Goal: Complete application form: Complete application form

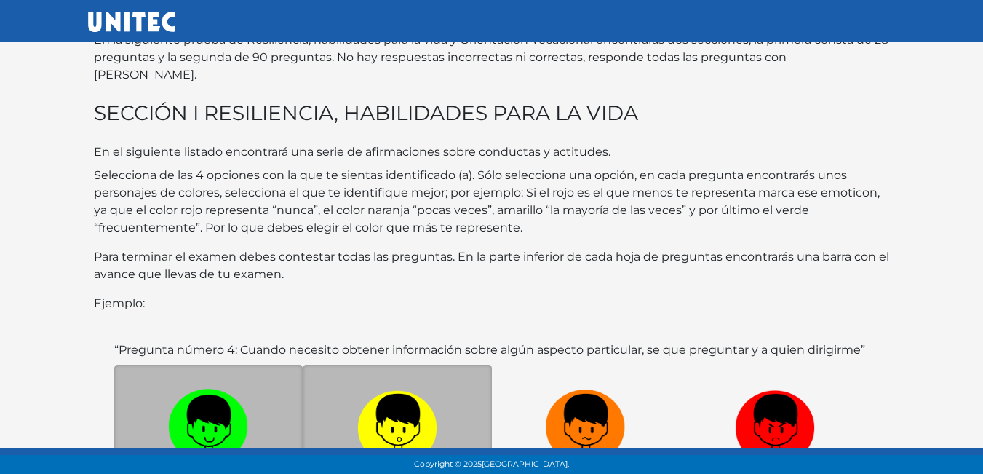
scroll to position [146, 0]
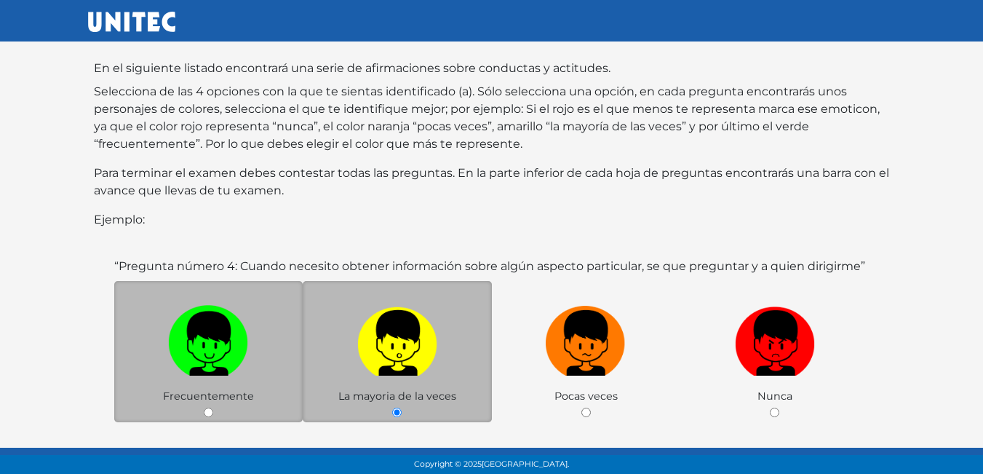
click at [221, 389] on span "Frecuentemente" at bounding box center [208, 395] width 91 height 13
click at [250, 389] on span "Frecuentemente" at bounding box center [208, 395] width 91 height 13
click at [254, 378] on div "Frecuentemente" at bounding box center [208, 352] width 189 height 142
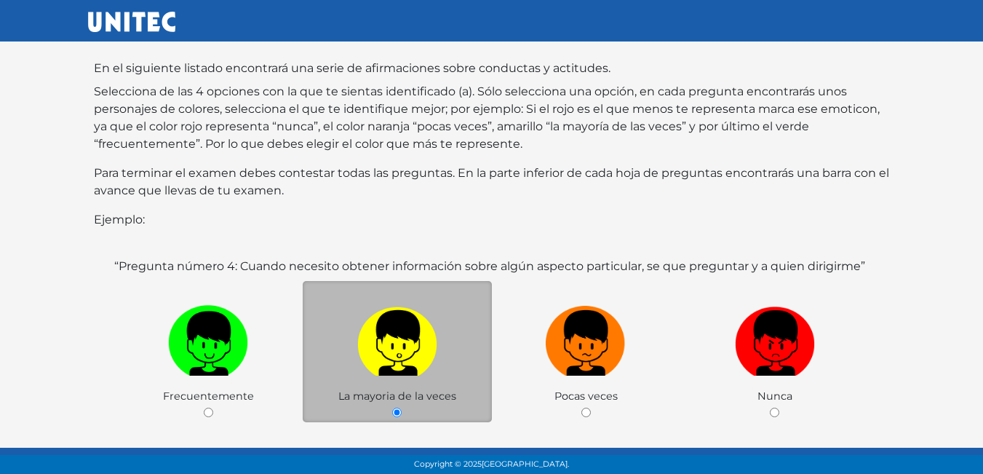
click at [407, 361] on label at bounding box center [397, 343] width 189 height 89
click at [402, 408] on input "radio" at bounding box center [396, 412] width 9 height 9
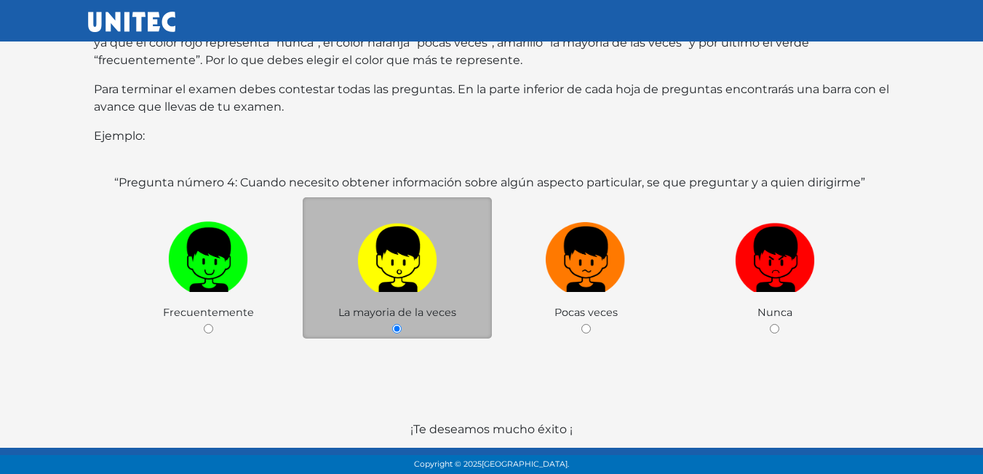
scroll to position [282, 0]
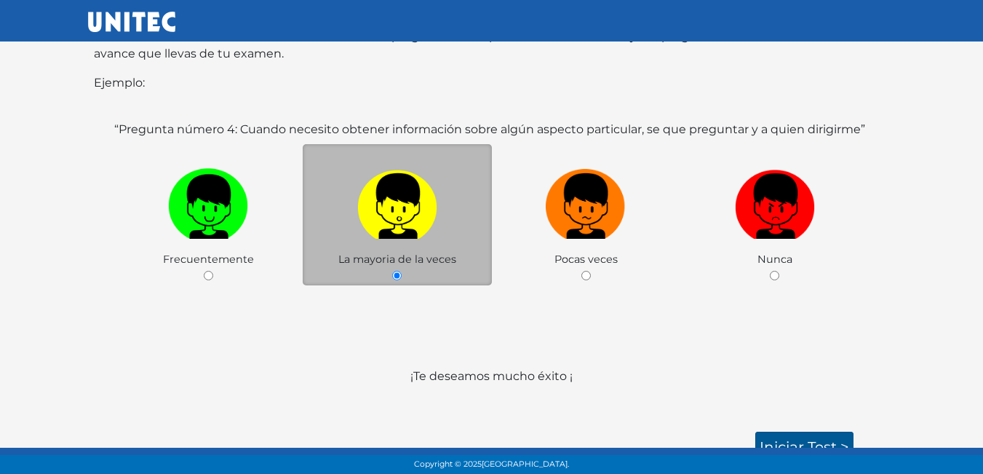
click at [793, 414] on div "Bienvenido al sitio de Vinculación UNITEC. En la siguiente prueba de Resilienci…" at bounding box center [492, 100] width 808 height 673
click at [788, 432] on link "Iniciar test >" at bounding box center [805, 447] width 98 height 31
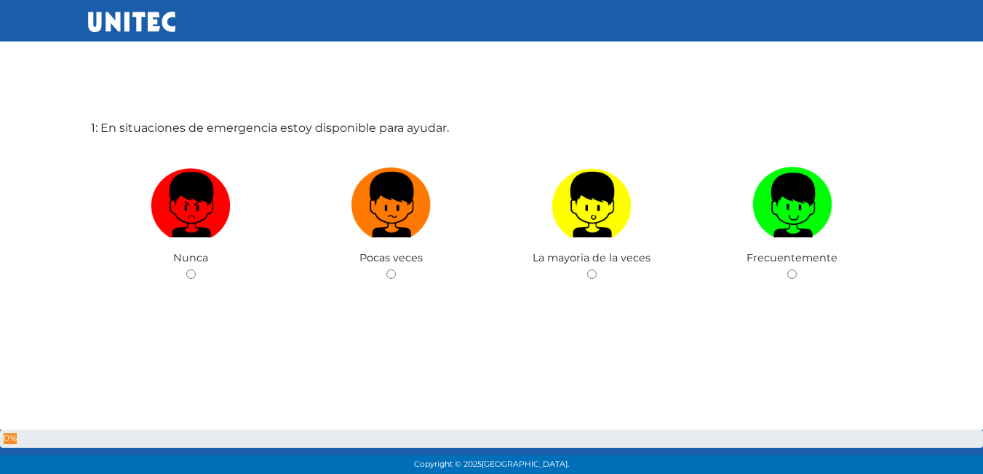
scroll to position [73, 0]
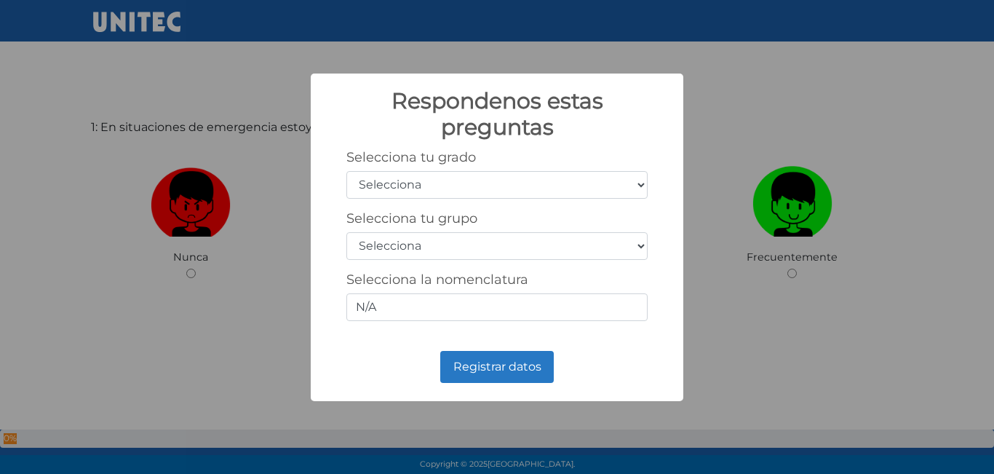
click at [526, 190] on select "Selecciona 1er grado 2do grado 3er grado 4to grado 5to grado 6to grado" at bounding box center [496, 185] width 301 height 28
select select "5"
click at [346, 171] on select "Selecciona 1er grado 2do grado 3er grado 4to grado 5to grado 6to grado" at bounding box center [496, 185] width 301 height 28
click at [480, 257] on select "Selecciona A B C D E F G H I J K L M N O P Q R S T U V W X Y Z" at bounding box center [496, 246] width 301 height 28
select select "b"
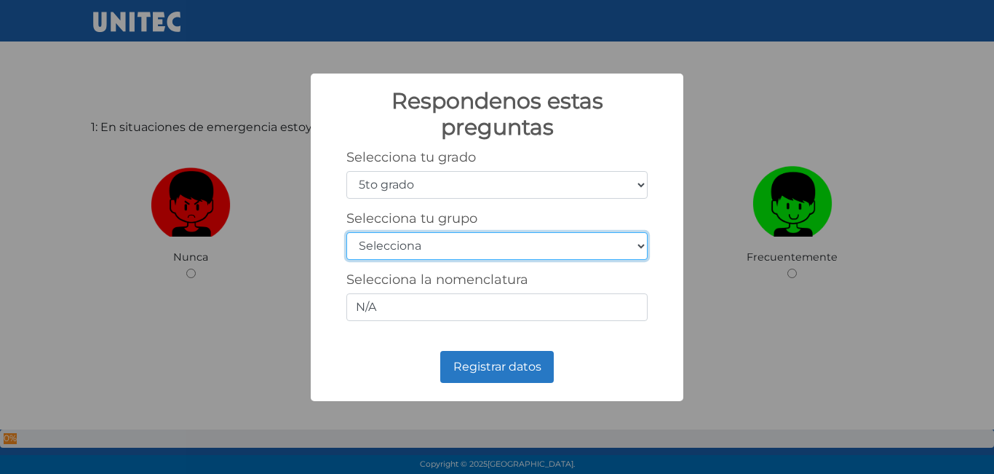
click at [346, 232] on select "Selecciona A B C D E F G H I J K L M N O P Q R S T U V W X Y Z" at bounding box center [496, 246] width 301 height 28
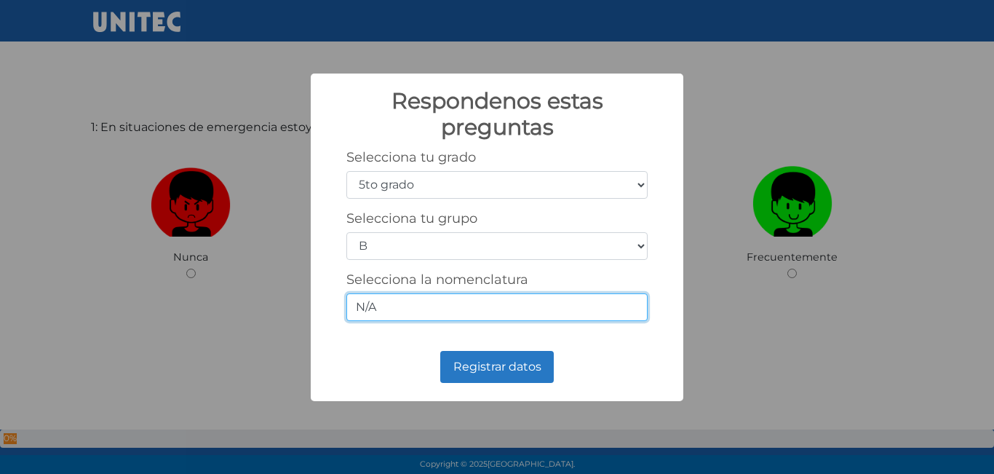
click at [405, 298] on input "N/A" at bounding box center [496, 307] width 301 height 28
type input "N"
type input "5-2"
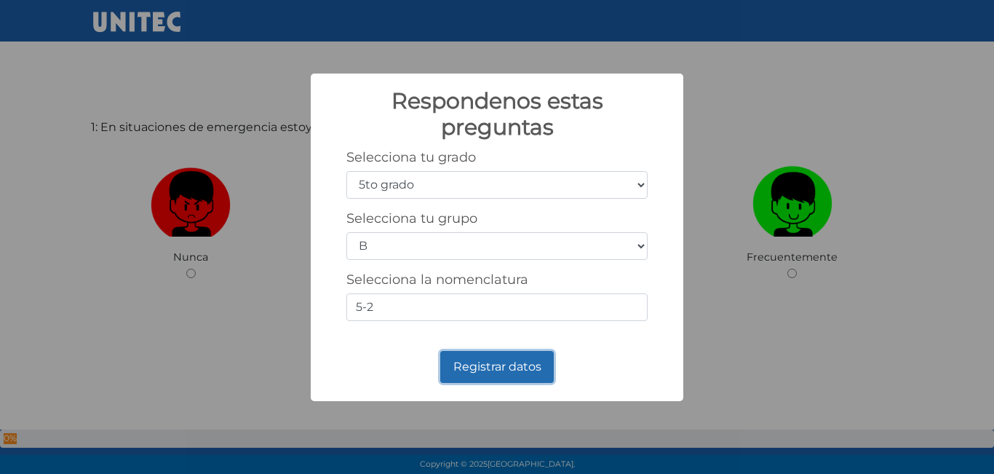
click at [485, 363] on button "Registrar datos" at bounding box center [497, 367] width 114 height 32
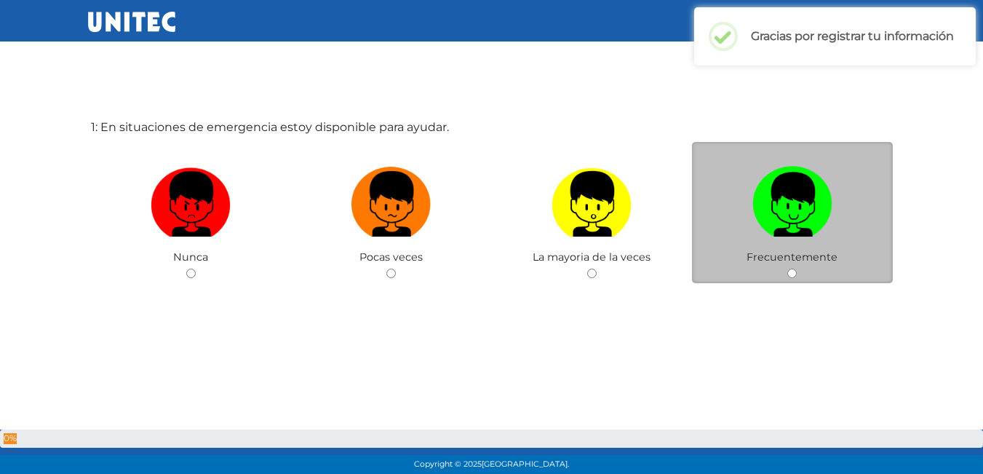
click at [806, 256] on span "Frecuentemente" at bounding box center [792, 256] width 91 height 13
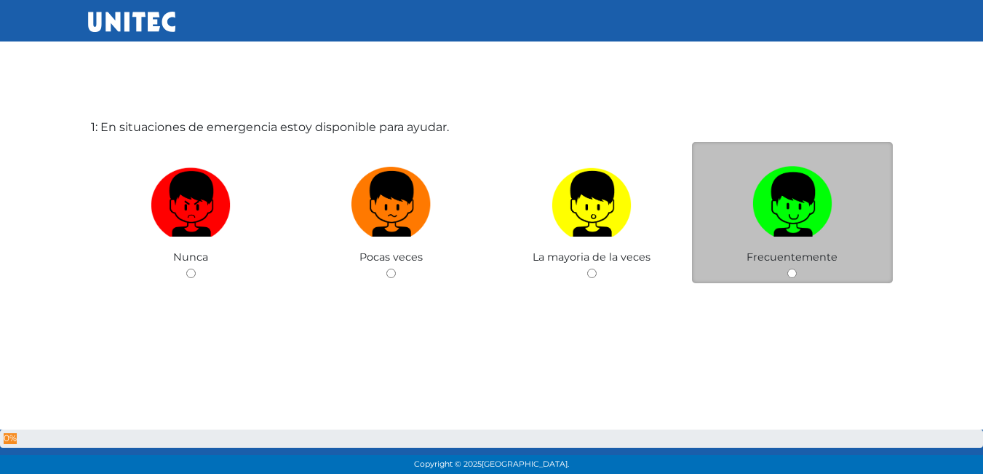
click at [765, 274] on div "Frecuentemente" at bounding box center [792, 213] width 201 height 142
click at [826, 250] on span "Frecuentemente" at bounding box center [792, 256] width 91 height 13
click at [800, 263] on span "Frecuentemente" at bounding box center [792, 256] width 91 height 13
drag, startPoint x: 797, startPoint y: 267, endPoint x: 792, endPoint y: 277, distance: 10.7
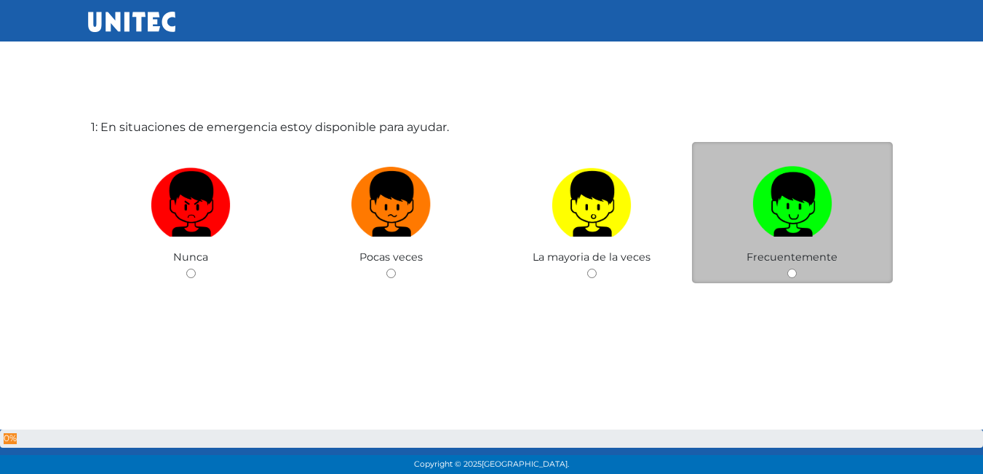
click at [796, 269] on div "Frecuentemente" at bounding box center [792, 213] width 201 height 142
click at [791, 277] on input "radio" at bounding box center [792, 273] width 9 height 9
radio input "true"
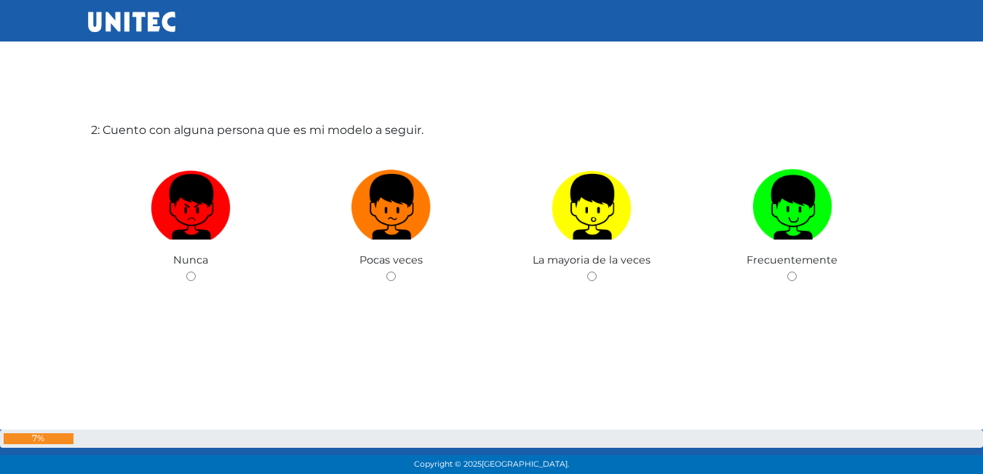
scroll to position [547, 0]
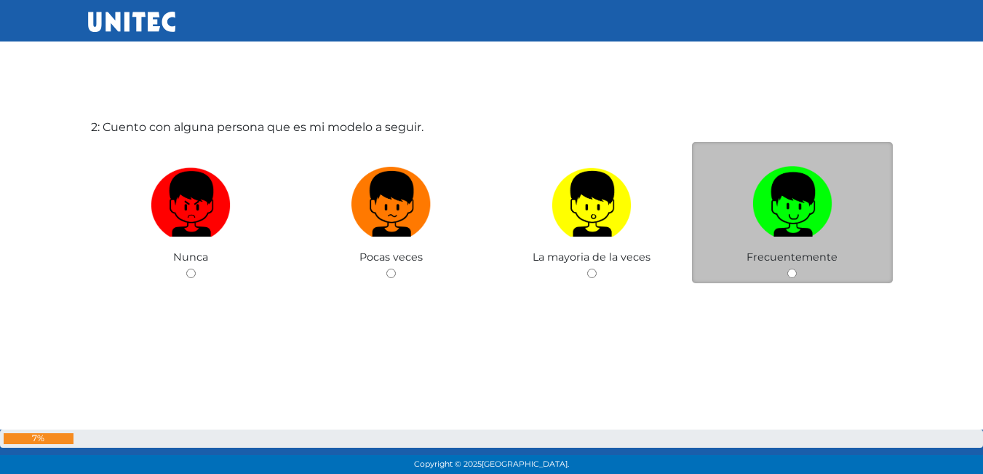
click at [793, 270] on input "radio" at bounding box center [792, 273] width 9 height 9
radio input "true"
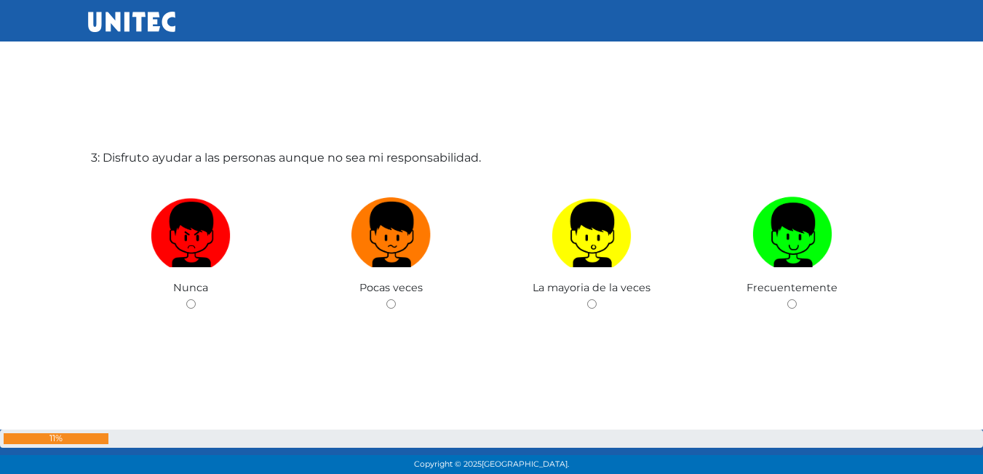
scroll to position [1020, 0]
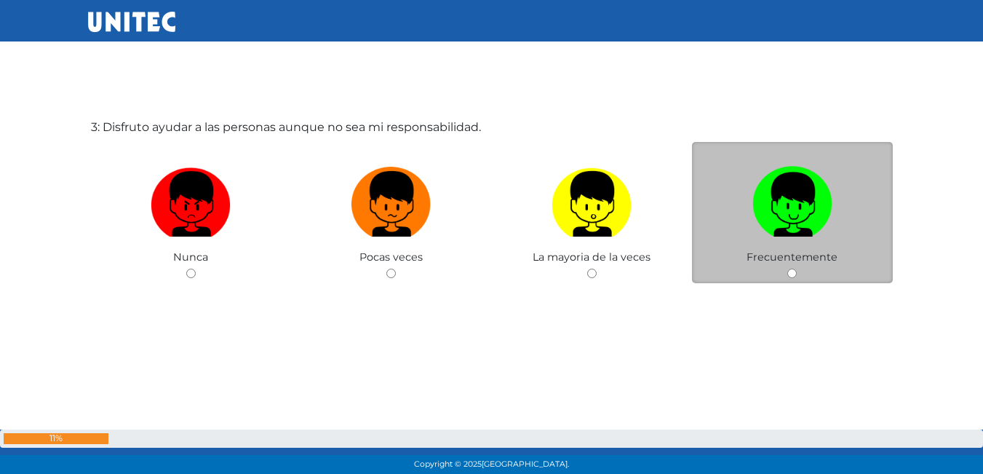
click at [791, 266] on div "Frecuentemente" at bounding box center [792, 213] width 201 height 142
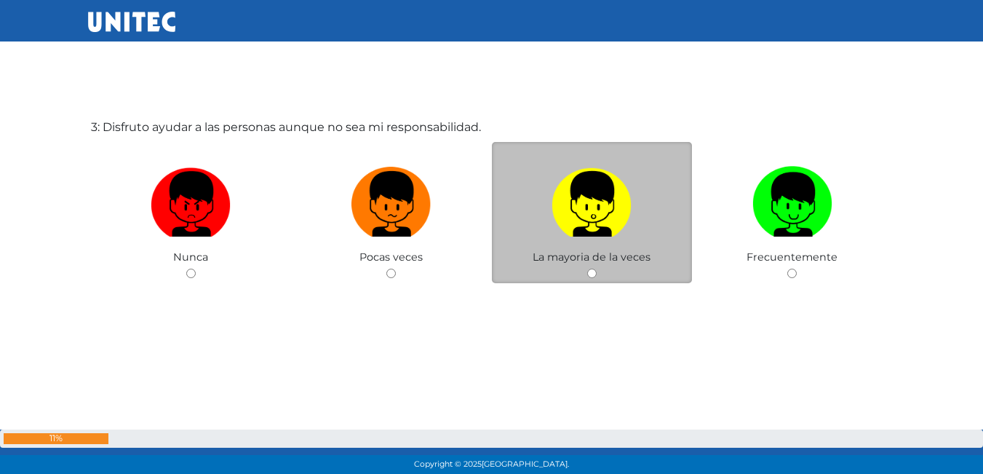
click at [594, 274] on input "radio" at bounding box center [591, 273] width 9 height 9
radio input "true"
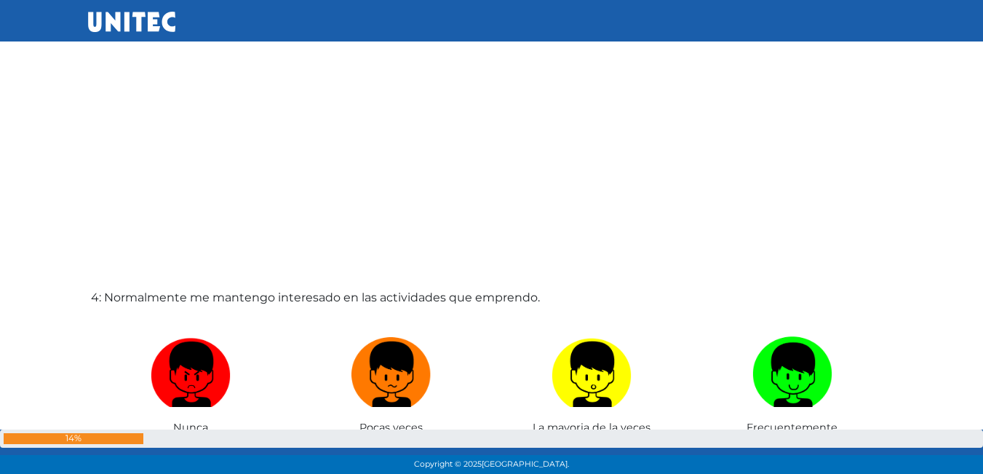
scroll to position [1457, 0]
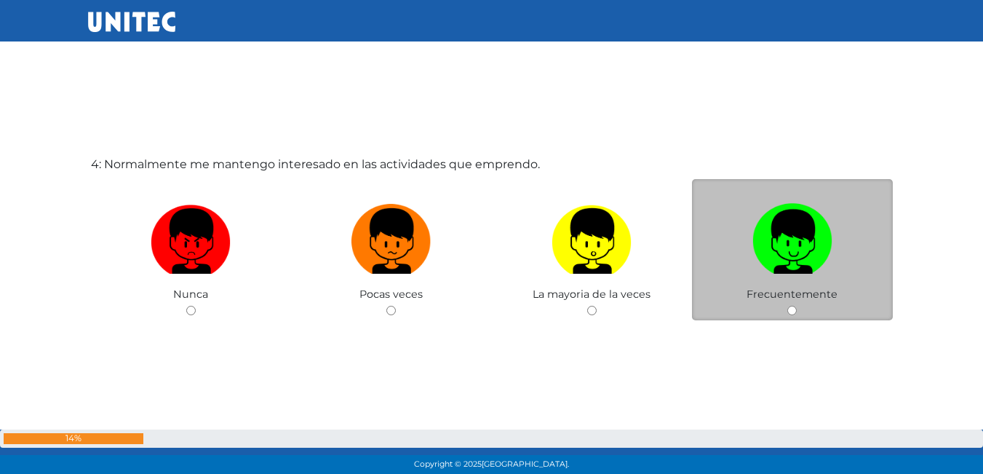
click at [791, 309] on input "radio" at bounding box center [792, 310] width 9 height 9
radio input "true"
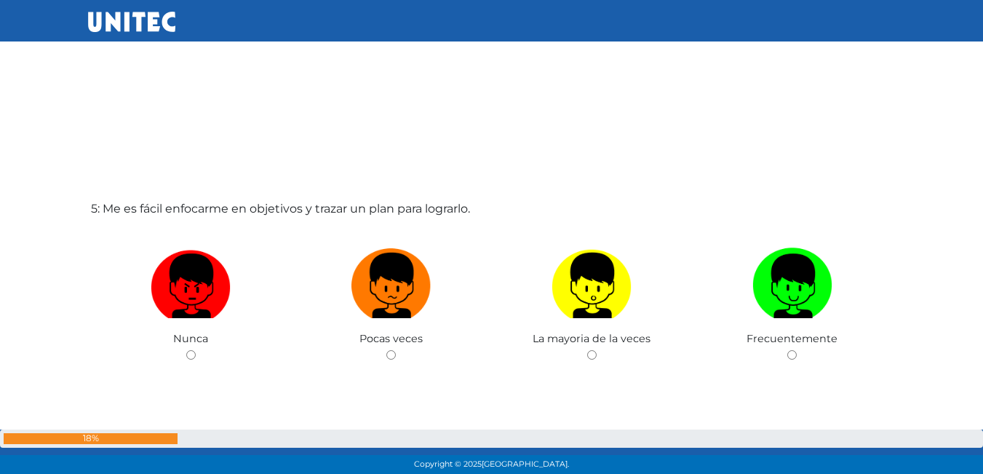
scroll to position [1968, 0]
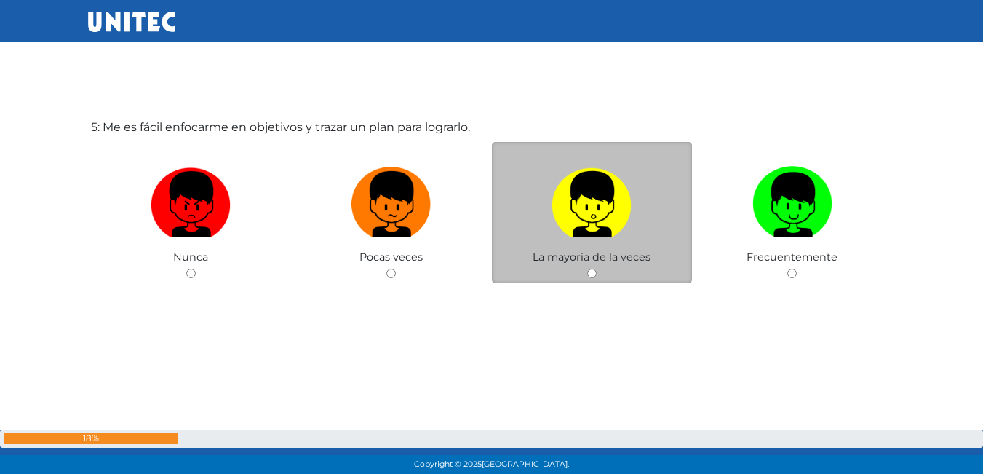
click at [591, 270] on input "radio" at bounding box center [591, 273] width 9 height 9
radio input "true"
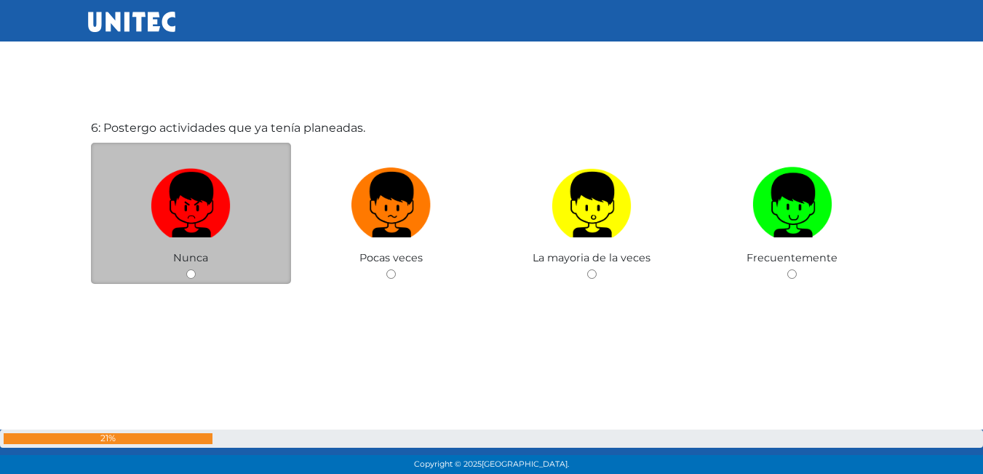
scroll to position [2442, 0]
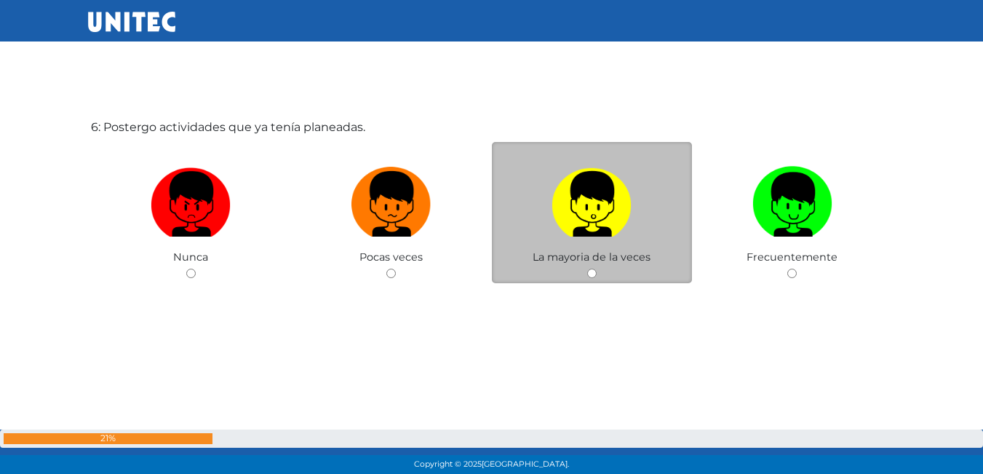
click at [593, 269] on input "radio" at bounding box center [591, 273] width 9 height 9
radio input "true"
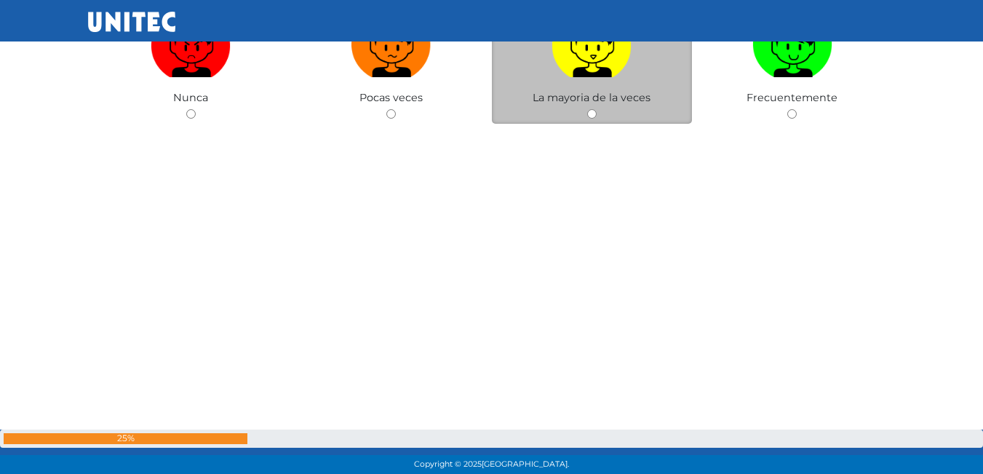
scroll to position [2945, 0]
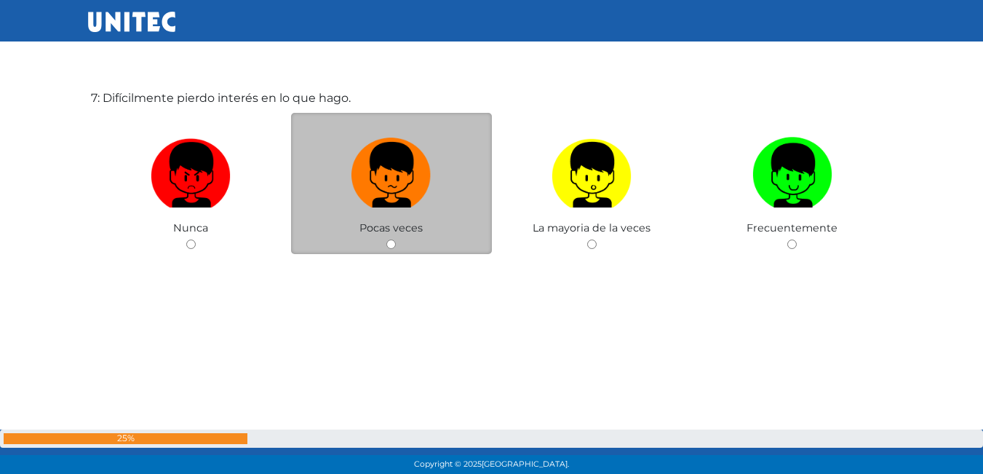
click at [391, 239] on input "radio" at bounding box center [390, 243] width 9 height 9
radio input "true"
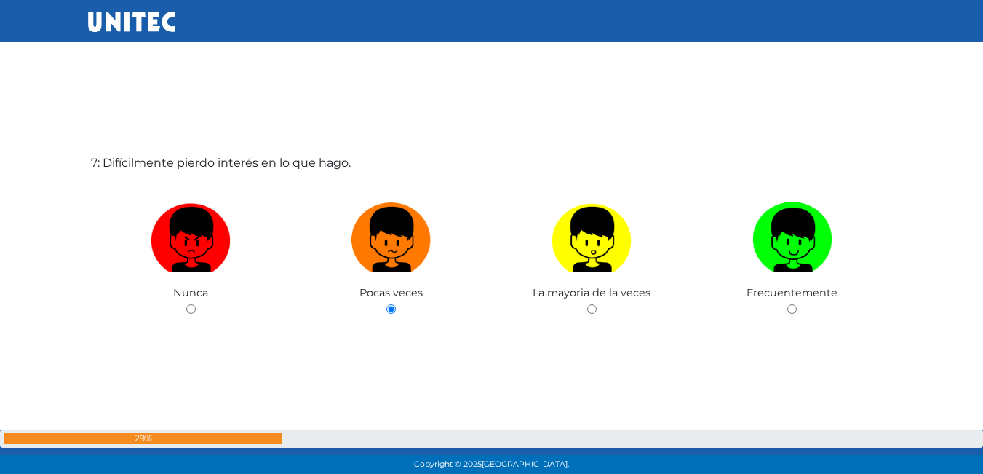
scroll to position [3244, 0]
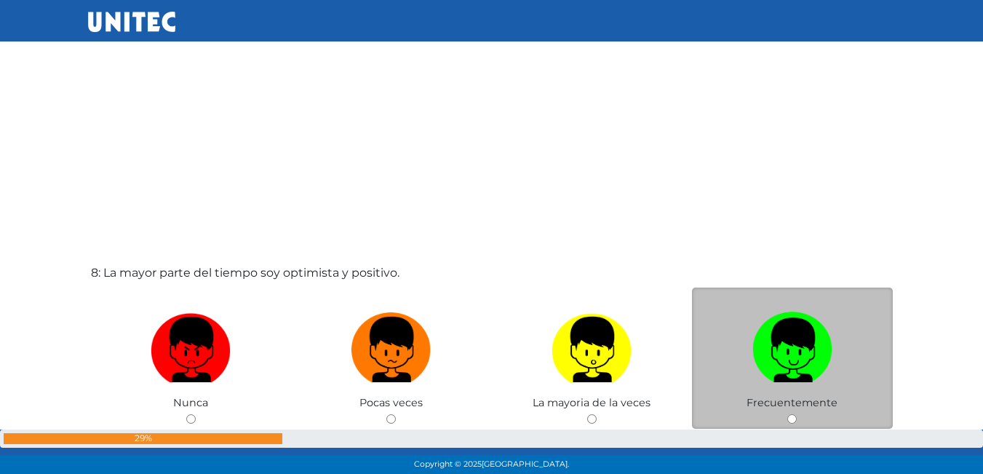
click at [798, 418] on div "Frecuentemente" at bounding box center [792, 358] width 201 height 142
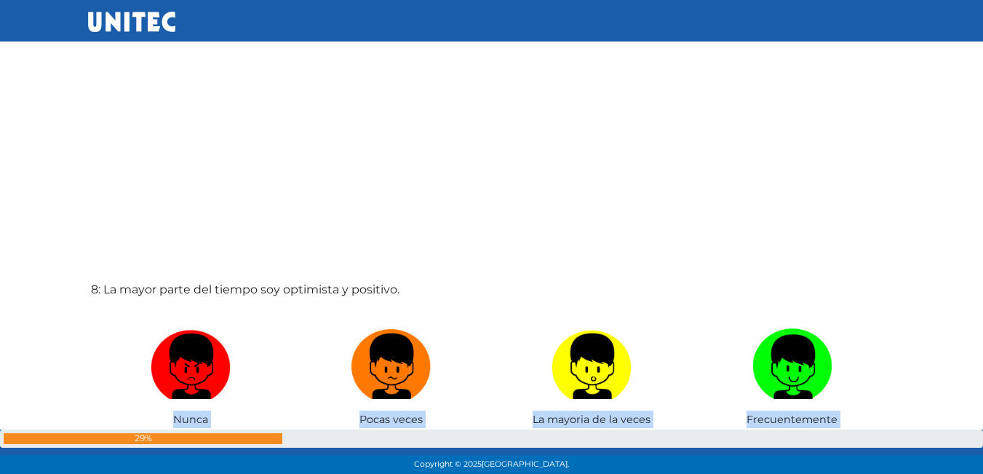
scroll to position [3332, 0]
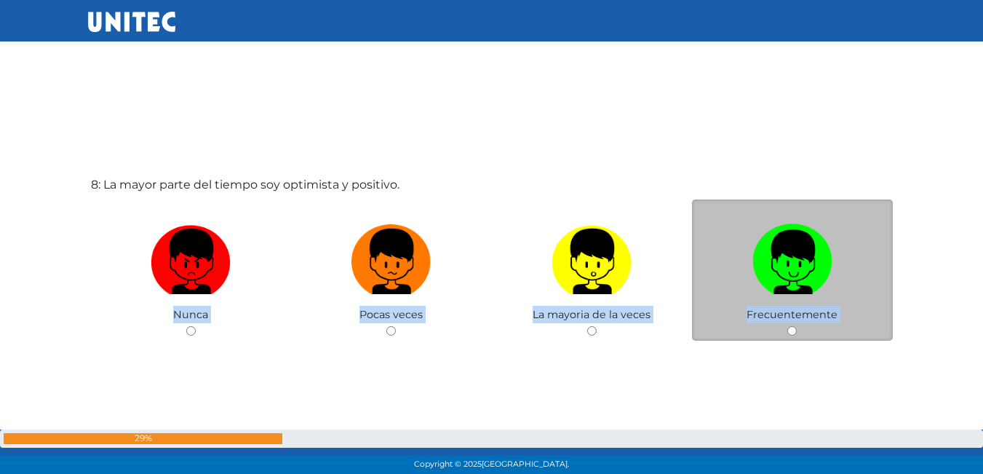
click at [792, 330] on input "radio" at bounding box center [792, 330] width 9 height 9
radio input "true"
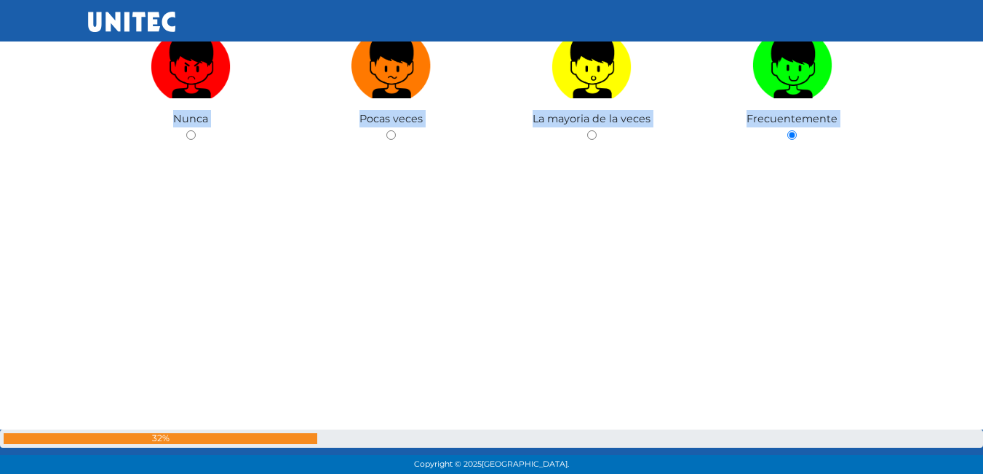
click at [291, 240] on div "8: La mayor parte del tiempo soy optimista y positivo. Nunca Pocas veces La may…" at bounding box center [492, 99] width 808 height 474
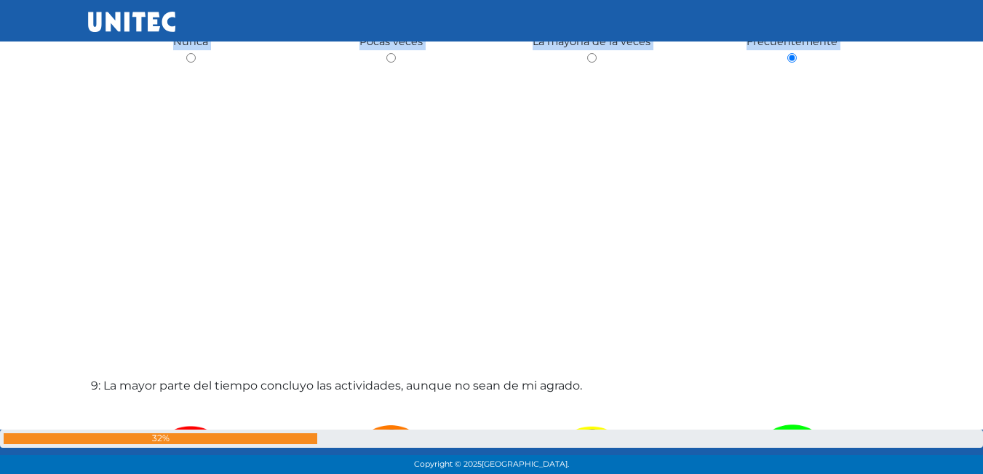
scroll to position [3528, 0]
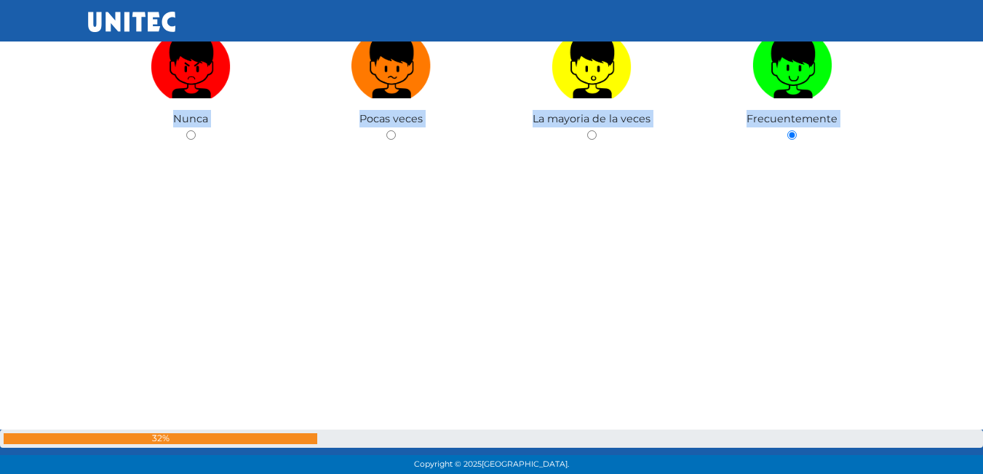
click at [472, 232] on div "8: La mayor parte del tiempo soy optimista y positivo. Nunca Pocas veces La may…" at bounding box center [492, 99] width 808 height 474
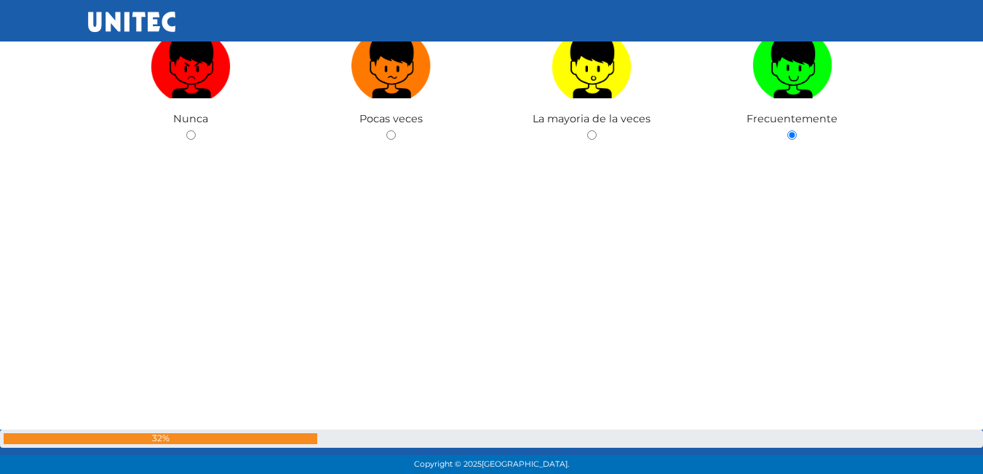
click at [472, 233] on div "8: La mayor parte del tiempo soy optimista y positivo. Nunca Pocas veces La may…" at bounding box center [492, 99] width 808 height 474
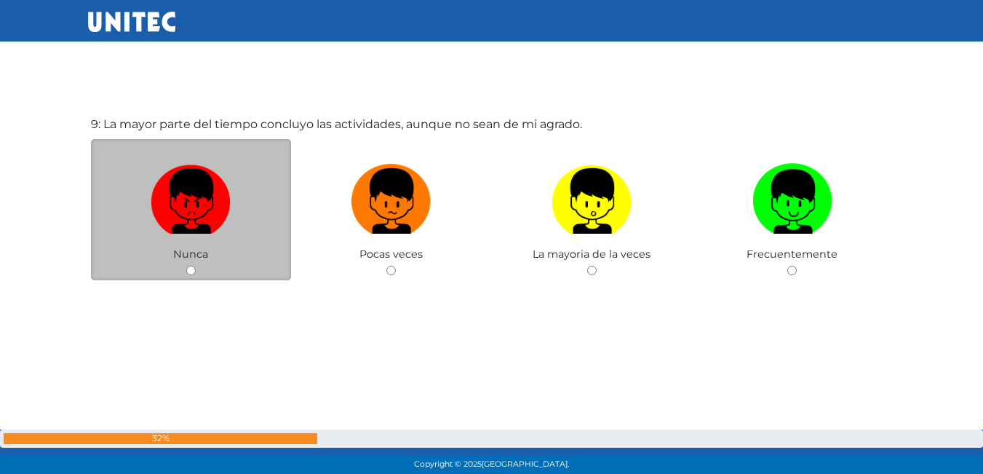
scroll to position [3892, 0]
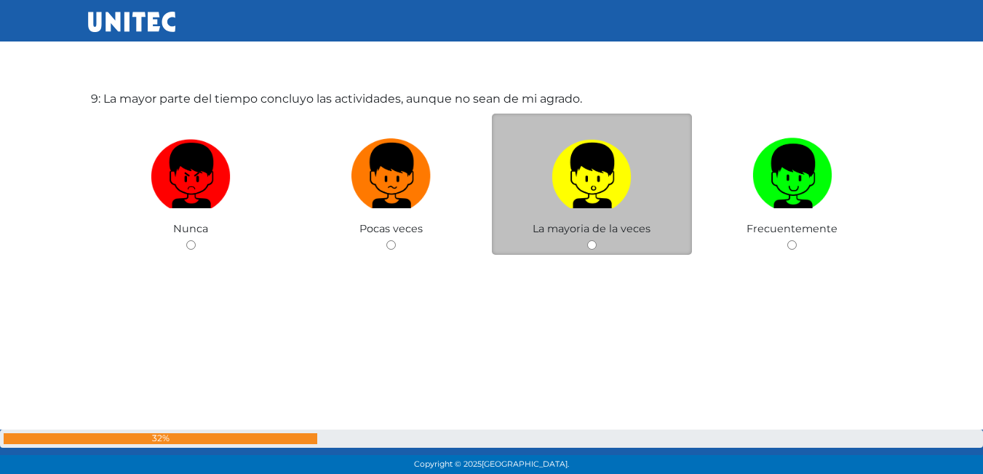
click at [592, 245] on input "radio" at bounding box center [591, 244] width 9 height 9
radio input "true"
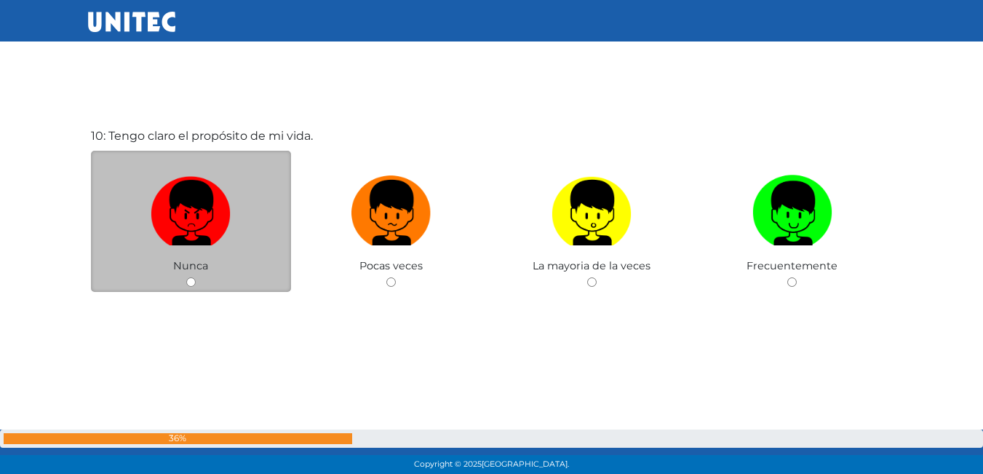
scroll to position [4337, 0]
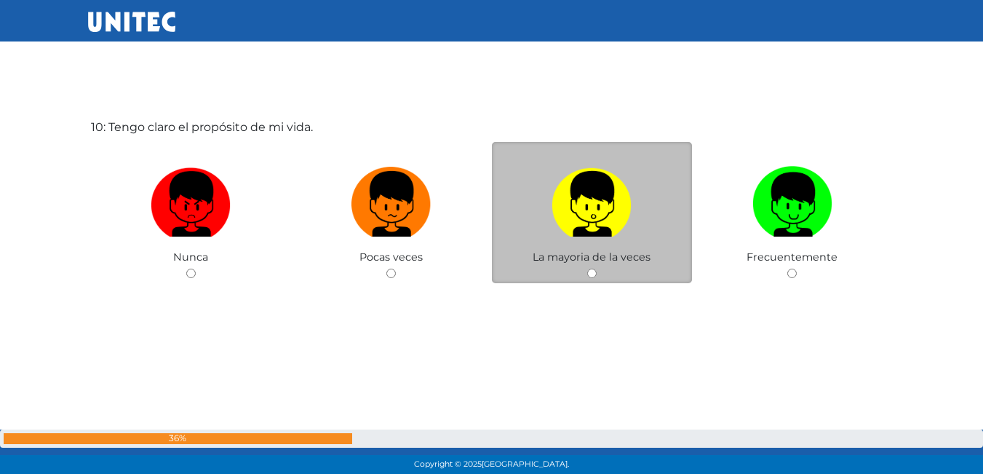
click at [591, 276] on input "radio" at bounding box center [591, 273] width 9 height 9
radio input "true"
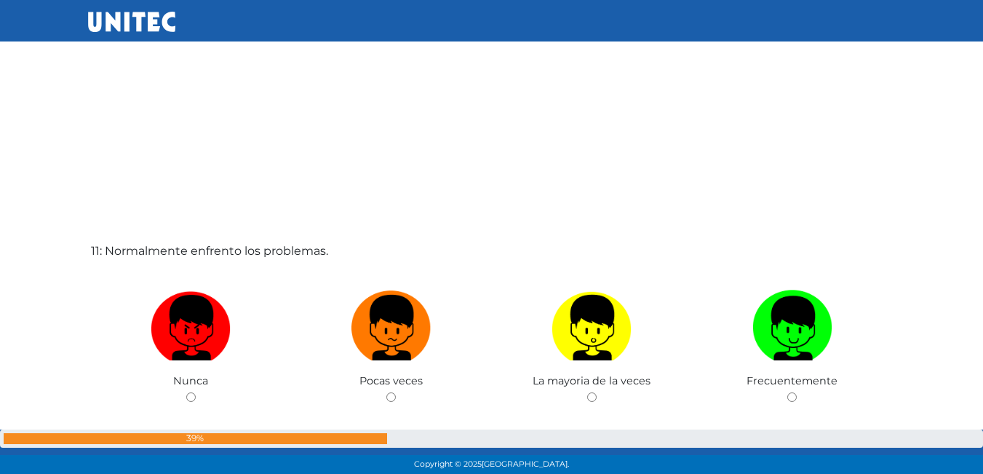
scroll to position [4689, 0]
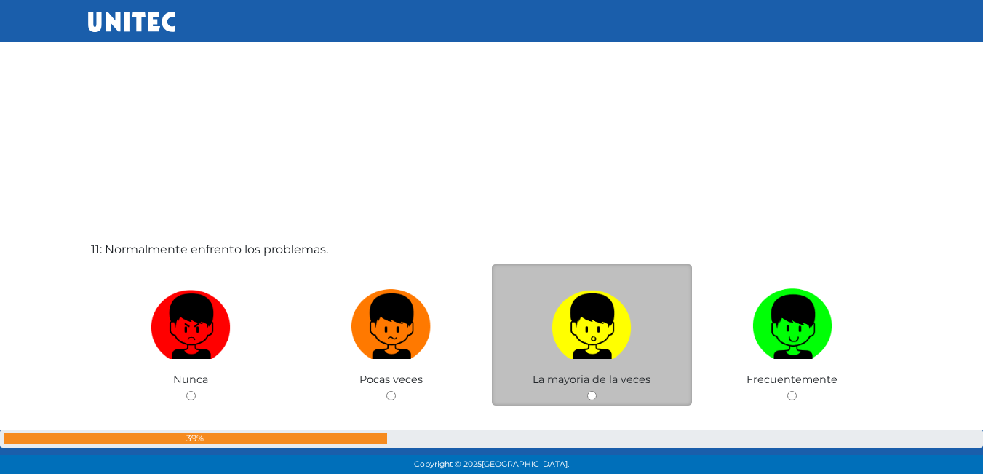
click at [593, 395] on input "radio" at bounding box center [591, 395] width 9 height 9
radio input "true"
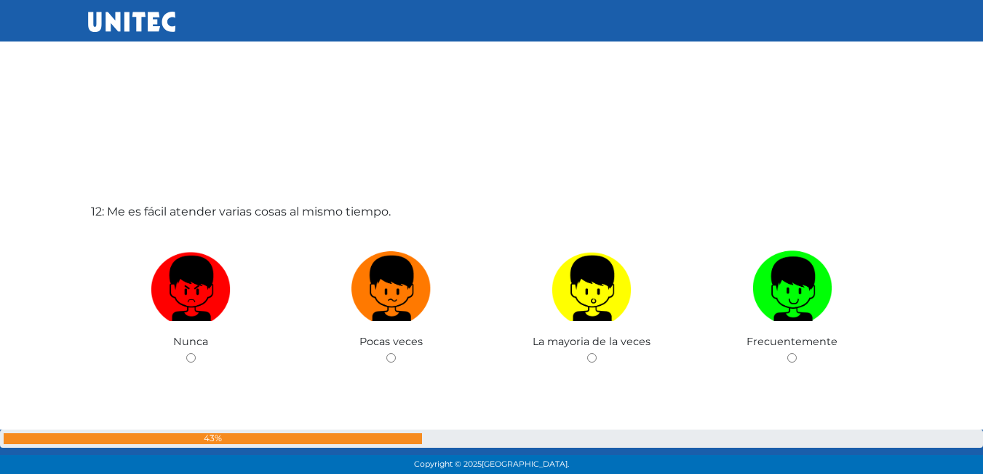
scroll to position [5212, 0]
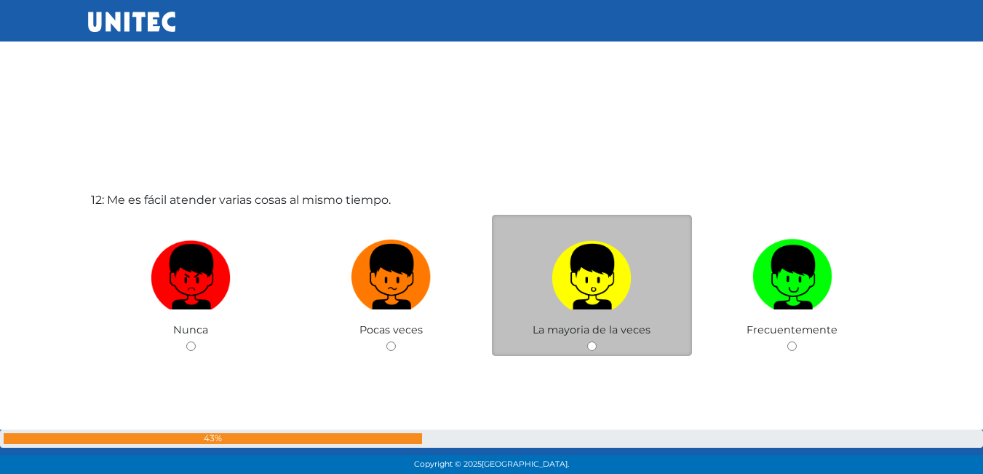
click at [588, 347] on input "radio" at bounding box center [591, 345] width 9 height 9
radio input "true"
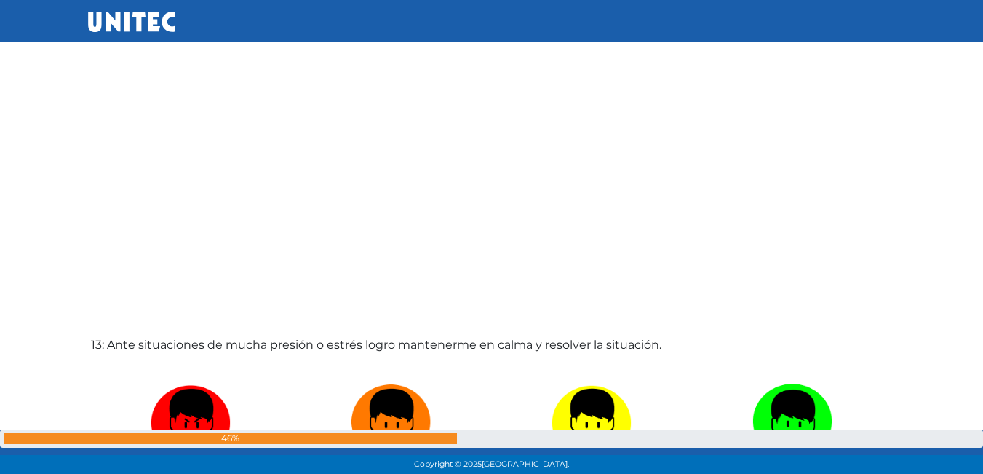
scroll to position [5687, 0]
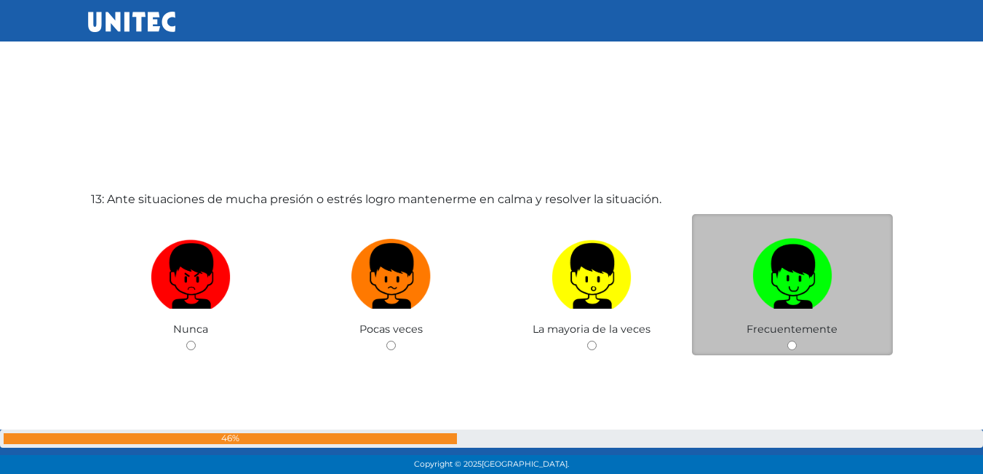
click at [790, 344] on input "radio" at bounding box center [792, 345] width 9 height 9
radio input "true"
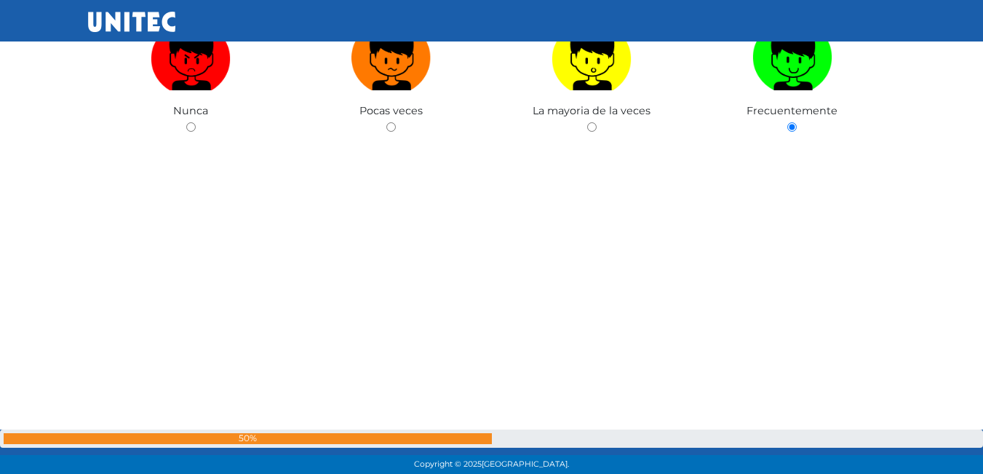
scroll to position [6196, 0]
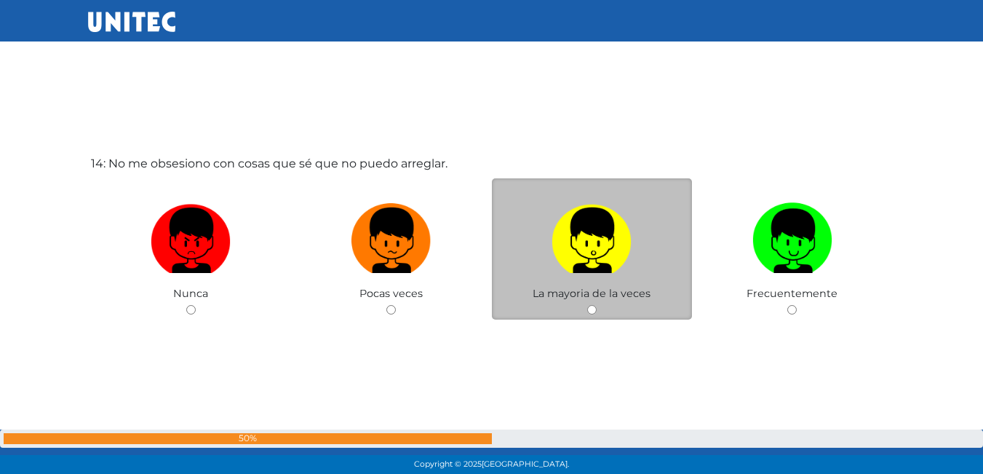
click at [592, 301] on div "La mayoria de la veces" at bounding box center [592, 249] width 201 height 142
click at [586, 312] on div "La mayoria de la veces" at bounding box center [592, 249] width 201 height 142
click at [592, 313] on input "radio" at bounding box center [591, 309] width 9 height 9
radio input "true"
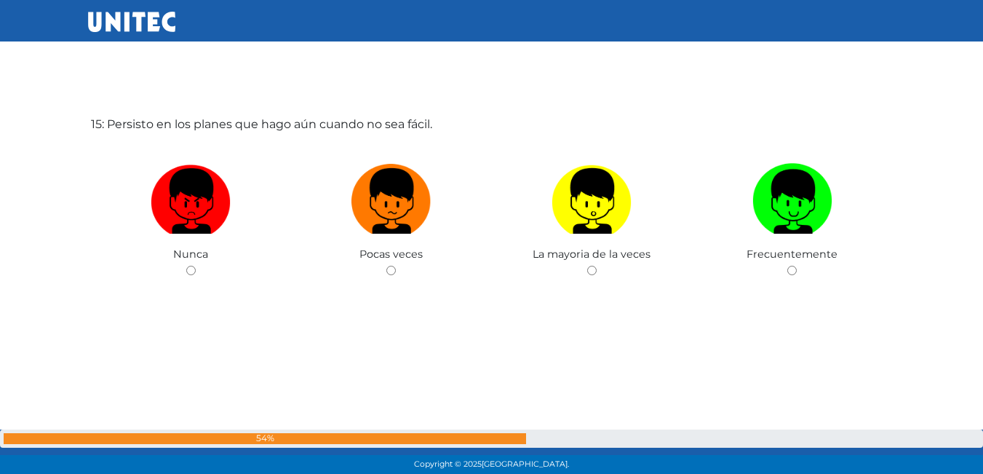
scroll to position [6633, 0]
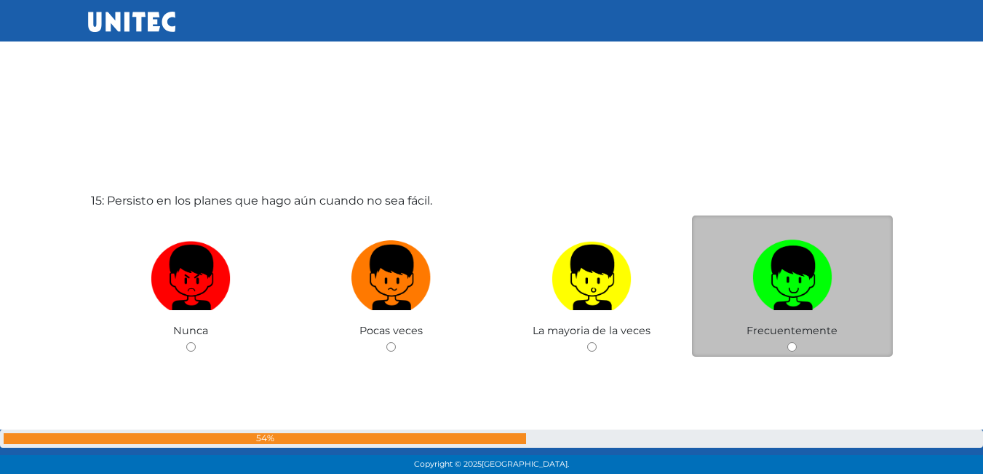
click at [793, 349] on input "radio" at bounding box center [792, 346] width 9 height 9
radio input "true"
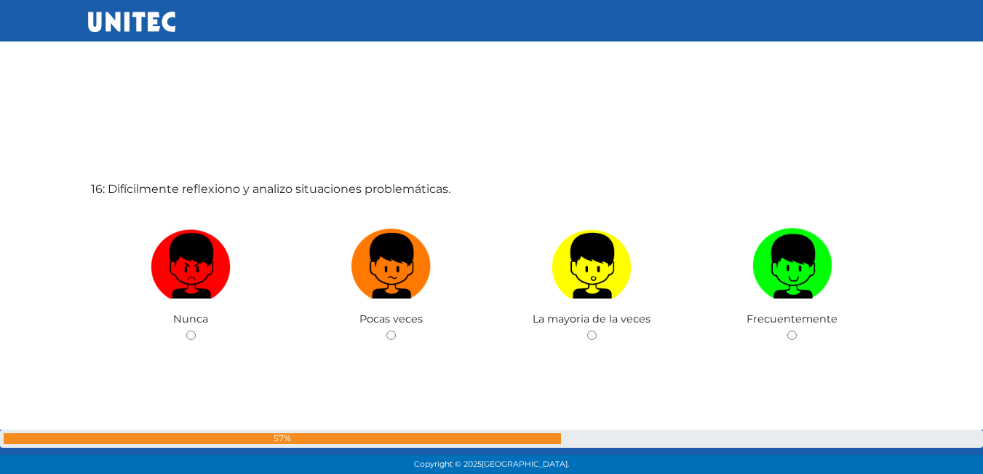
scroll to position [7123, 0]
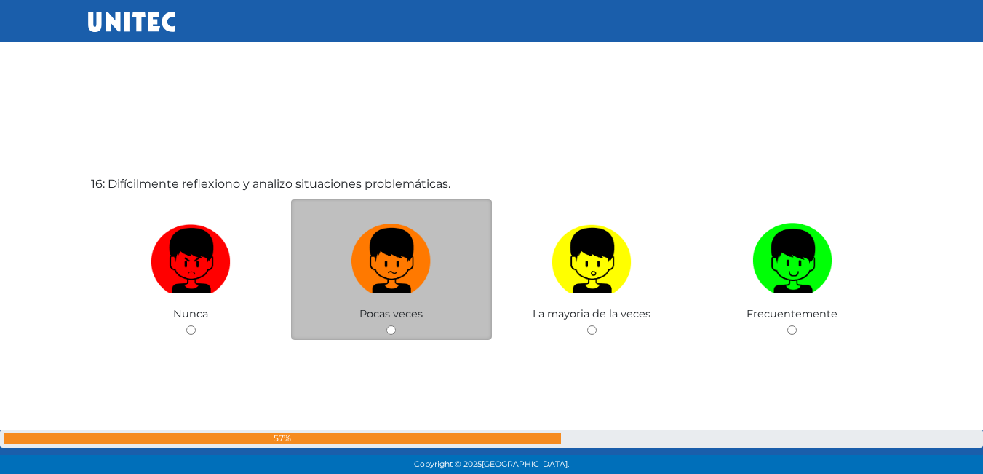
click at [390, 326] on input "radio" at bounding box center [390, 329] width 9 height 9
radio input "true"
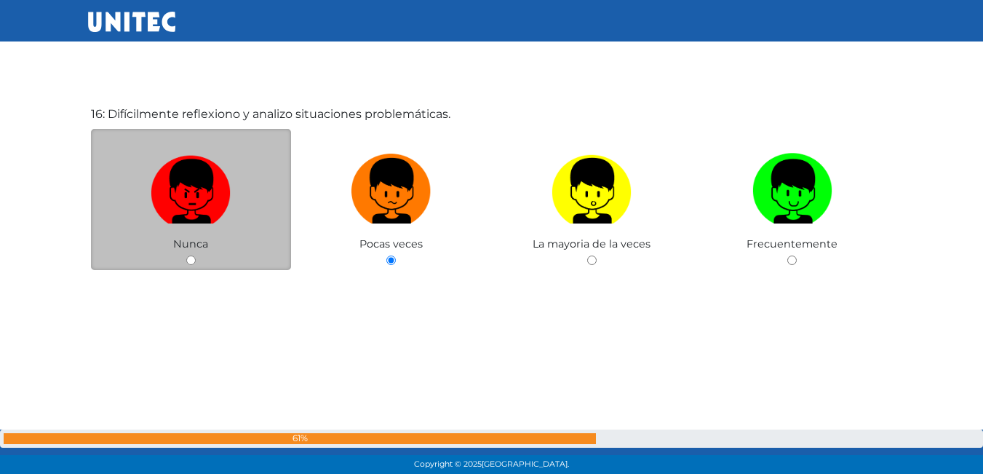
scroll to position [7196, 0]
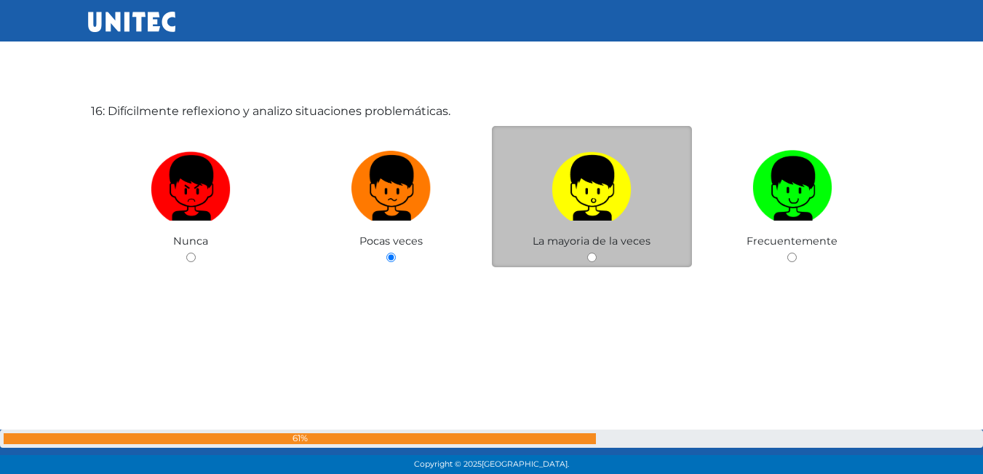
click at [589, 261] on input "radio" at bounding box center [591, 257] width 9 height 9
radio input "true"
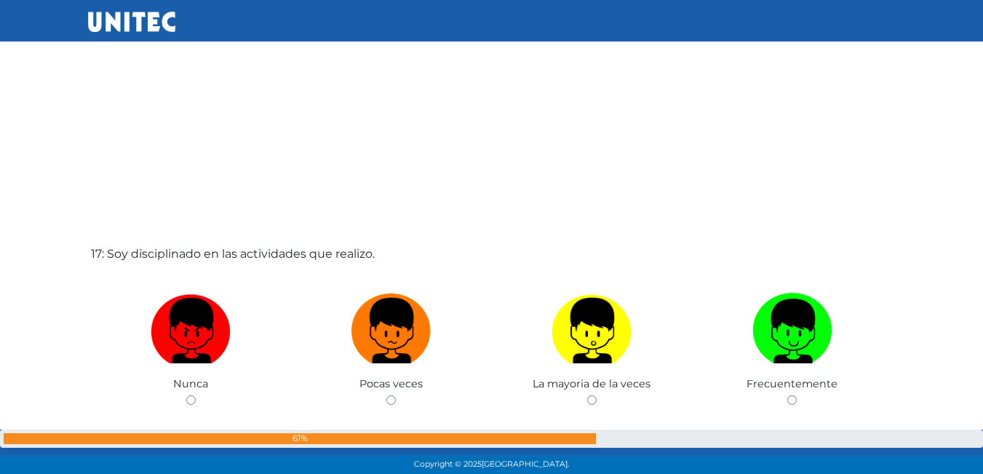
scroll to position [7654, 0]
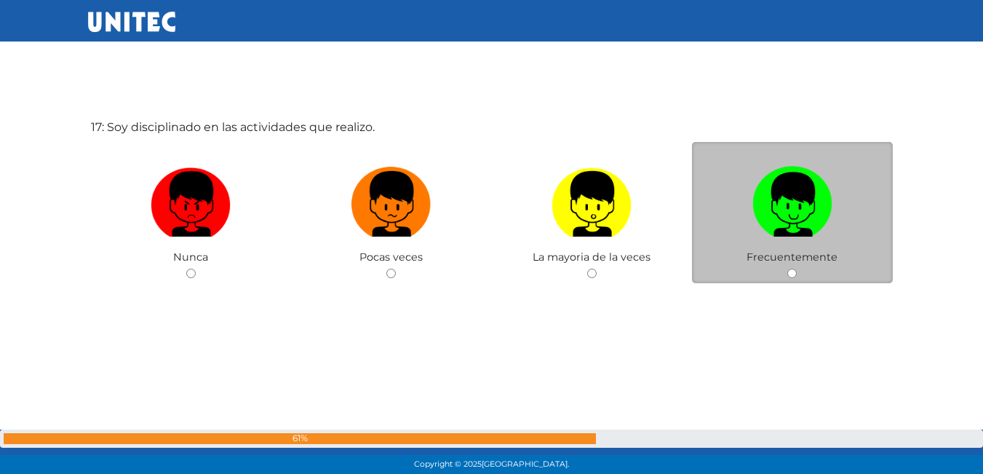
click at [785, 271] on div "Frecuentemente" at bounding box center [792, 213] width 201 height 142
click at [783, 260] on span "Frecuentemente" at bounding box center [792, 256] width 91 height 13
click at [788, 275] on div "Frecuentemente" at bounding box center [792, 213] width 201 height 142
click at [795, 272] on input "radio" at bounding box center [792, 273] width 9 height 9
radio input "true"
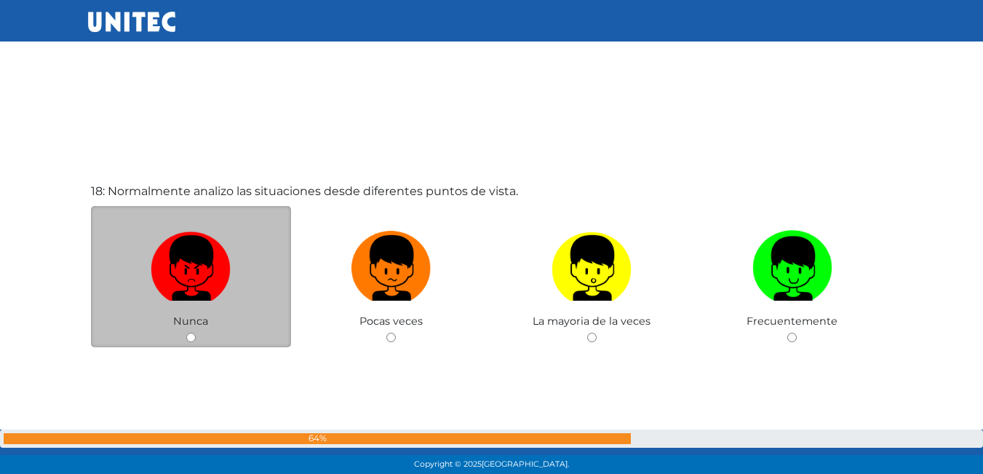
scroll to position [8134, 0]
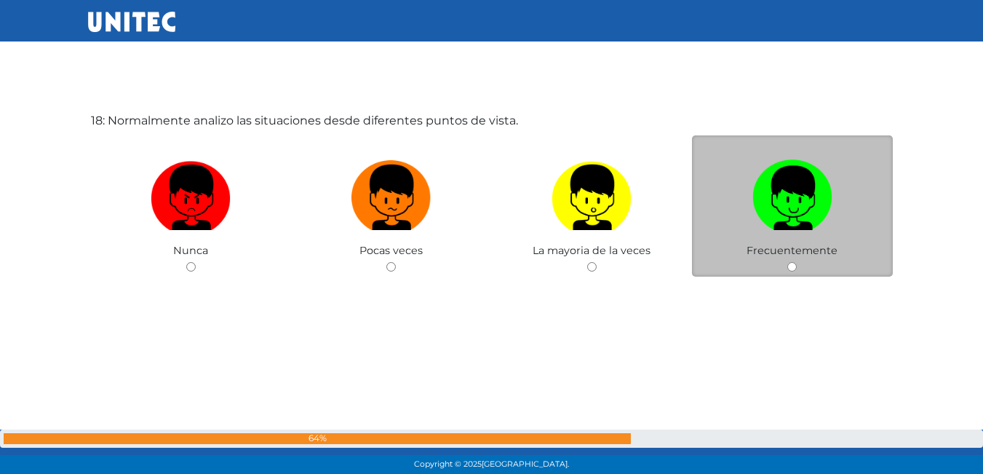
click at [789, 261] on div "Frecuentemente" at bounding box center [792, 206] width 201 height 142
click at [792, 263] on input "radio" at bounding box center [792, 266] width 9 height 9
radio input "true"
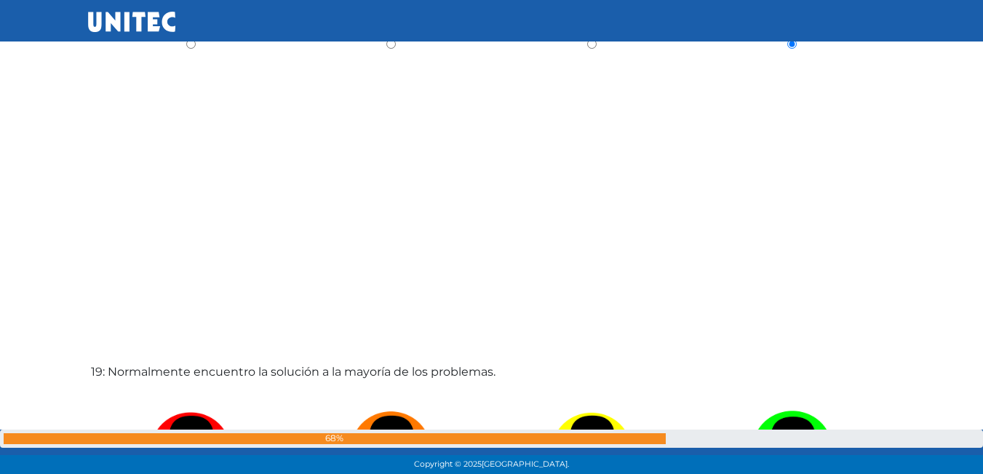
scroll to position [8500, 0]
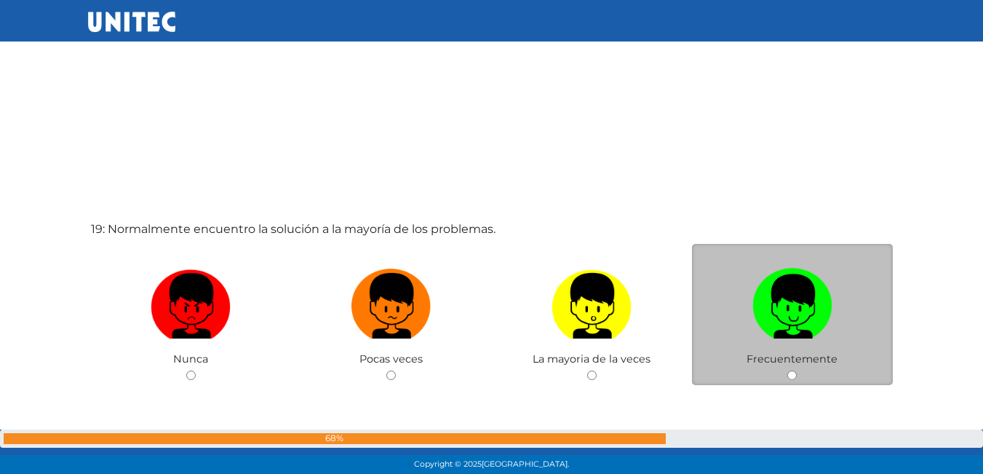
click at [798, 374] on div "Frecuentemente" at bounding box center [792, 315] width 201 height 142
click at [793, 370] on div "Frecuentemente" at bounding box center [792, 315] width 201 height 142
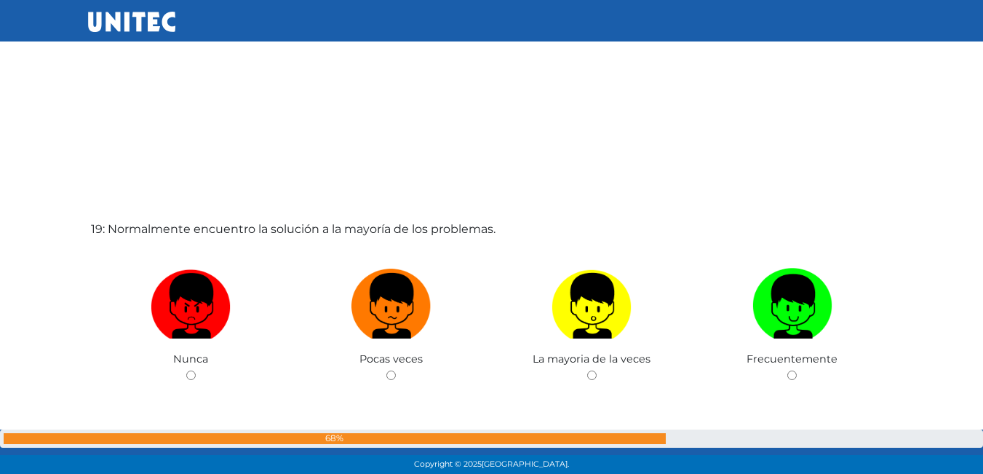
click at [791, 375] on input "radio" at bounding box center [792, 374] width 9 height 9
radio input "true"
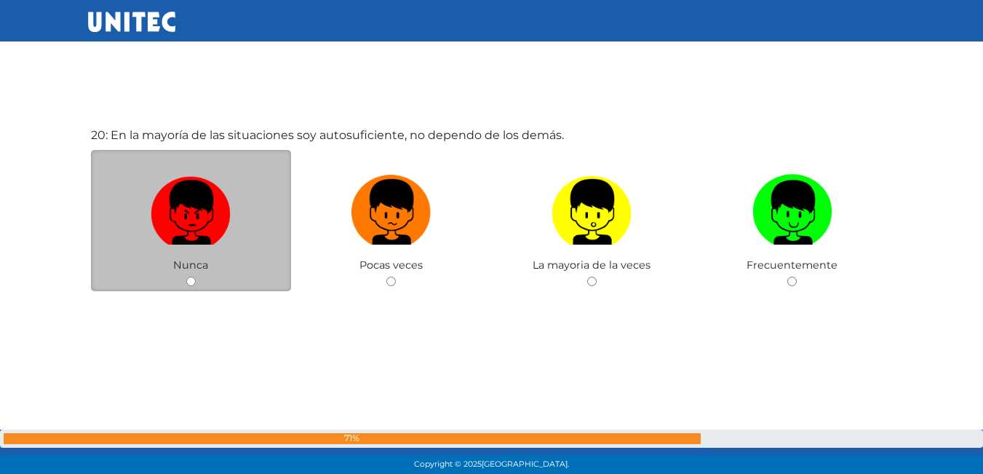
scroll to position [9075, 0]
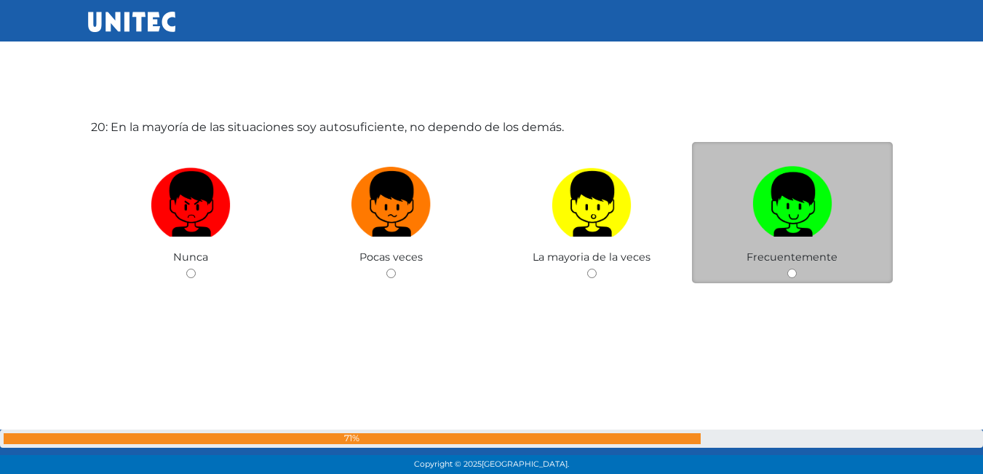
click at [790, 279] on div "Frecuentemente" at bounding box center [792, 213] width 201 height 142
click at [795, 274] on input "radio" at bounding box center [792, 273] width 9 height 9
radio input "true"
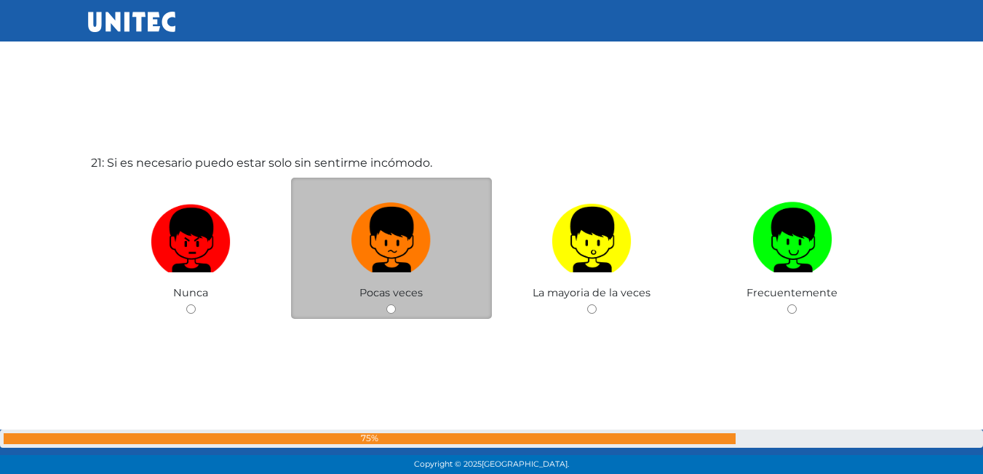
scroll to position [9549, 0]
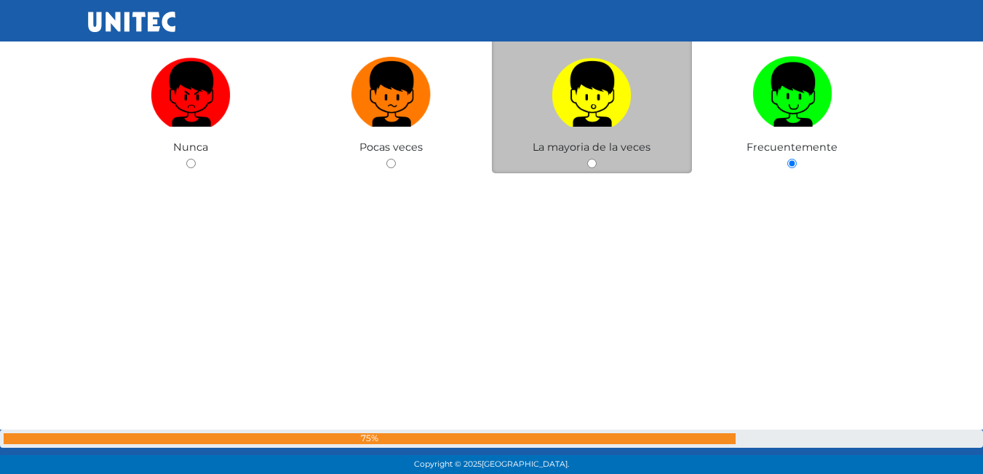
click at [592, 167] on input "radio" at bounding box center [591, 163] width 9 height 9
radio input "true"
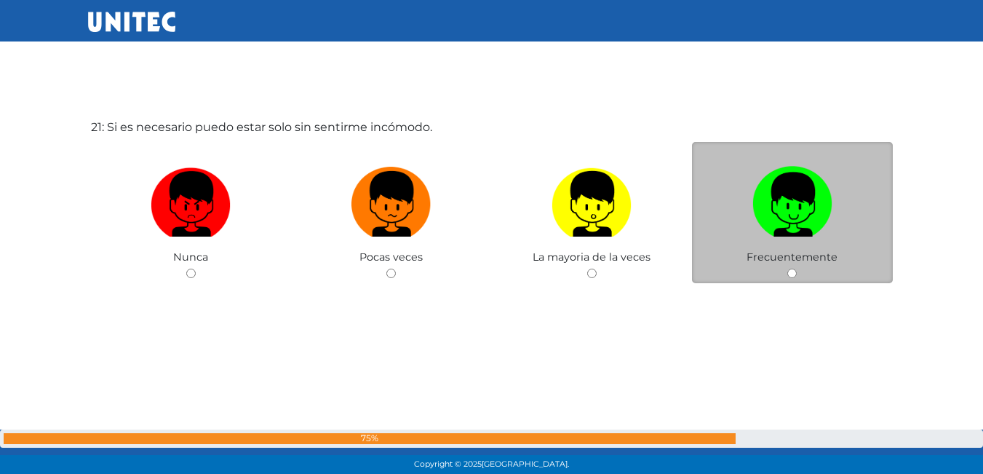
click at [786, 278] on div "Frecuentemente" at bounding box center [792, 213] width 201 height 142
click at [800, 272] on div "Frecuentemente" at bounding box center [792, 213] width 201 height 142
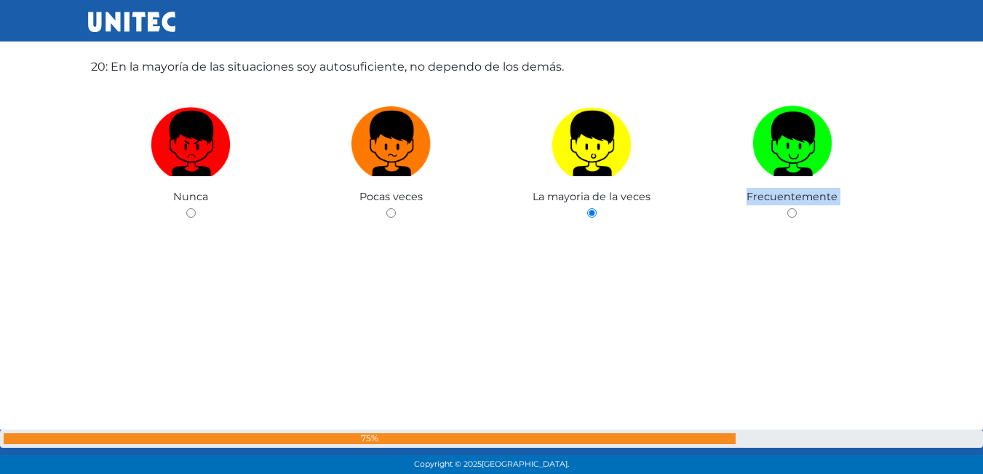
scroll to position [8990, 0]
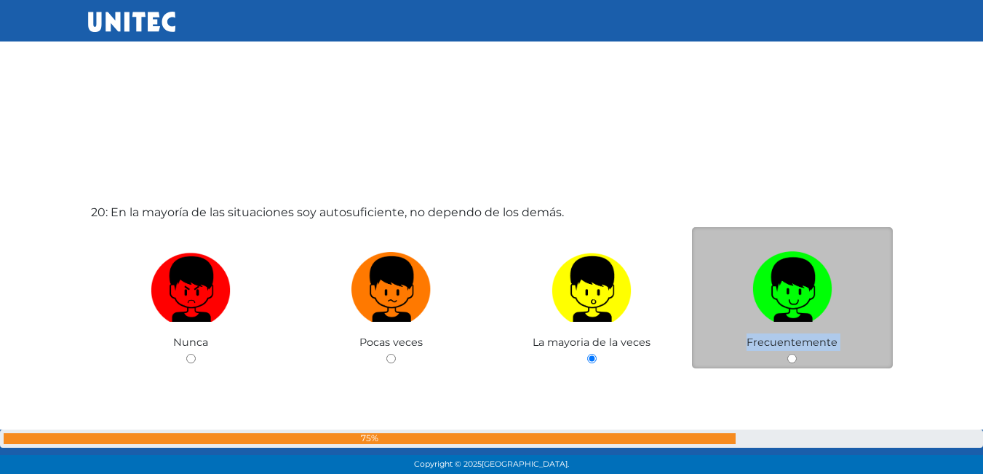
click at [788, 356] on input "radio" at bounding box center [792, 358] width 9 height 9
radio input "true"
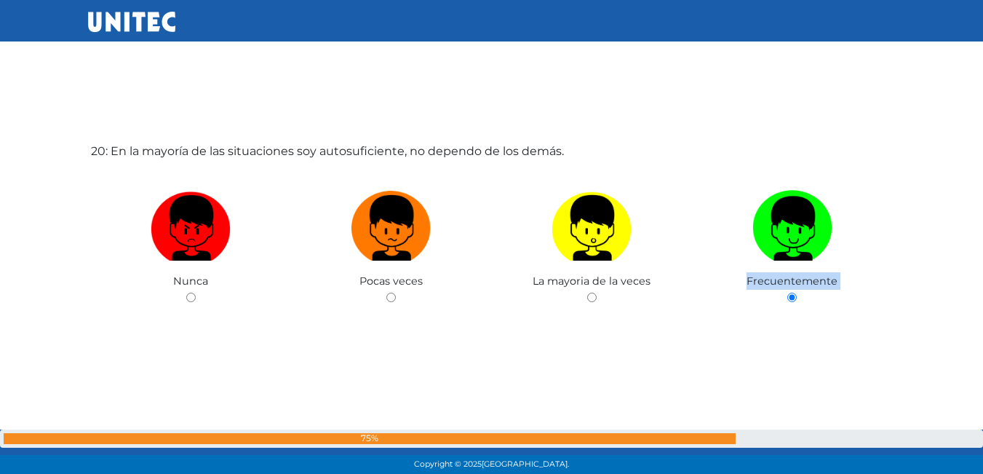
scroll to position [9063, 0]
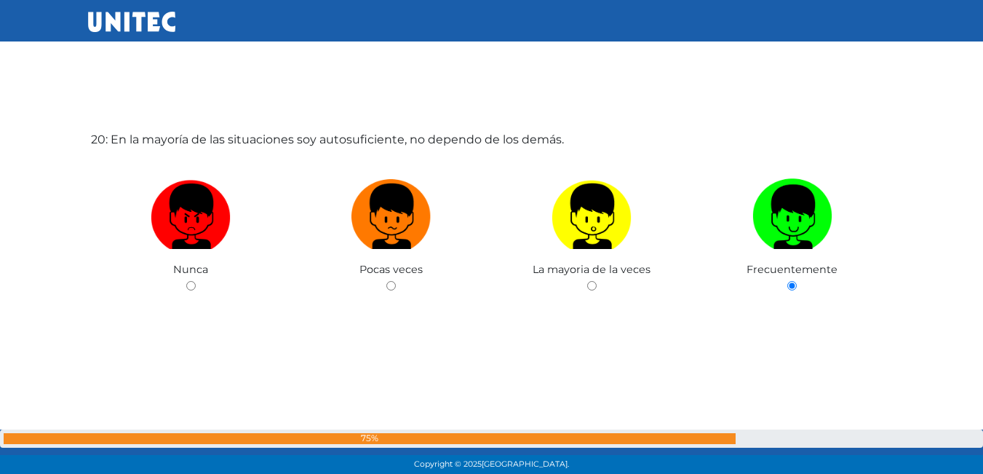
click at [766, 344] on div "20: En la mayoría de las situaciones soy autosuficiente, no dependo de los demá…" at bounding box center [492, 249] width 808 height 474
click at [767, 344] on div "20: En la mayoría de las situaciones soy autosuficiente, no dependo de los demá…" at bounding box center [492, 249] width 808 height 474
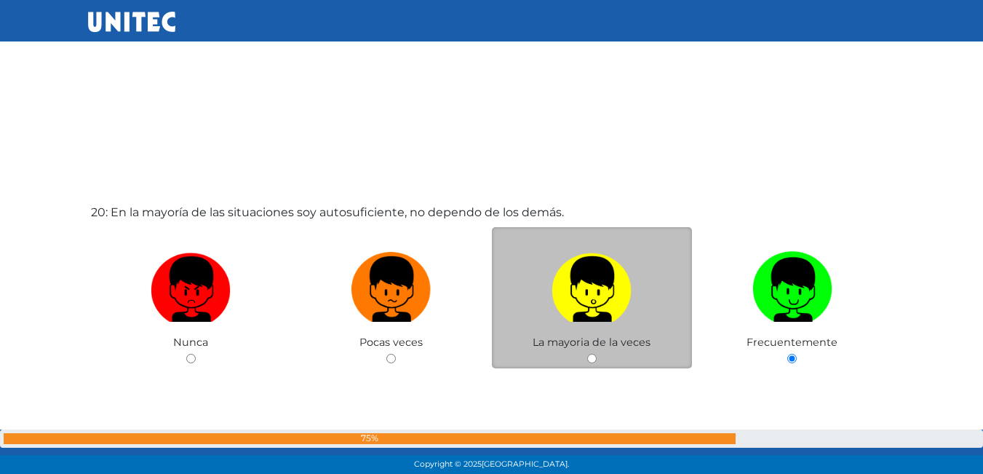
click at [590, 356] on input "radio" at bounding box center [591, 358] width 9 height 9
radio input "true"
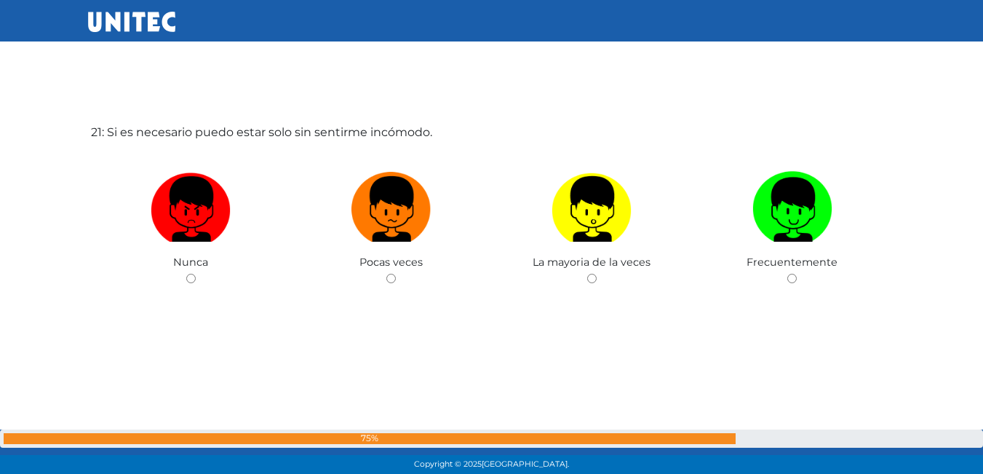
scroll to position [9437, 0]
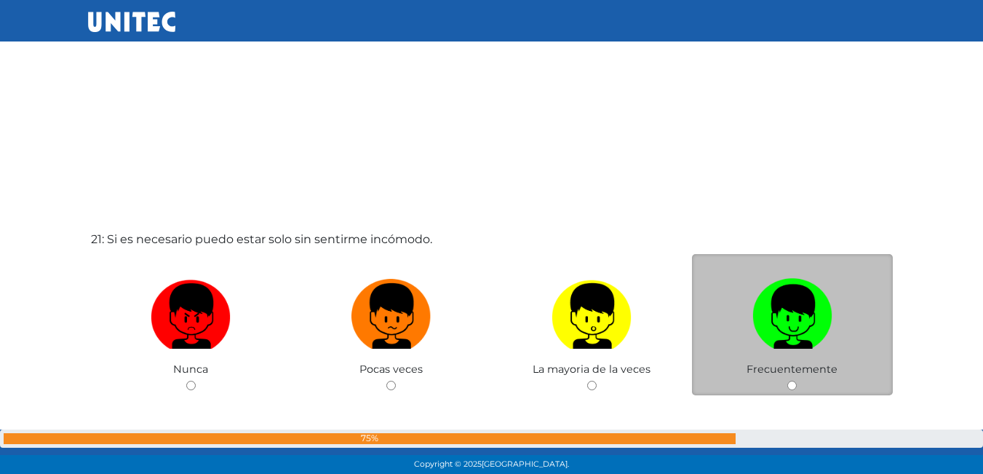
click at [790, 385] on input "radio" at bounding box center [792, 385] width 9 height 9
radio input "true"
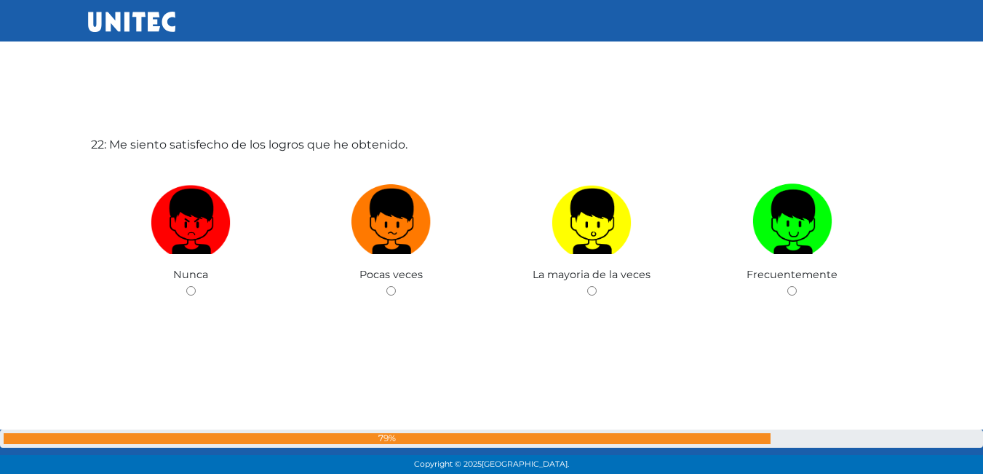
scroll to position [10023, 0]
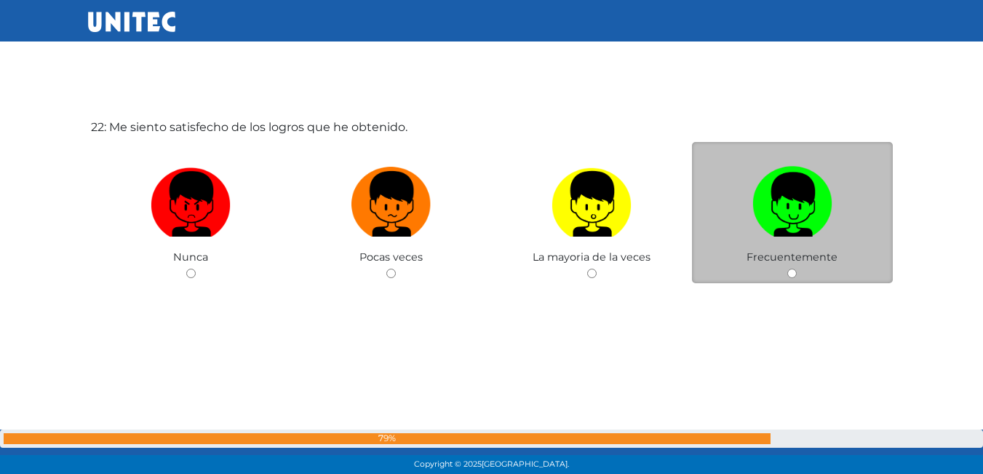
click at [790, 269] on input "radio" at bounding box center [792, 273] width 9 height 9
radio input "true"
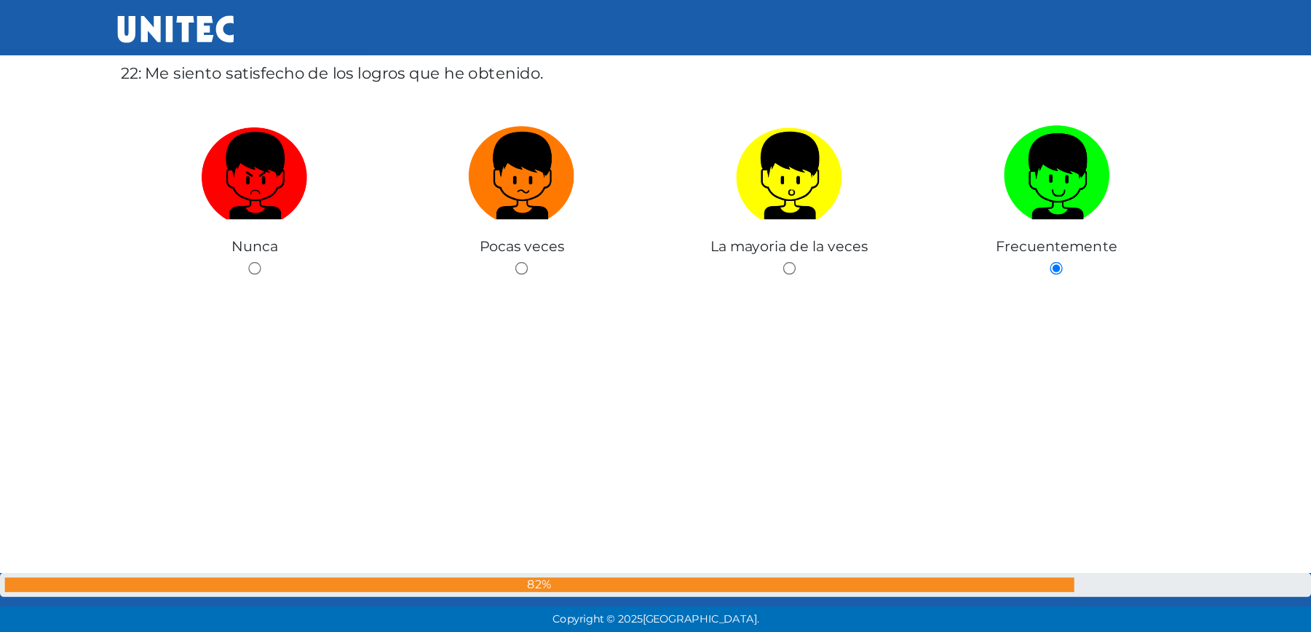
scroll to position [10100, 0]
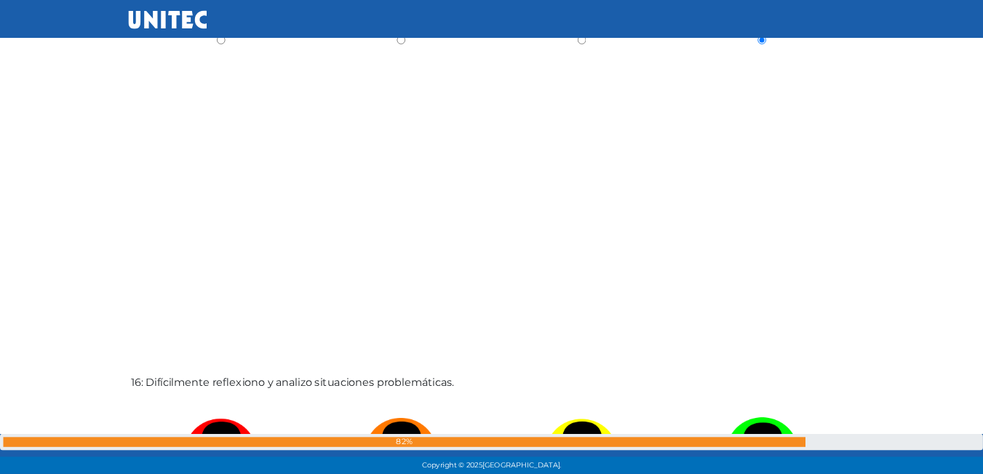
scroll to position [7683, 0]
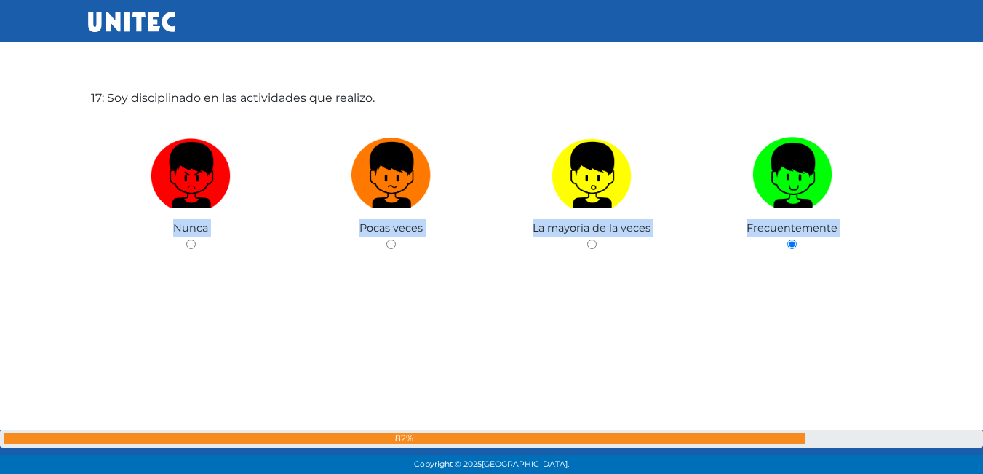
drag, startPoint x: 911, startPoint y: 292, endPoint x: 401, endPoint y: 274, distance: 510.5
click at [401, 274] on div "17: Soy disciplinado en las actividades que realizo. Nunca Pocas veces La mayor…" at bounding box center [492, 208] width 808 height 474
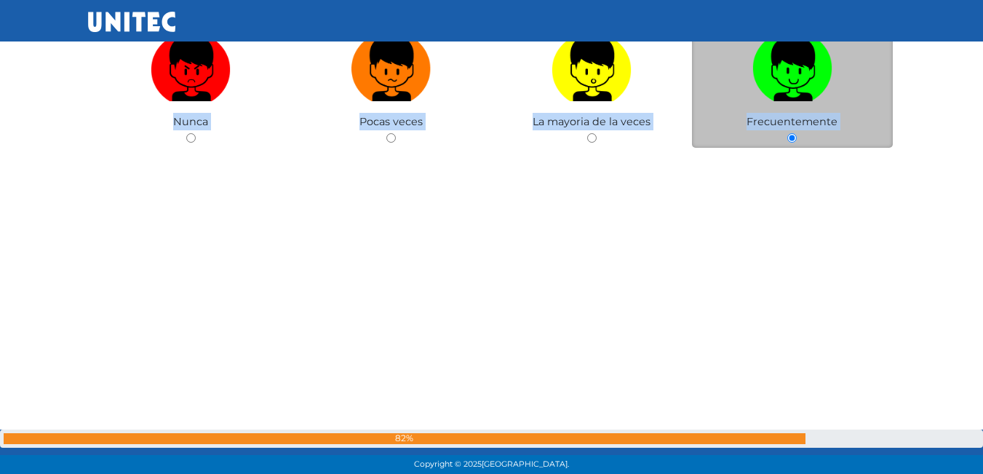
scroll to position [7712, 0]
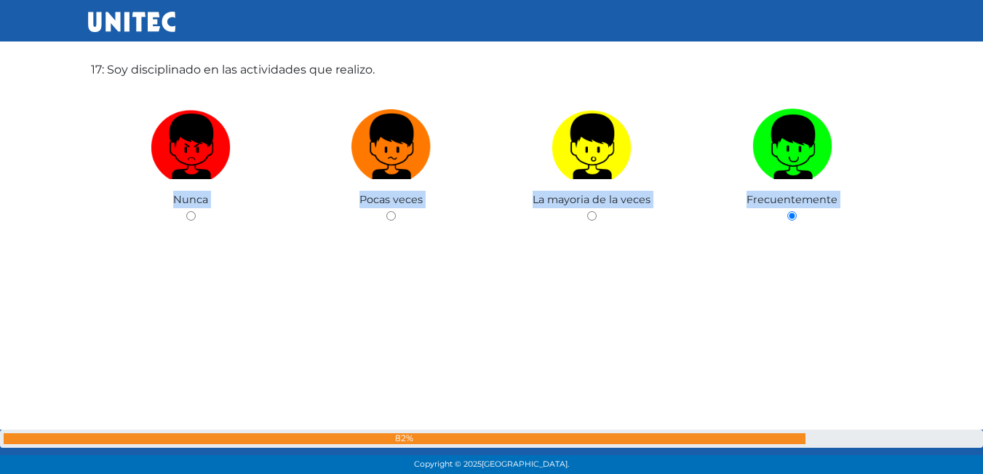
click at [809, 302] on div "17: Soy disciplinado en las actividades que realizo. Nunca Pocas veces La mayor…" at bounding box center [492, 180] width 808 height 474
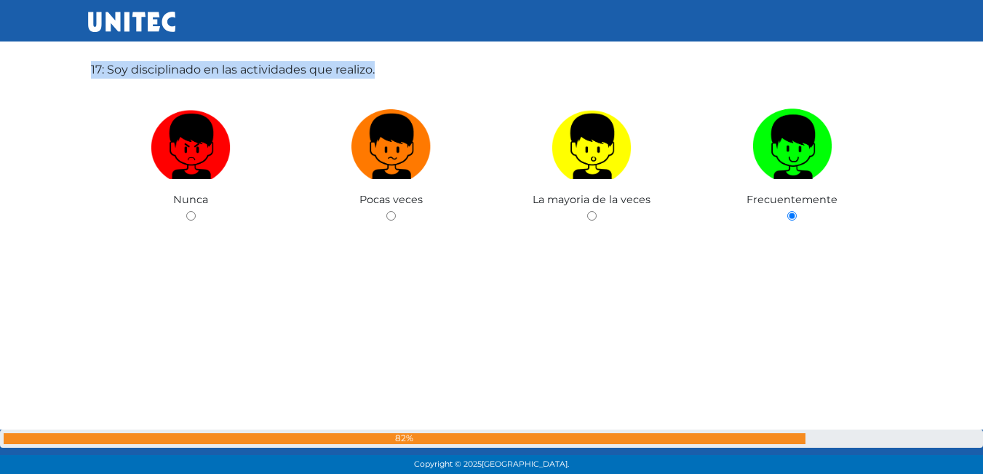
click at [809, 302] on div "17: Soy disciplinado en las actividades que realizo. Nunca Pocas veces La mayor…" at bounding box center [492, 180] width 808 height 474
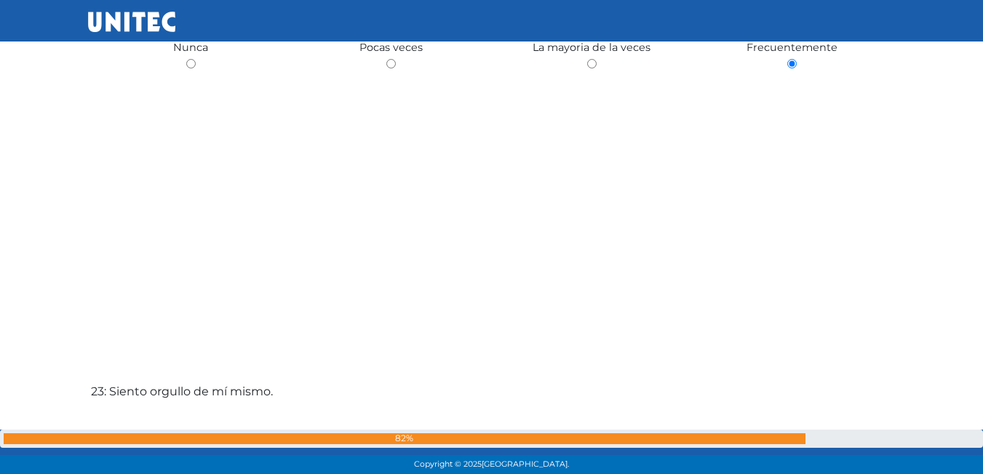
scroll to position [10405, 0]
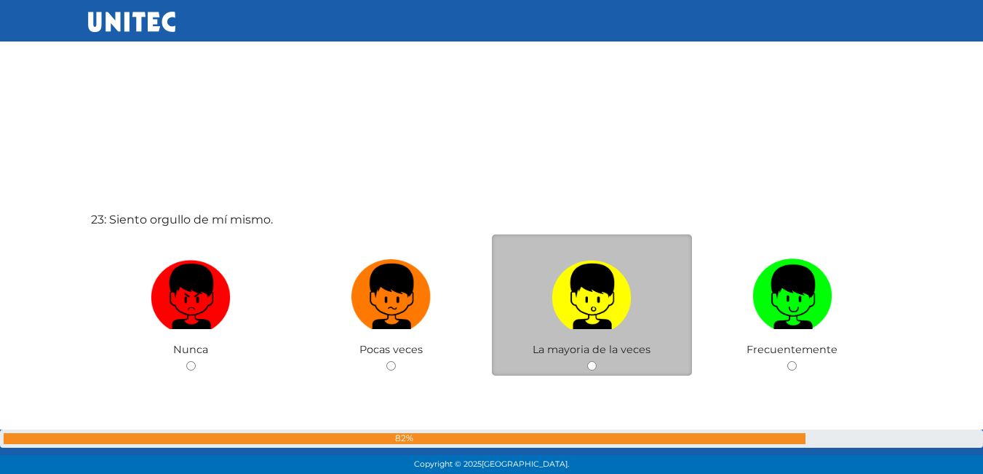
click at [591, 365] on input "radio" at bounding box center [591, 365] width 9 height 9
radio input "true"
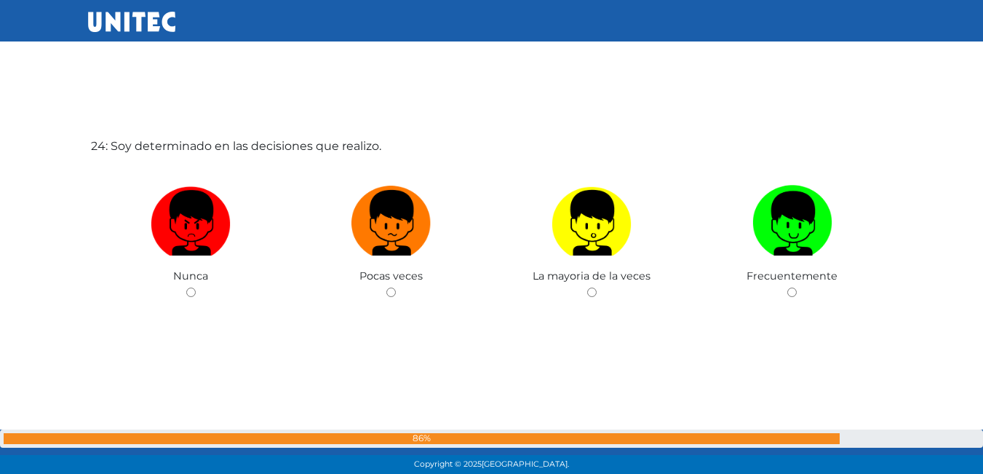
scroll to position [10971, 0]
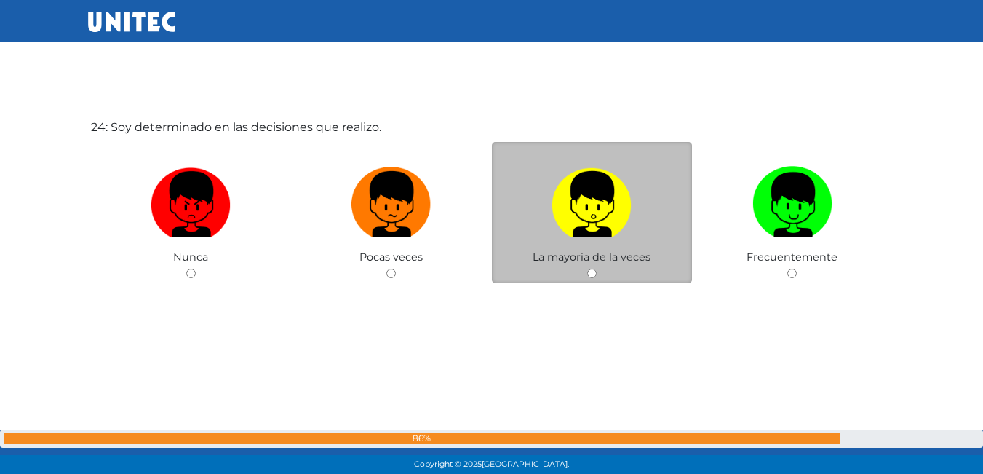
click at [598, 272] on div "La mayoria de la veces" at bounding box center [592, 213] width 201 height 142
click at [595, 272] on input "radio" at bounding box center [591, 273] width 9 height 9
radio input "true"
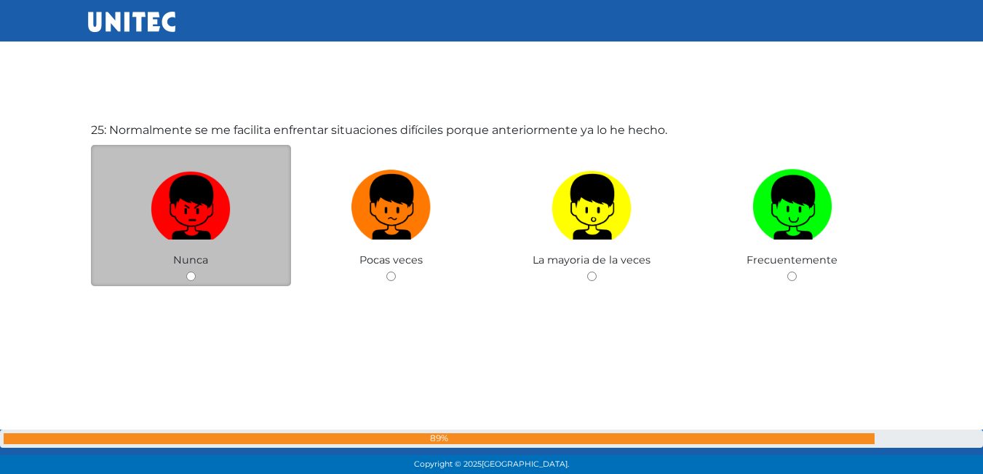
scroll to position [11445, 0]
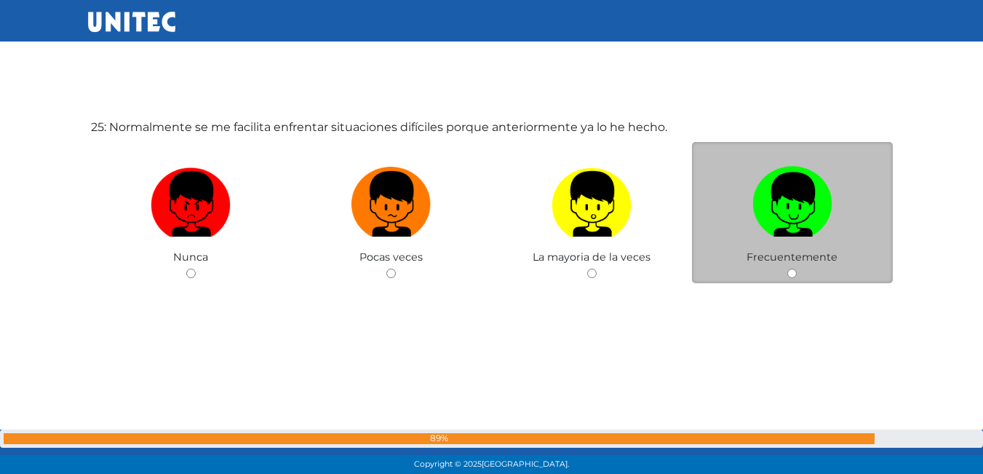
click at [794, 276] on input "radio" at bounding box center [792, 273] width 9 height 9
radio input "true"
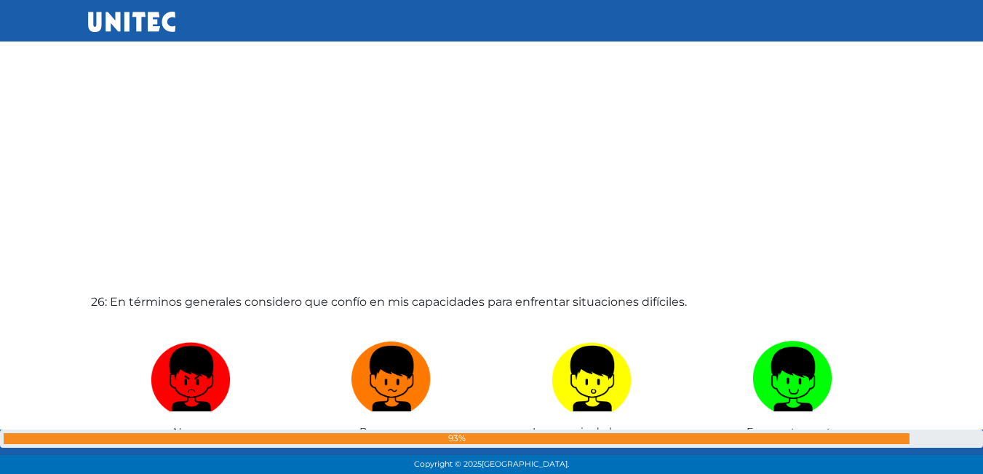
scroll to position [11798, 0]
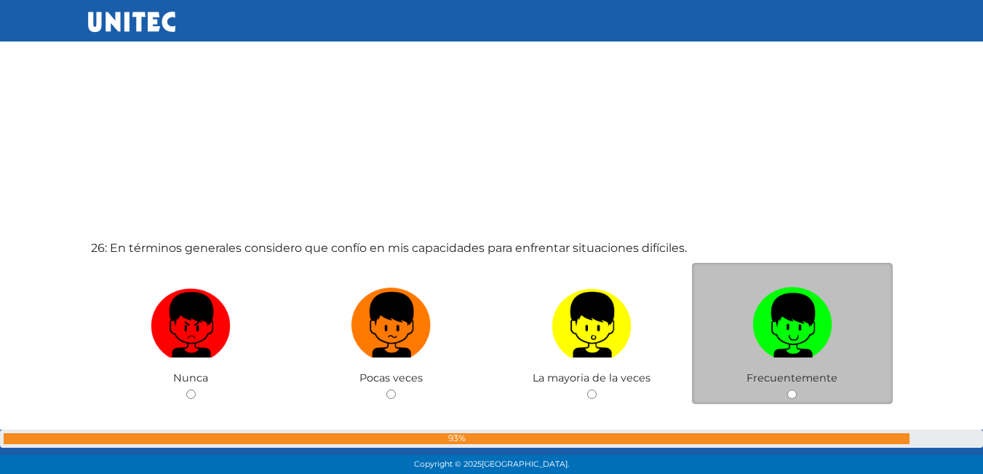
click at [792, 392] on input "radio" at bounding box center [792, 393] width 9 height 9
radio input "true"
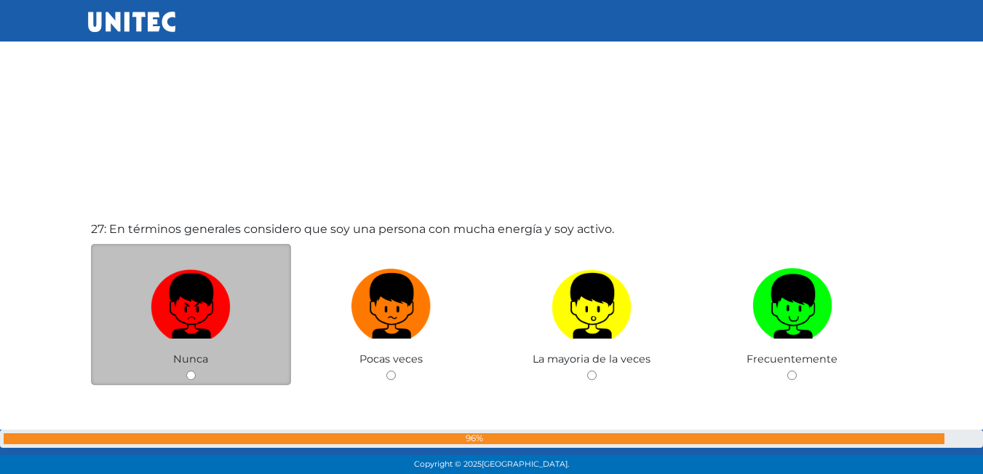
scroll to position [12380, 0]
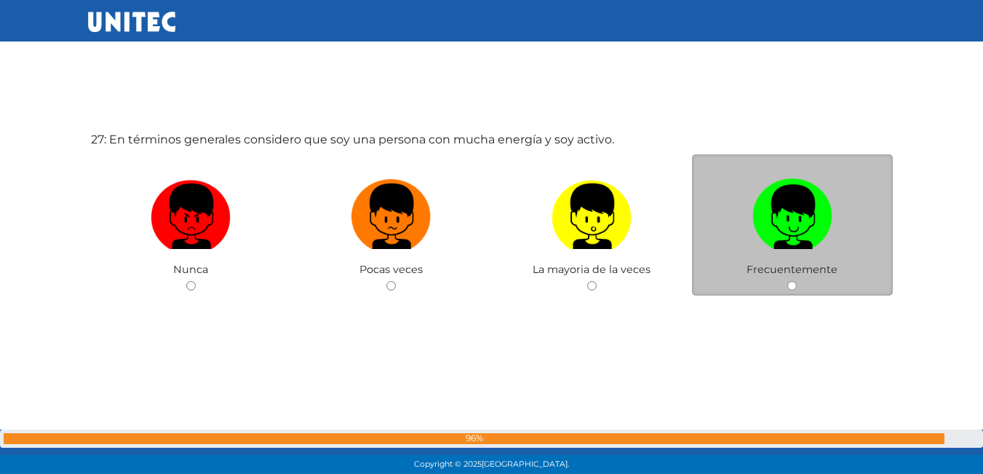
click at [791, 287] on input "radio" at bounding box center [792, 285] width 9 height 9
radio input "true"
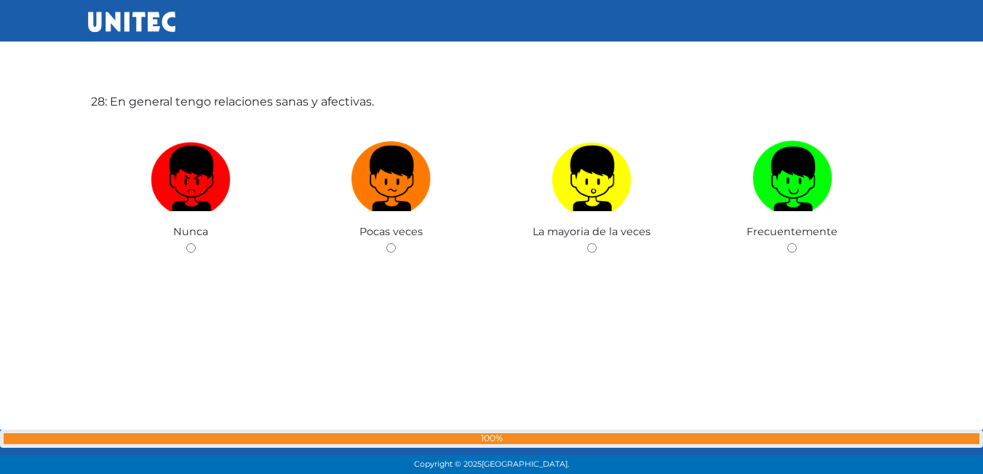
scroll to position [12807, 0]
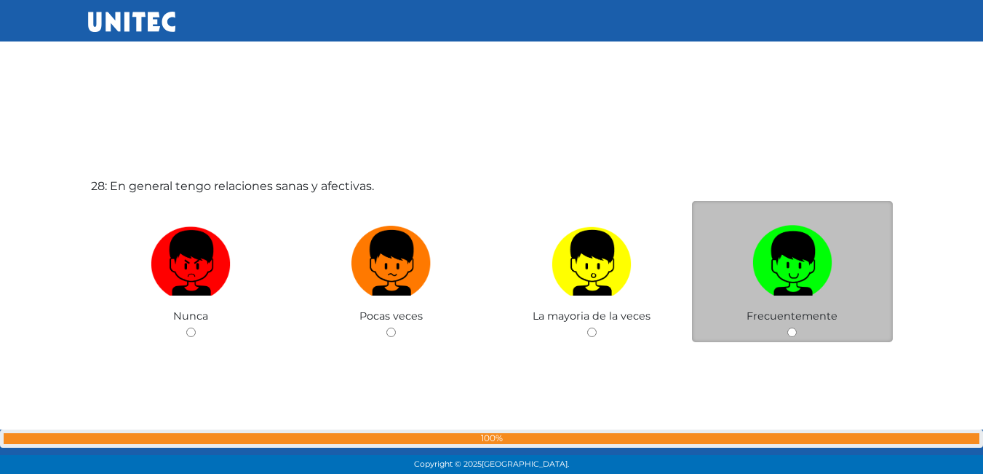
click at [792, 329] on input "radio" at bounding box center [792, 332] width 9 height 9
radio input "true"
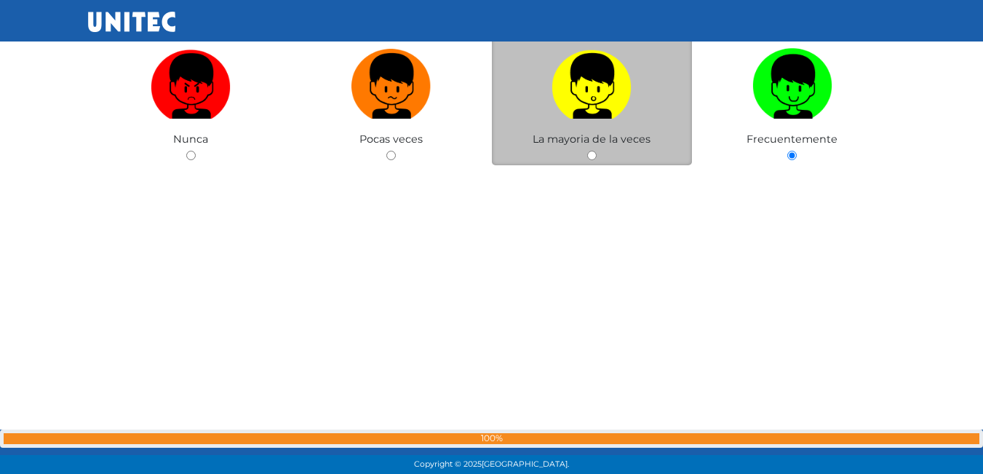
scroll to position [12903, 0]
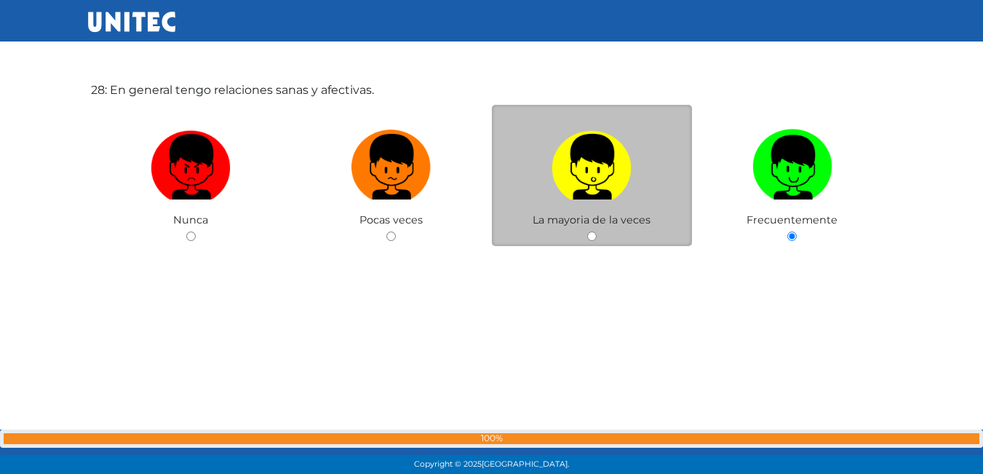
click at [592, 234] on input "radio" at bounding box center [591, 235] width 9 height 9
radio input "true"
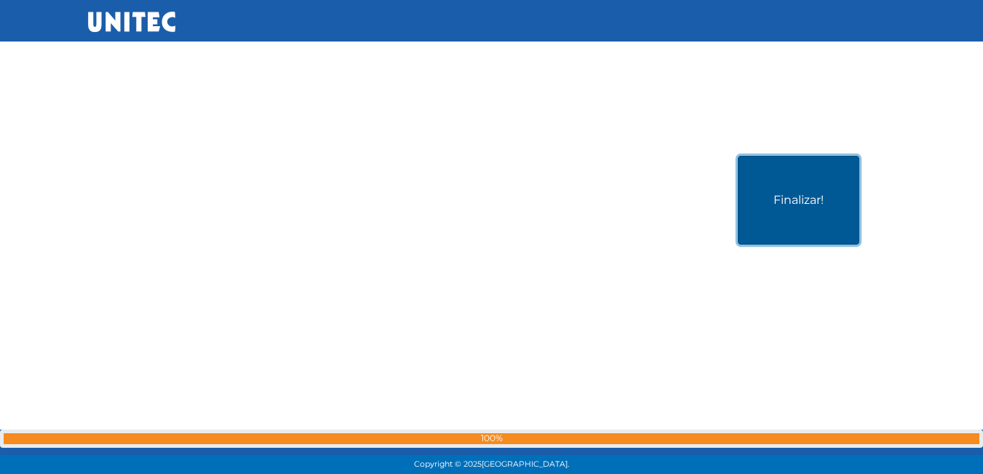
scroll to position [13340, 0]
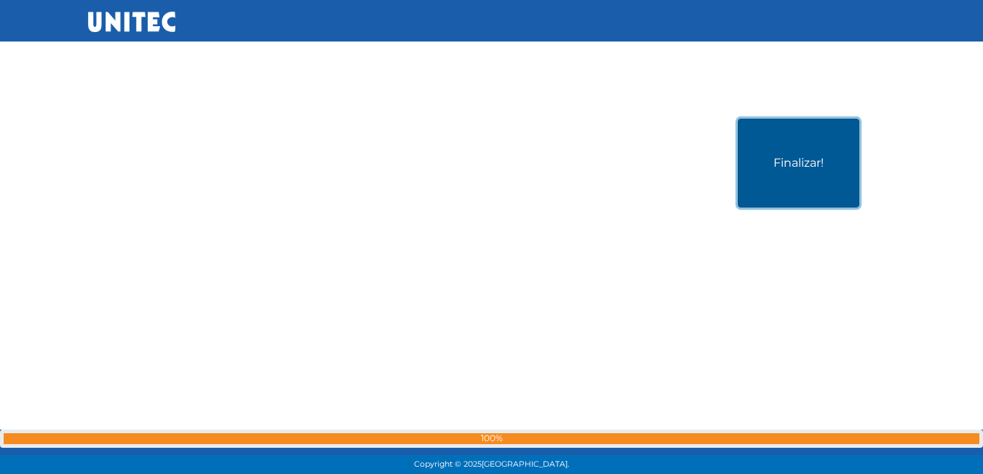
click at [837, 168] on button "Finalizar!" at bounding box center [799, 163] width 122 height 89
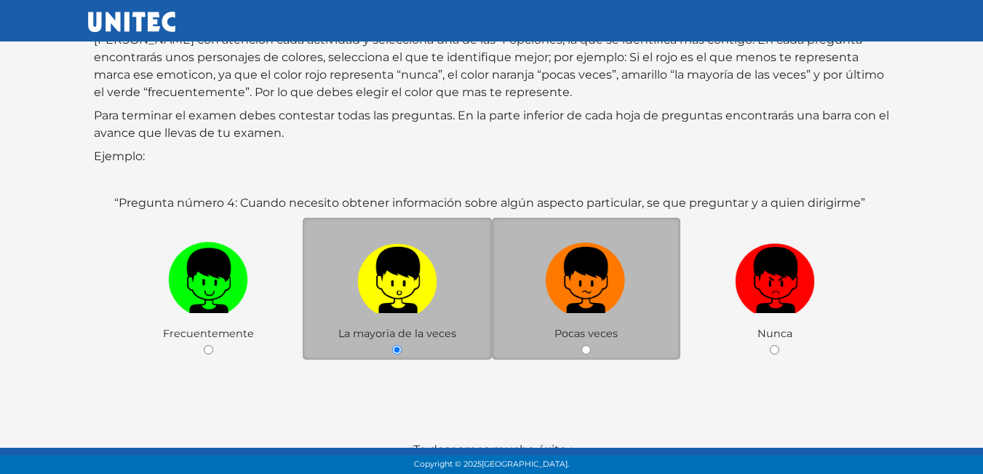
scroll to position [217, 0]
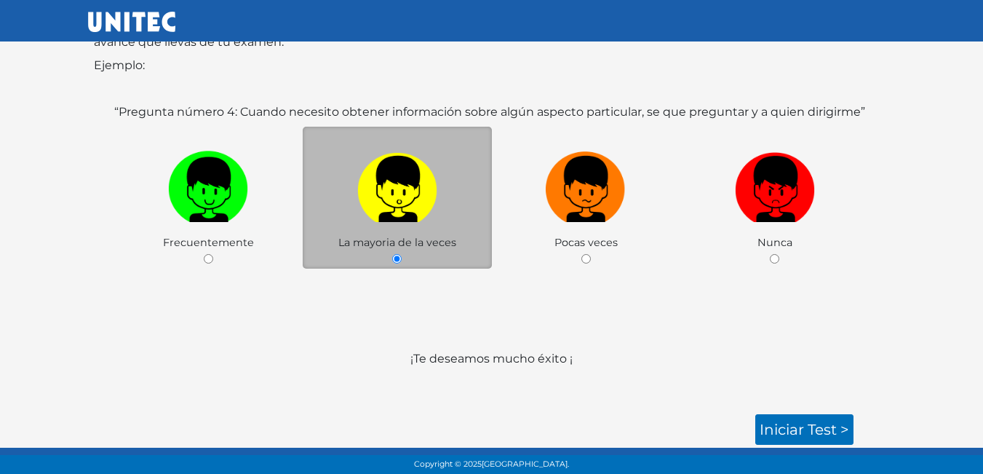
drag, startPoint x: 841, startPoint y: 413, endPoint x: 854, endPoint y: 427, distance: 18.6
click at [846, 414] on div "SECCIÓN II ORIENTACIÓN VOCACIONAL A continuación, encontrarás afirmaciones que …" at bounding box center [492, 125] width 808 height 590
click at [814, 427] on link "Iniciar test >" at bounding box center [805, 429] width 98 height 31
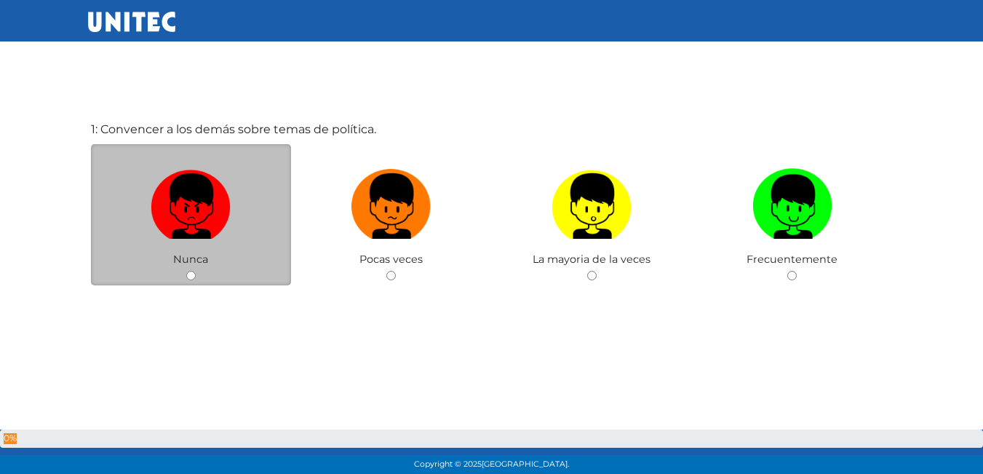
scroll to position [73, 0]
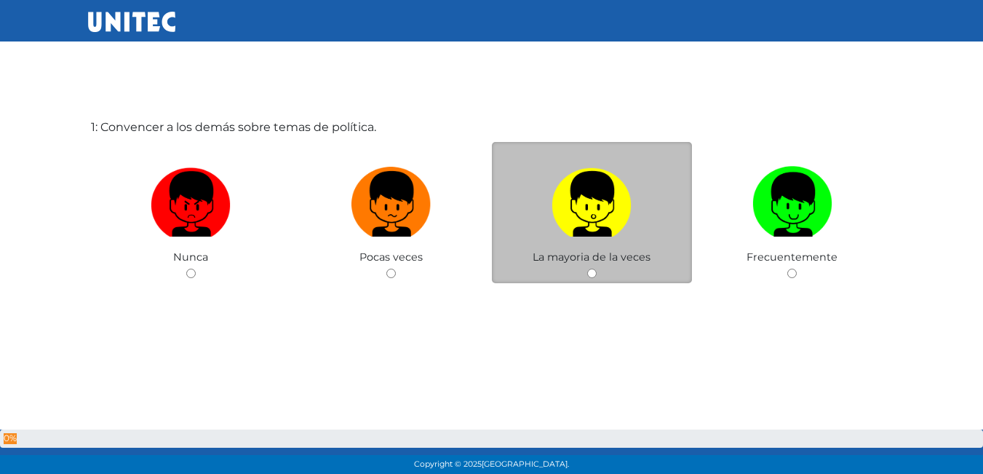
click at [592, 273] on input "radio" at bounding box center [591, 273] width 9 height 9
radio input "true"
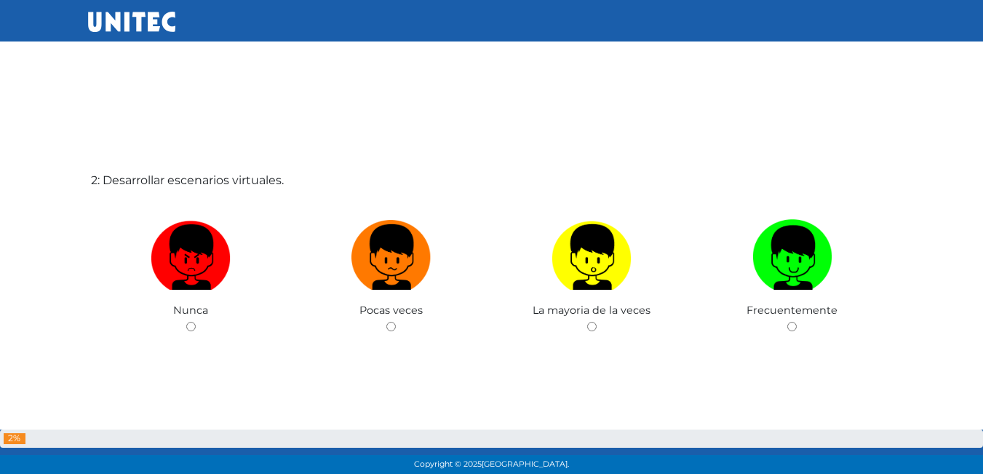
scroll to position [513, 0]
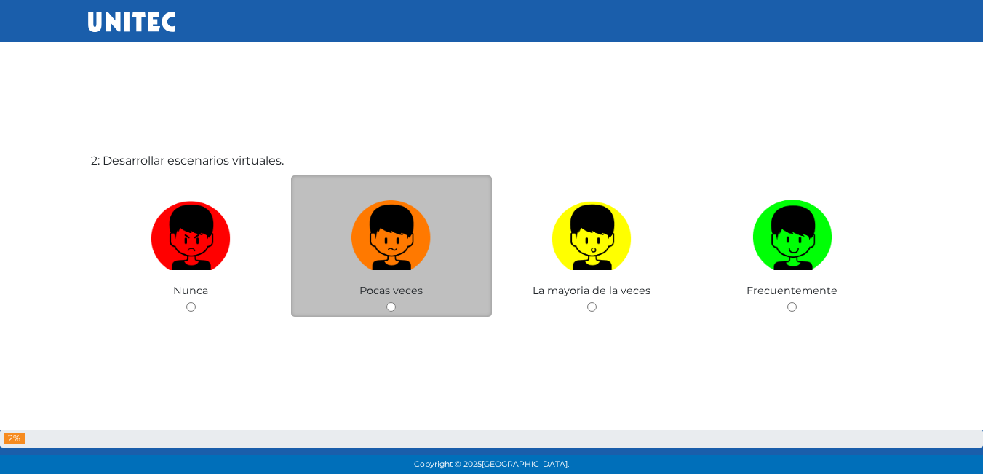
click at [392, 303] on input "radio" at bounding box center [390, 306] width 9 height 9
radio input "true"
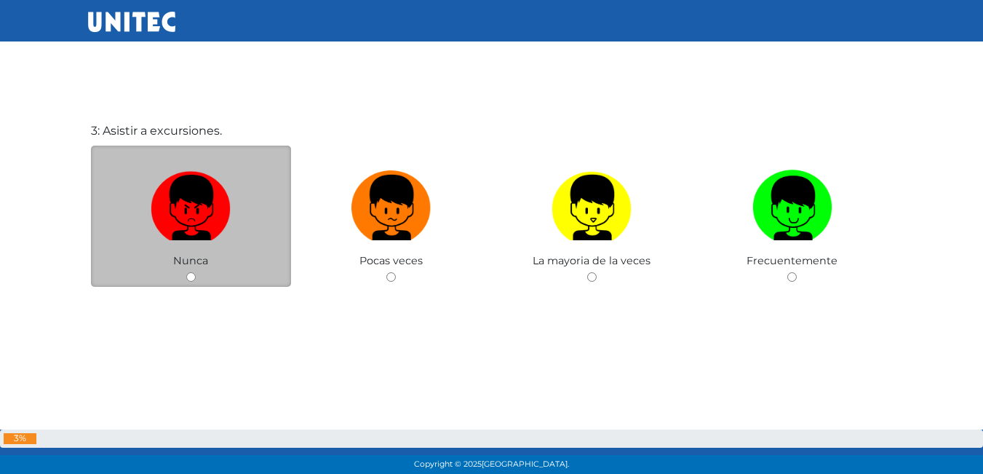
scroll to position [1020, 0]
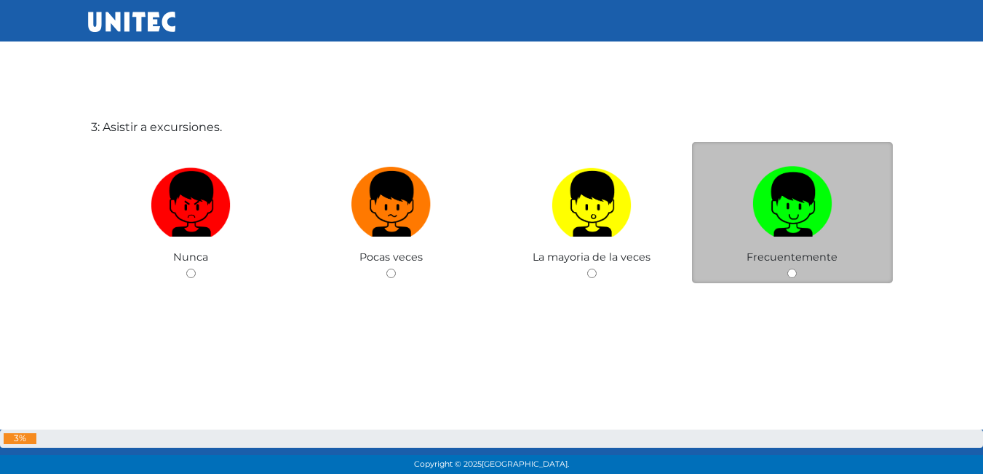
click at [787, 271] on div "Frecuentemente" at bounding box center [792, 213] width 201 height 142
click at [792, 269] on input "radio" at bounding box center [792, 273] width 9 height 9
radio input "true"
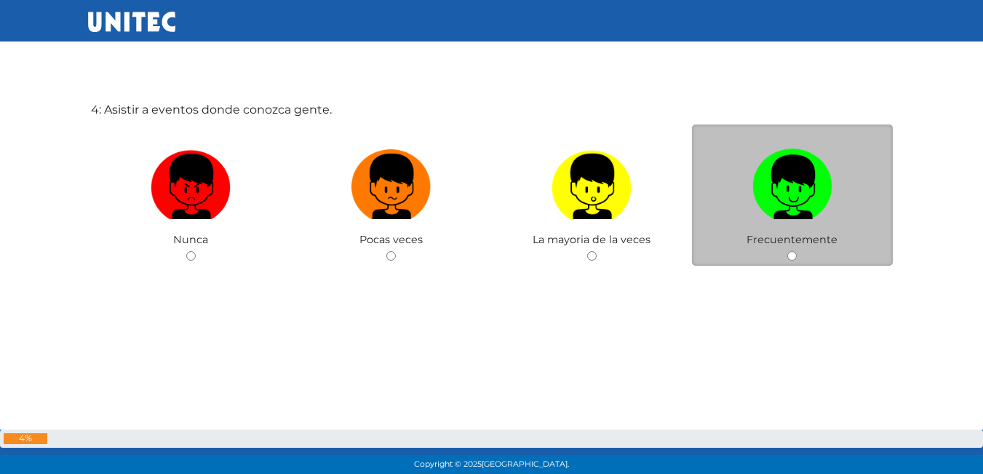
scroll to position [1533, 0]
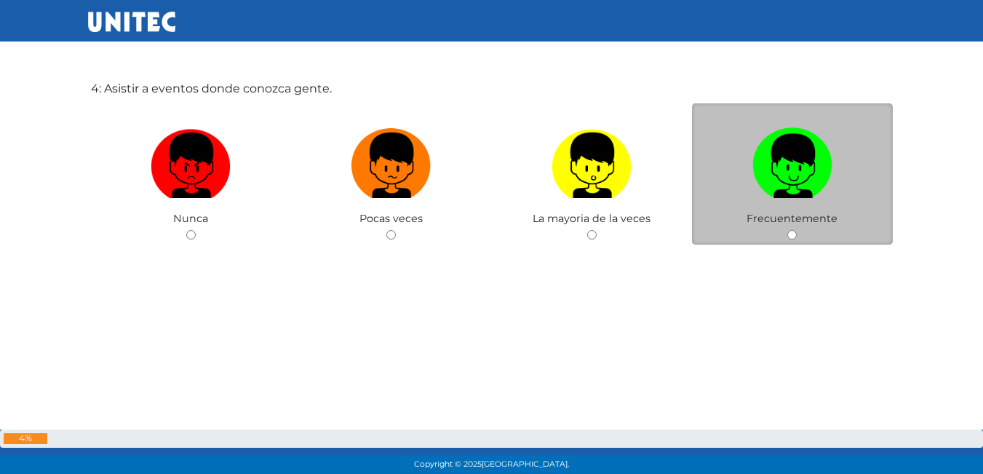
click at [790, 234] on input "radio" at bounding box center [792, 234] width 9 height 9
radio input "true"
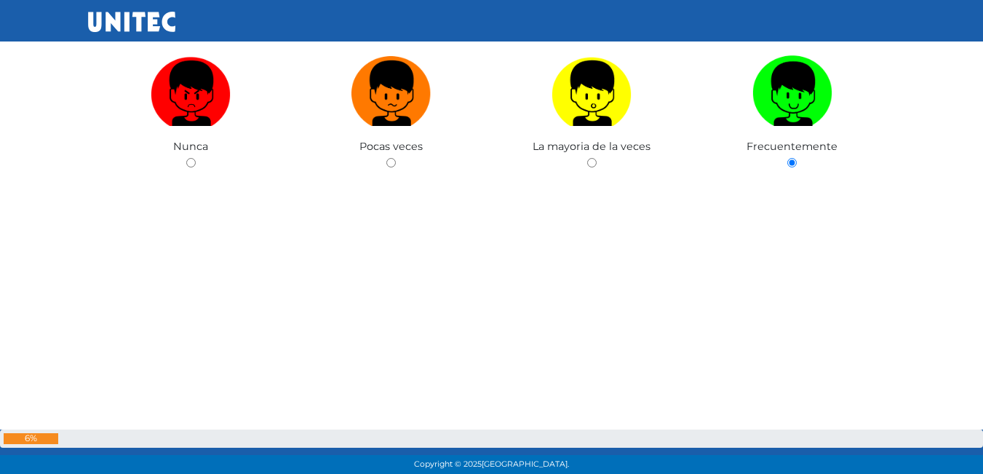
scroll to position [1895, 0]
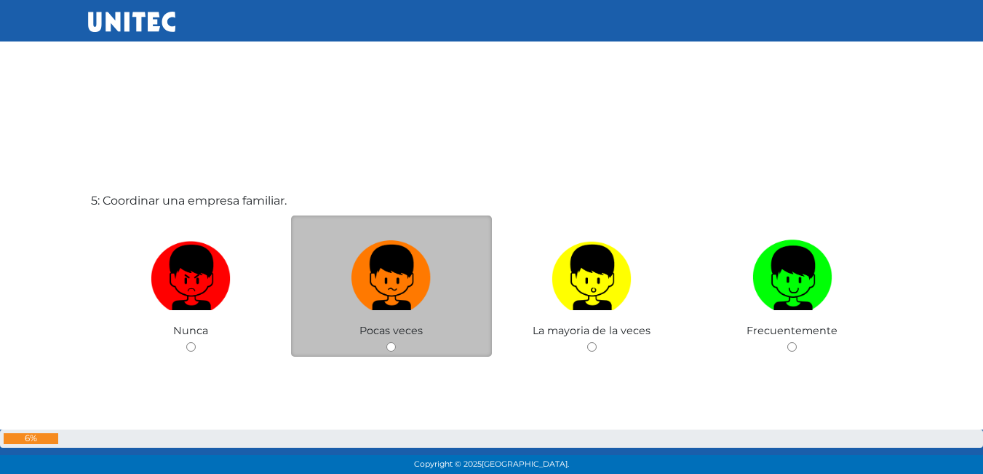
click at [397, 349] on div "Pocas veces" at bounding box center [391, 286] width 201 height 142
click at [394, 349] on input "radio" at bounding box center [390, 346] width 9 height 9
radio input "true"
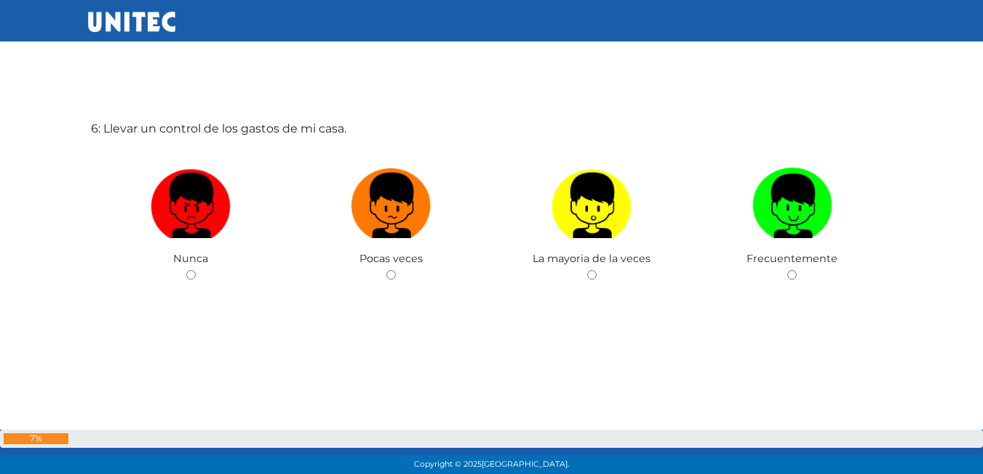
scroll to position [2442, 0]
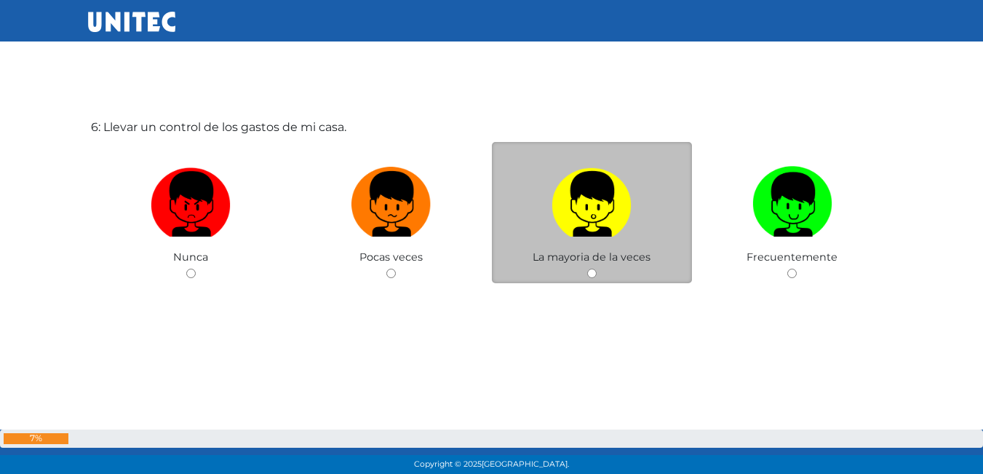
click at [587, 273] on input "radio" at bounding box center [591, 273] width 9 height 9
radio input "true"
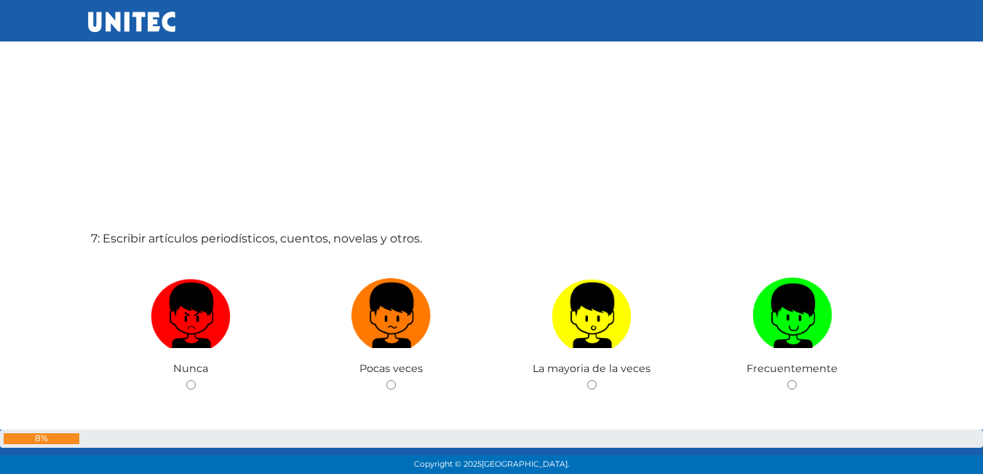
scroll to position [2808, 0]
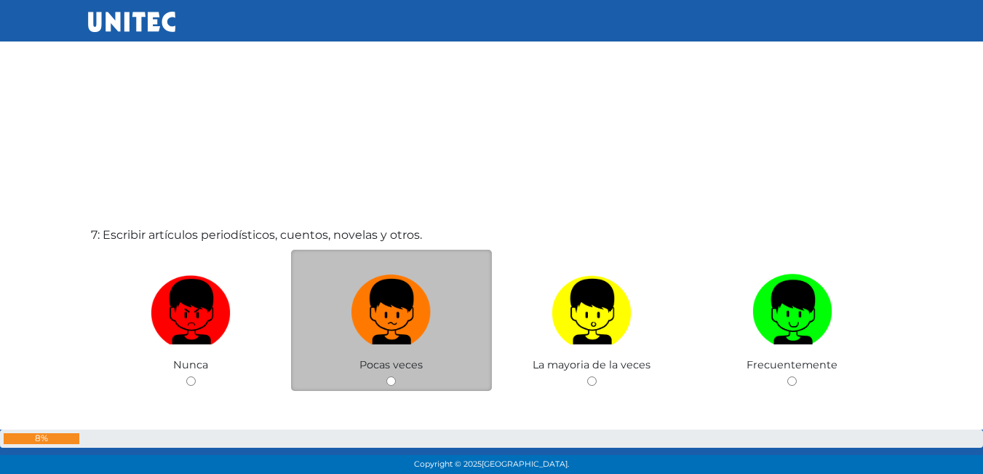
click at [402, 373] on div "Pocas veces" at bounding box center [391, 321] width 201 height 142
click at [394, 377] on input "radio" at bounding box center [390, 380] width 9 height 9
radio input "true"
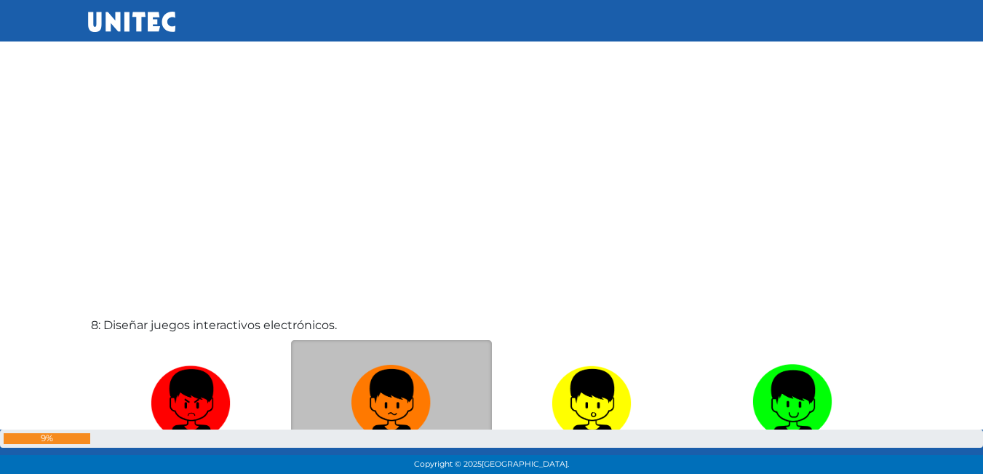
scroll to position [3297, 0]
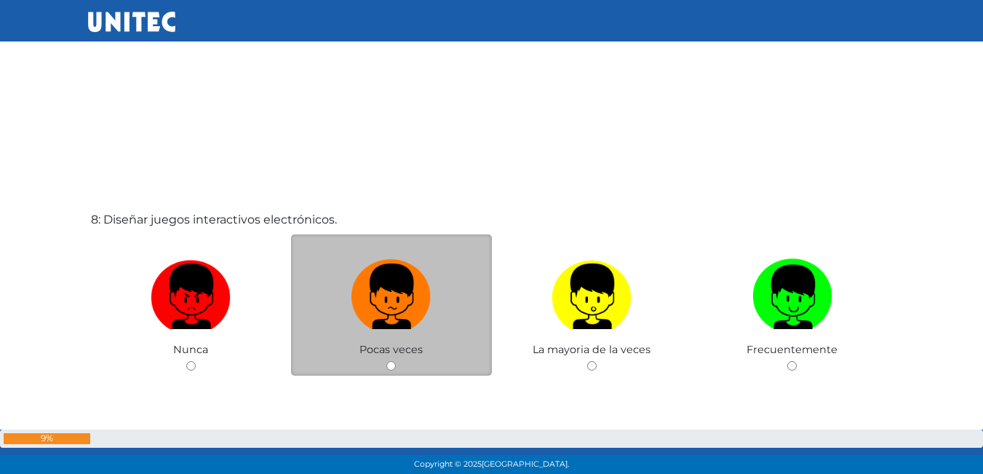
click at [394, 370] on input "radio" at bounding box center [390, 365] width 9 height 9
radio input "true"
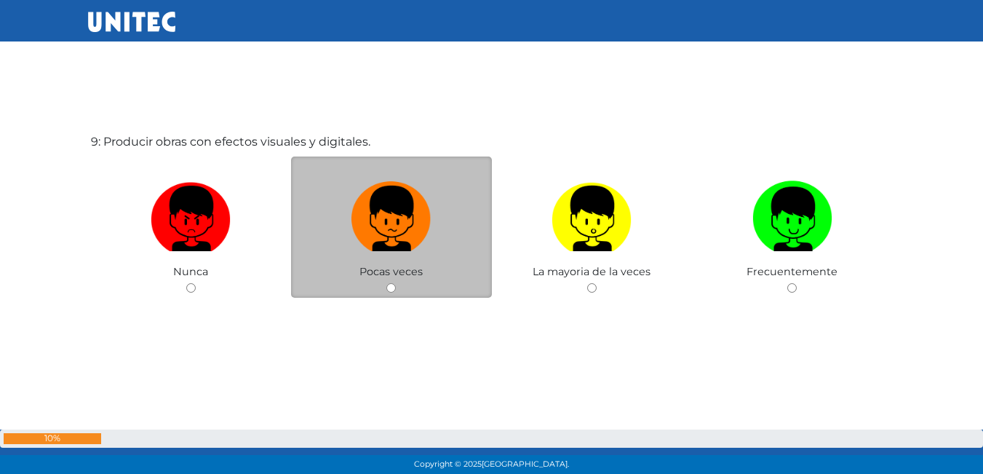
scroll to position [3863, 0]
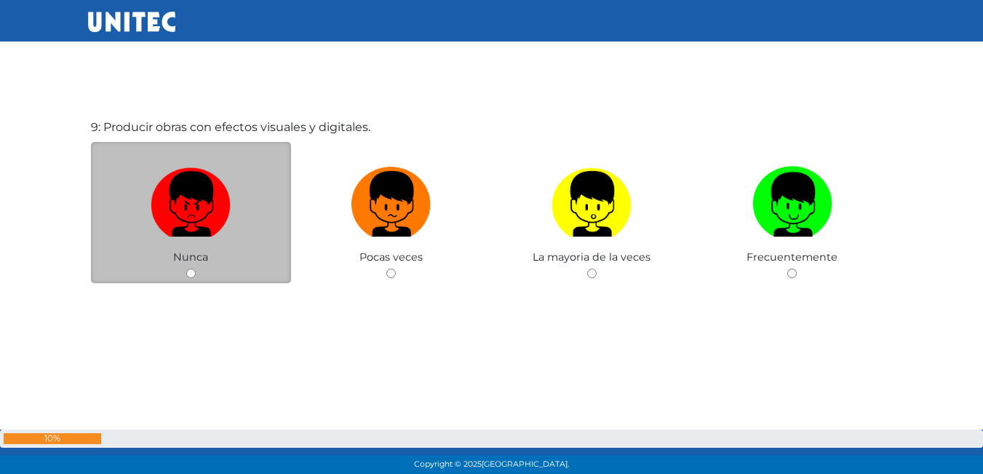
click at [194, 274] on input "radio" at bounding box center [190, 273] width 9 height 9
radio input "true"
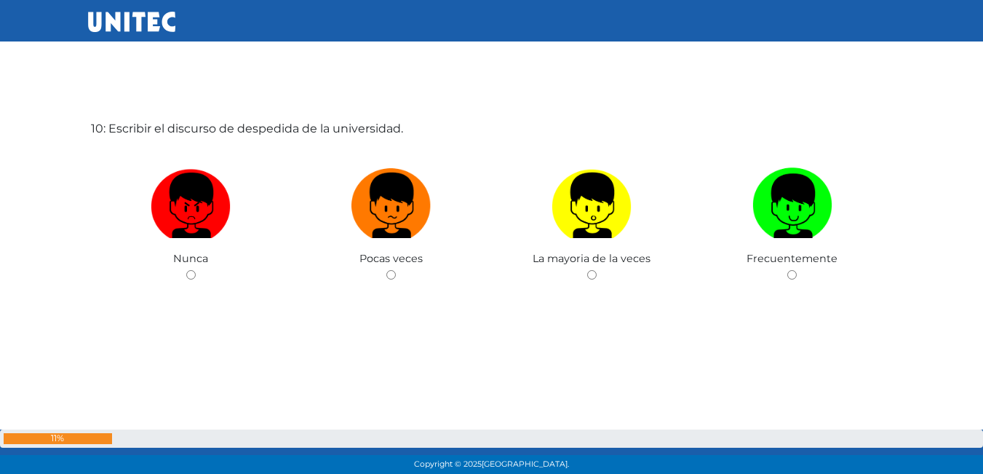
scroll to position [4337, 0]
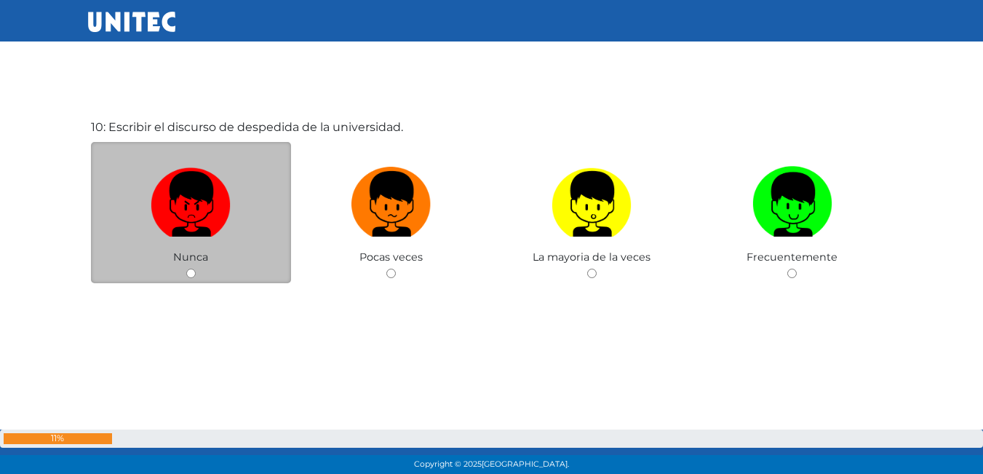
click at [181, 270] on div "Nunca" at bounding box center [191, 213] width 201 height 142
click at [187, 272] on input "radio" at bounding box center [190, 273] width 9 height 9
radio input "true"
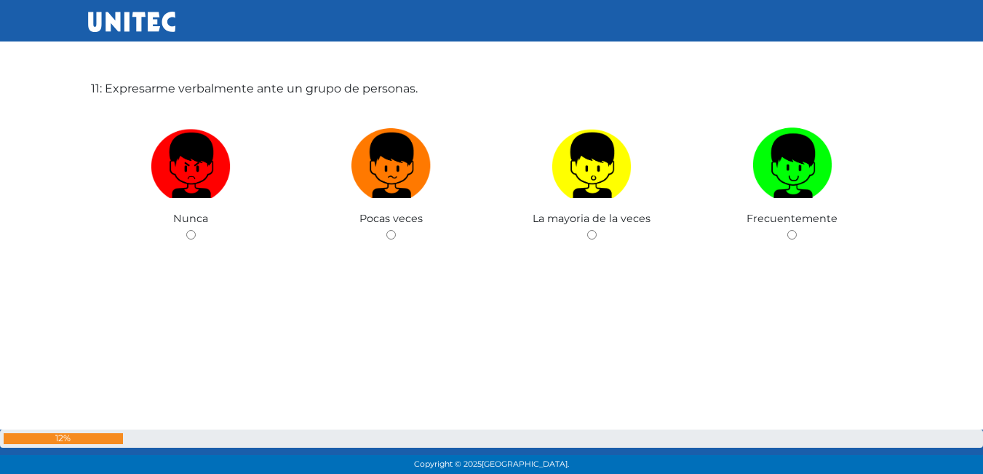
scroll to position [4850, 0]
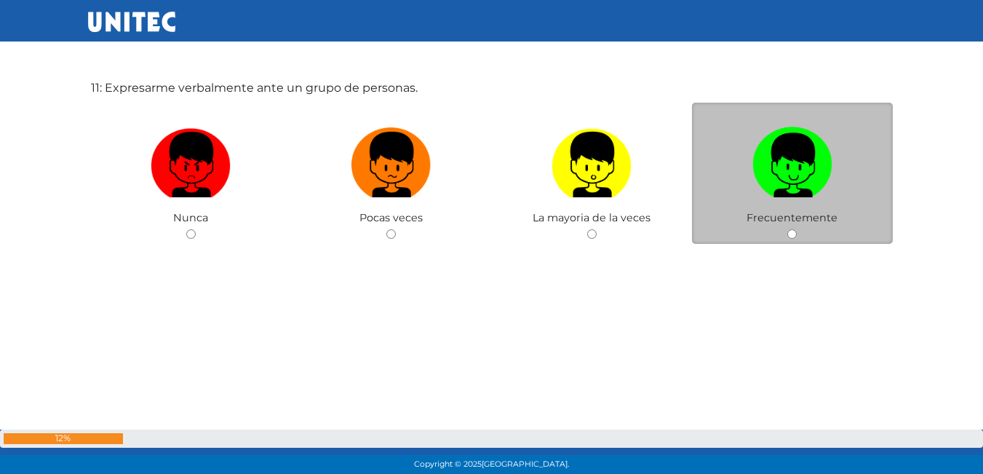
click at [790, 235] on input "radio" at bounding box center [792, 233] width 9 height 9
radio input "true"
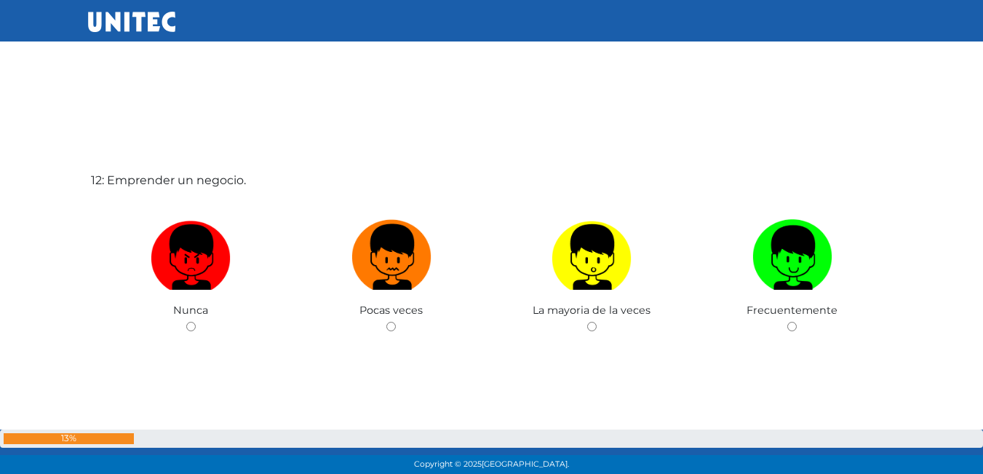
scroll to position [5289, 0]
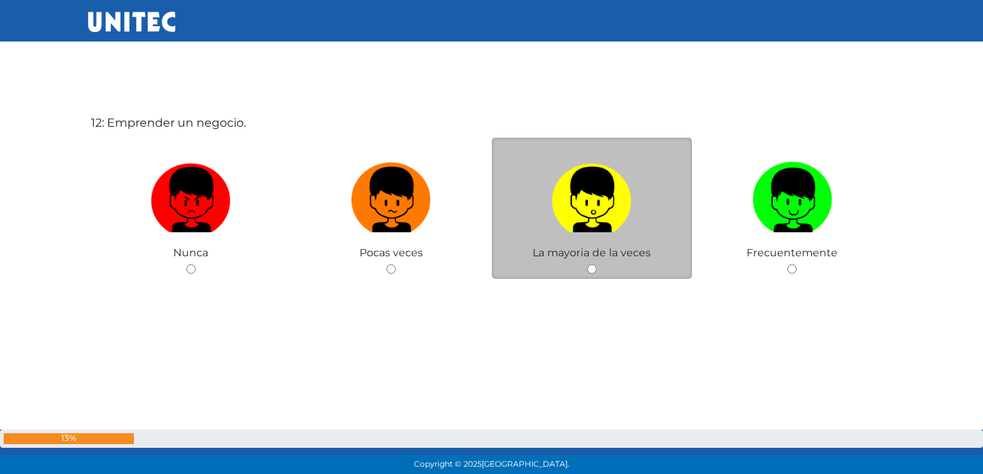
click at [592, 264] on input "radio" at bounding box center [591, 268] width 9 height 9
radio input "true"
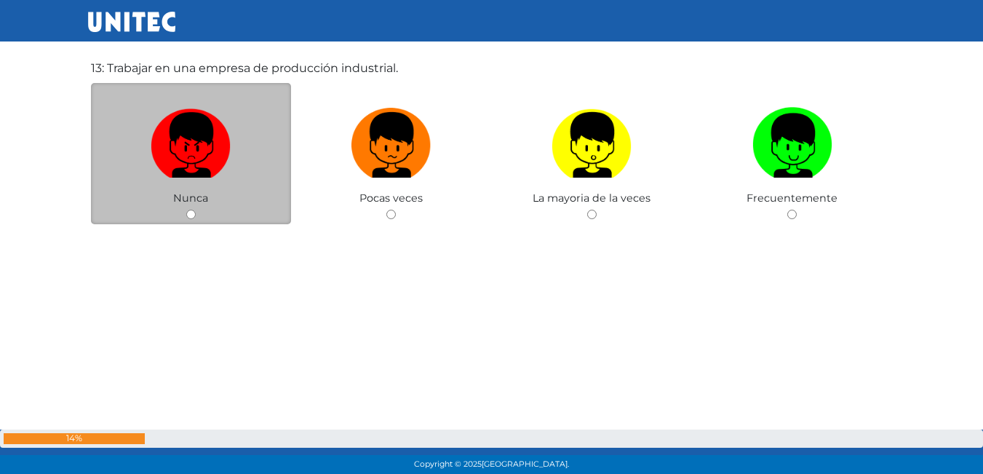
scroll to position [5818, 0]
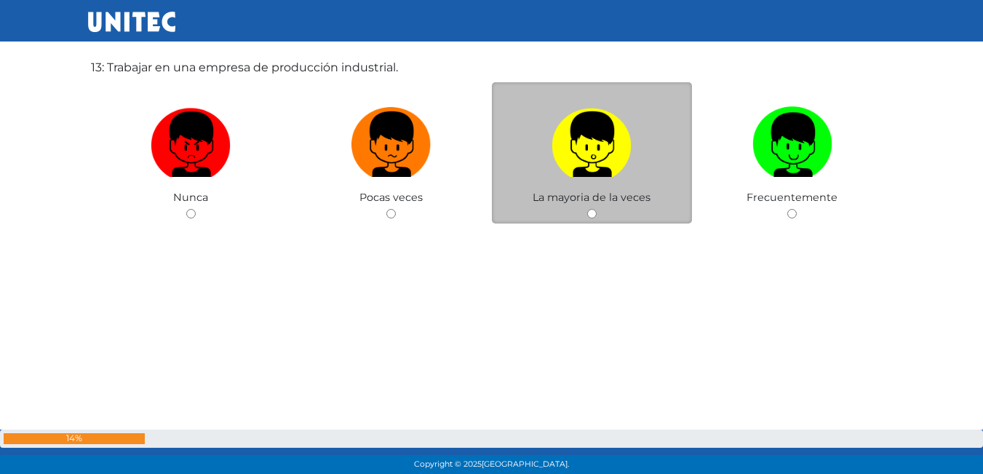
click at [594, 213] on input "radio" at bounding box center [591, 213] width 9 height 9
radio input "true"
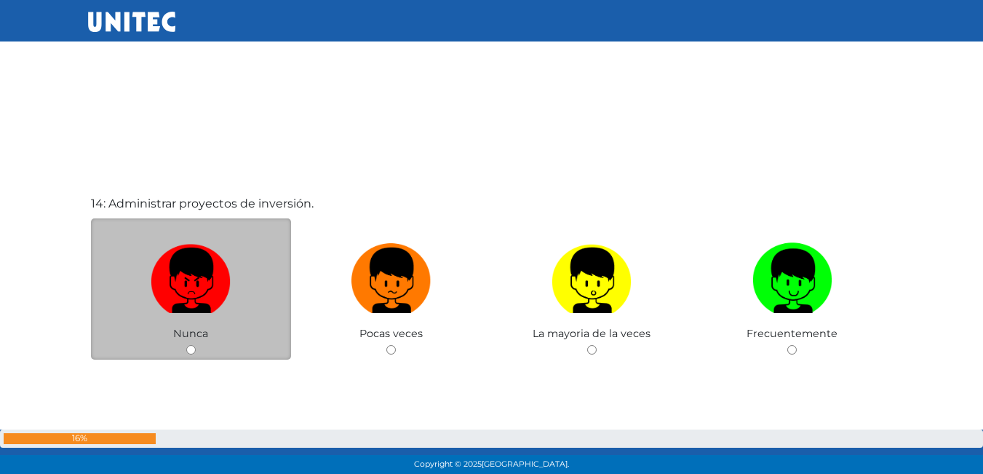
scroll to position [6178, 0]
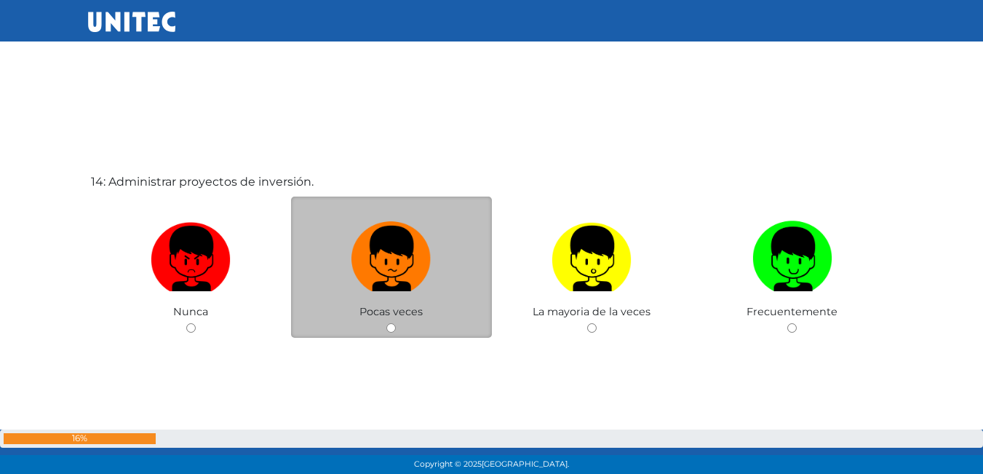
click at [389, 328] on input "radio" at bounding box center [390, 327] width 9 height 9
radio input "true"
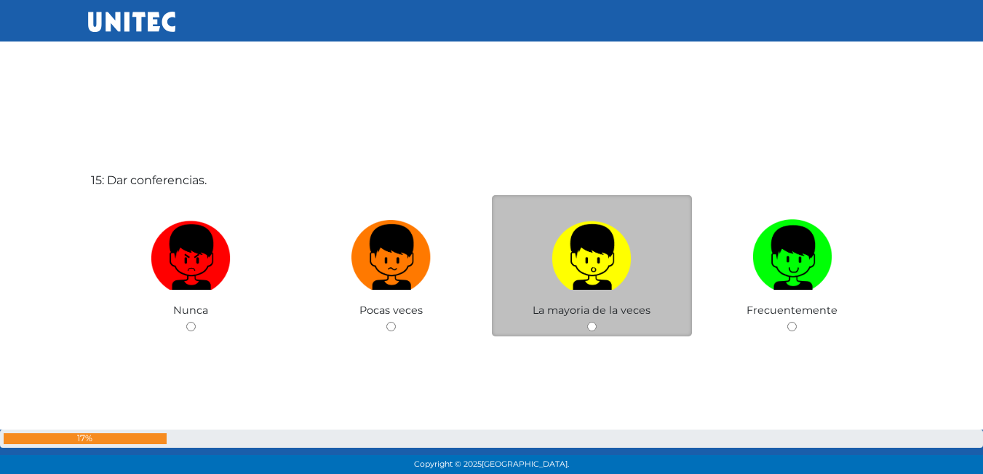
scroll to position [6723, 0]
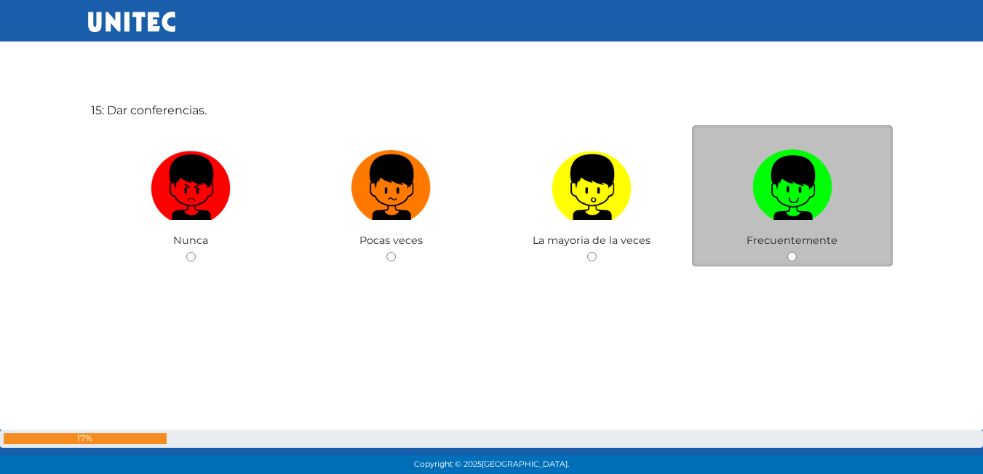
click at [789, 261] on input "radio" at bounding box center [792, 256] width 9 height 9
radio input "true"
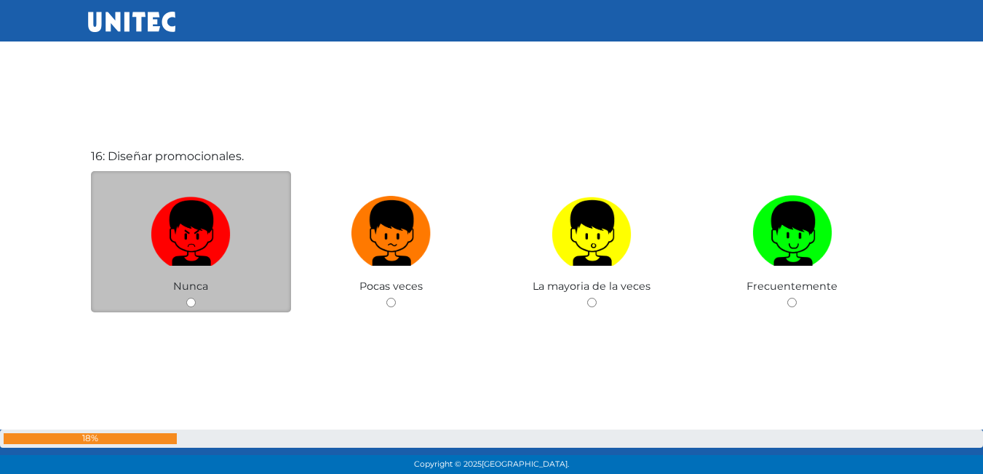
scroll to position [7180, 0]
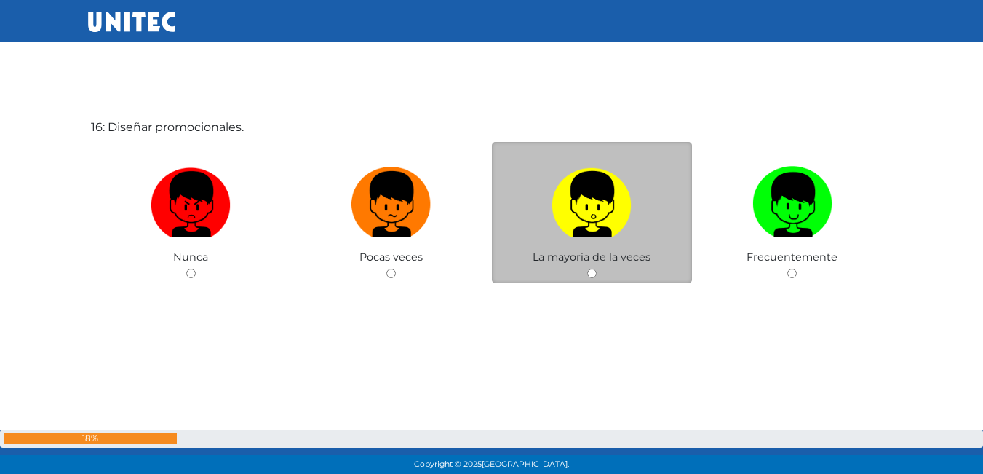
click at [587, 267] on div "La mayoria de la veces" at bounding box center [592, 213] width 201 height 142
click at [595, 273] on input "radio" at bounding box center [591, 273] width 9 height 9
radio input "true"
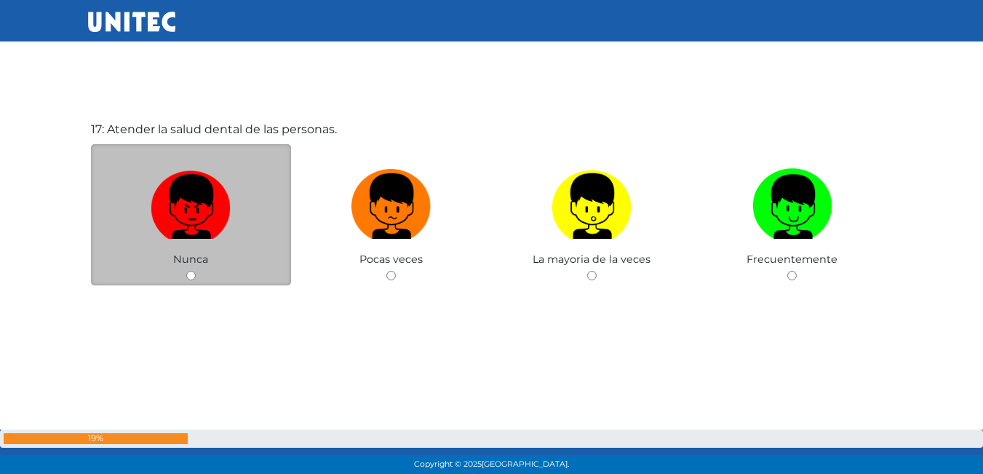
scroll to position [7654, 0]
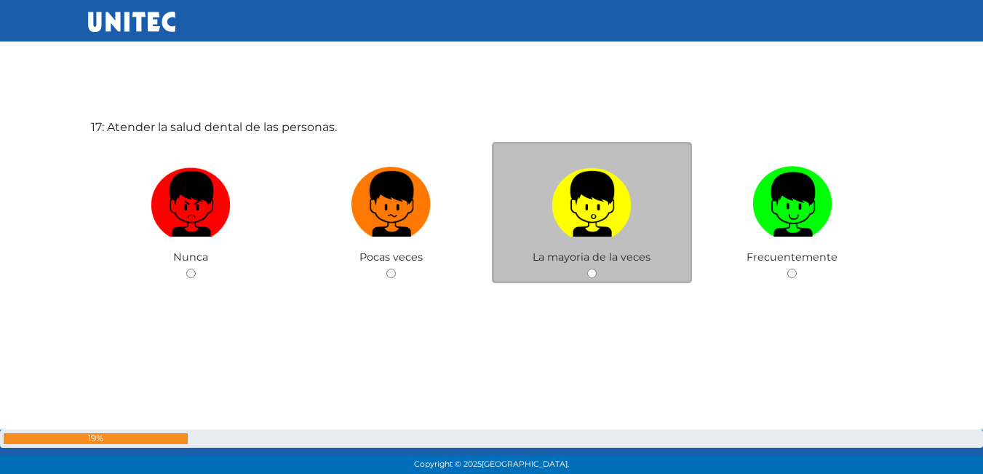
click at [591, 272] on input "radio" at bounding box center [591, 273] width 9 height 9
radio input "true"
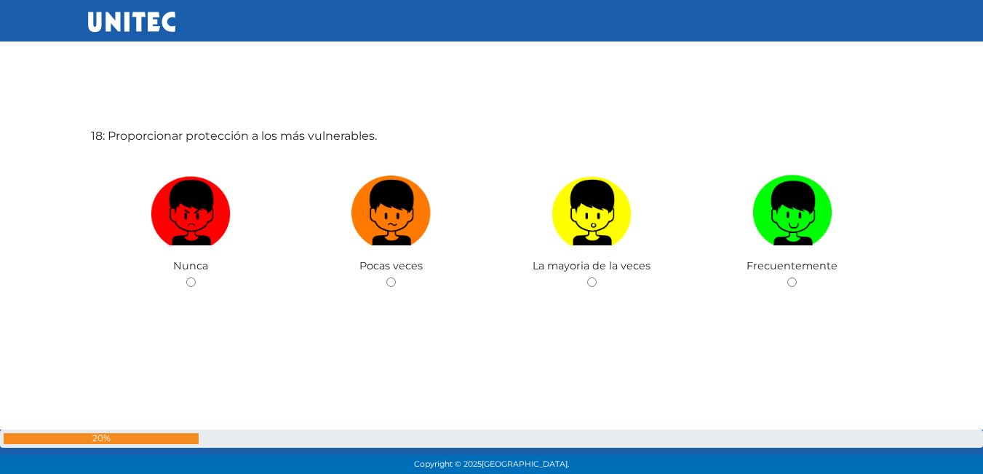
scroll to position [8128, 0]
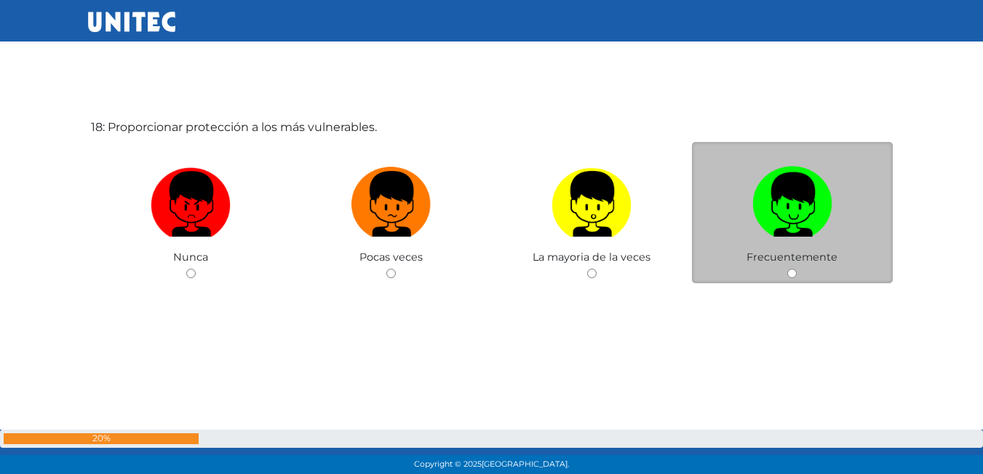
click at [790, 268] on div "Frecuentemente" at bounding box center [792, 213] width 201 height 142
click at [789, 269] on input "radio" at bounding box center [792, 273] width 9 height 9
radio input "true"
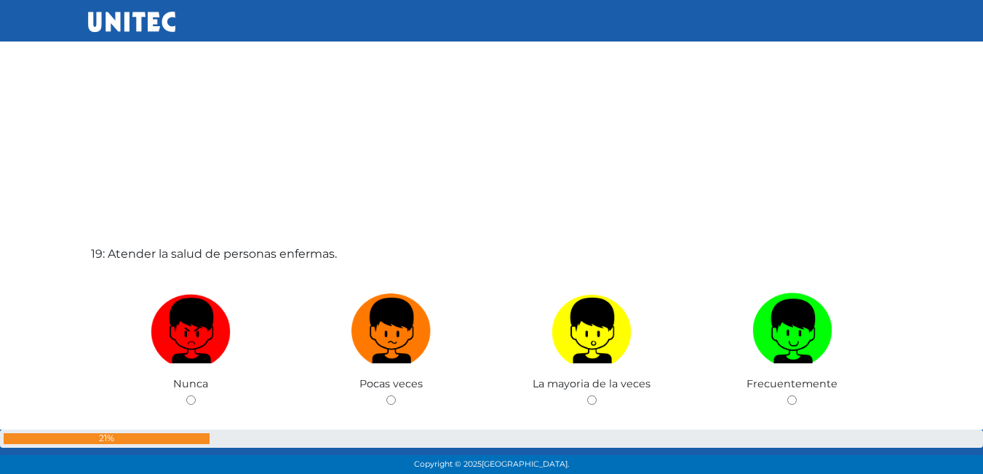
scroll to position [8567, 0]
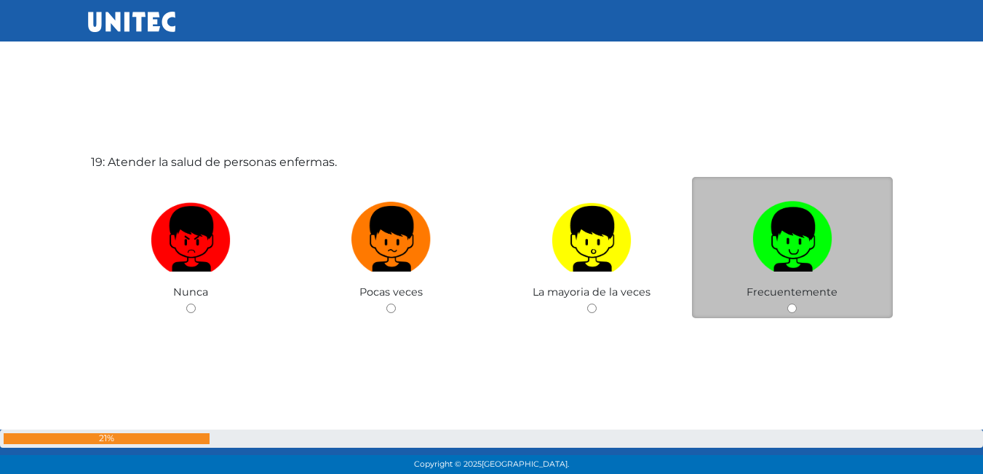
click at [795, 299] on div "Frecuentemente" at bounding box center [792, 248] width 201 height 142
click at [793, 304] on div "Frecuentemente" at bounding box center [792, 248] width 201 height 142
click at [793, 304] on input "radio" at bounding box center [792, 308] width 9 height 9
radio input "true"
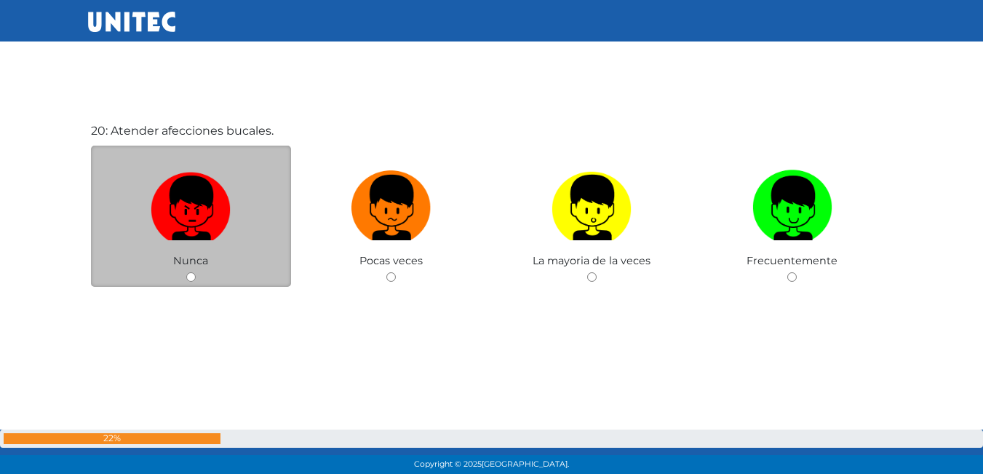
scroll to position [9075, 0]
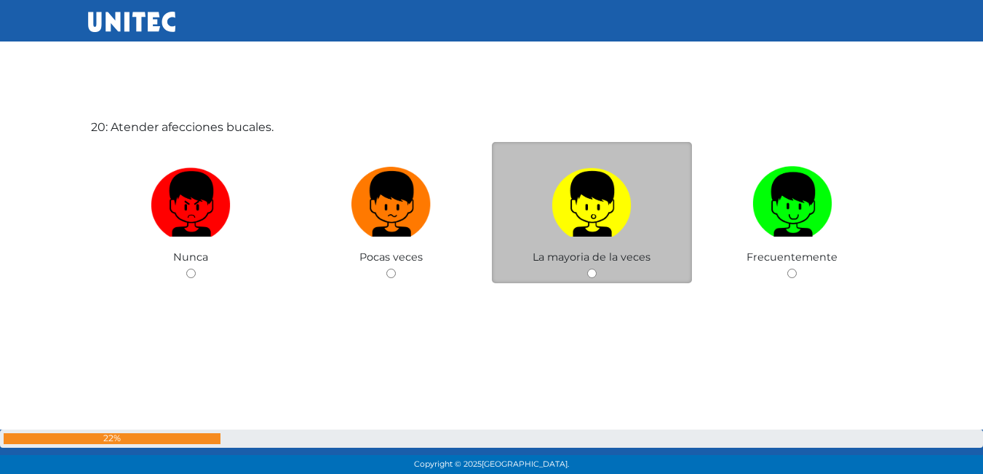
click at [592, 275] on input "radio" at bounding box center [591, 273] width 9 height 9
radio input "true"
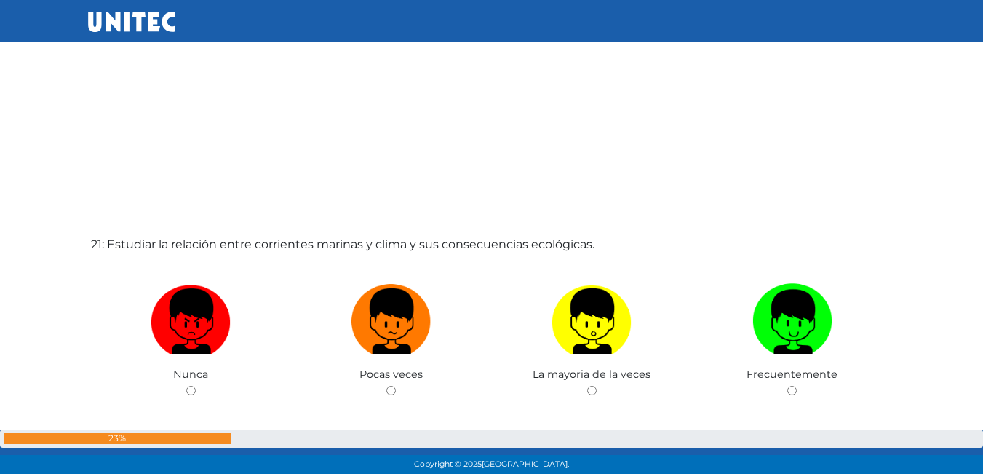
scroll to position [9515, 0]
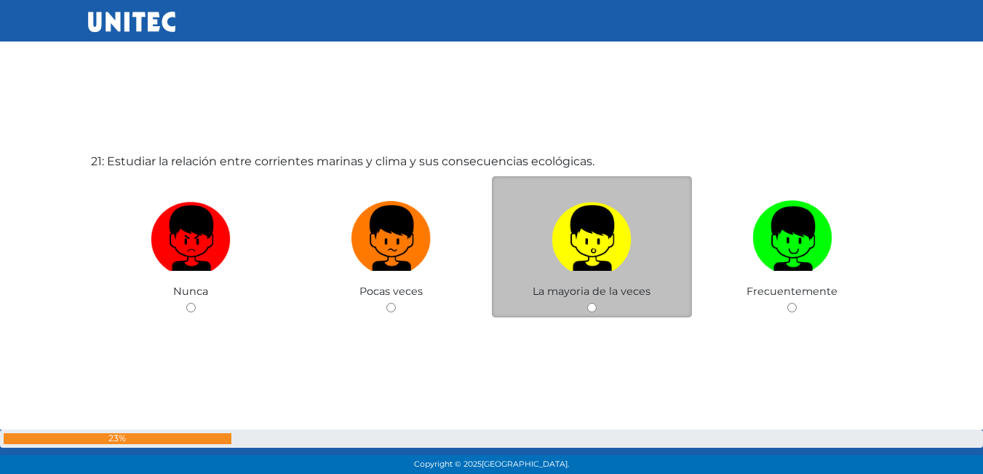
click at [597, 309] on div "La mayoria de la veces" at bounding box center [592, 247] width 201 height 142
click at [593, 311] on input "radio" at bounding box center [591, 307] width 9 height 9
radio input "true"
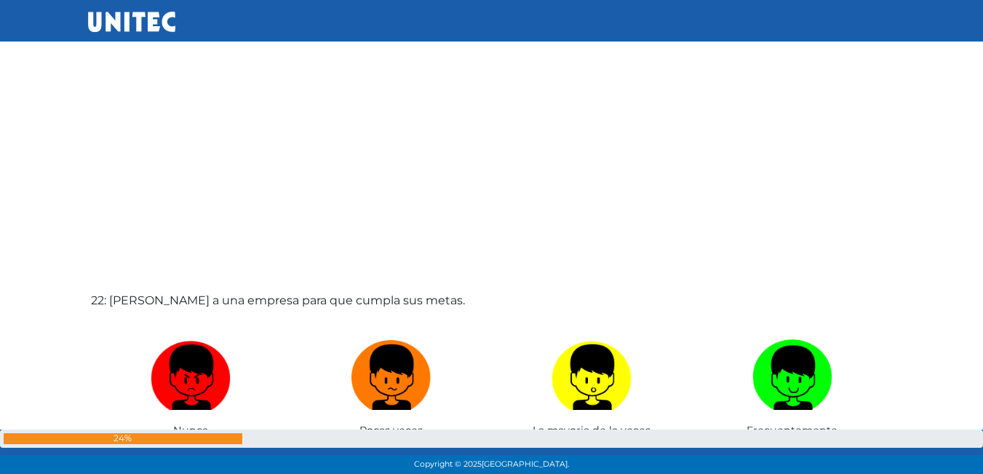
scroll to position [9952, 0]
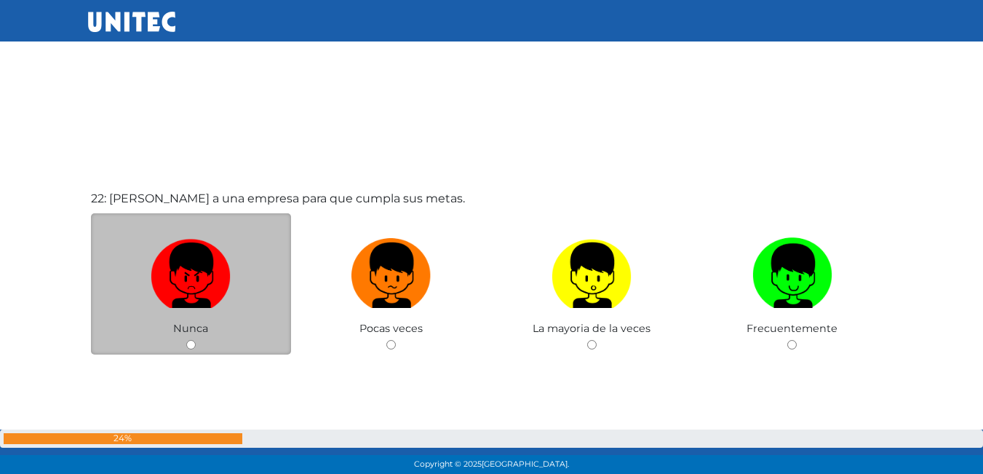
click at [189, 341] on input "radio" at bounding box center [190, 344] width 9 height 9
radio input "true"
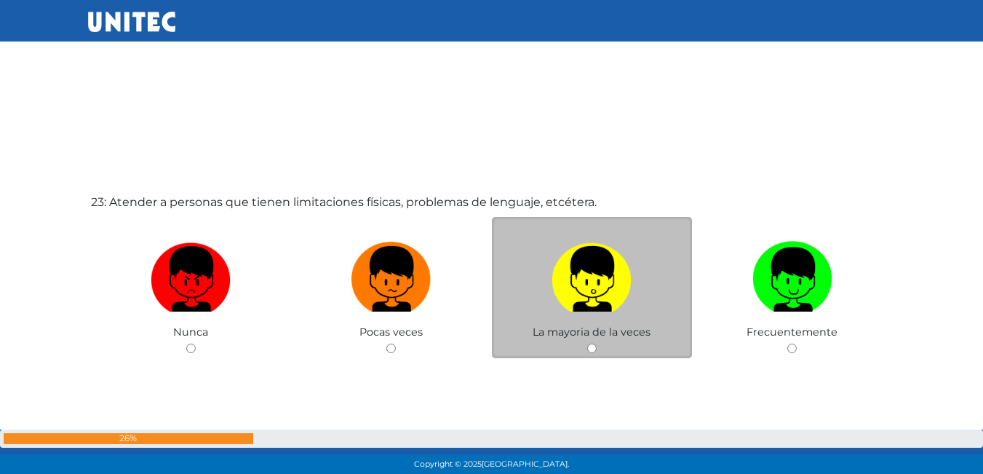
scroll to position [10521, 0]
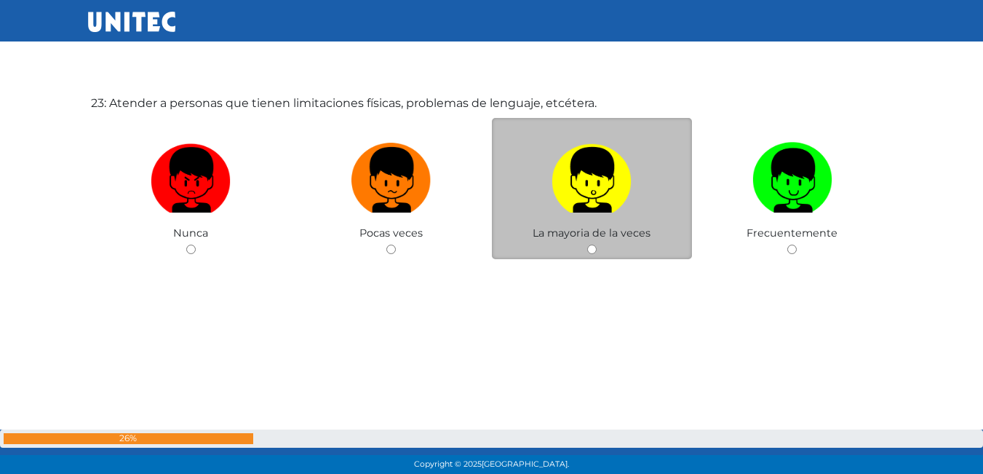
click at [588, 251] on input "radio" at bounding box center [591, 249] width 9 height 9
radio input "true"
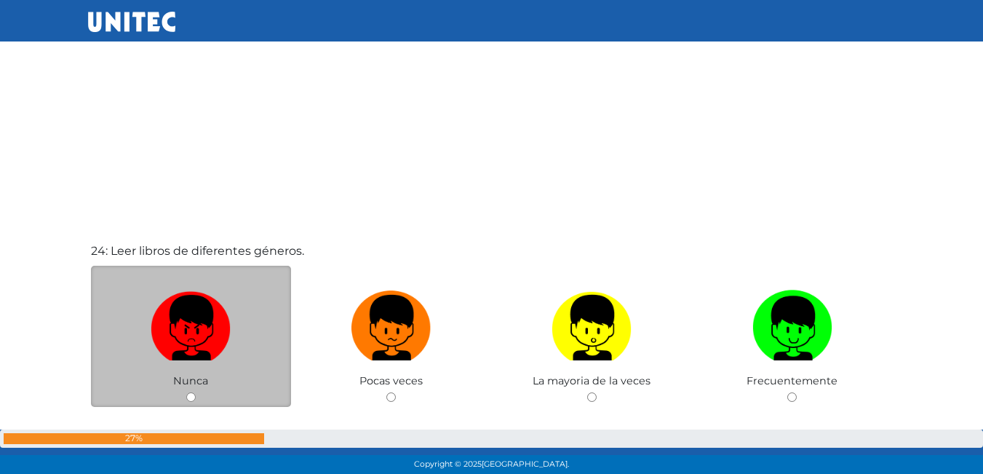
scroll to position [10873, 0]
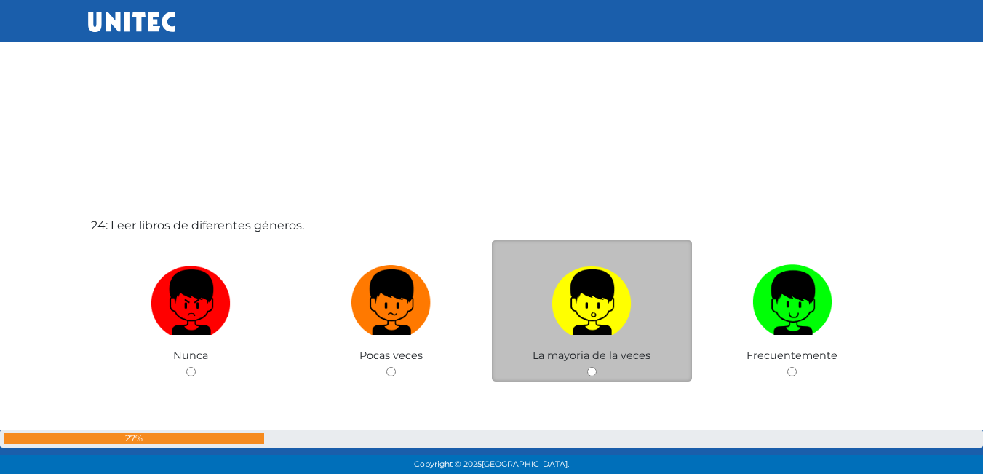
click at [589, 370] on input "radio" at bounding box center [591, 371] width 9 height 9
radio input "true"
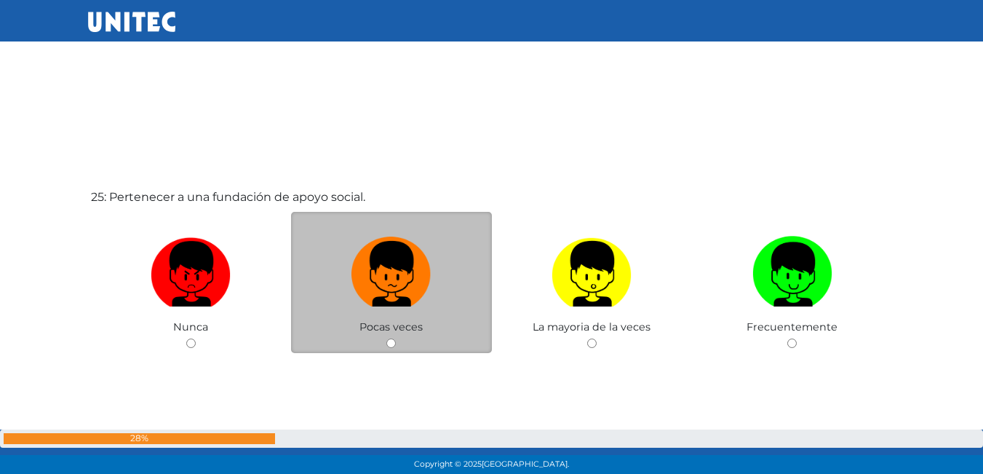
scroll to position [11445, 0]
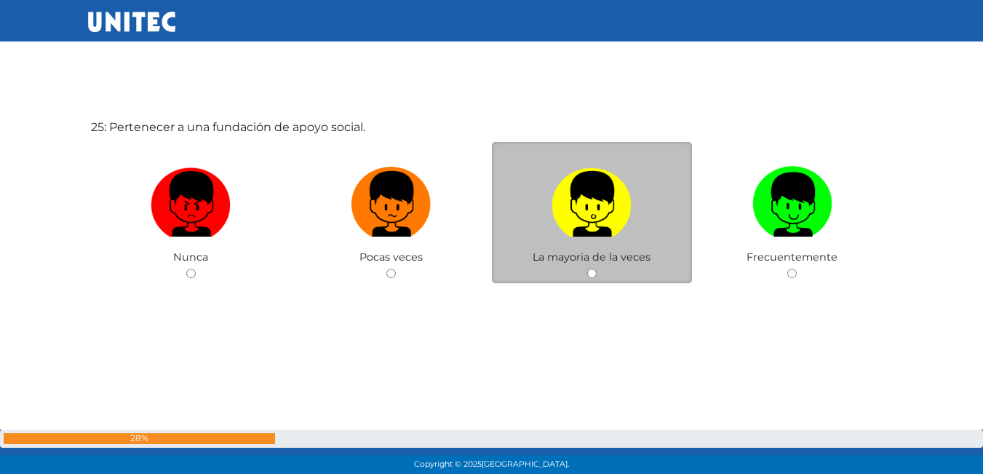
click at [593, 272] on input "radio" at bounding box center [591, 273] width 9 height 9
radio input "true"
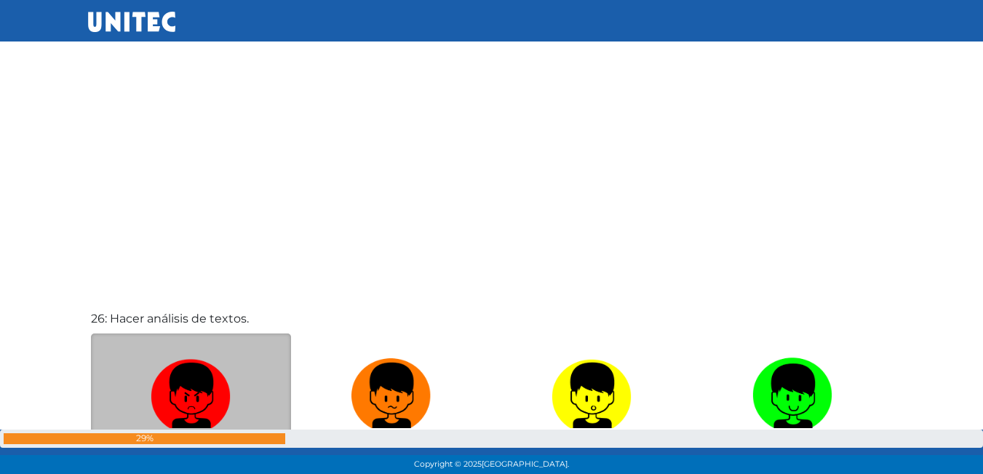
scroll to position [11869, 0]
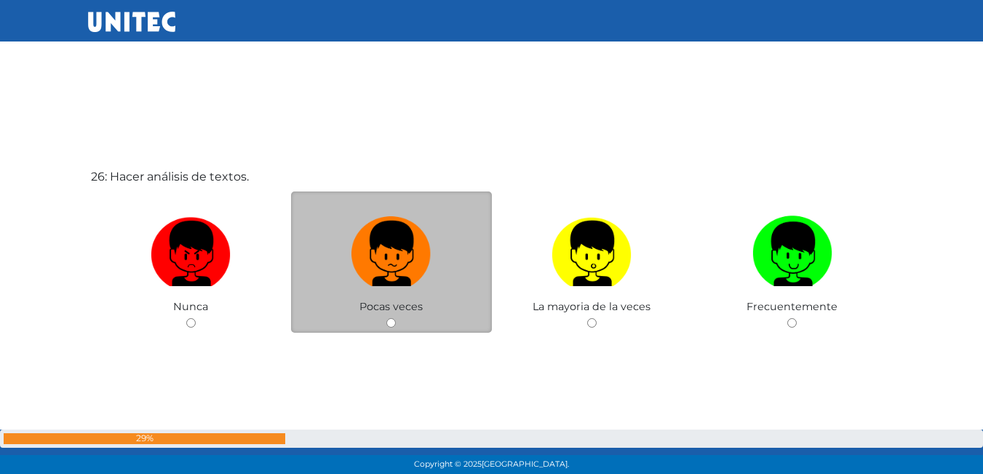
click at [390, 328] on input "radio" at bounding box center [390, 322] width 9 height 9
radio input "true"
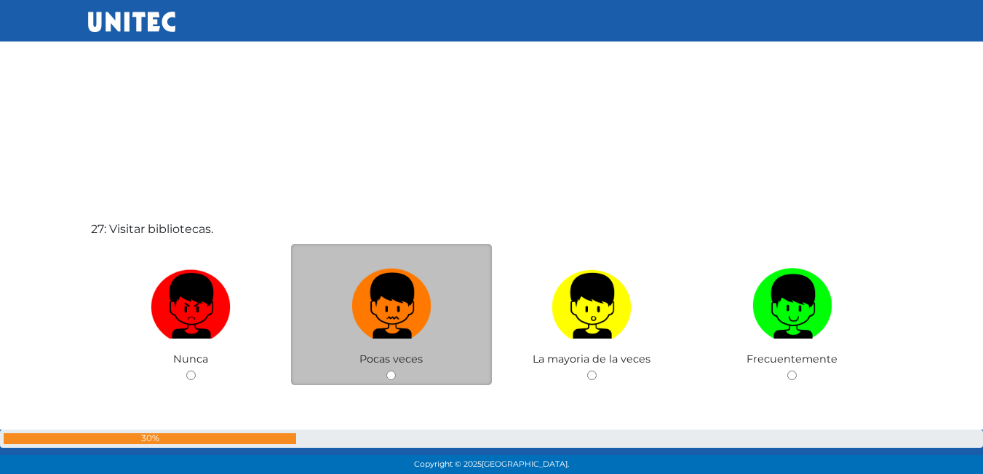
scroll to position [12291, 0]
click at [387, 370] on input "radio" at bounding box center [390, 374] width 9 height 9
radio input "true"
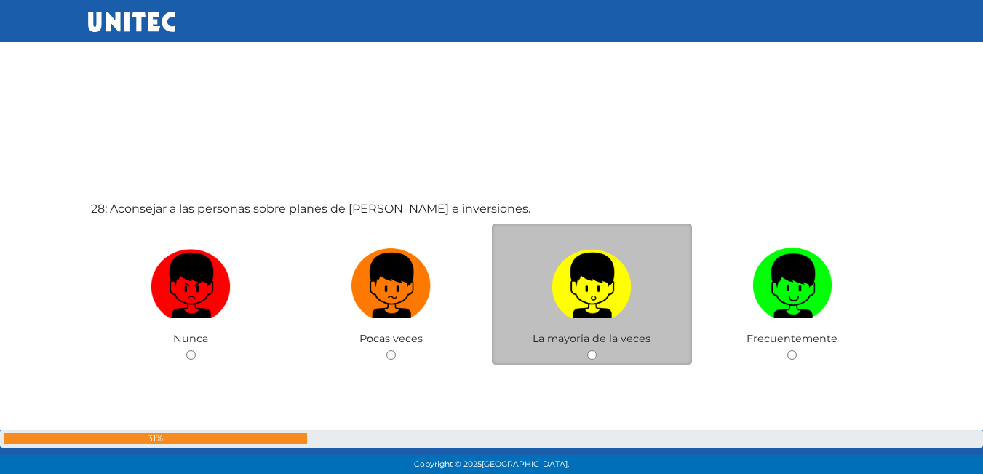
scroll to position [12929, 0]
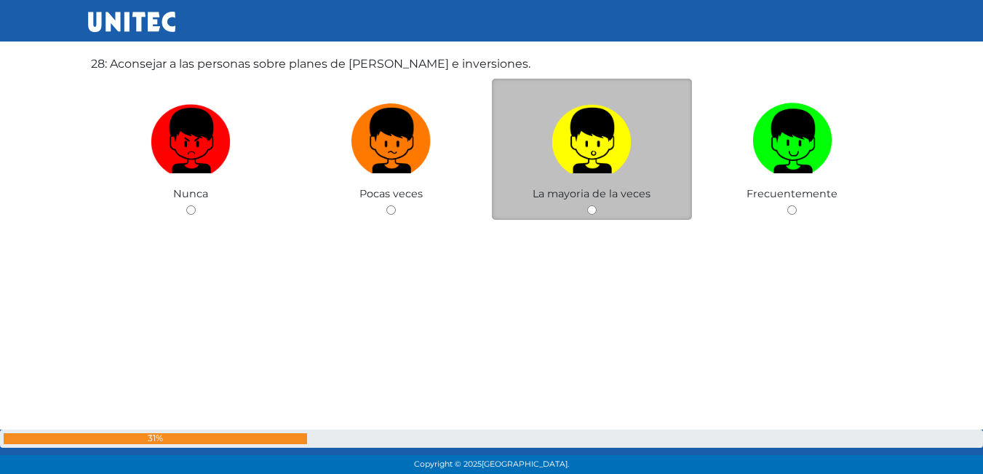
click at [592, 206] on input "radio" at bounding box center [591, 209] width 9 height 9
radio input "true"
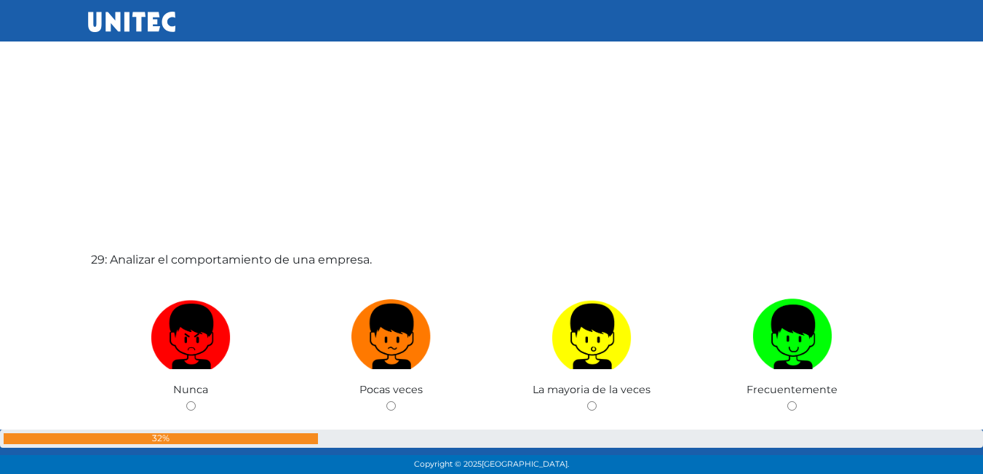
scroll to position [13221, 0]
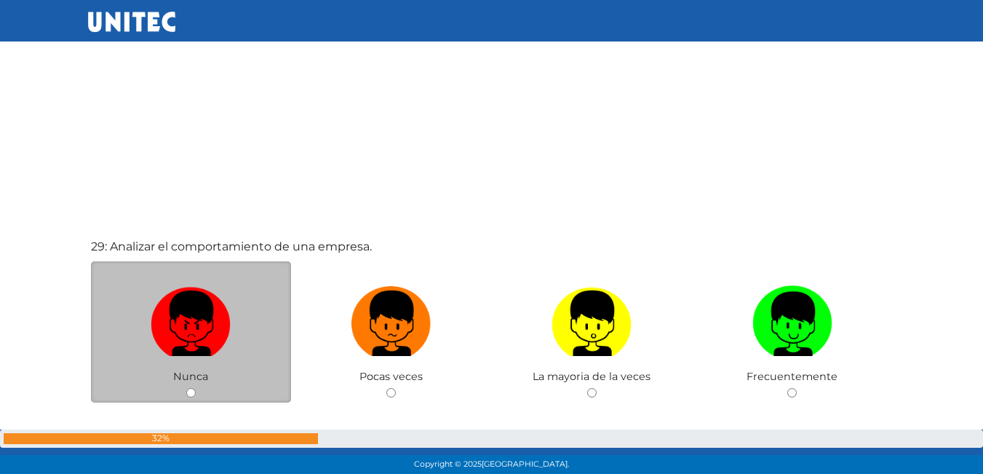
click at [180, 394] on div "Nunca" at bounding box center [191, 332] width 201 height 142
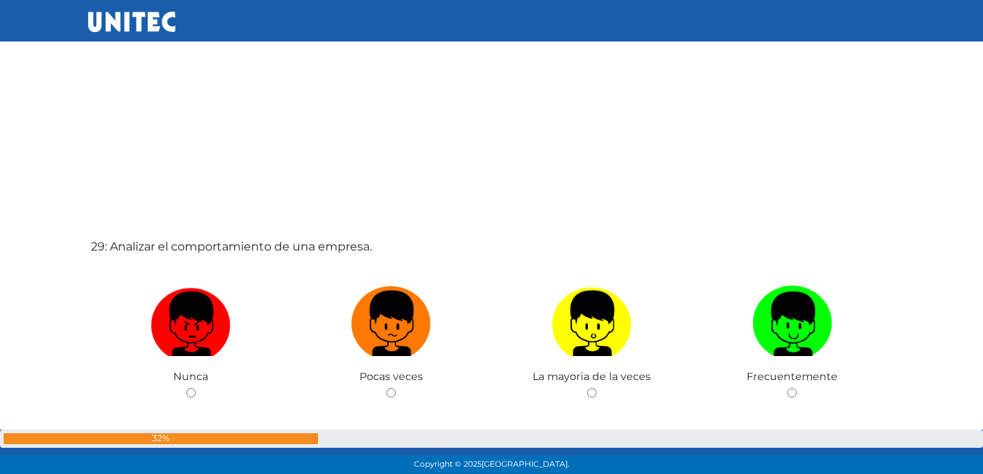
drag, startPoint x: 197, startPoint y: 394, endPoint x: 188, endPoint y: 392, distance: 9.7
click at [189, 392] on div "29: Analizar el comportamiento de una empresa. Nunca Pocas veces La mayoria de …" at bounding box center [492, 356] width 808 height 474
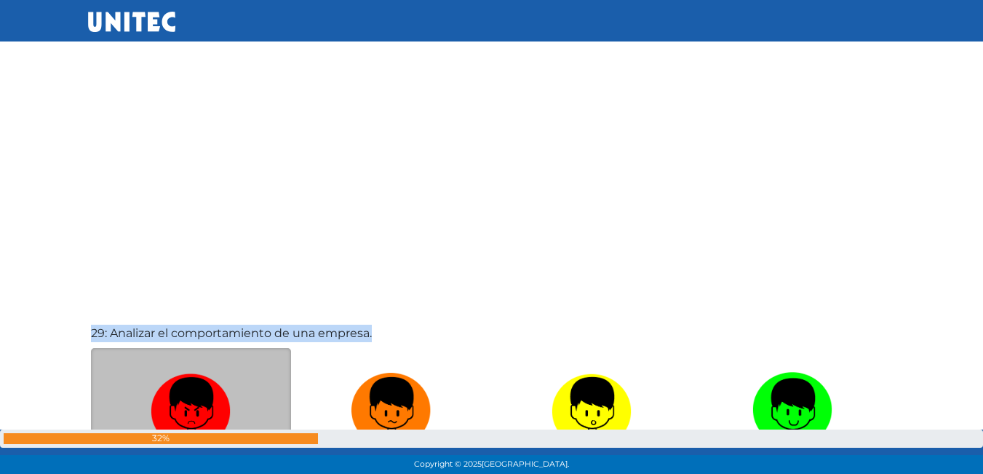
scroll to position [13223, 0]
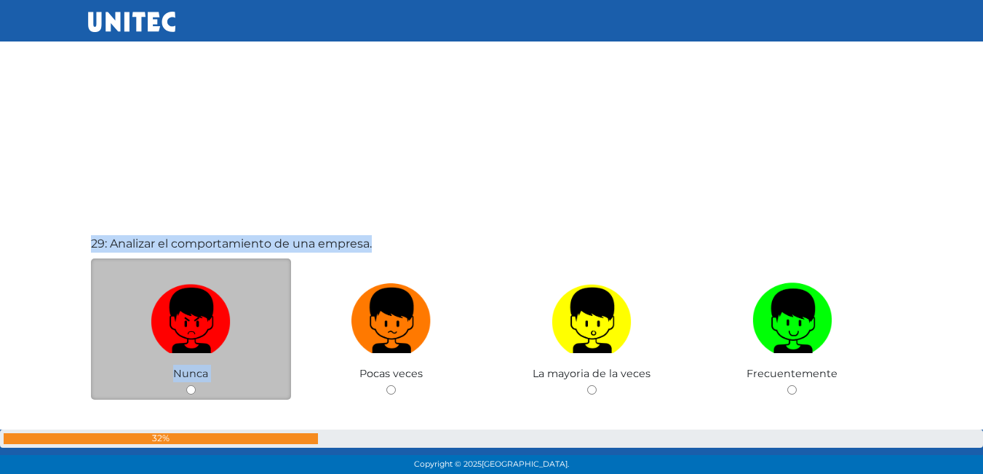
click at [193, 384] on div "Nunca" at bounding box center [191, 329] width 201 height 142
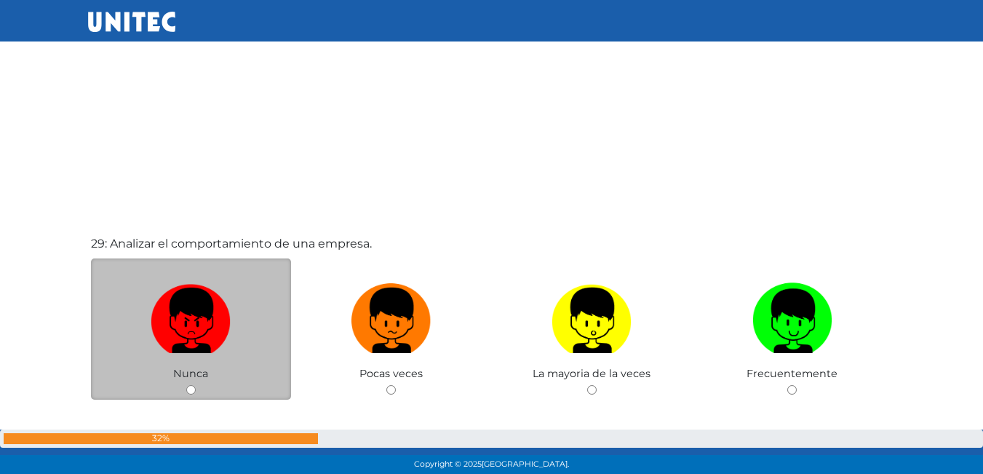
click at [190, 389] on input "radio" at bounding box center [190, 389] width 9 height 9
radio input "true"
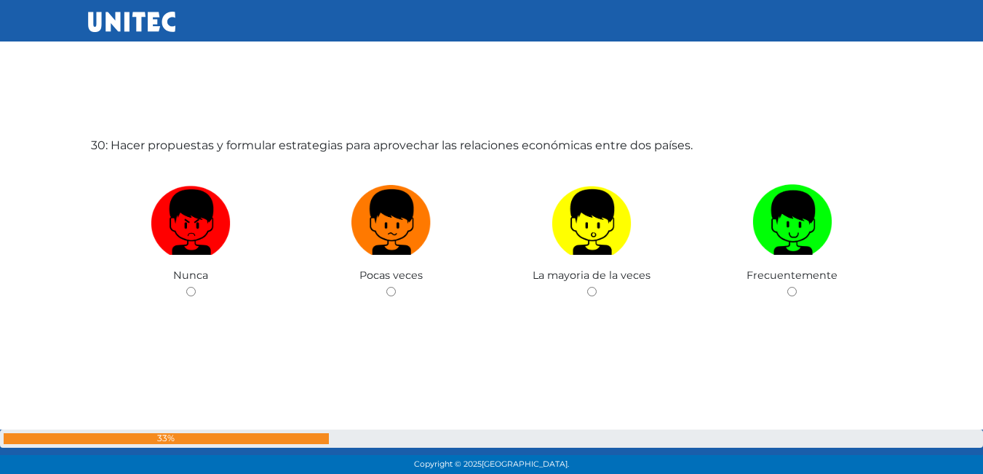
scroll to position [13795, 0]
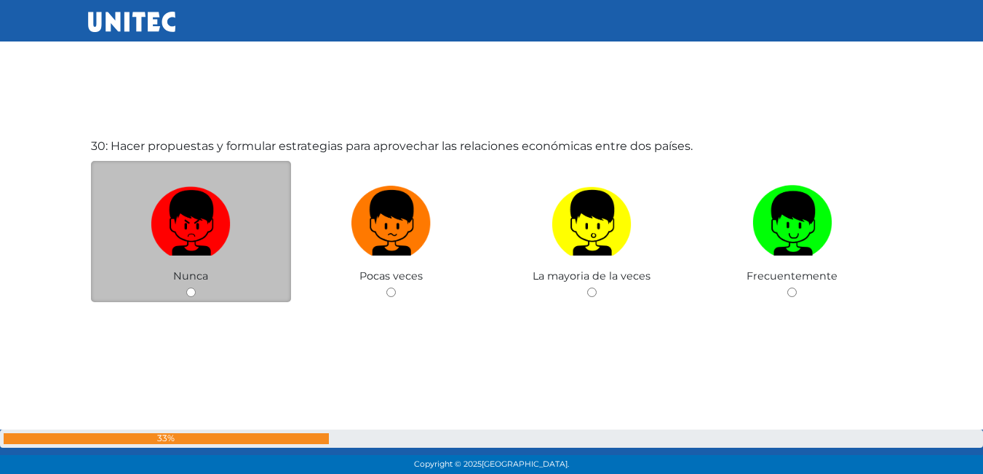
click at [193, 289] on input "radio" at bounding box center [190, 291] width 9 height 9
radio input "true"
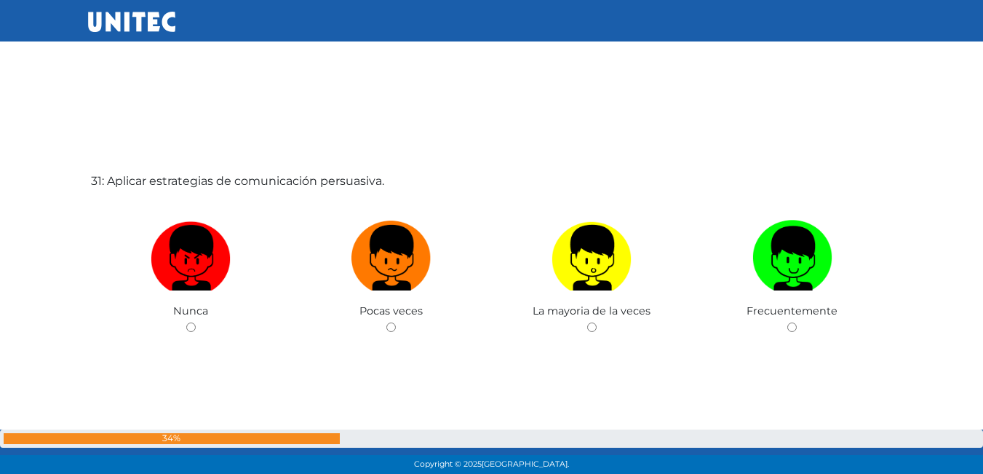
scroll to position [14304, 0]
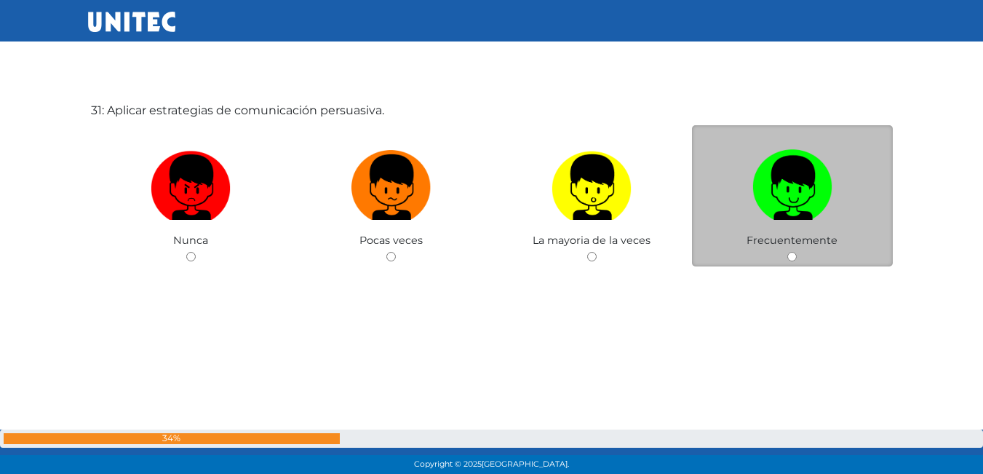
click at [790, 253] on input "radio" at bounding box center [792, 256] width 9 height 9
radio input "true"
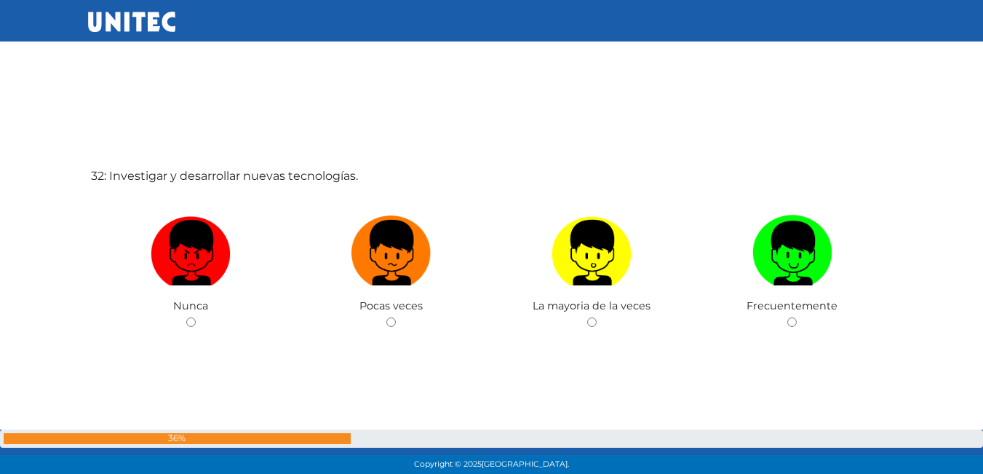
scroll to position [14817, 0]
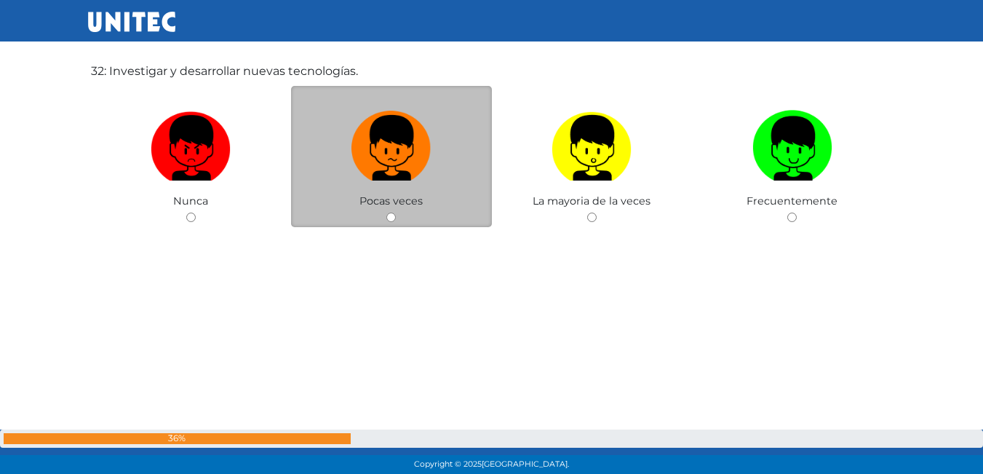
click at [386, 217] on div "Pocas veces" at bounding box center [391, 157] width 201 height 142
click at [391, 218] on input "radio" at bounding box center [390, 217] width 9 height 9
radio input "true"
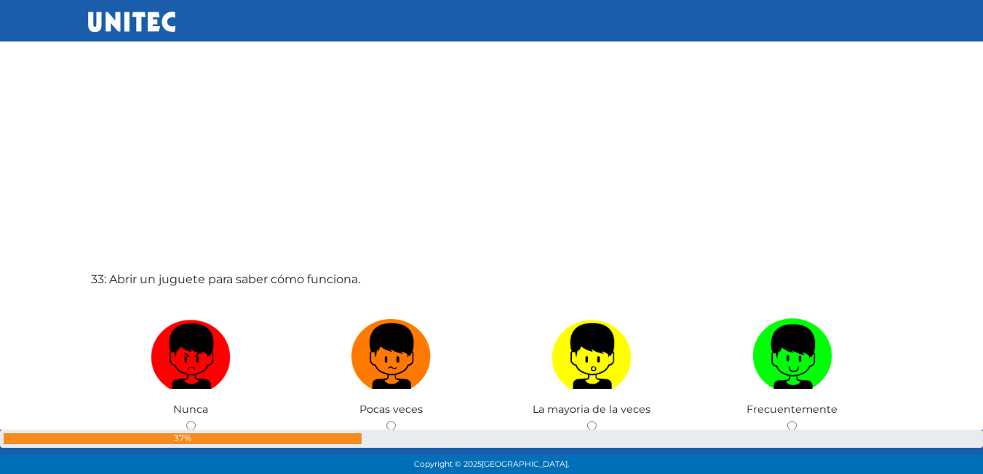
scroll to position [15084, 0]
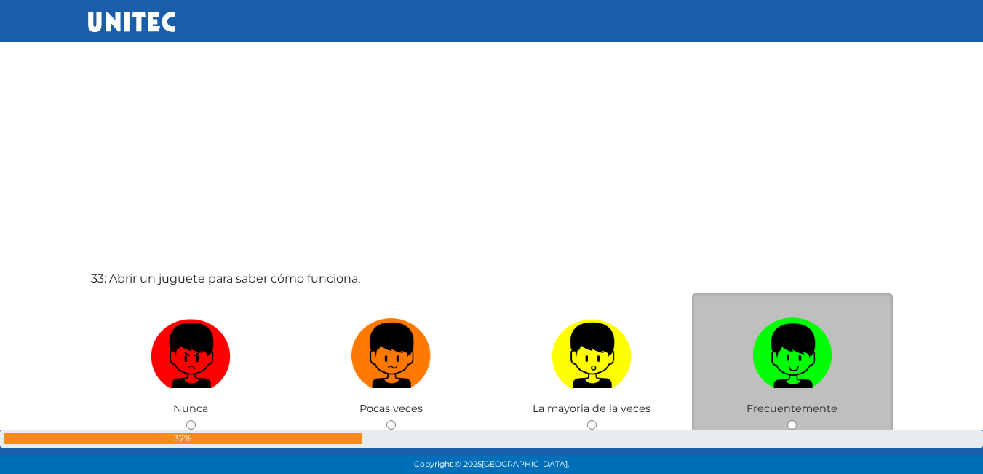
click at [792, 424] on input "radio" at bounding box center [792, 424] width 9 height 9
radio input "true"
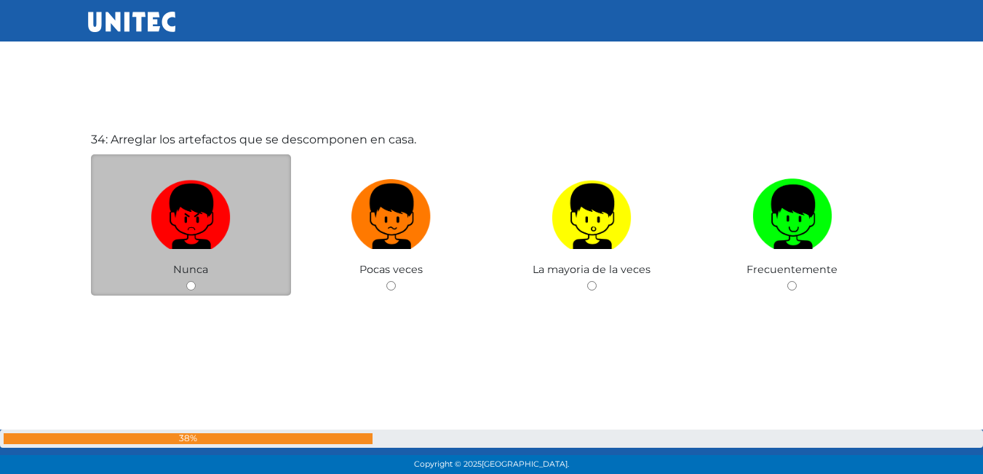
scroll to position [15709, 0]
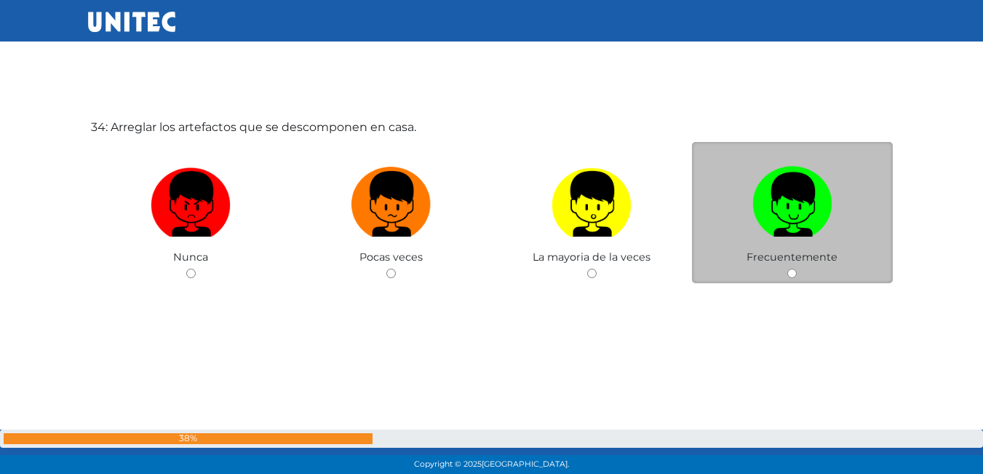
click at [793, 273] on input "radio" at bounding box center [792, 273] width 9 height 9
radio input "true"
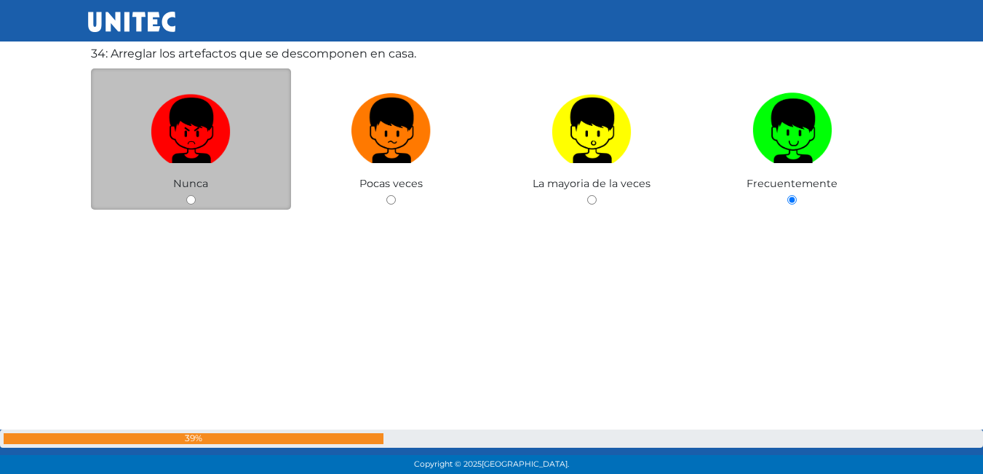
scroll to position [16072, 0]
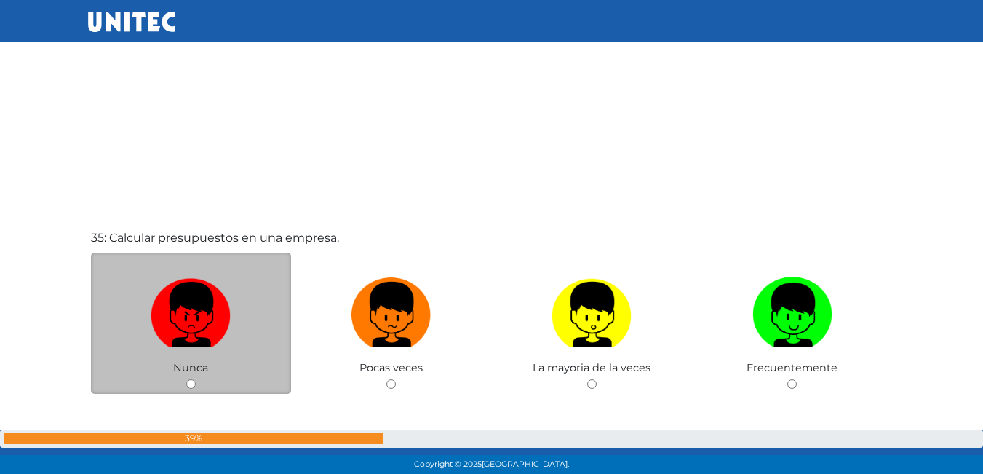
click at [187, 382] on input "radio" at bounding box center [190, 383] width 9 height 9
radio input "true"
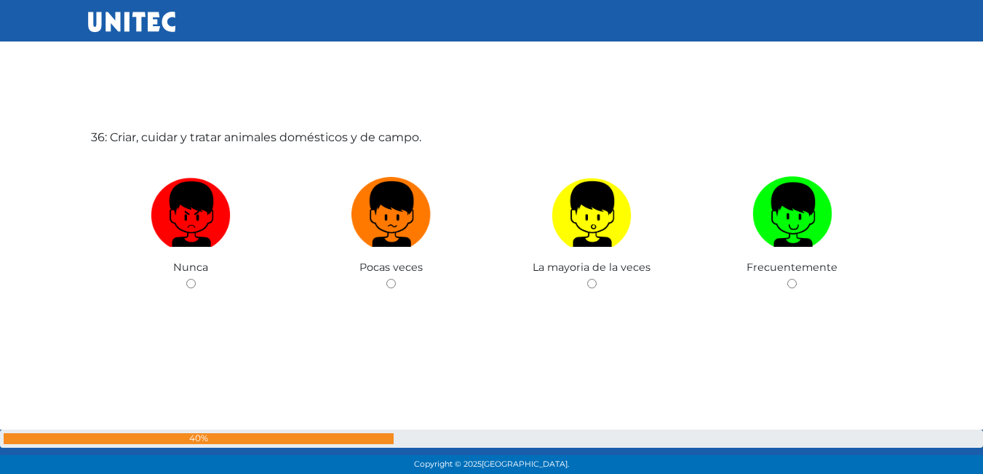
scroll to position [16657, 0]
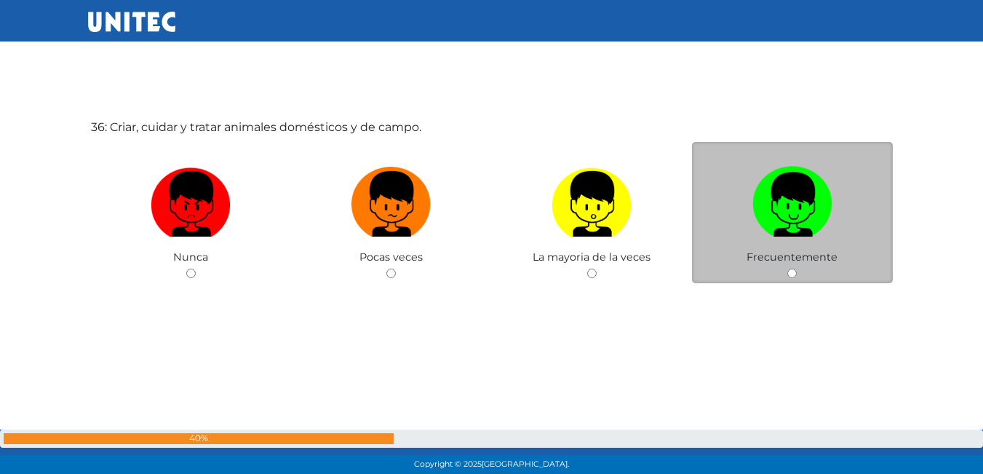
click at [793, 271] on input "radio" at bounding box center [792, 273] width 9 height 9
radio input "true"
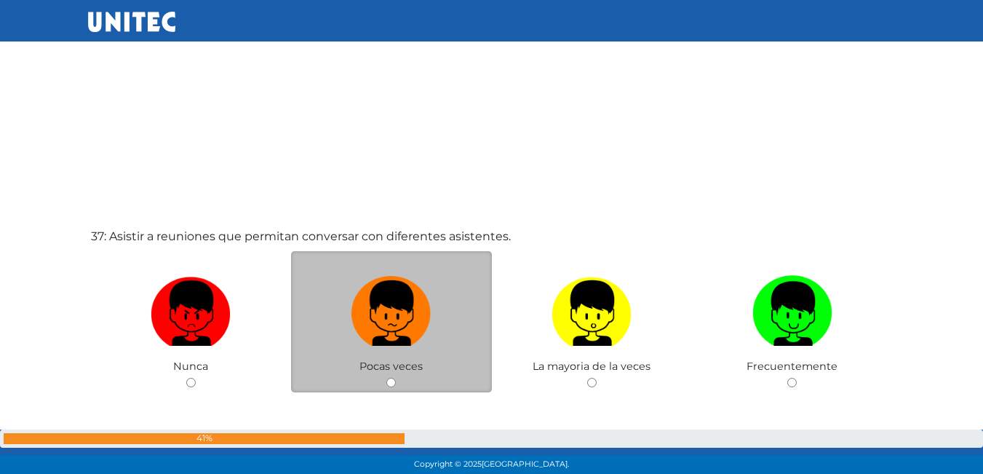
scroll to position [17022, 0]
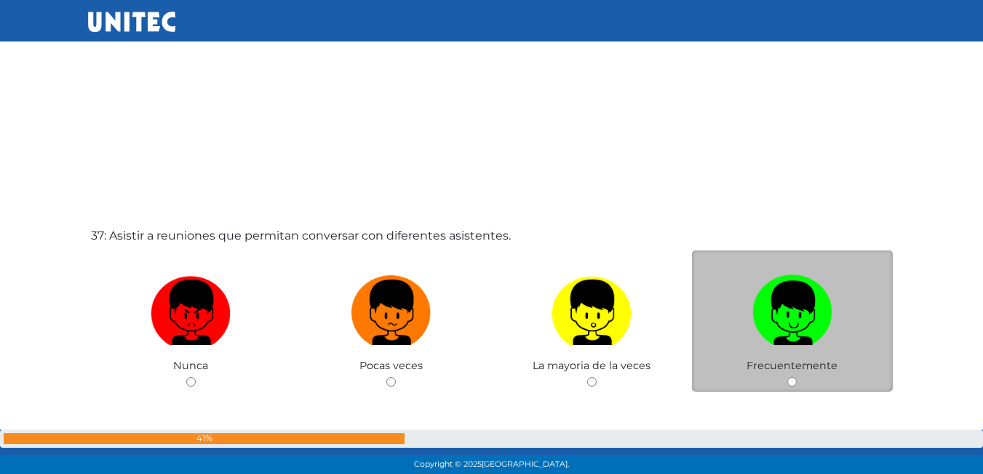
click at [797, 381] on input "radio" at bounding box center [792, 381] width 9 height 9
radio input "true"
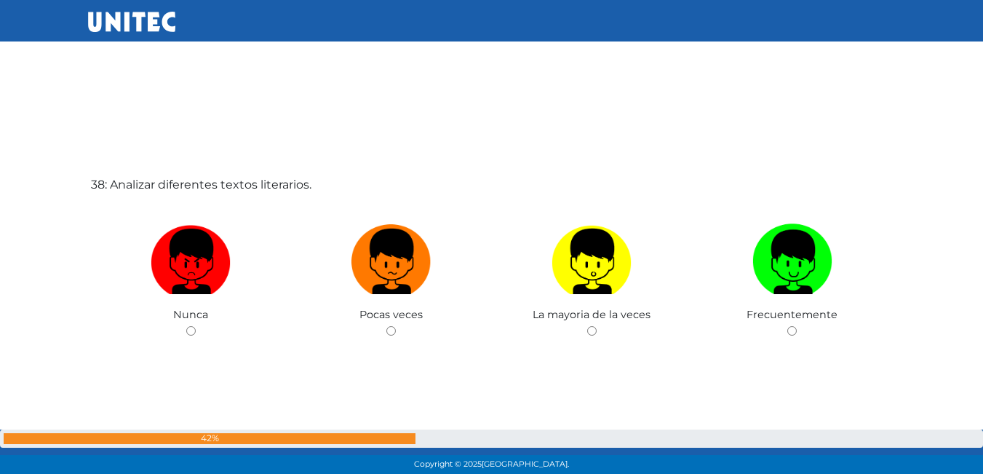
scroll to position [17673, 0]
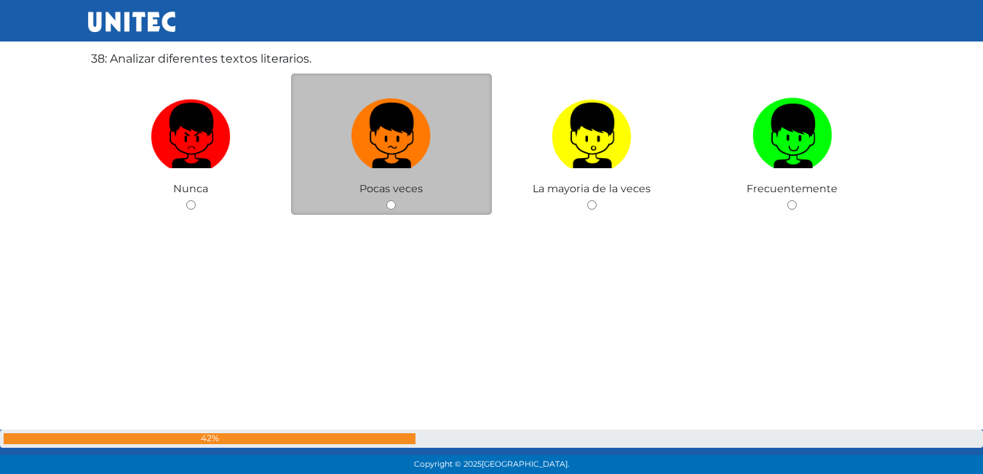
click at [400, 204] on div "Pocas veces" at bounding box center [391, 145] width 201 height 142
click at [393, 204] on input "radio" at bounding box center [390, 204] width 9 height 9
radio input "true"
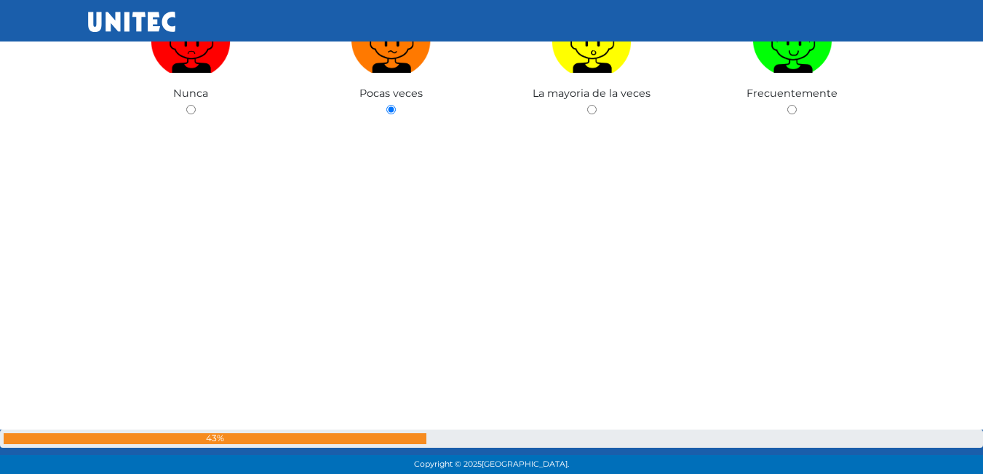
scroll to position [17964, 0]
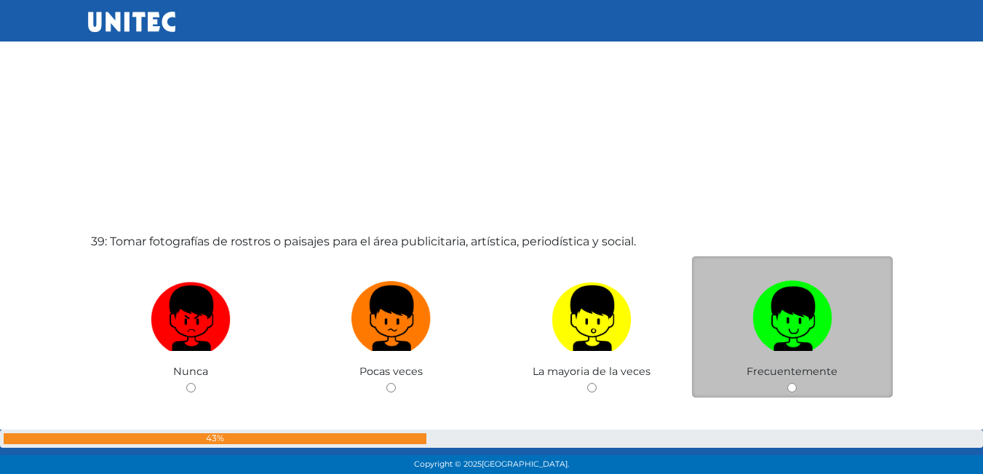
click at [796, 386] on input "radio" at bounding box center [792, 387] width 9 height 9
radio input "true"
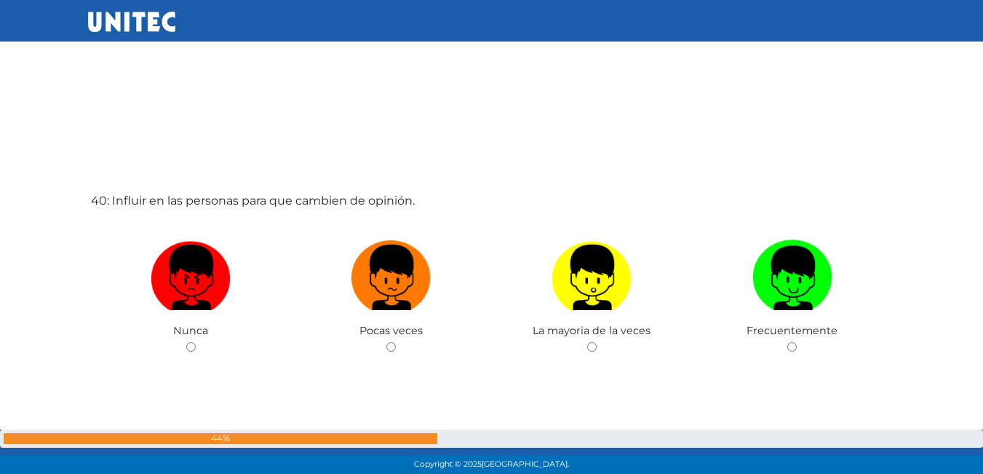
scroll to position [18618, 0]
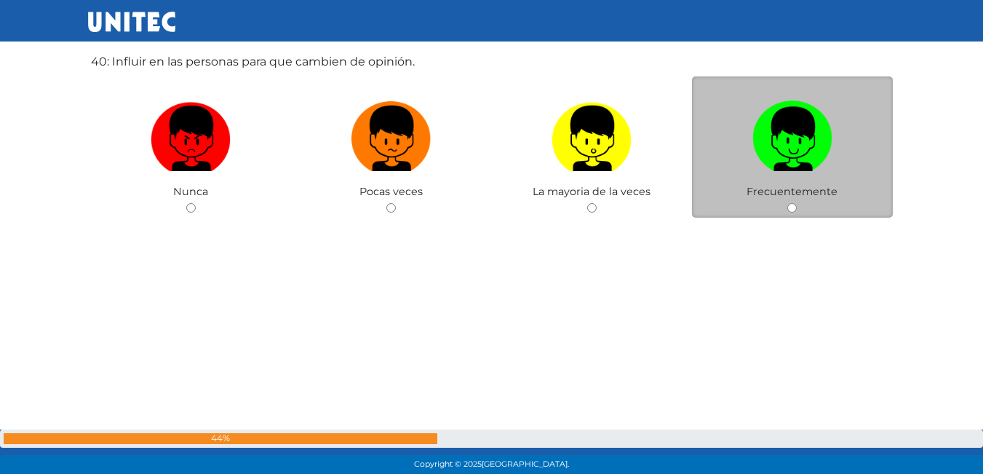
click at [794, 205] on input "radio" at bounding box center [792, 207] width 9 height 9
radio input "true"
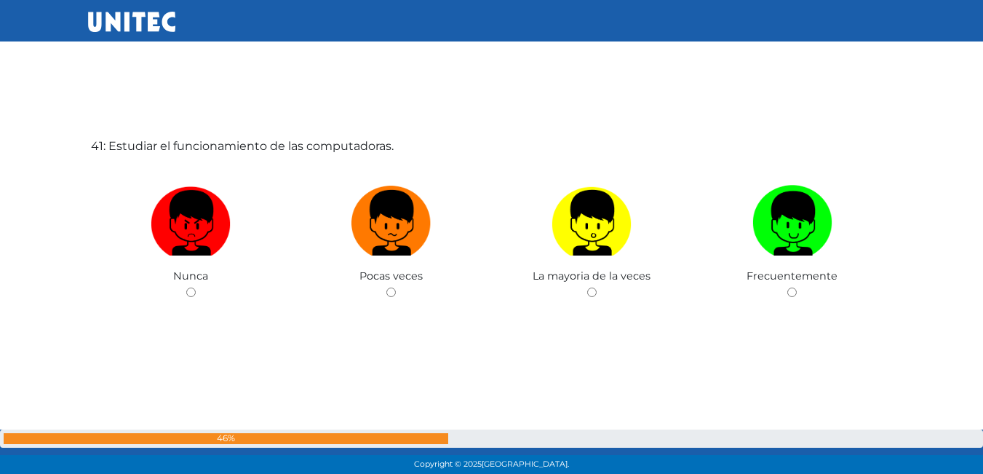
scroll to position [19026, 0]
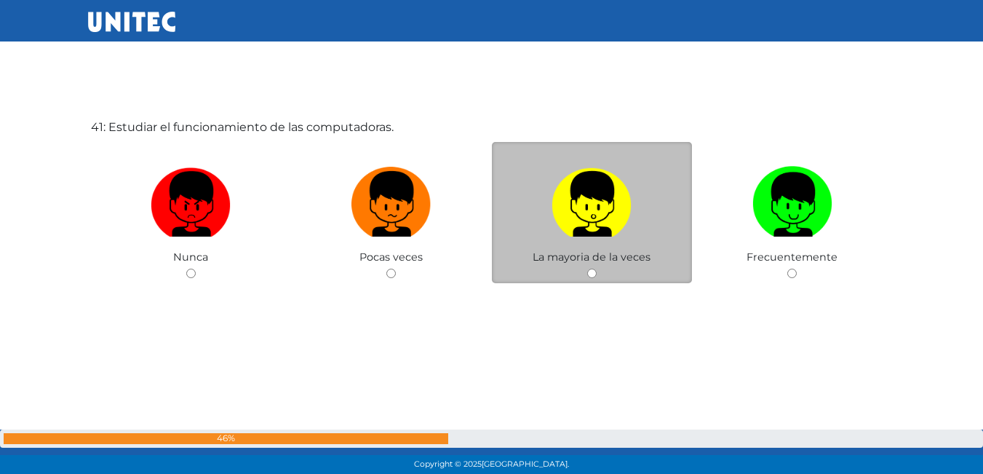
click at [594, 275] on input "radio" at bounding box center [591, 273] width 9 height 9
radio input "true"
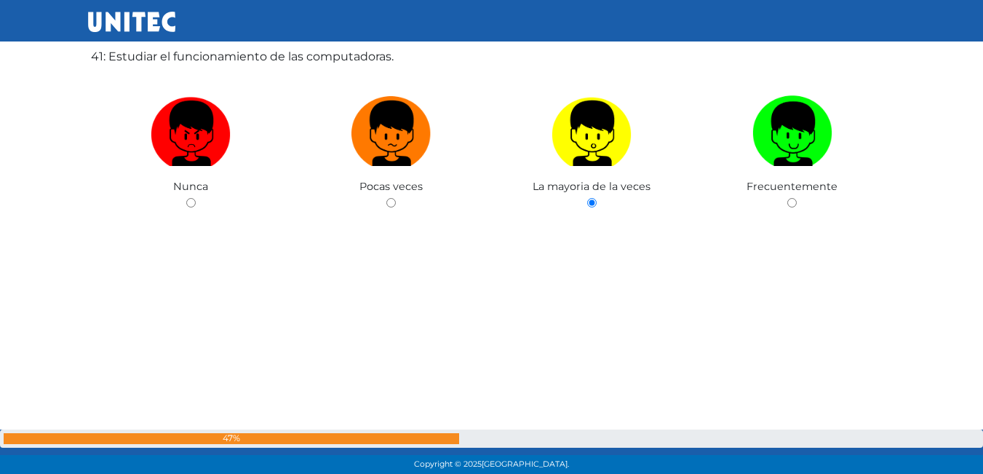
scroll to position [19386, 0]
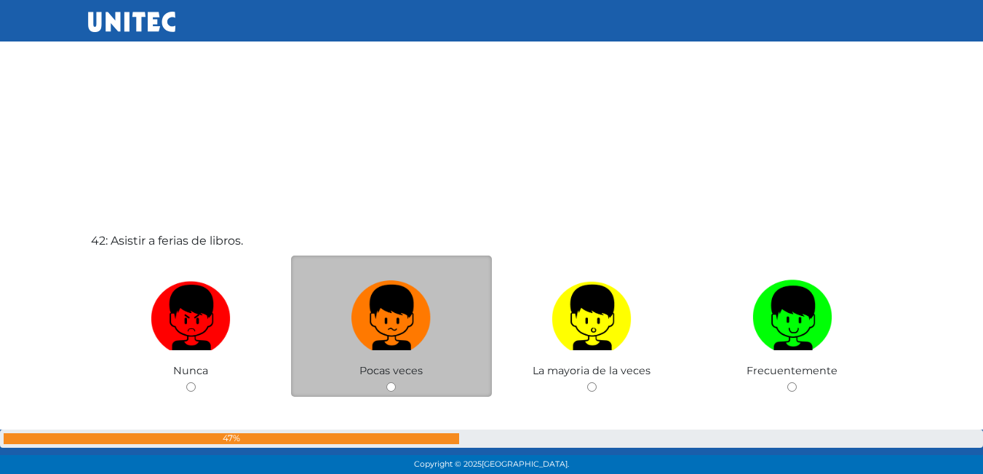
click at [394, 383] on input "radio" at bounding box center [390, 386] width 9 height 9
radio input "true"
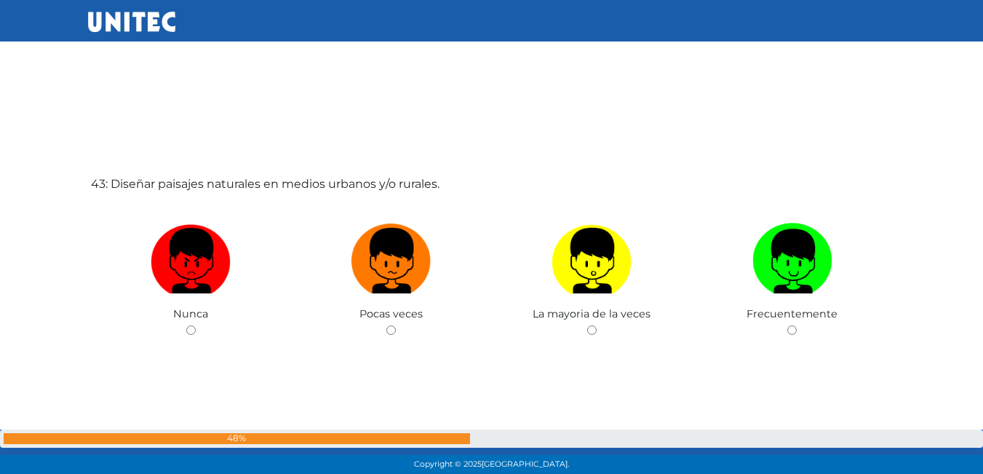
scroll to position [19901, 0]
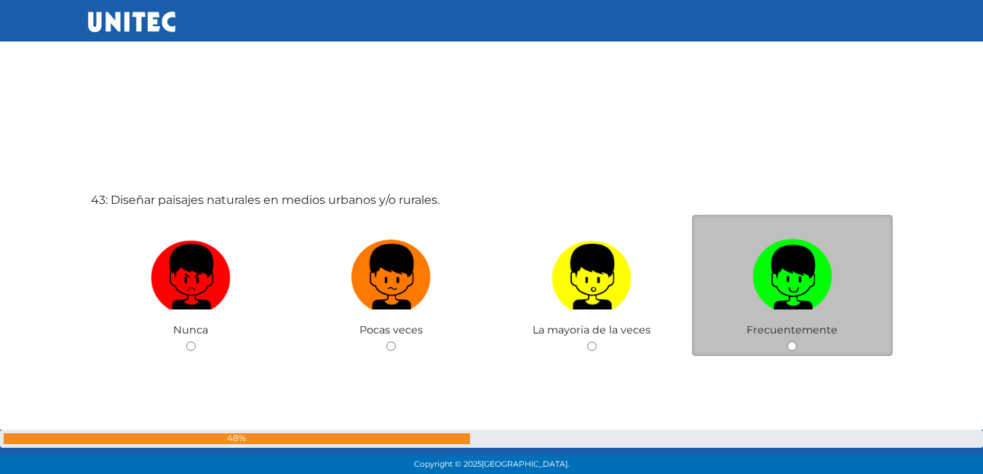
click at [793, 350] on input "radio" at bounding box center [792, 345] width 9 height 9
radio input "true"
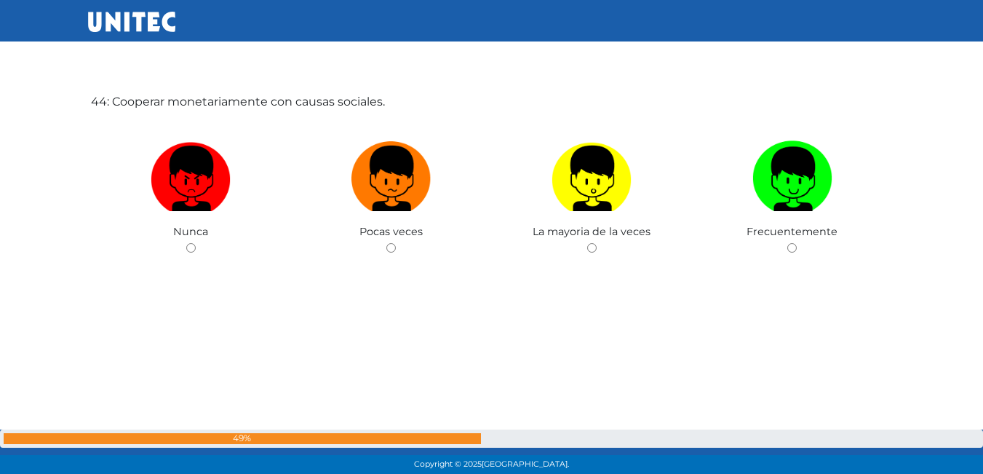
scroll to position [20447, 0]
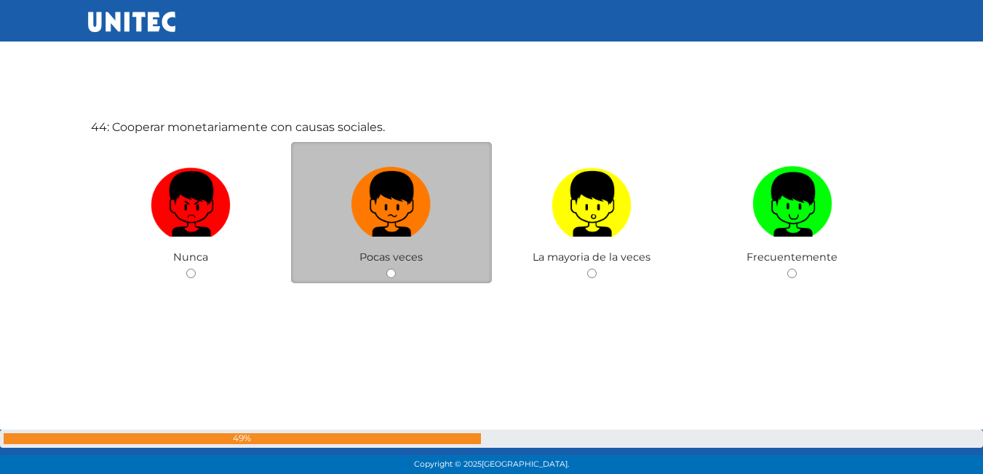
click at [386, 273] on div "Pocas veces" at bounding box center [391, 213] width 201 height 142
click at [391, 276] on input "radio" at bounding box center [390, 273] width 9 height 9
radio input "true"
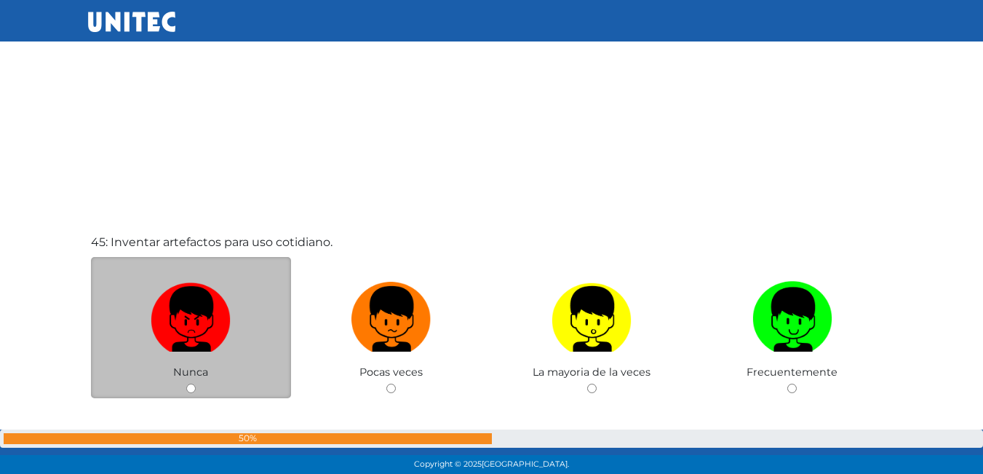
scroll to position [20786, 0]
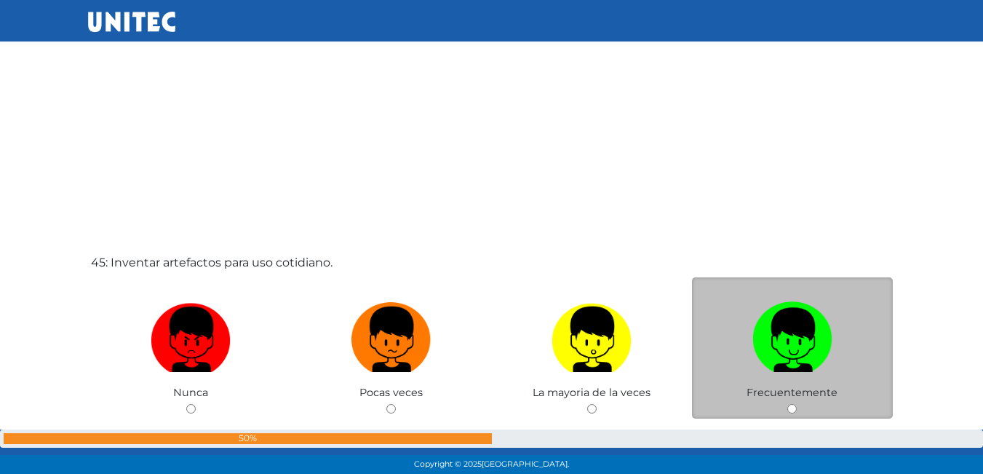
click at [791, 409] on input "radio" at bounding box center [792, 408] width 9 height 9
radio input "true"
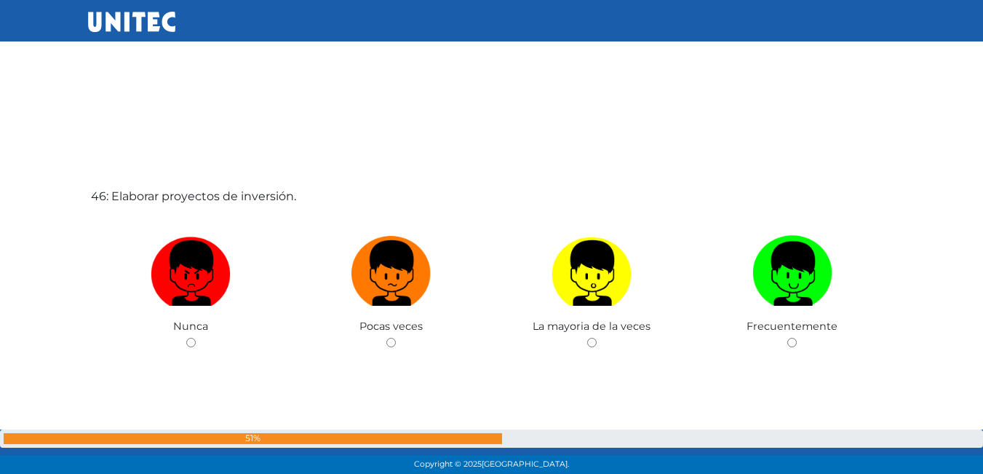
scroll to position [21395, 0]
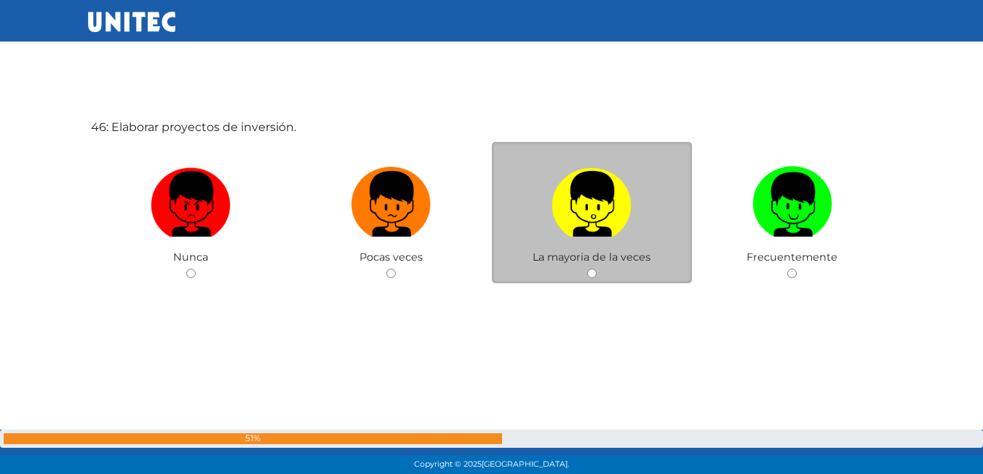
click at [590, 273] on input "radio" at bounding box center [591, 273] width 9 height 9
radio input "true"
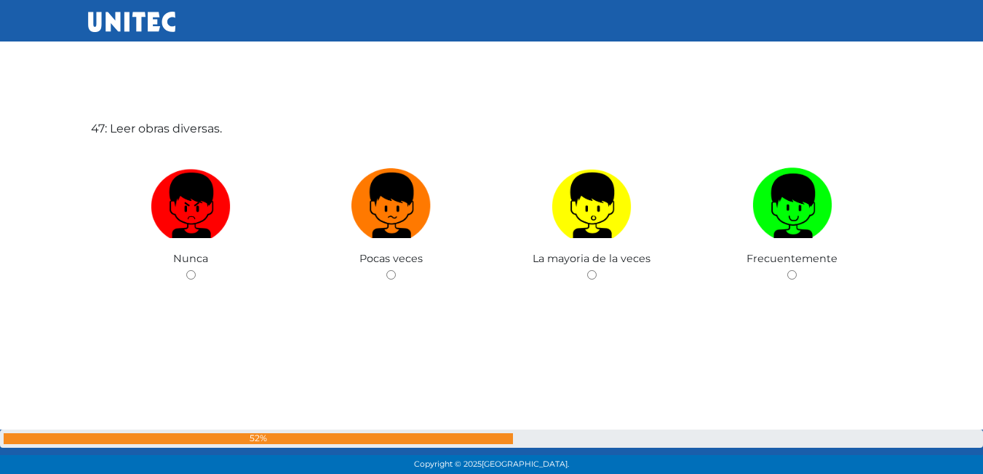
scroll to position [21869, 0]
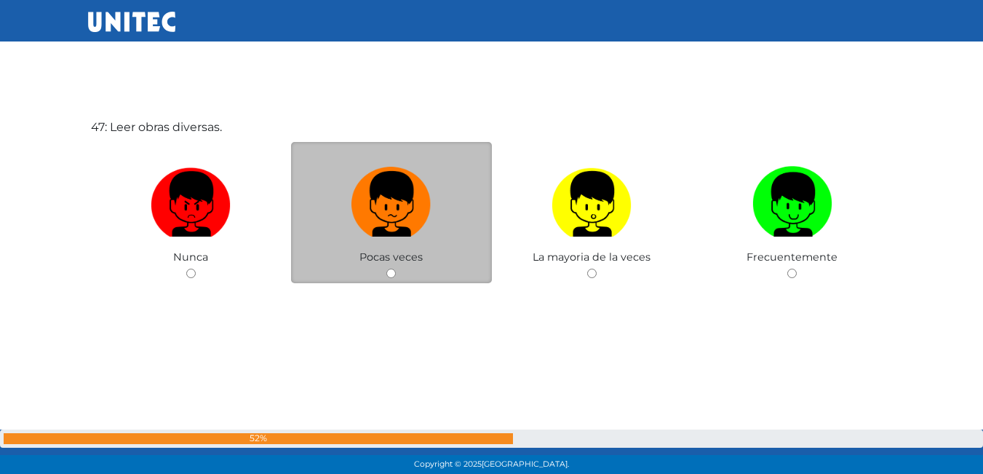
click at [388, 271] on input "radio" at bounding box center [390, 273] width 9 height 9
radio input "true"
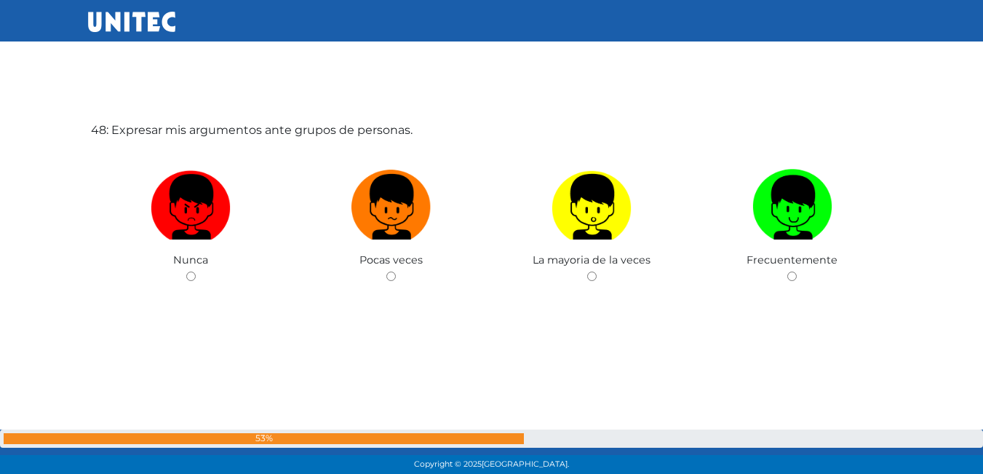
scroll to position [22343, 0]
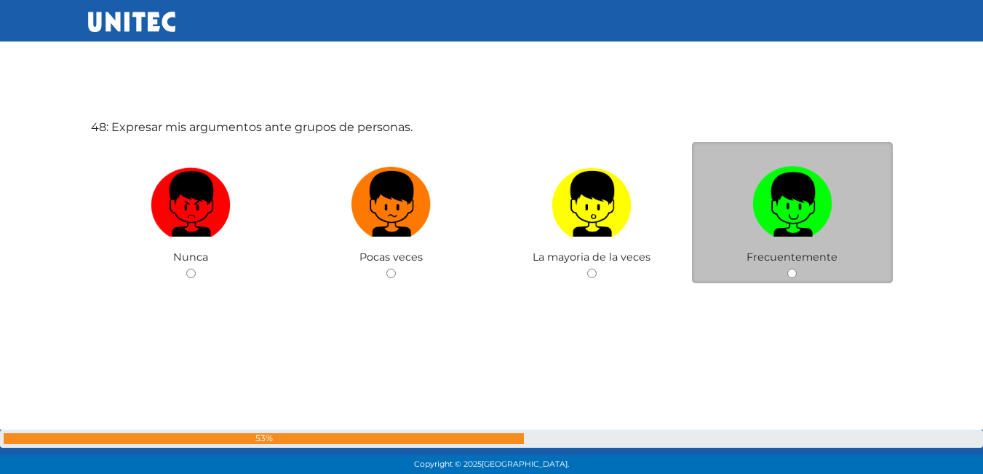
click at [790, 272] on input "radio" at bounding box center [792, 273] width 9 height 9
radio input "true"
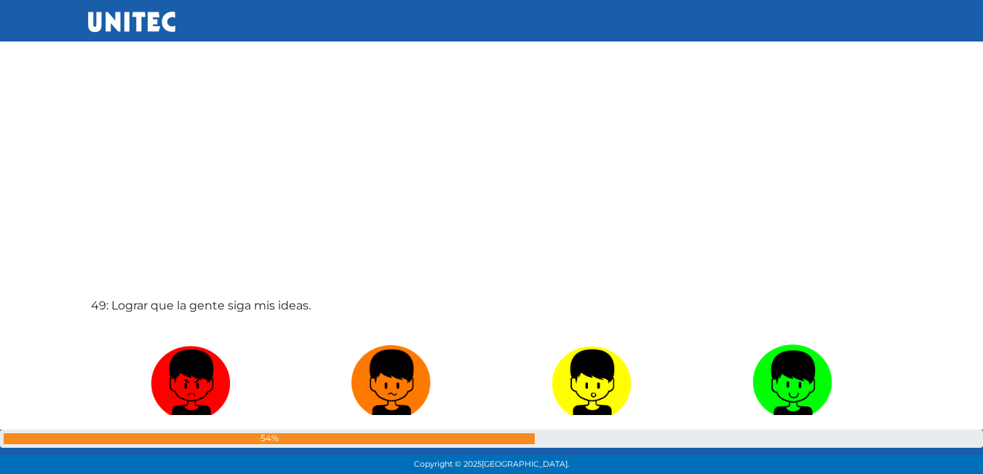
scroll to position [22709, 0]
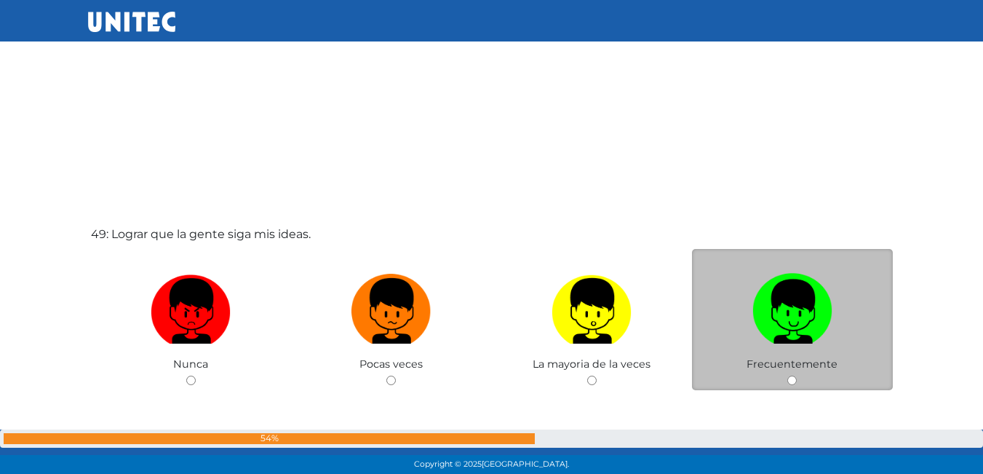
click at [793, 384] on input "radio" at bounding box center [792, 380] width 9 height 9
radio input "true"
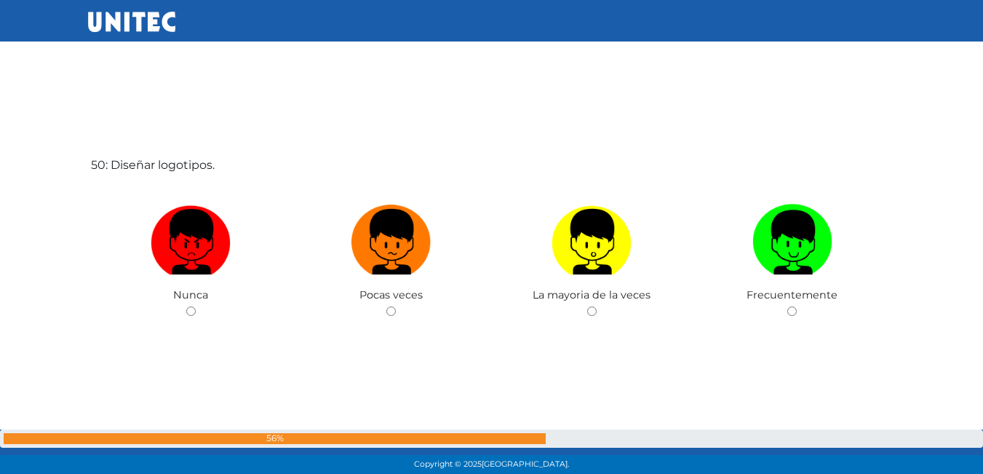
scroll to position [23290, 0]
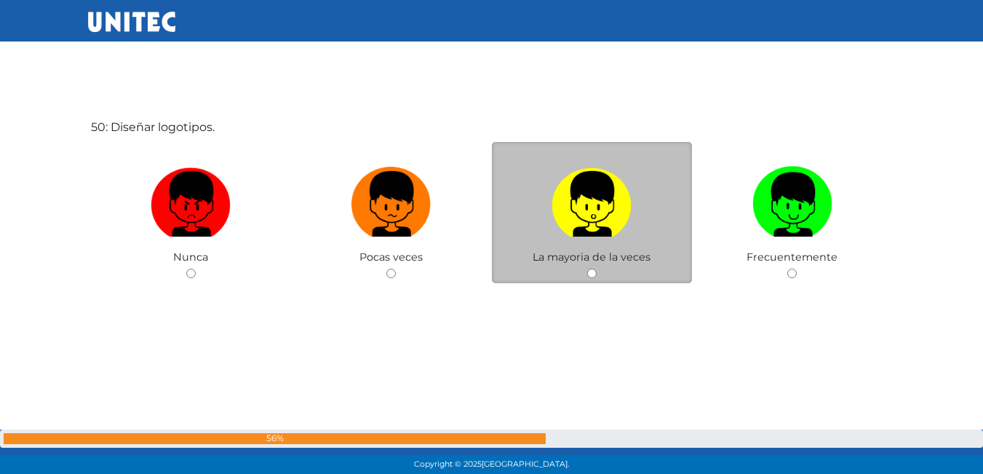
click at [588, 274] on input "radio" at bounding box center [591, 273] width 9 height 9
radio input "true"
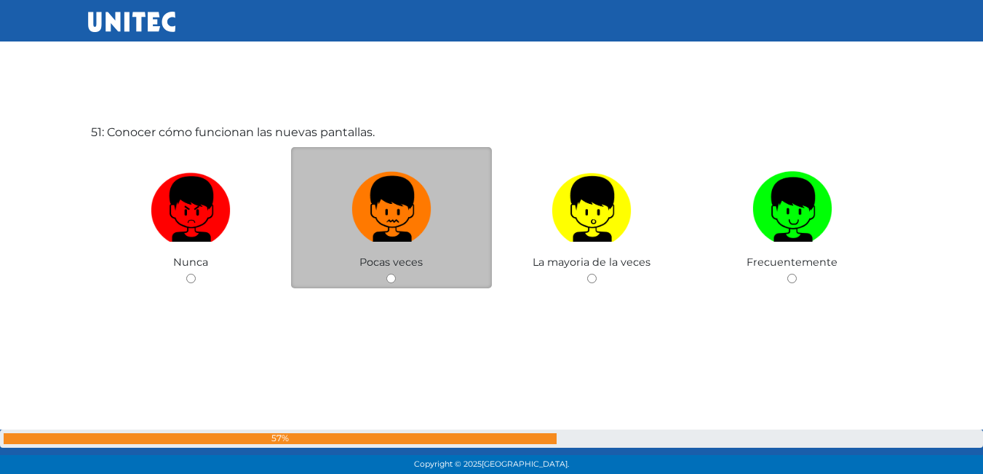
scroll to position [23764, 0]
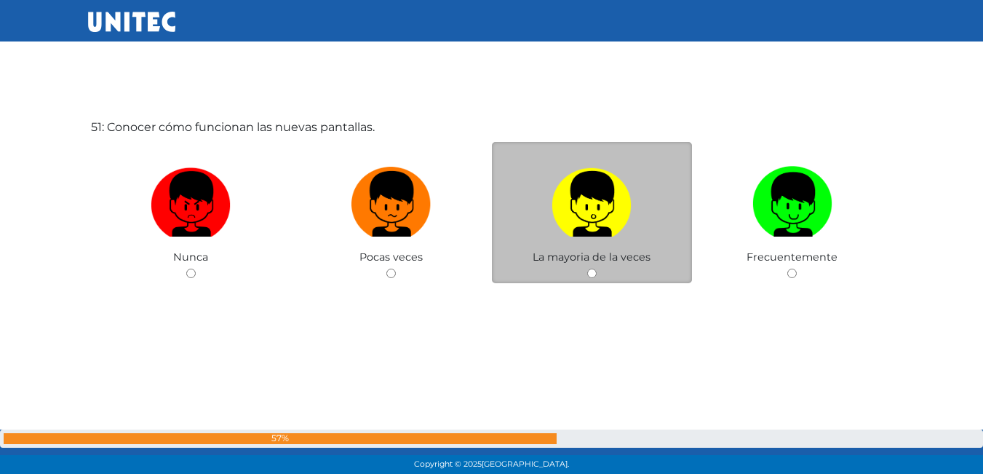
click at [590, 273] on input "radio" at bounding box center [591, 273] width 9 height 9
radio input "true"
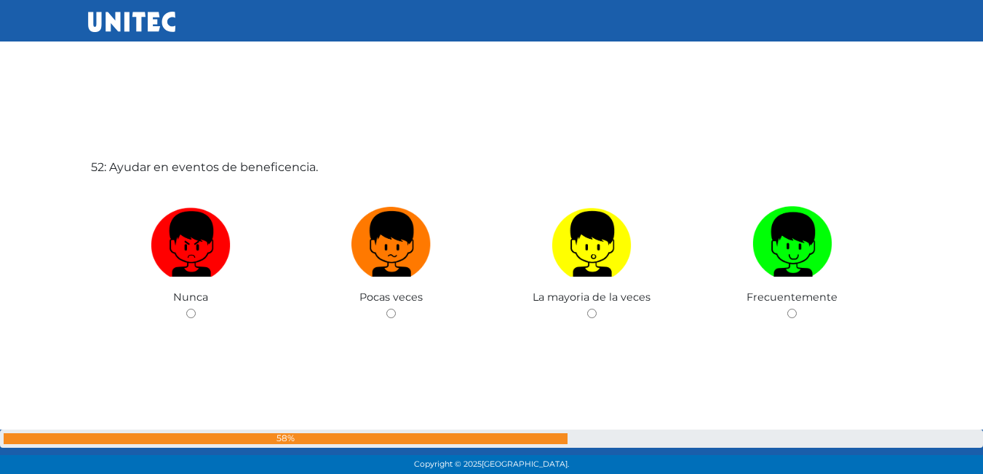
scroll to position [24202, 0]
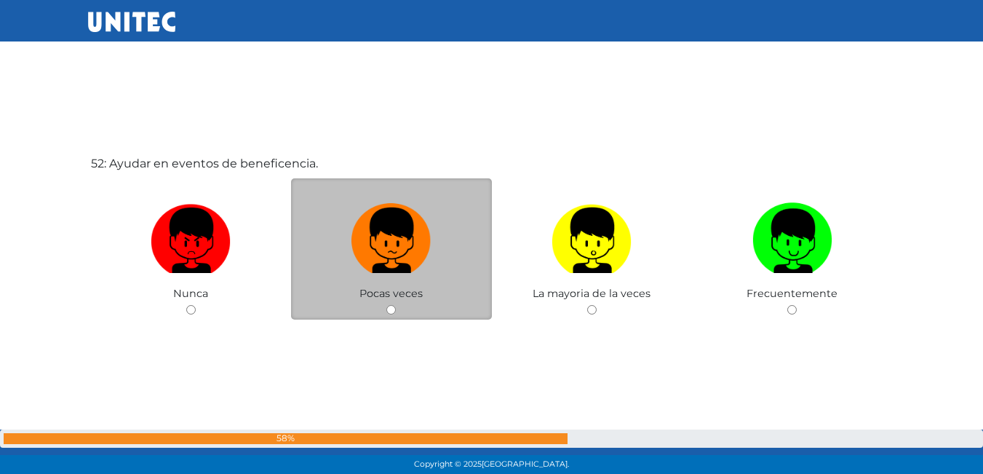
click at [395, 306] on input "radio" at bounding box center [390, 309] width 9 height 9
radio input "true"
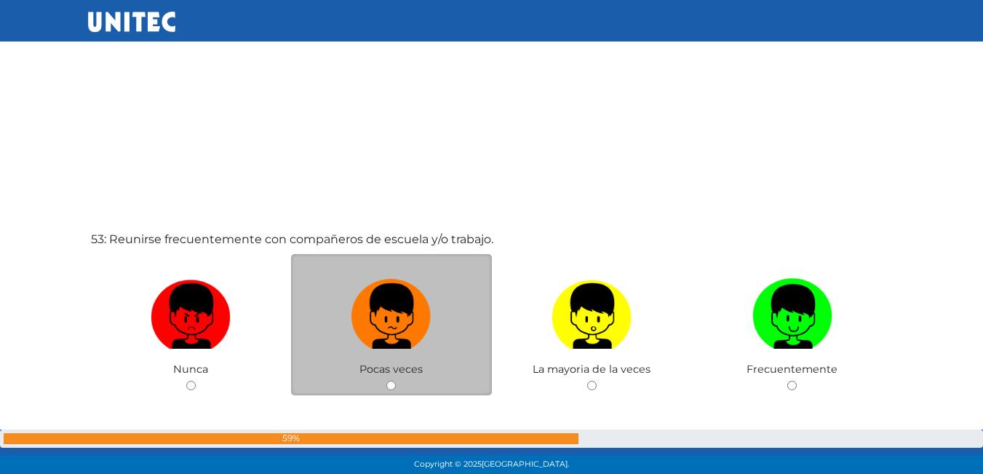
scroll to position [24628, 0]
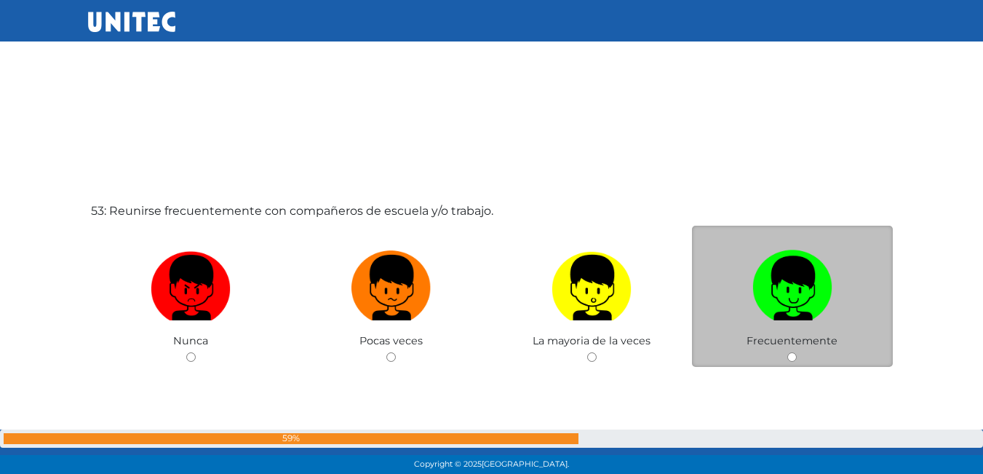
click at [796, 360] on input "radio" at bounding box center [792, 356] width 9 height 9
radio input "true"
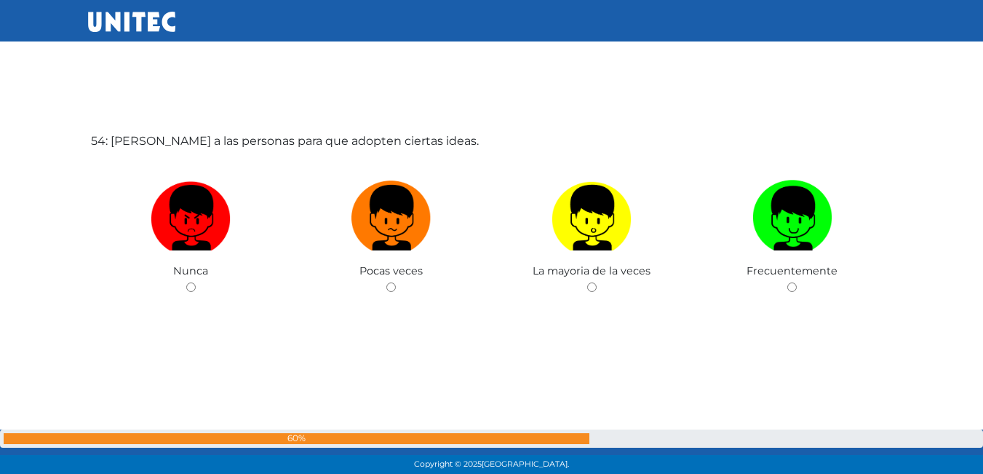
scroll to position [25186, 0]
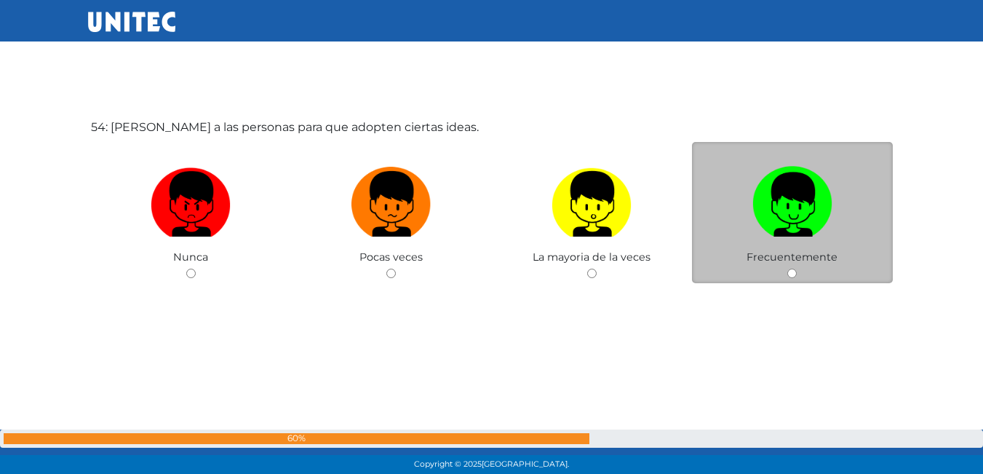
click at [790, 263] on span "Frecuentemente" at bounding box center [792, 256] width 91 height 13
click at [788, 264] on div "Frecuentemente" at bounding box center [792, 213] width 201 height 142
click at [790, 271] on input "radio" at bounding box center [792, 273] width 9 height 9
radio input "true"
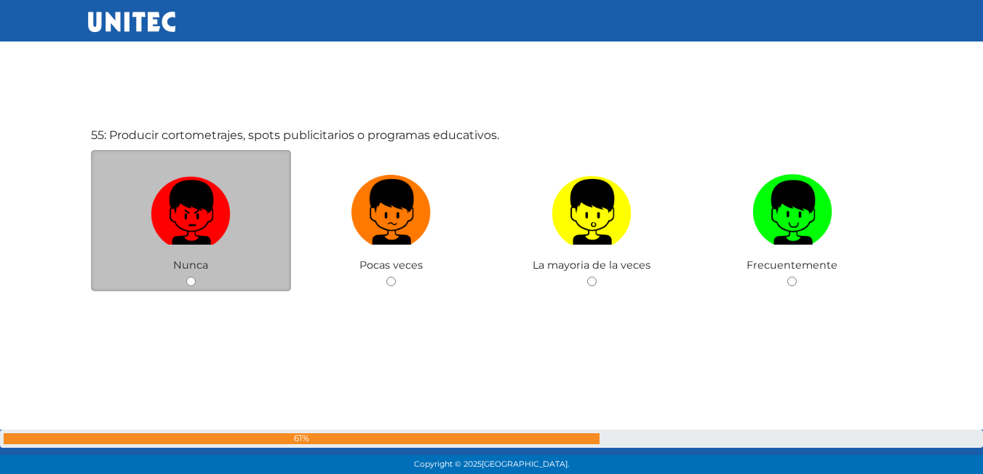
scroll to position [25659, 0]
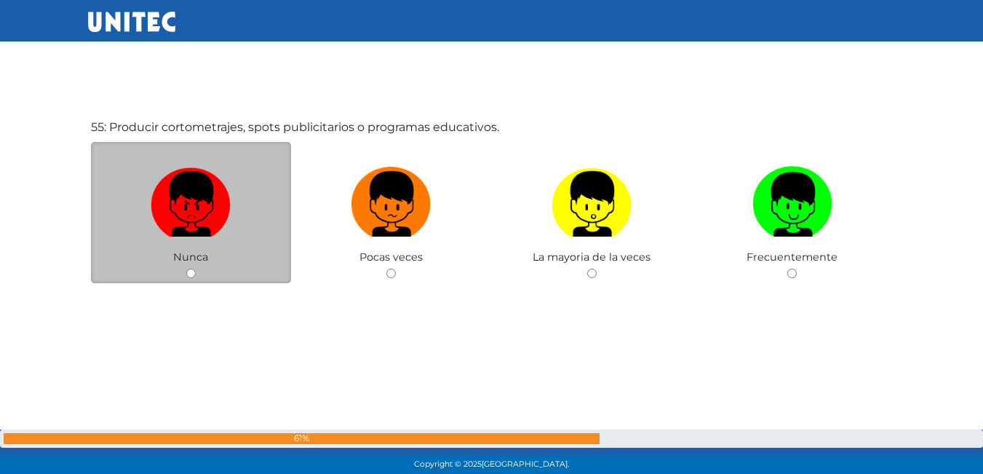
click at [194, 275] on input "radio" at bounding box center [190, 273] width 9 height 9
radio input "true"
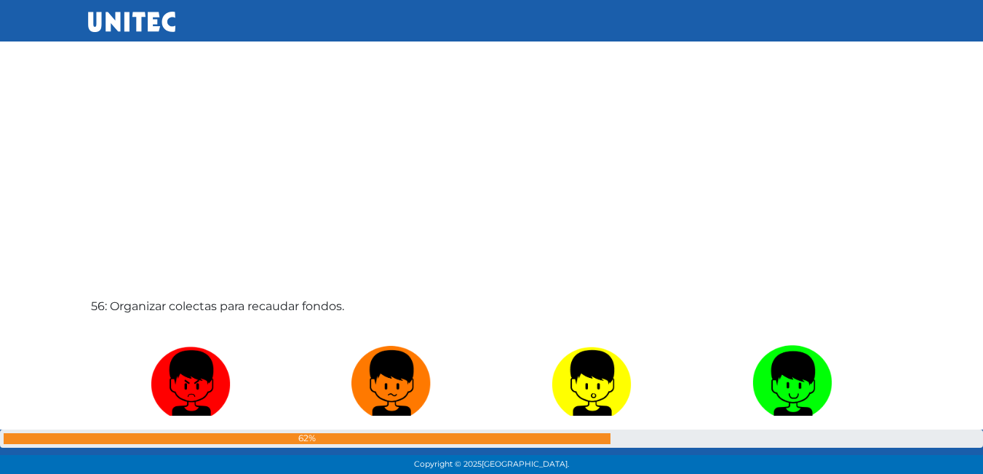
scroll to position [26100, 0]
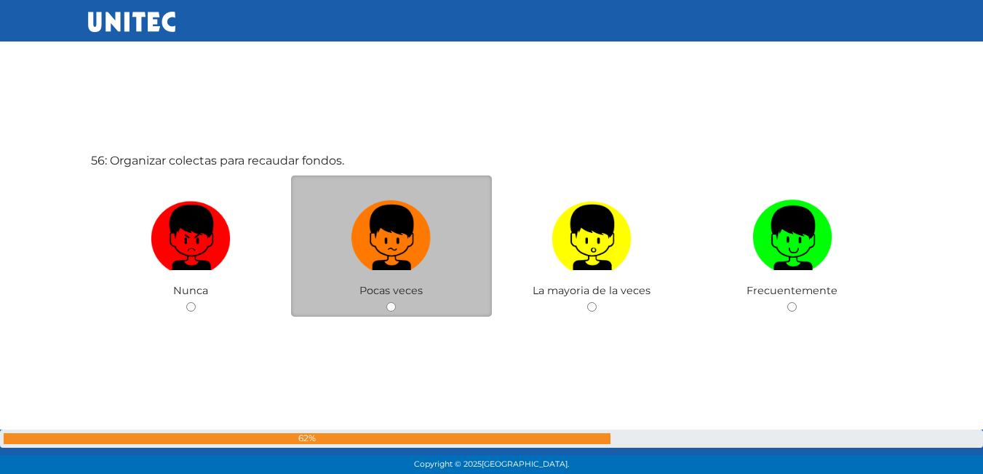
click at [391, 306] on input "radio" at bounding box center [390, 306] width 9 height 9
radio input "true"
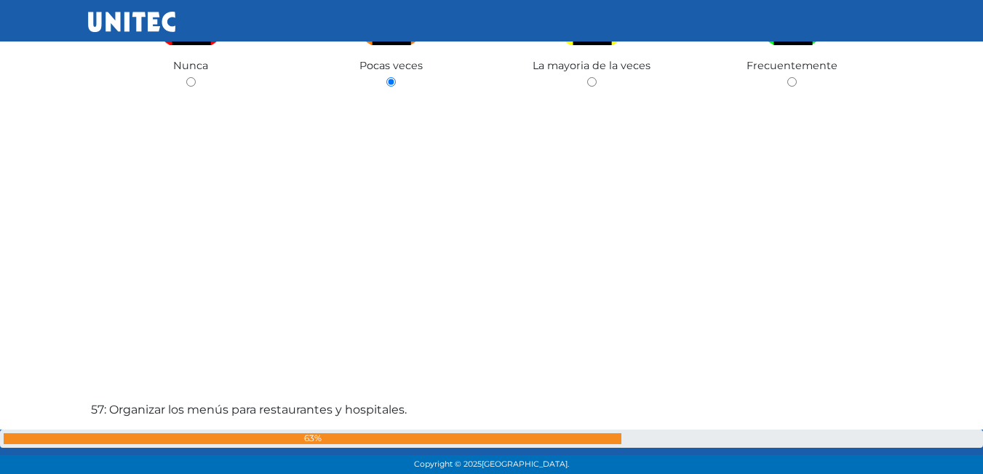
scroll to position [26538, 0]
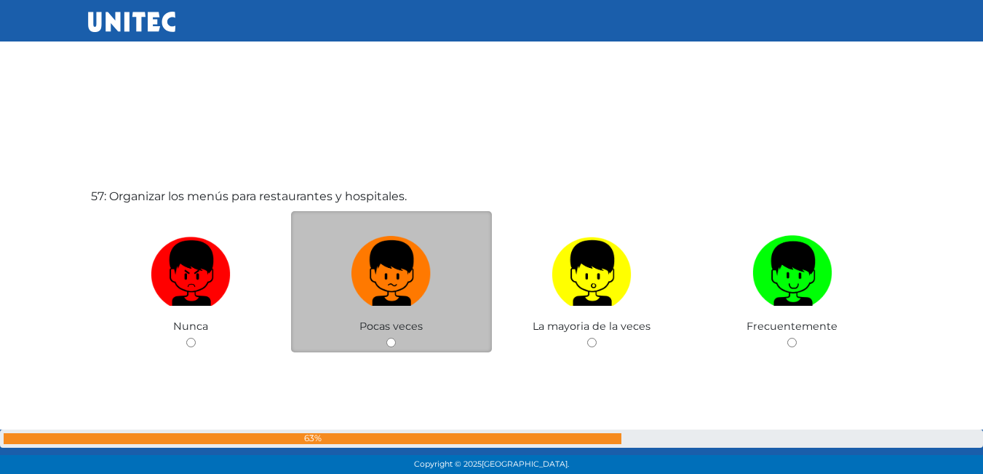
click at [383, 341] on div "Pocas veces" at bounding box center [391, 282] width 201 height 142
click at [386, 345] on div "Pocas veces" at bounding box center [391, 282] width 201 height 142
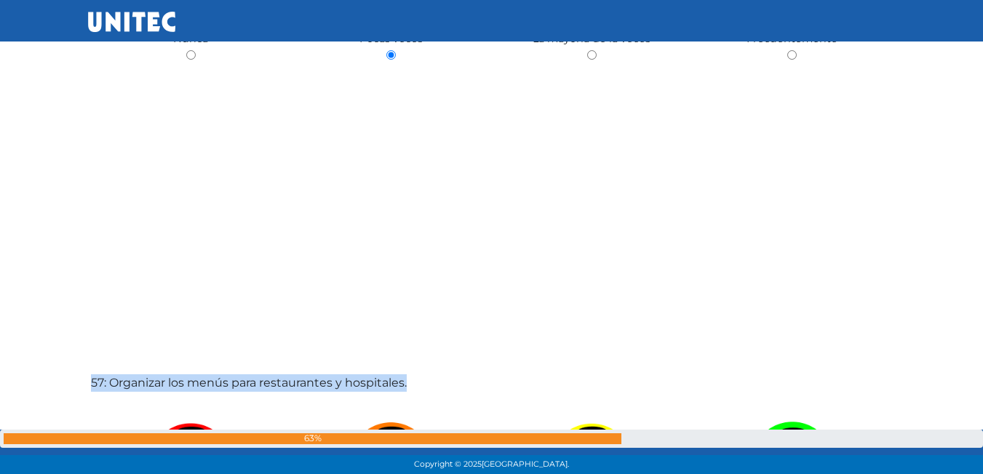
scroll to position [26542, 0]
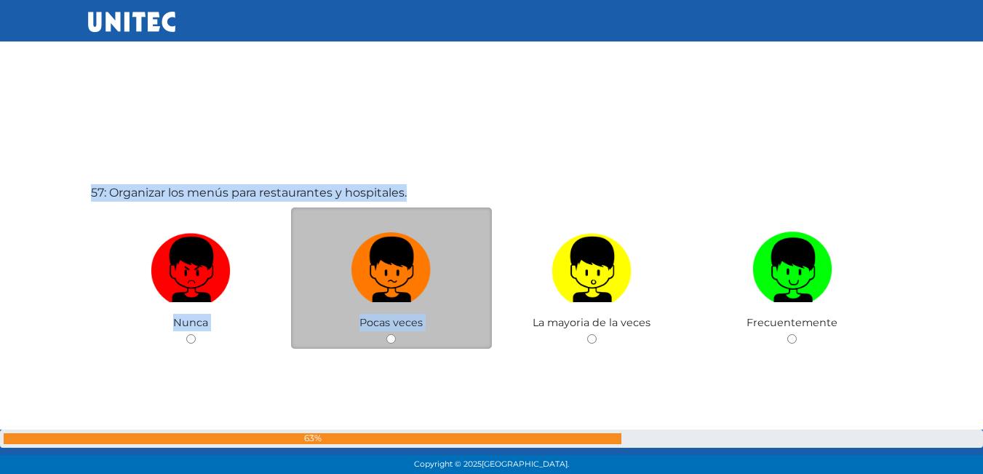
click at [392, 335] on input "radio" at bounding box center [390, 338] width 9 height 9
radio input "true"
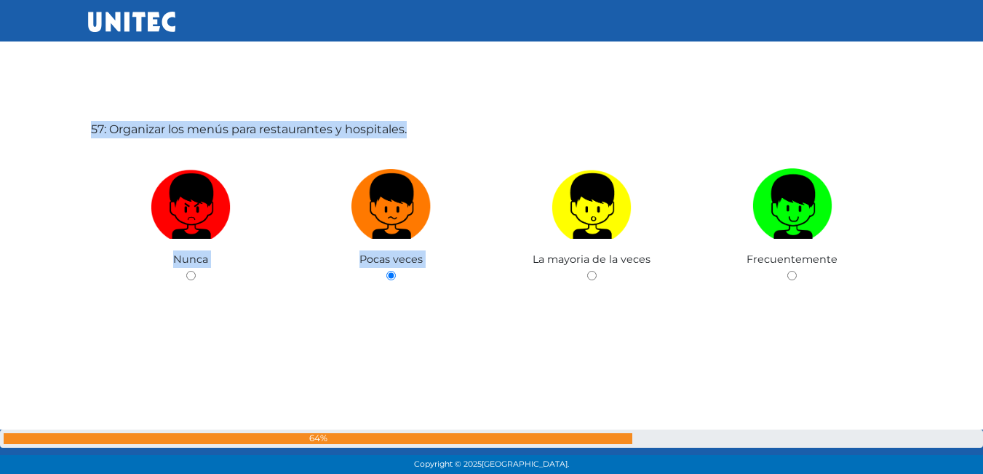
click at [393, 336] on div "57: Organizar los menús para restaurantes y hospitales. Nunca Pocas veces La ma…" at bounding box center [492, 239] width 808 height 474
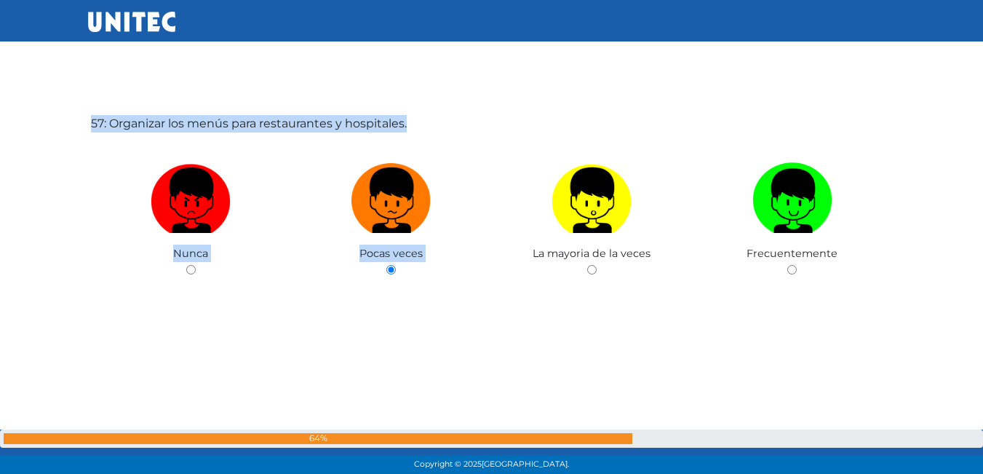
scroll to position [26615, 0]
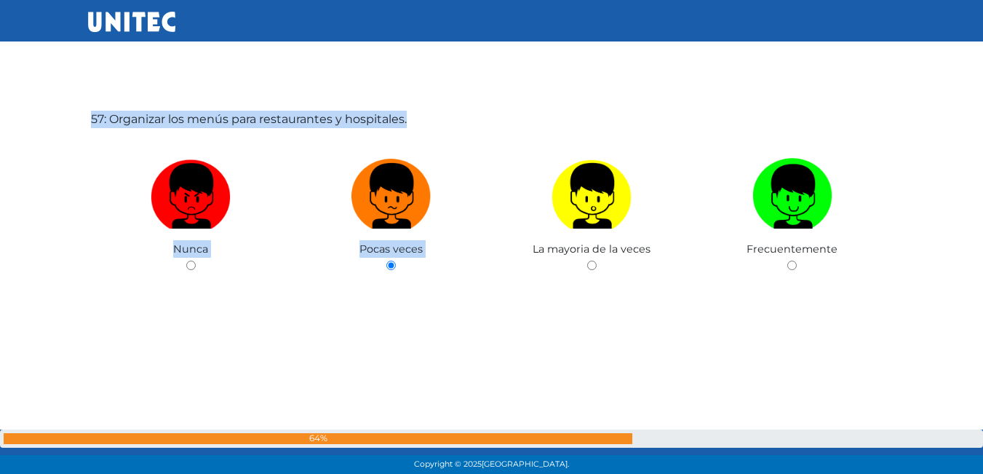
click at [393, 336] on div "57: Organizar los menús para restaurantes y hospitales. Nunca Pocas veces La ma…" at bounding box center [492, 229] width 808 height 474
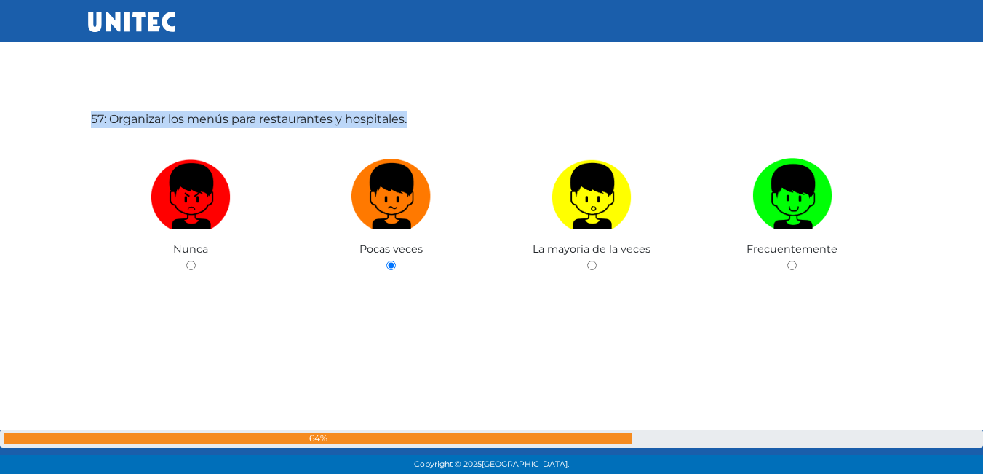
click at [393, 336] on div "57: Organizar los menús para restaurantes y hospitales. Nunca Pocas veces La ma…" at bounding box center [492, 229] width 808 height 474
click at [687, 362] on div "57: Organizar los menús para restaurantes y hospitales. Nunca Pocas veces La ma…" at bounding box center [492, 229] width 808 height 474
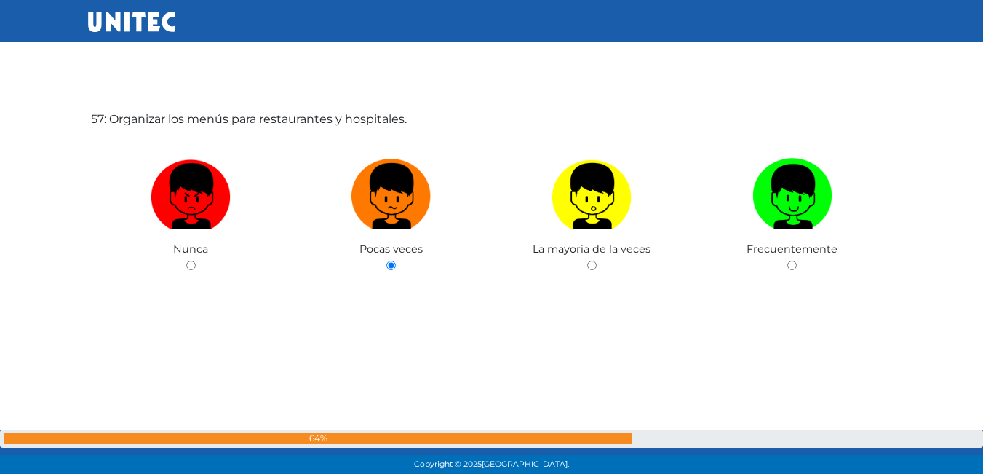
scroll to position [26098, 0]
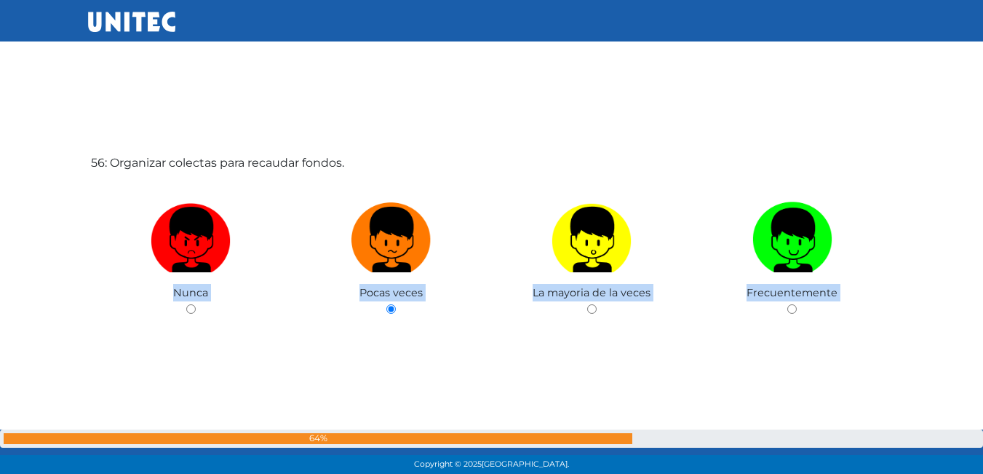
click at [691, 359] on div "56: Organizar colectas para recaudar fondos. Nunca Pocas veces La mayoria de la…" at bounding box center [492, 273] width 808 height 474
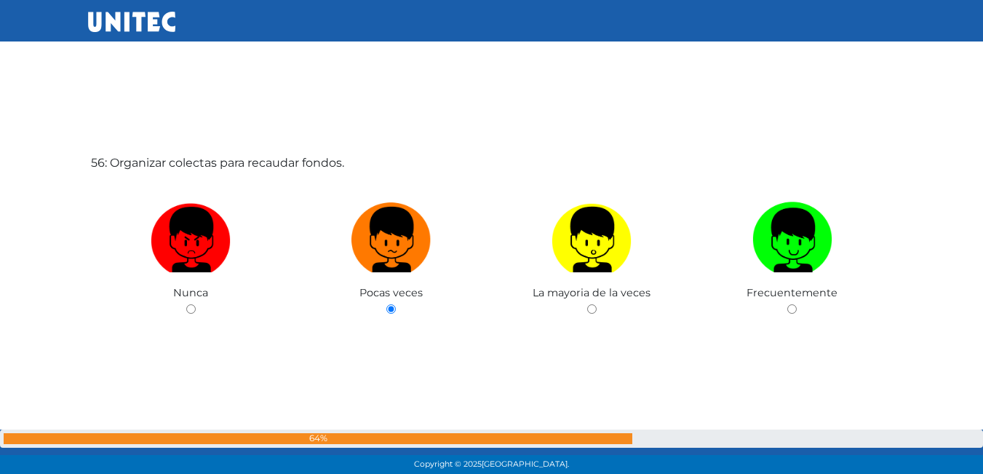
click at [691, 359] on div "56: Organizar colectas para recaudar fondos. Nunca Pocas veces La mayoria de la…" at bounding box center [492, 273] width 808 height 474
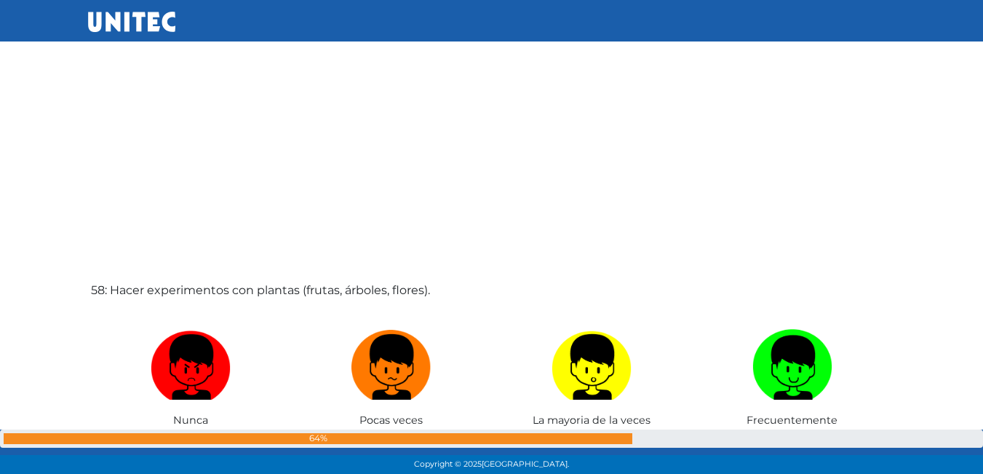
scroll to position [26971, 0]
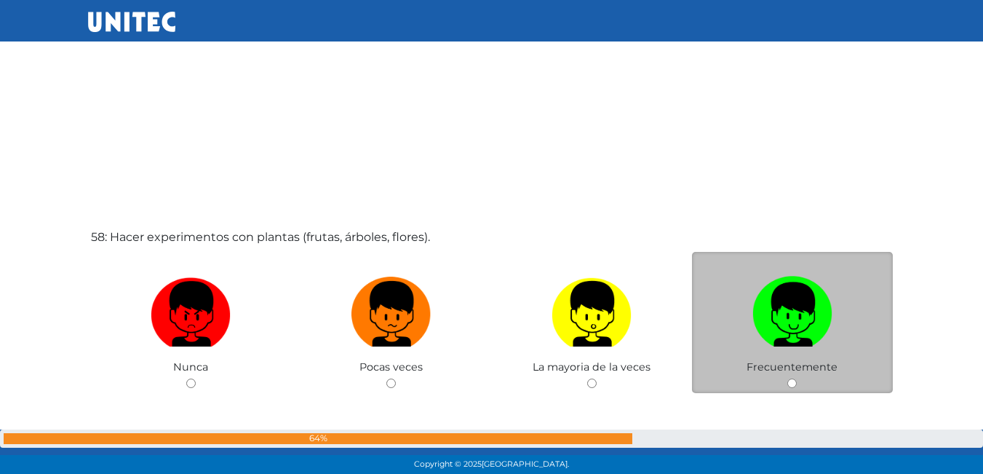
click at [791, 379] on input "radio" at bounding box center [792, 382] width 9 height 9
radio input "true"
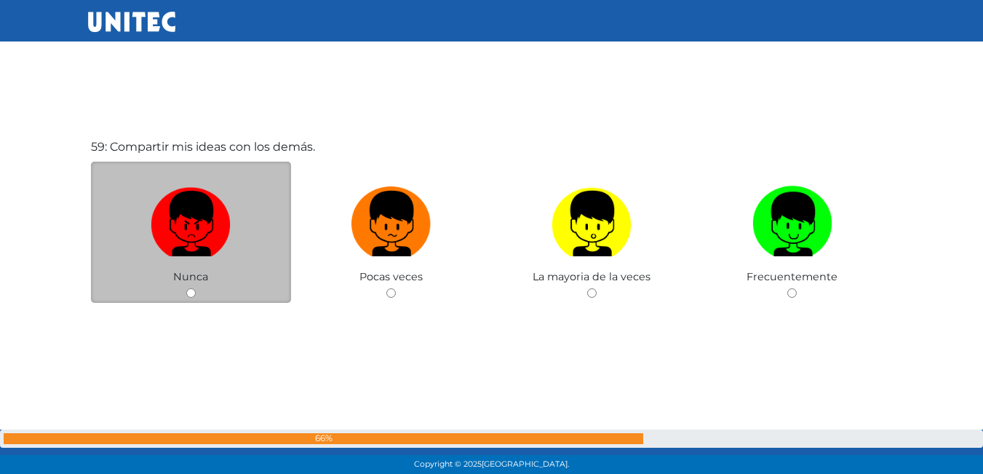
scroll to position [27553, 0]
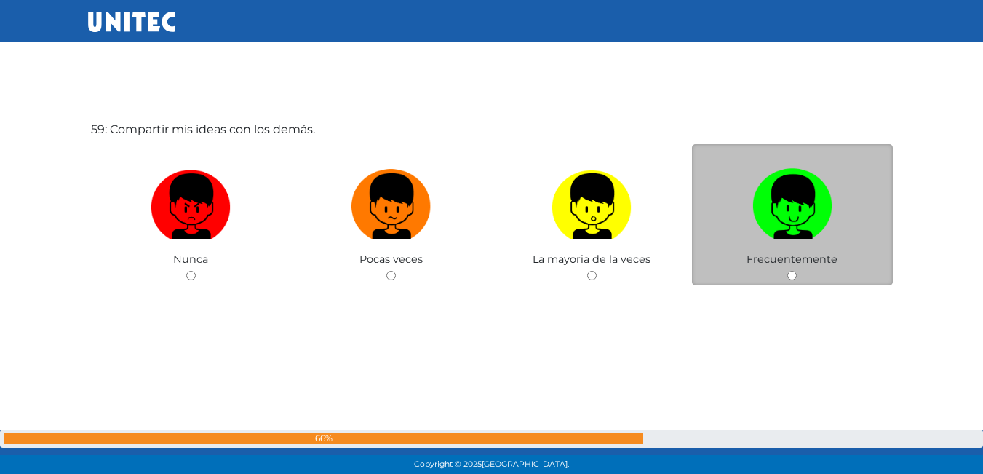
click at [792, 275] on input "radio" at bounding box center [792, 275] width 9 height 9
radio input "true"
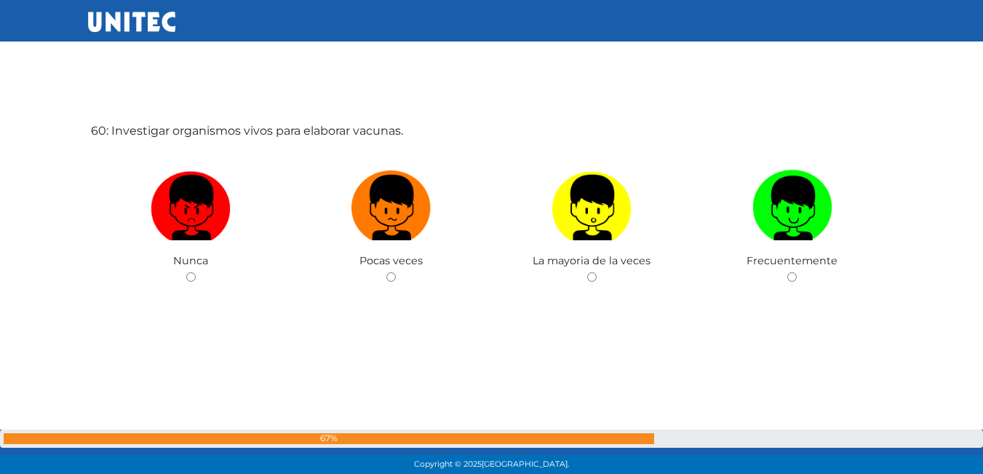
scroll to position [28029, 0]
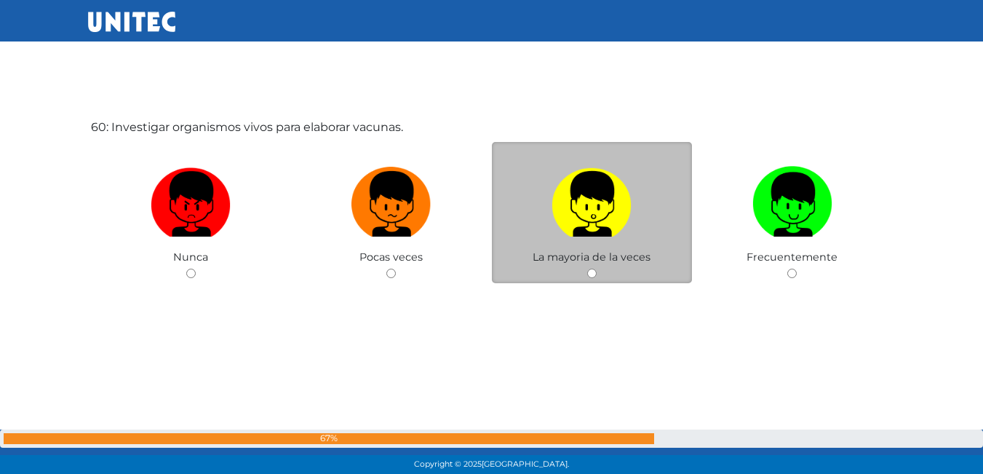
click at [588, 272] on input "radio" at bounding box center [591, 273] width 9 height 9
radio input "true"
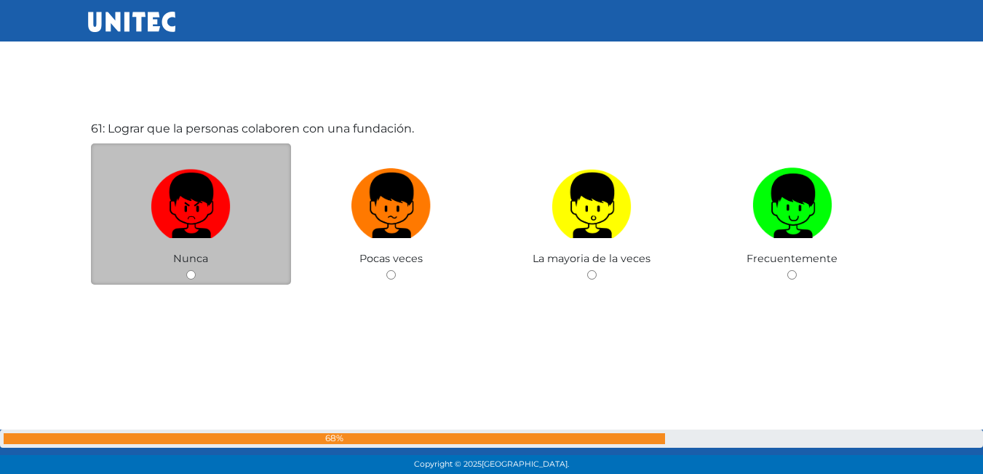
scroll to position [28502, 0]
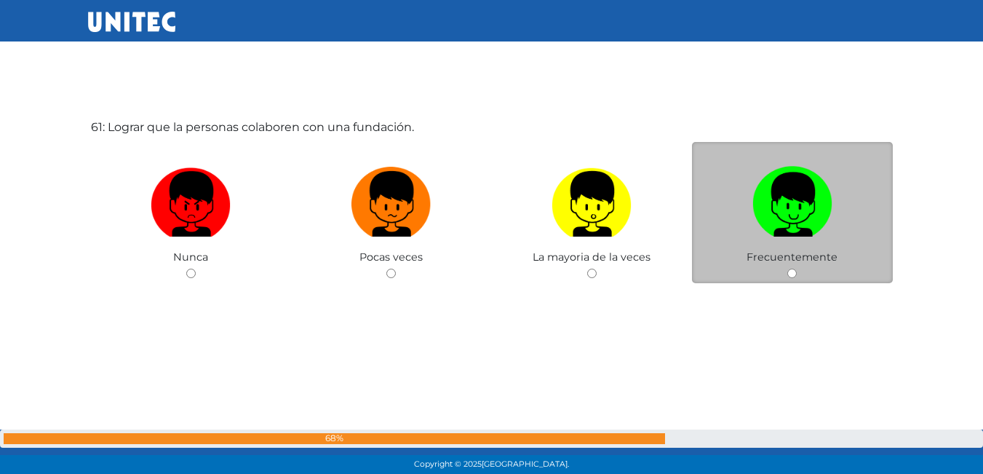
click at [790, 273] on input "radio" at bounding box center [792, 273] width 9 height 9
radio input "true"
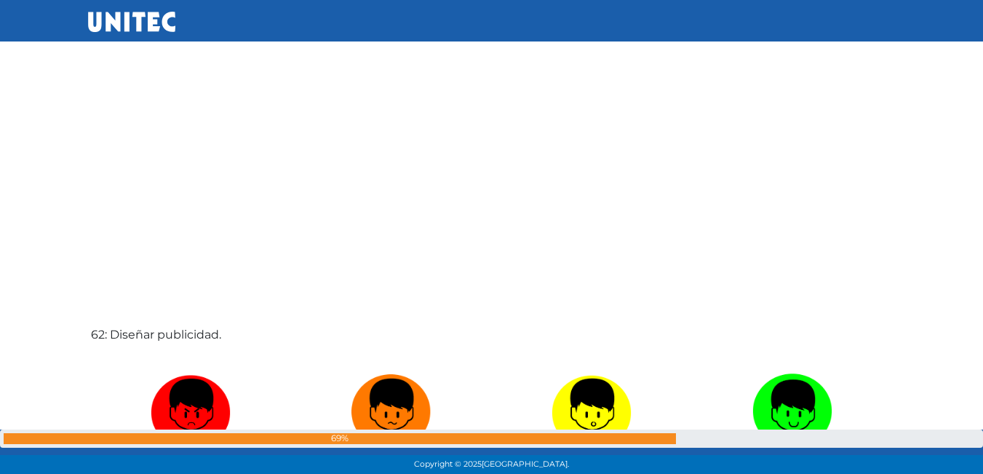
scroll to position [28942, 0]
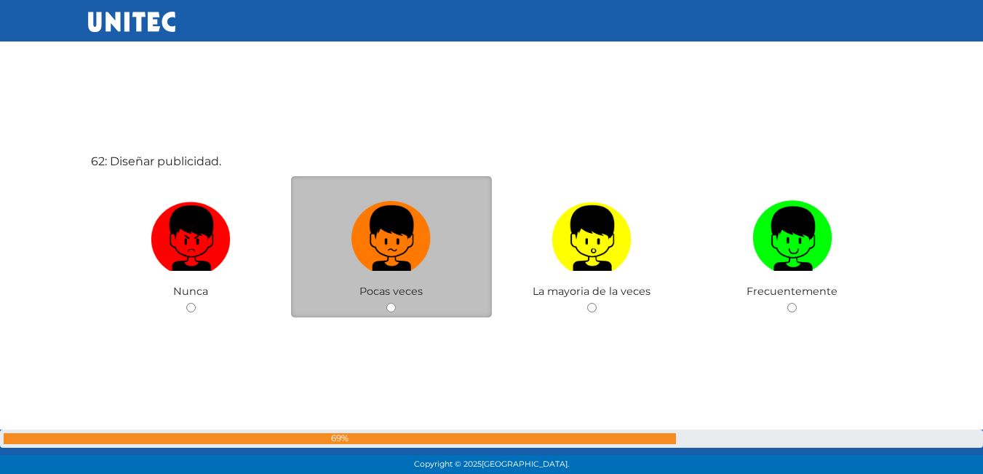
click at [390, 309] on input "radio" at bounding box center [390, 307] width 9 height 9
radio input "true"
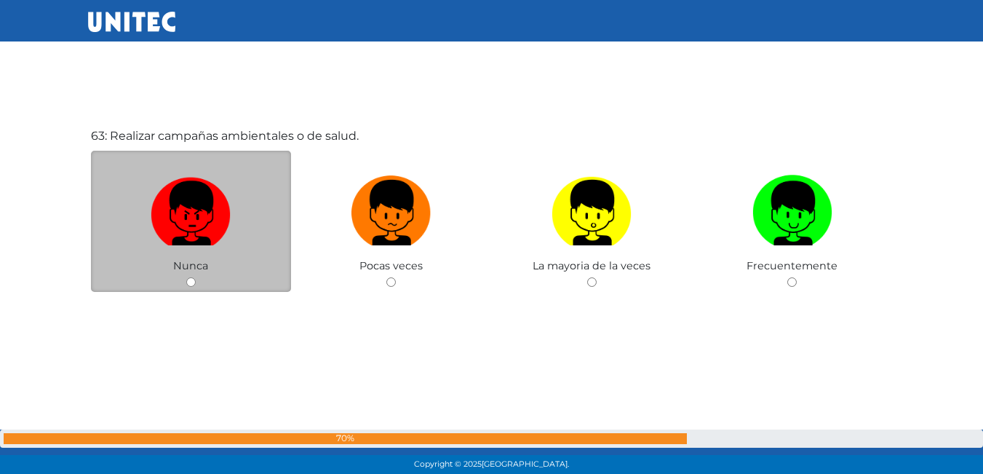
scroll to position [29450, 0]
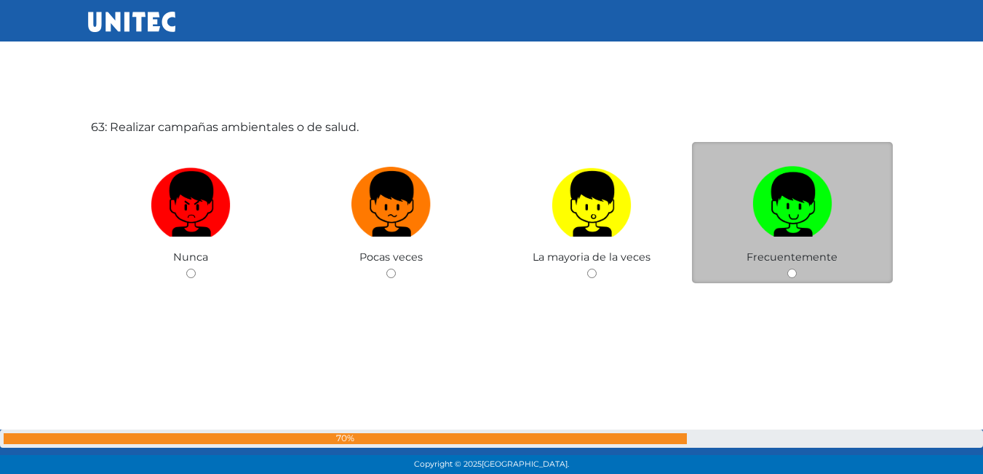
click at [788, 277] on input "radio" at bounding box center [792, 273] width 9 height 9
radio input "true"
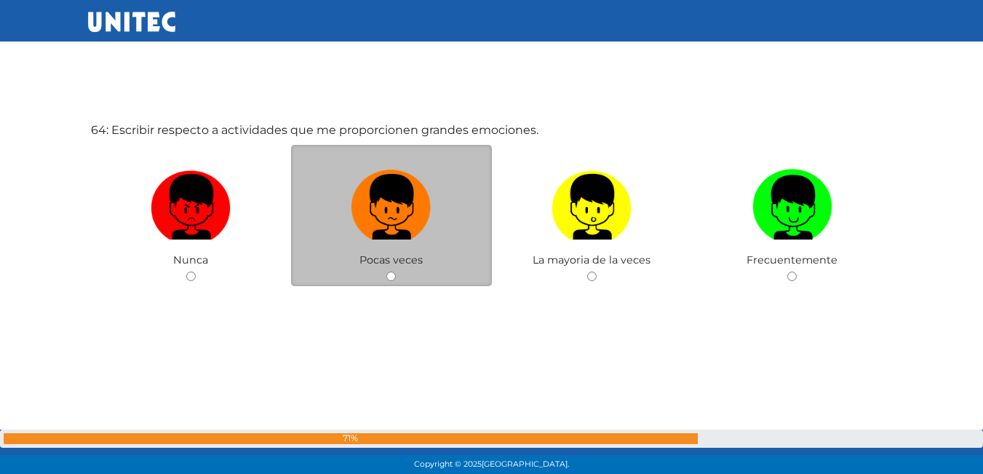
scroll to position [29924, 0]
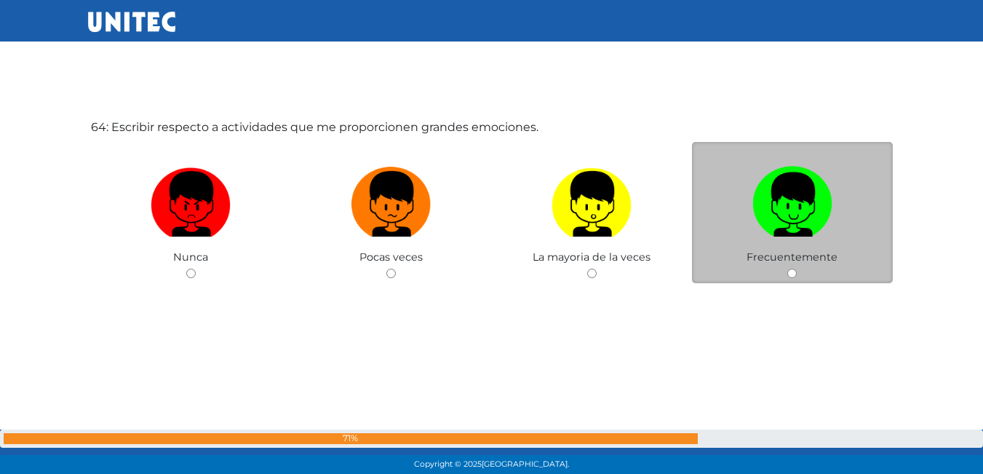
click at [791, 272] on input "radio" at bounding box center [792, 273] width 9 height 9
radio input "true"
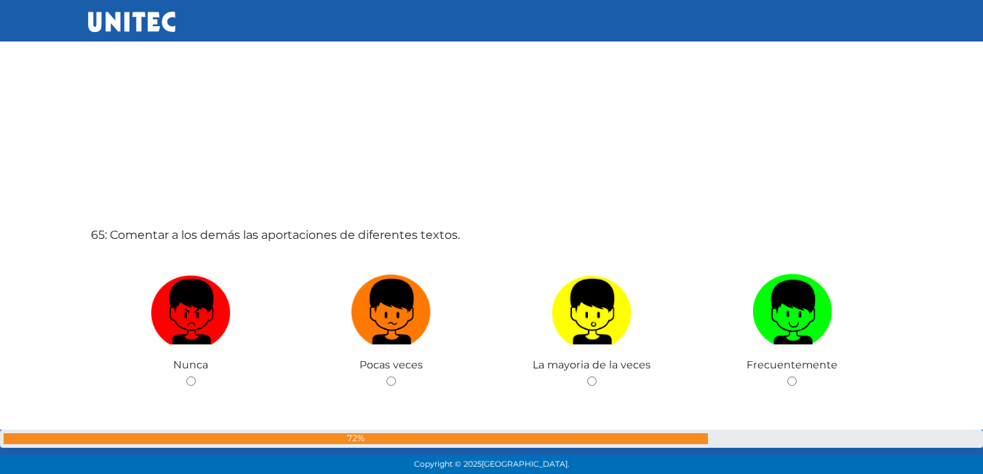
scroll to position [30292, 0]
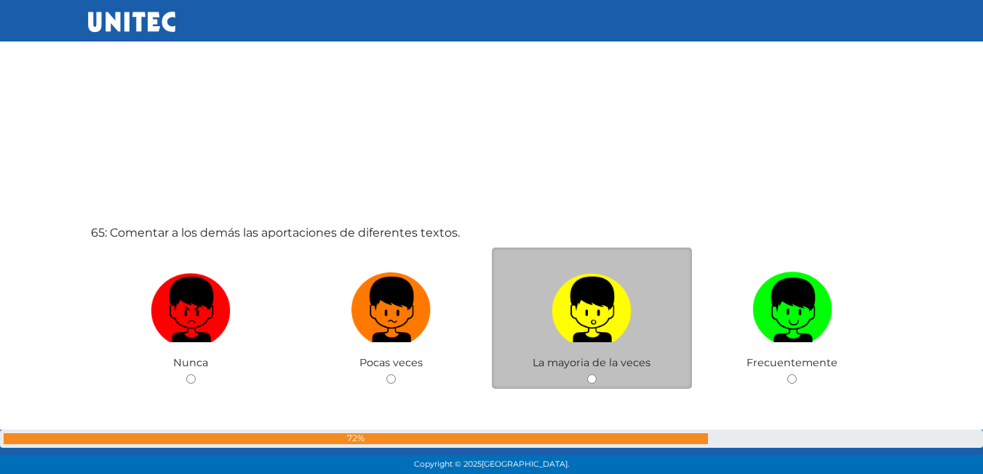
click at [587, 380] on input "radio" at bounding box center [591, 378] width 9 height 9
radio input "true"
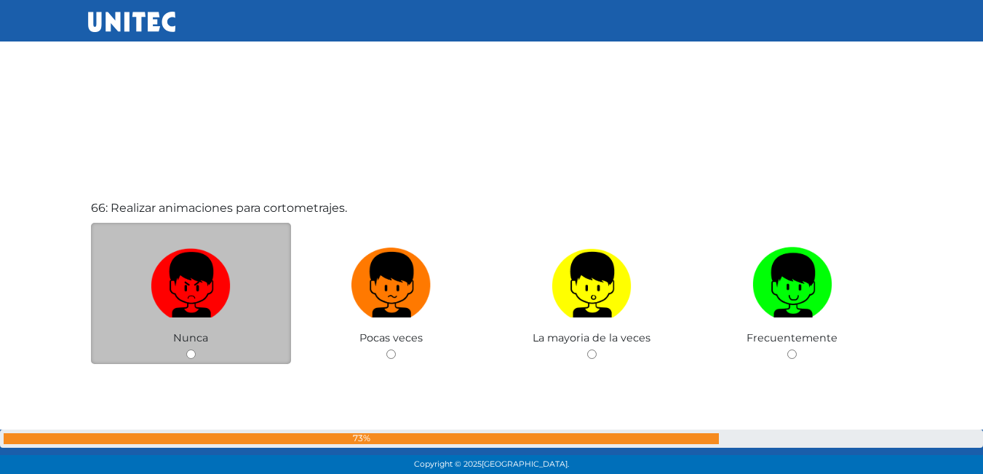
scroll to position [30784, 0]
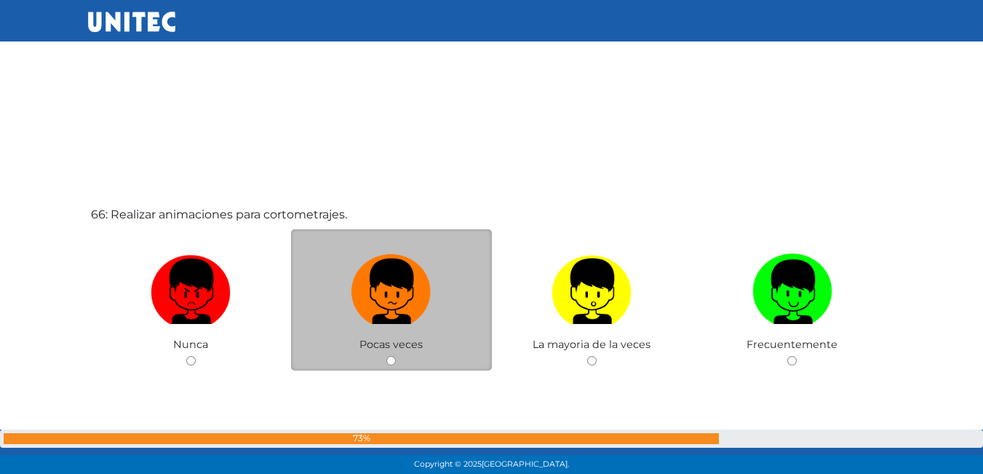
click at [389, 354] on div "Pocas veces" at bounding box center [391, 300] width 201 height 142
click at [393, 357] on input "radio" at bounding box center [390, 360] width 9 height 9
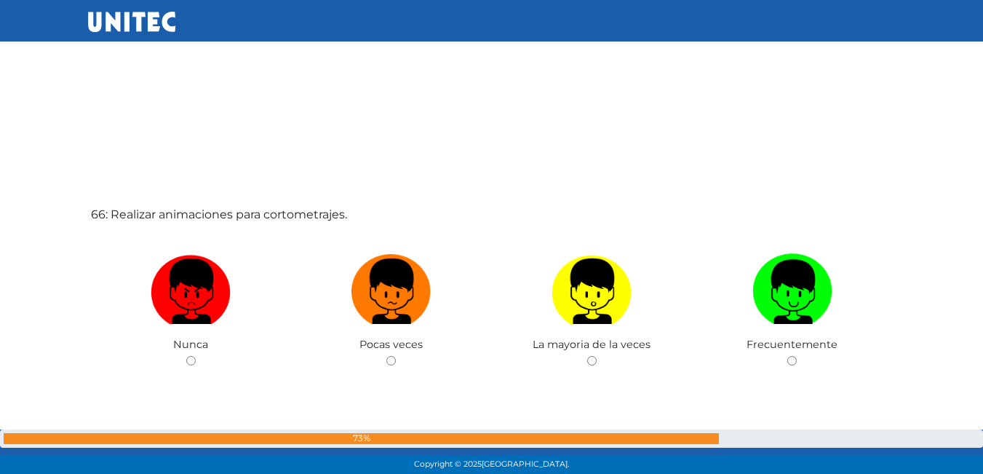
radio input "true"
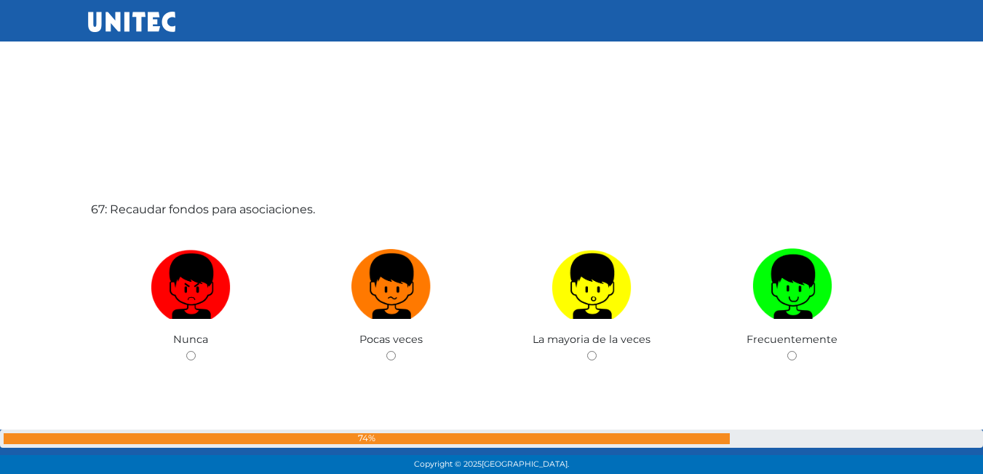
scroll to position [31345, 0]
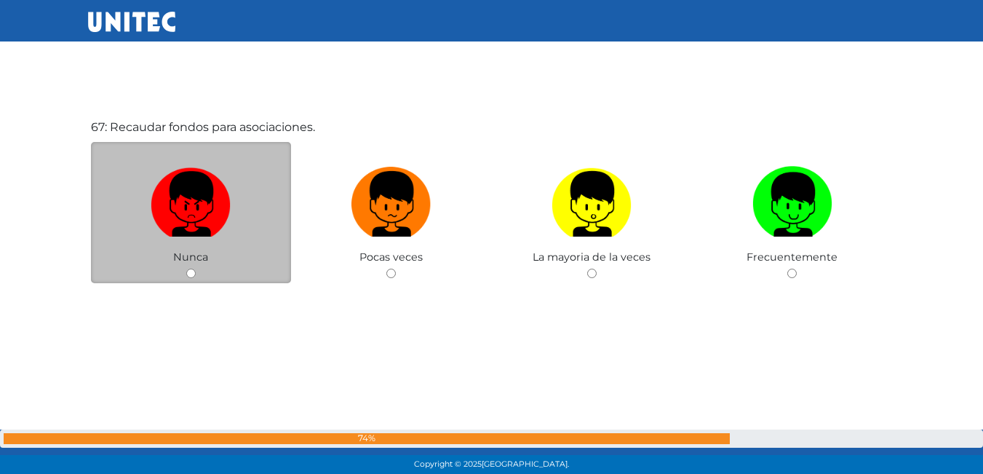
click at [190, 271] on input "radio" at bounding box center [190, 273] width 9 height 9
radio input "true"
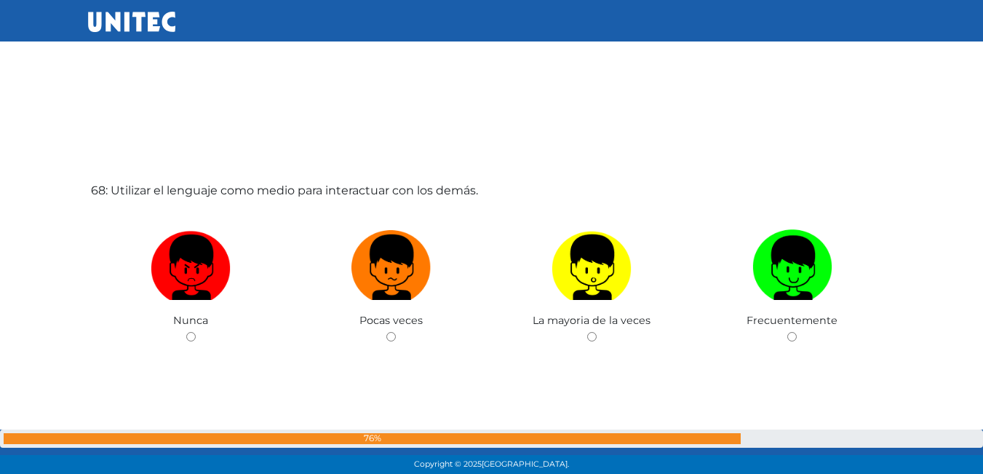
scroll to position [31746, 0]
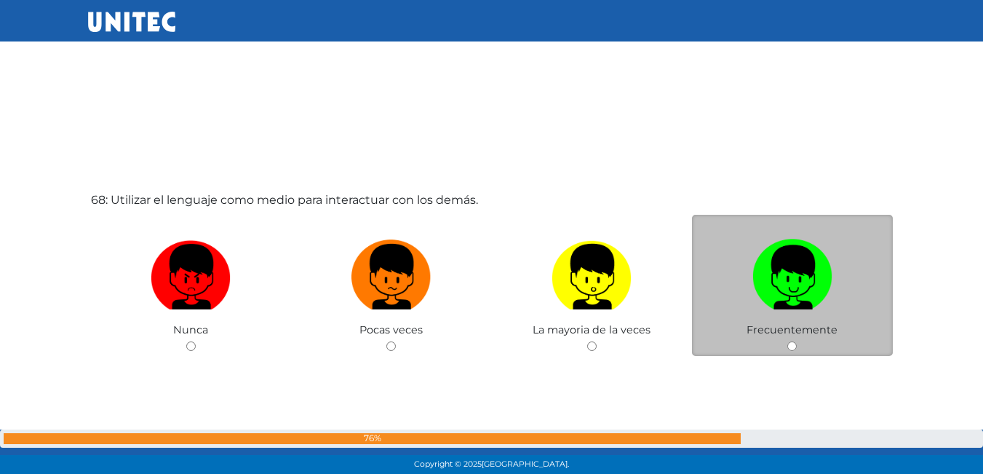
click at [790, 345] on input "radio" at bounding box center [792, 345] width 9 height 9
radio input "true"
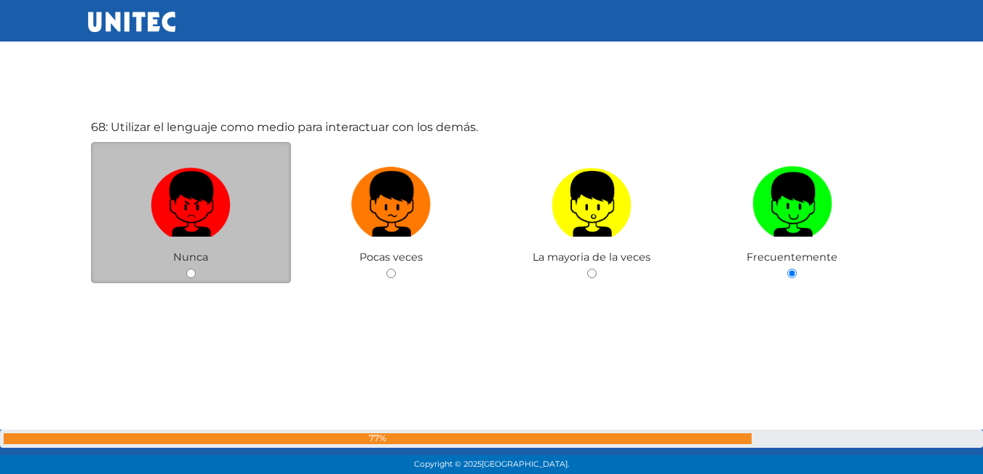
scroll to position [32183, 0]
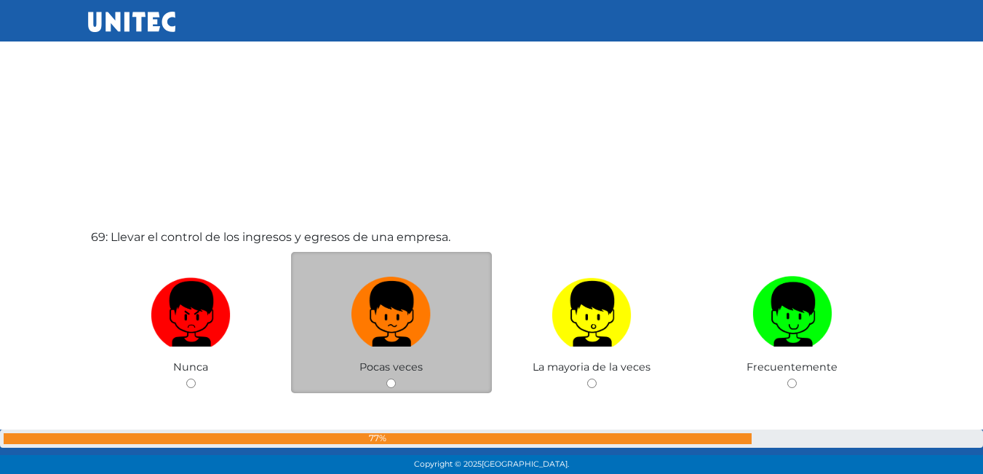
click at [394, 388] on input "radio" at bounding box center [390, 382] width 9 height 9
radio input "true"
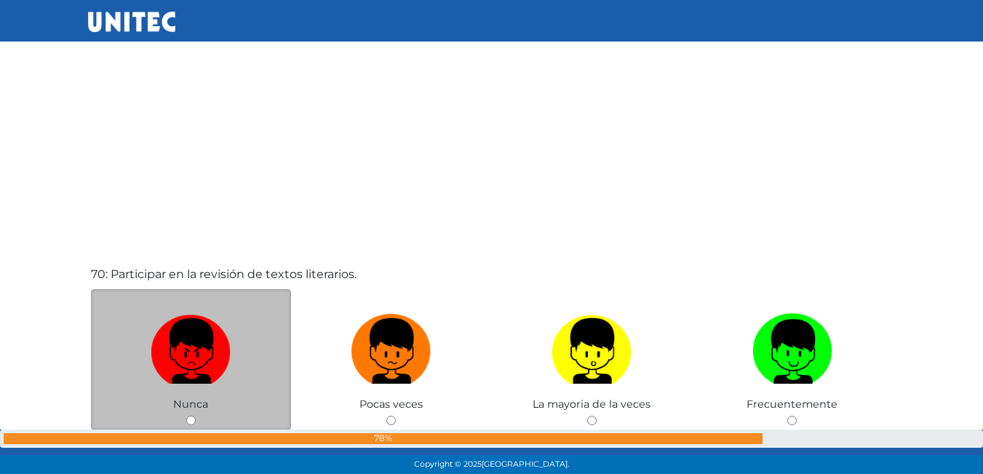
scroll to position [32765, 0]
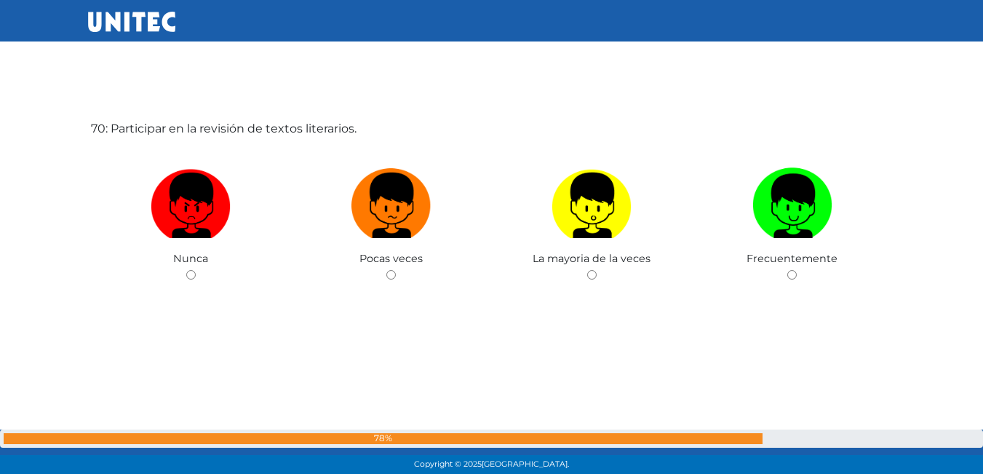
drag, startPoint x: 594, startPoint y: 276, endPoint x: 584, endPoint y: 272, distance: 10.8
click at [593, 276] on input "radio" at bounding box center [591, 274] width 9 height 9
radio input "true"
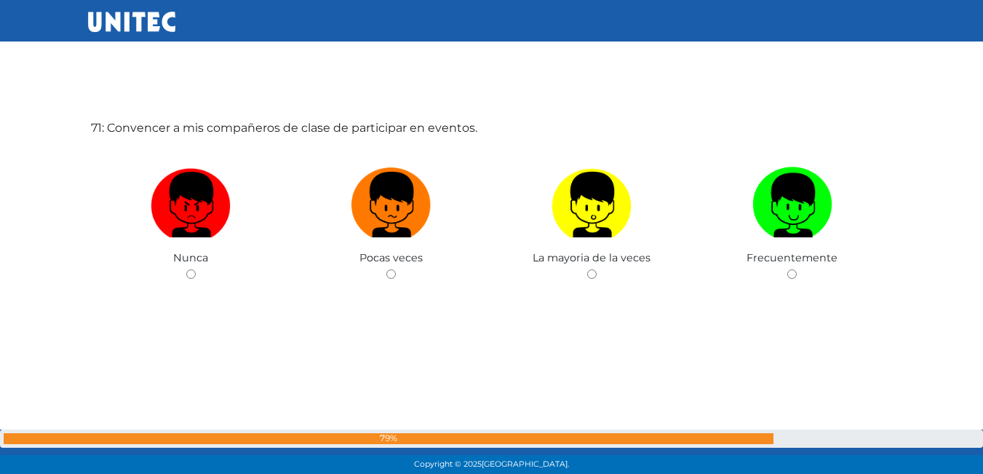
scroll to position [33241, 0]
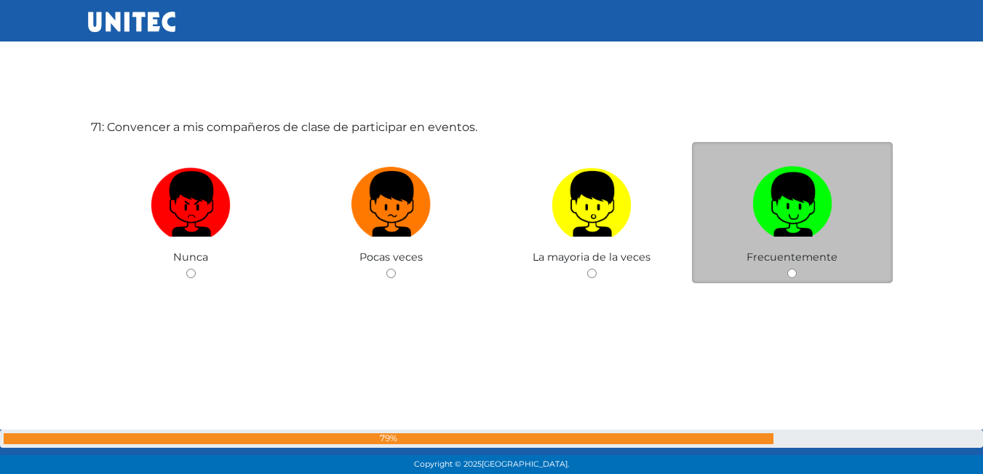
click at [790, 274] on input "radio" at bounding box center [792, 273] width 9 height 9
radio input "true"
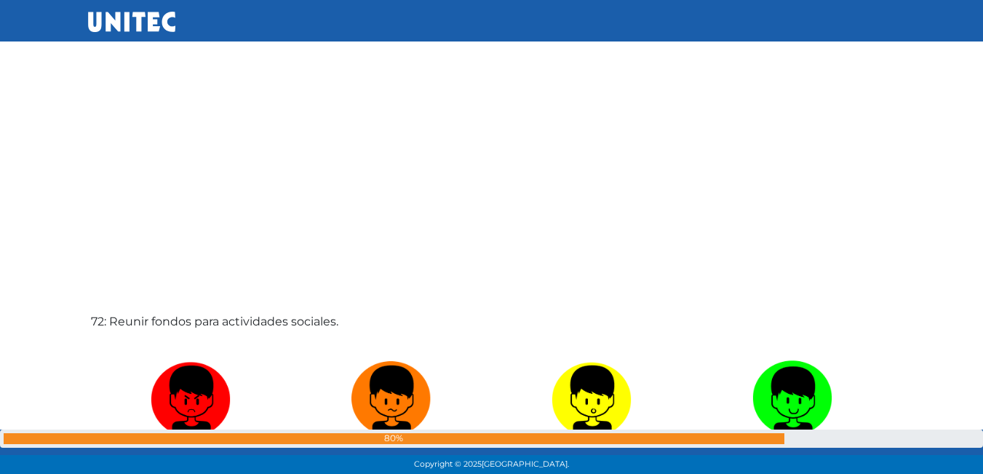
scroll to position [33661, 0]
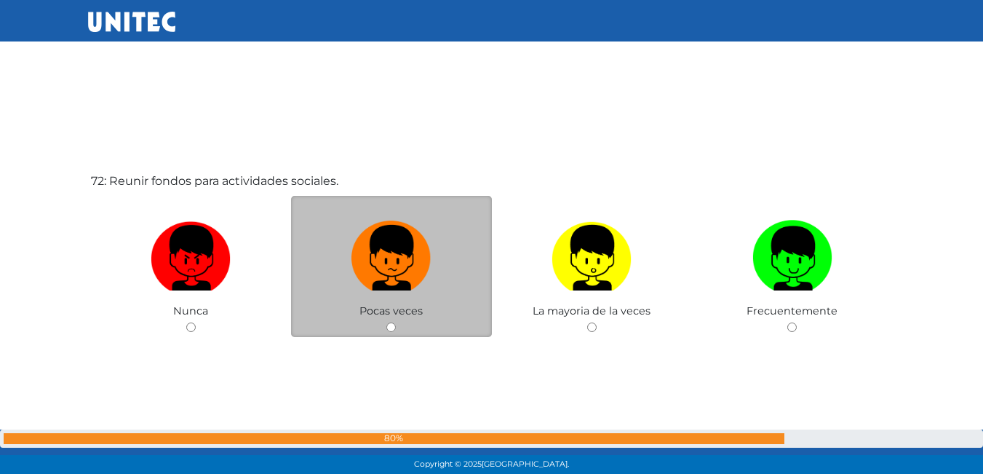
click at [393, 304] on div "Pocas veces" at bounding box center [391, 267] width 201 height 142
click at [385, 318] on div "Pocas veces" at bounding box center [391, 267] width 201 height 142
click at [389, 322] on input "radio" at bounding box center [390, 326] width 9 height 9
radio input "true"
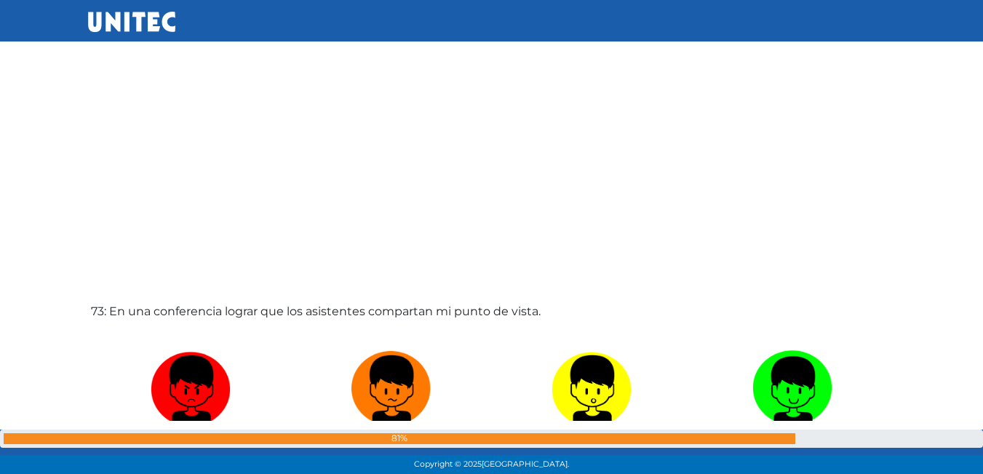
scroll to position [34088, 0]
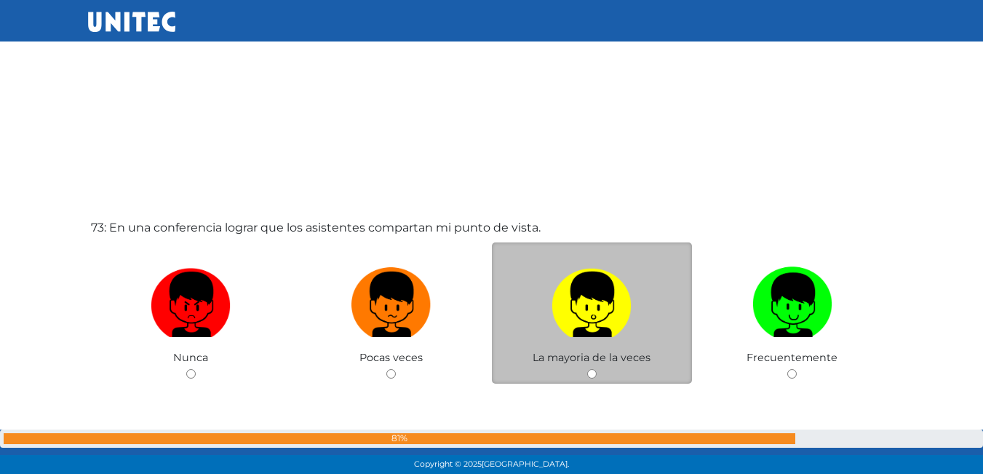
click at [590, 369] on div "La mayoria de la veces" at bounding box center [592, 313] width 201 height 142
click at [590, 372] on input "radio" at bounding box center [591, 373] width 9 height 9
radio input "true"
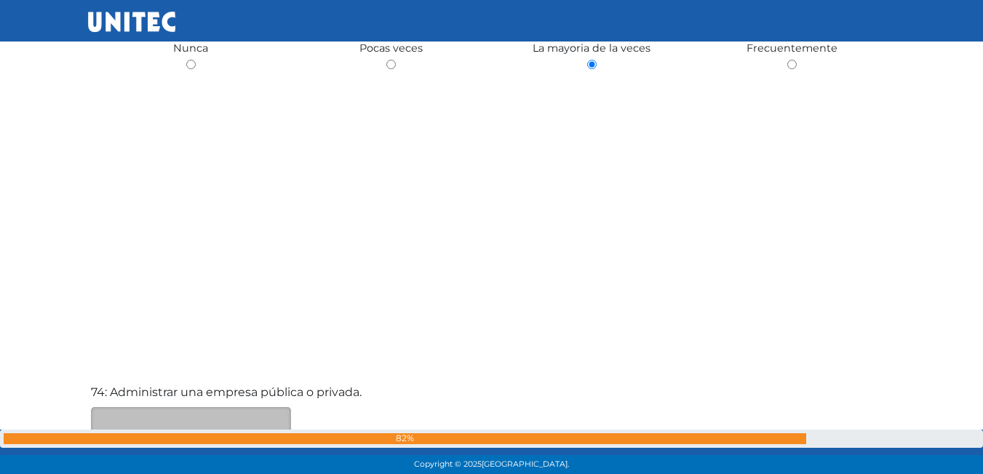
scroll to position [34524, 0]
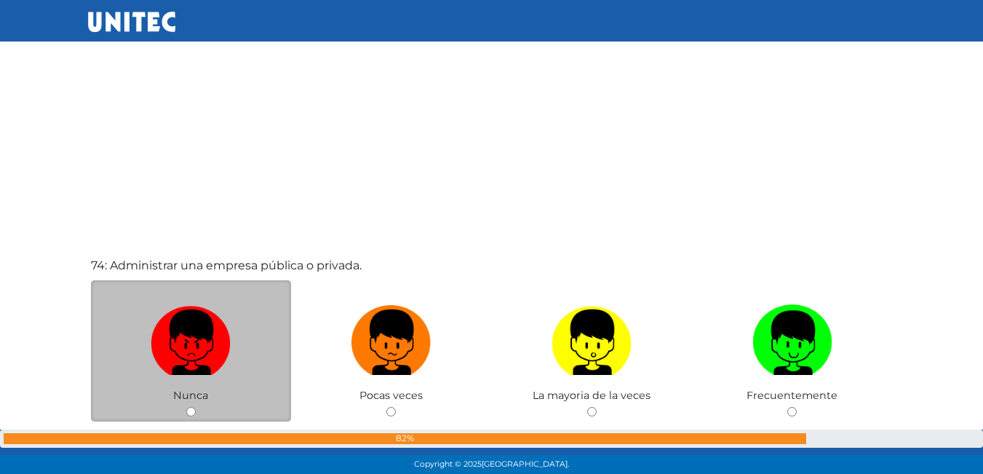
click at [184, 408] on div "Nunca" at bounding box center [191, 351] width 201 height 142
click at [194, 412] on input "radio" at bounding box center [190, 411] width 9 height 9
radio input "true"
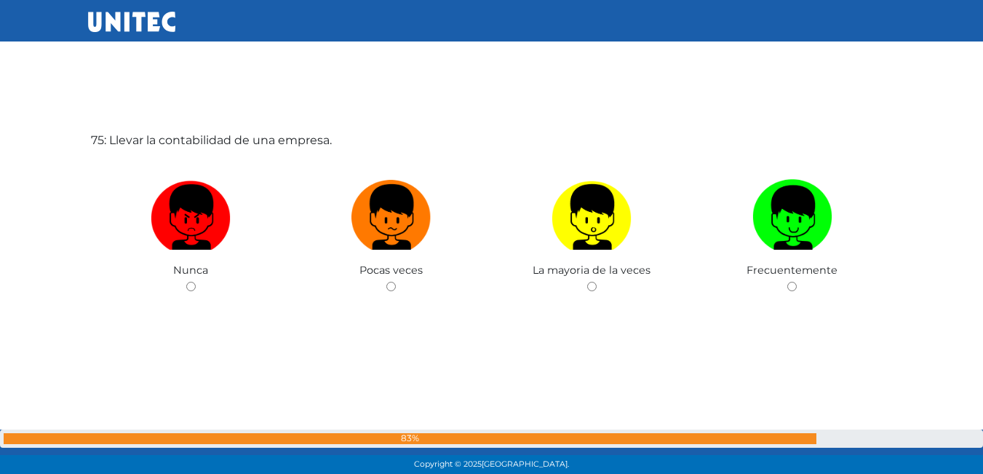
scroll to position [35136, 0]
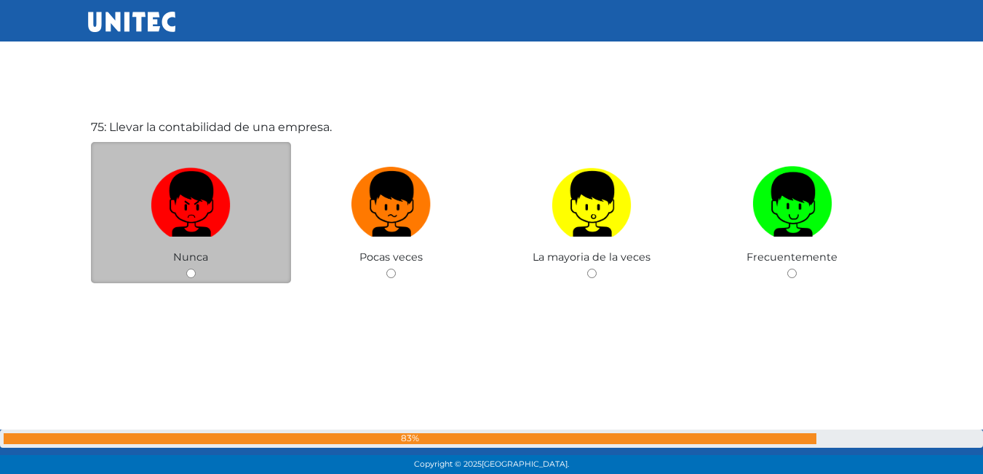
click at [188, 274] on input "radio" at bounding box center [190, 273] width 9 height 9
radio input "true"
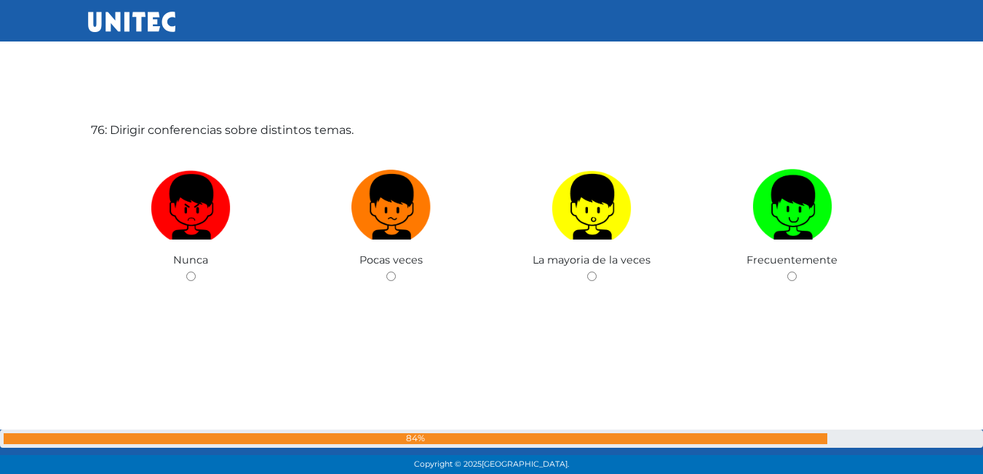
scroll to position [35610, 0]
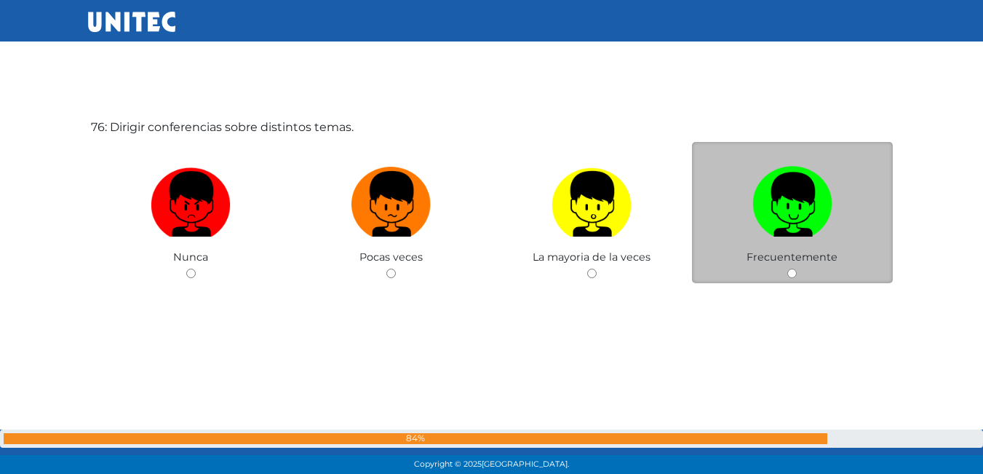
click at [787, 270] on div "Frecuentemente" at bounding box center [792, 213] width 201 height 142
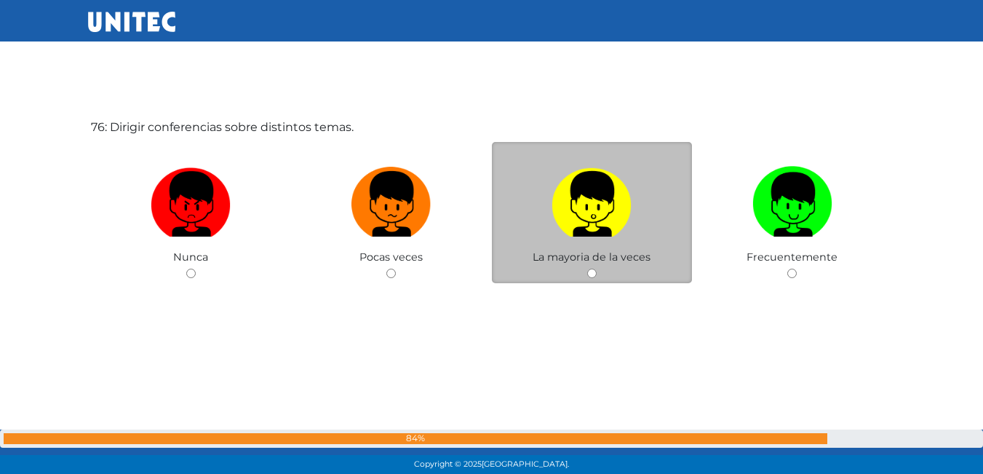
click at [587, 270] on input "radio" at bounding box center [591, 273] width 9 height 9
radio input "true"
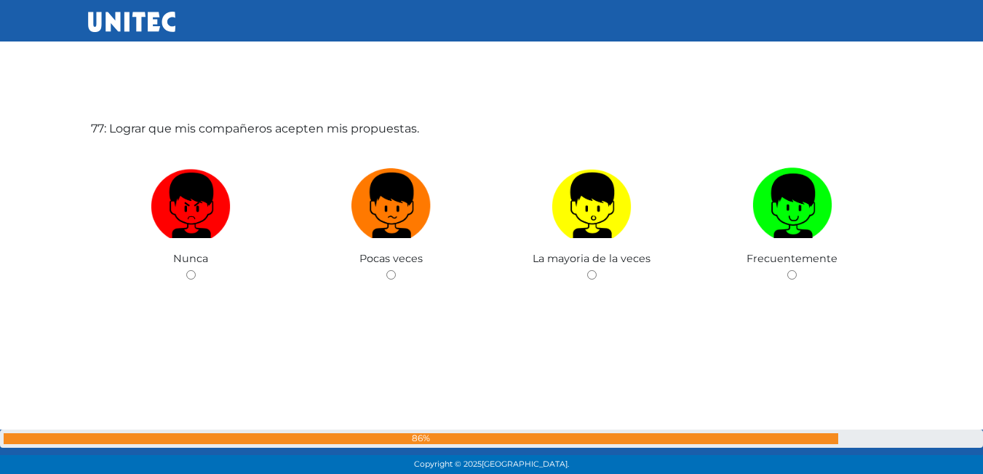
scroll to position [36084, 0]
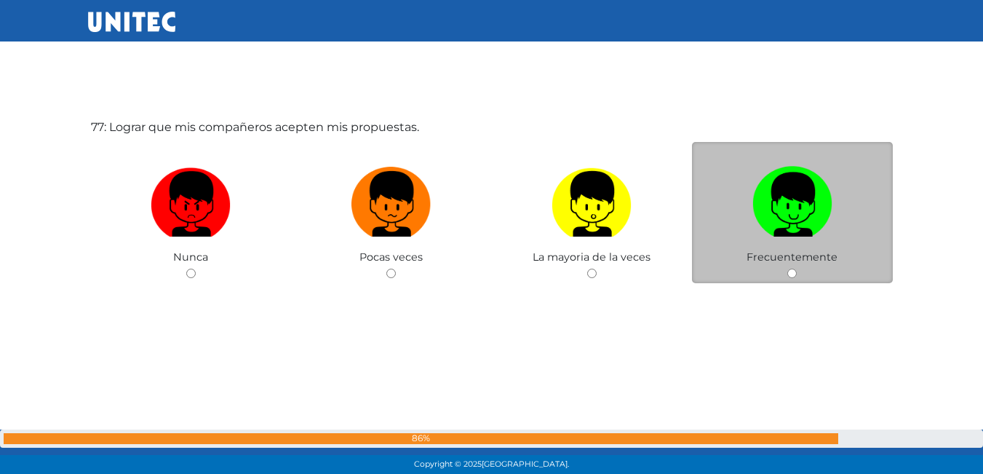
click at [796, 279] on div "Frecuentemente" at bounding box center [792, 213] width 201 height 142
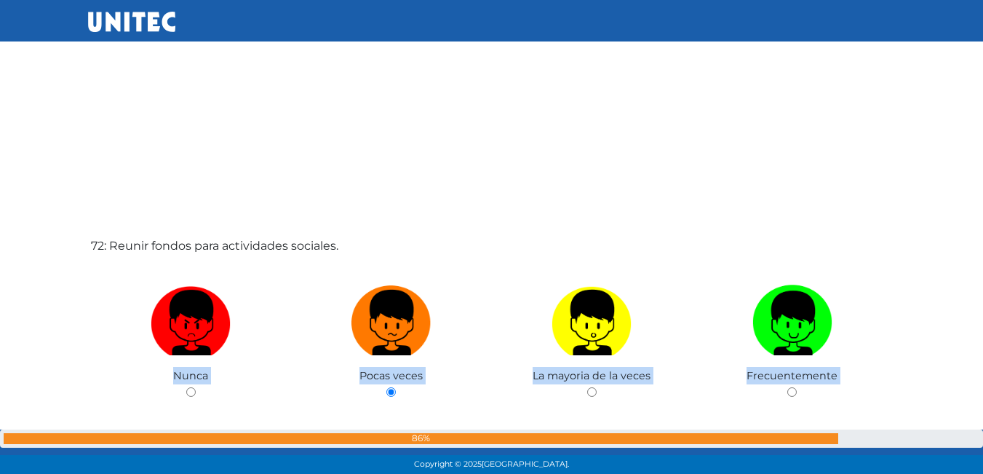
drag, startPoint x: 796, startPoint y: 279, endPoint x: 790, endPoint y: 271, distance: 10.5
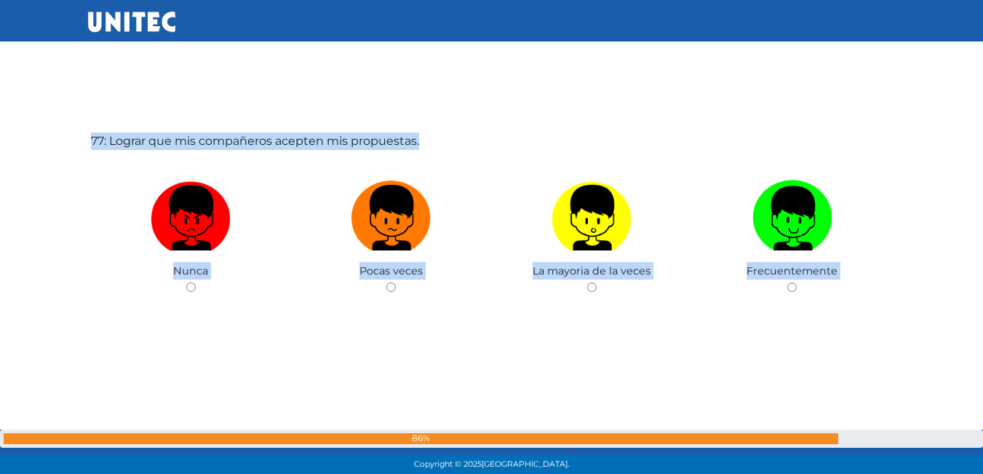
scroll to position [35656, 0]
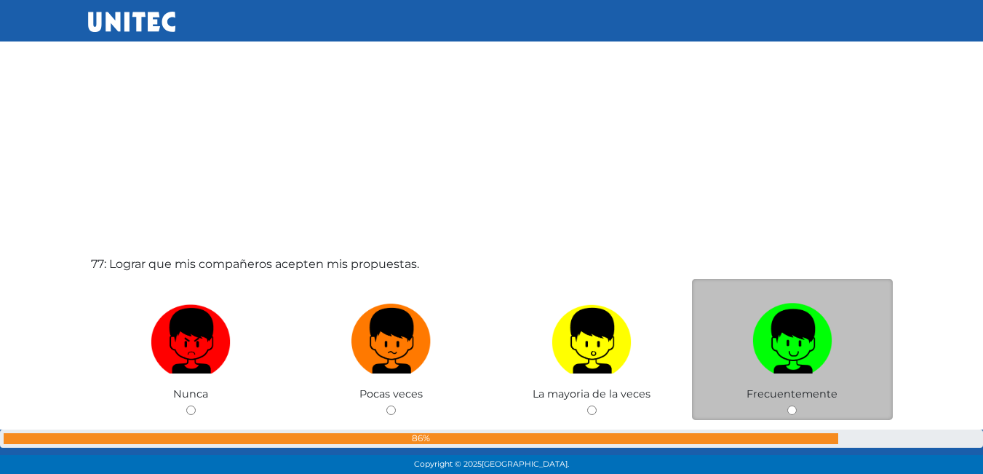
drag, startPoint x: 790, startPoint y: 417, endPoint x: 796, endPoint y: 401, distance: 17.0
click at [790, 416] on div "Frecuentemente" at bounding box center [792, 350] width 201 height 142
click at [796, 411] on input "radio" at bounding box center [792, 409] width 9 height 9
radio input "true"
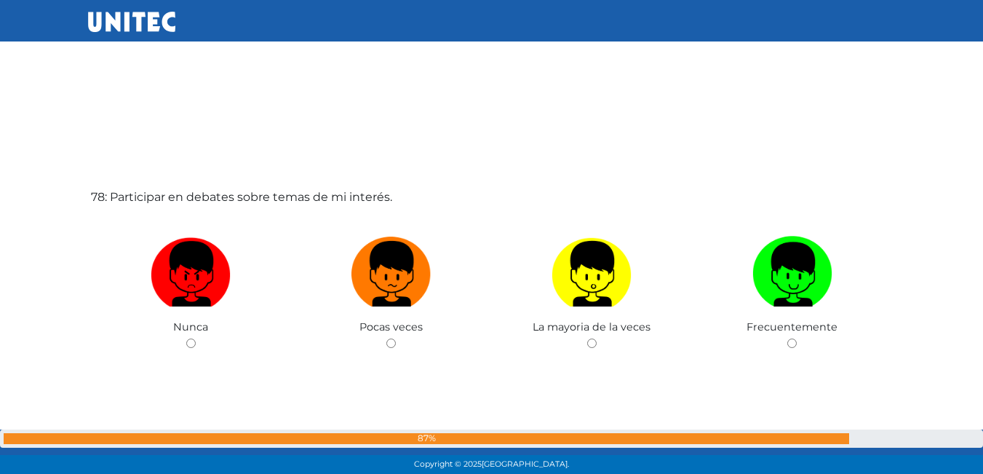
scroll to position [36514, 0]
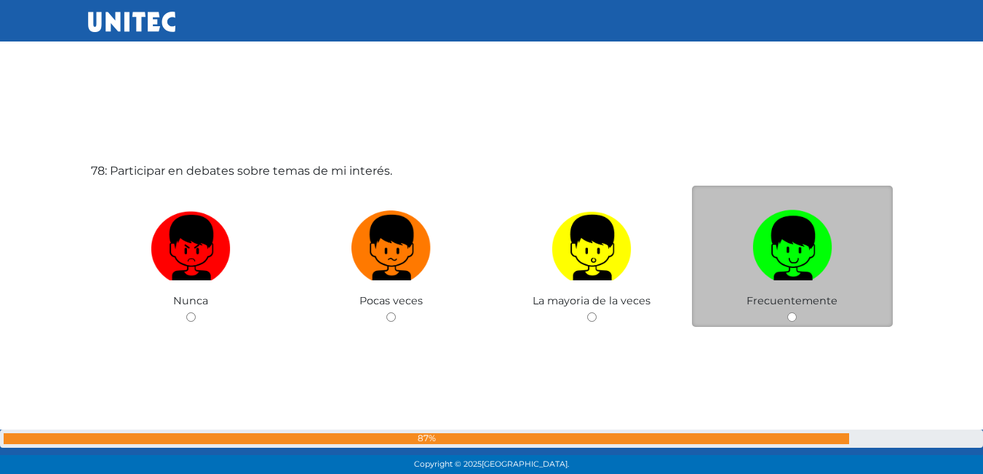
click at [793, 316] on input "radio" at bounding box center [792, 316] width 9 height 9
radio input "true"
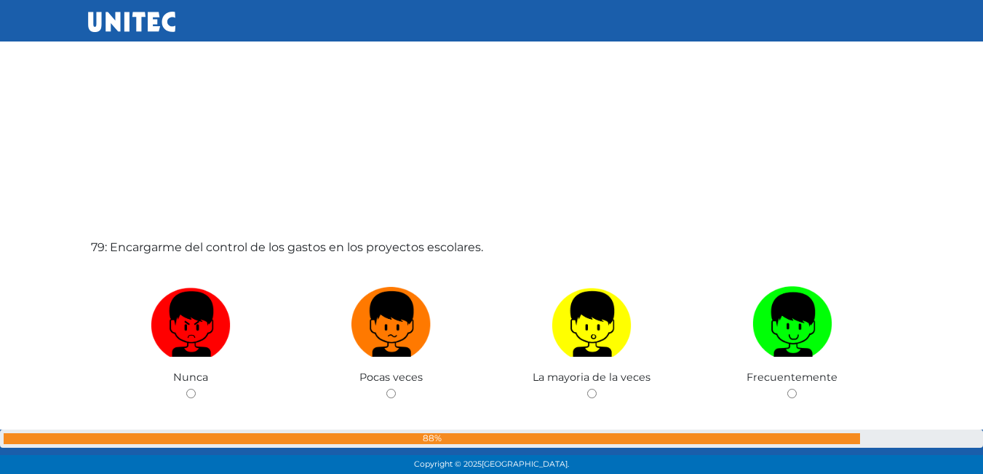
scroll to position [37005, 0]
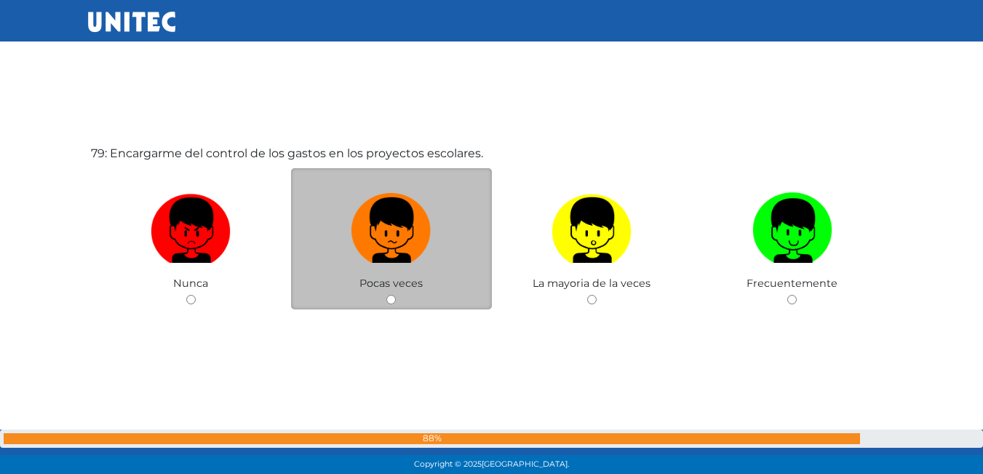
click at [393, 296] on input "radio" at bounding box center [390, 299] width 9 height 9
radio input "true"
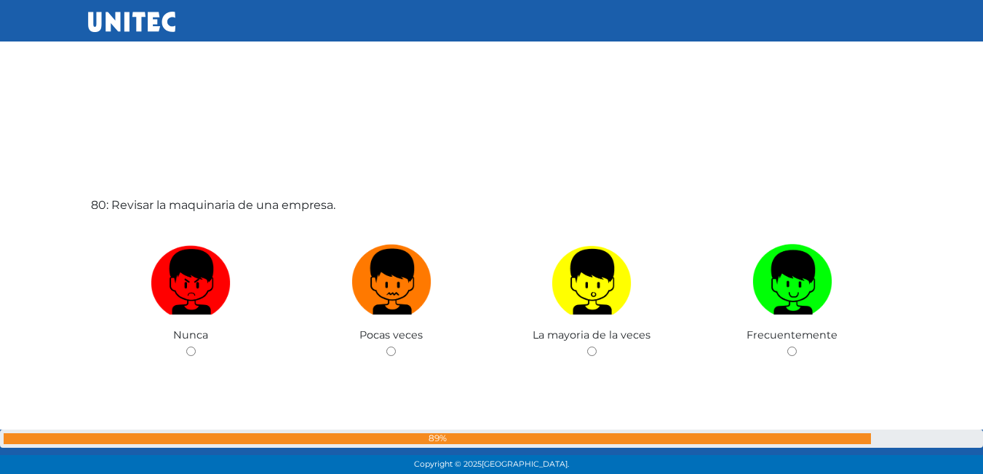
scroll to position [37431, 0]
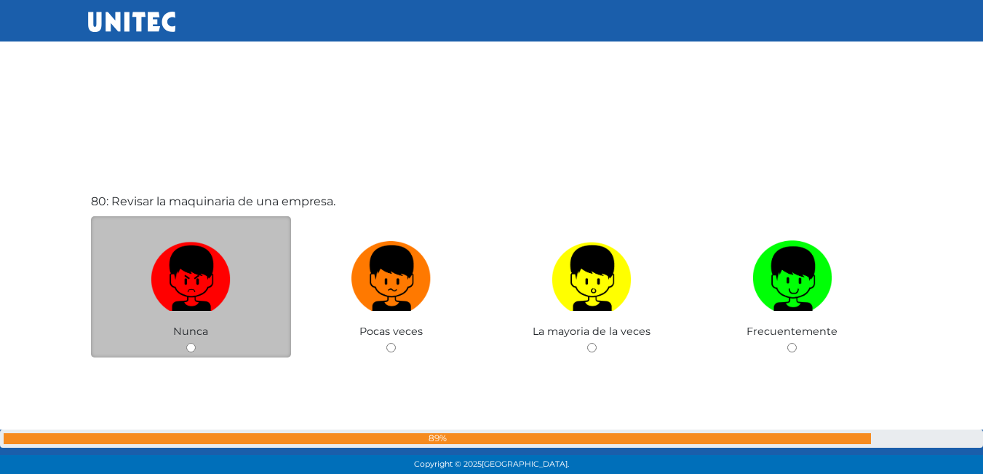
click at [181, 345] on div "Nunca" at bounding box center [191, 287] width 201 height 142
click at [189, 354] on div "Nunca" at bounding box center [191, 287] width 201 height 142
click at [185, 353] on div "Nunca" at bounding box center [191, 287] width 201 height 142
click at [190, 349] on input "radio" at bounding box center [190, 347] width 9 height 9
radio input "true"
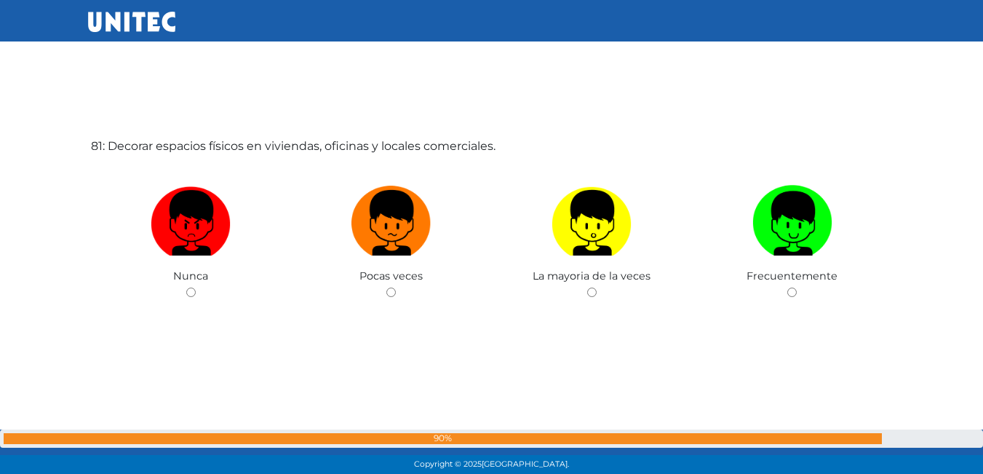
scroll to position [37979, 0]
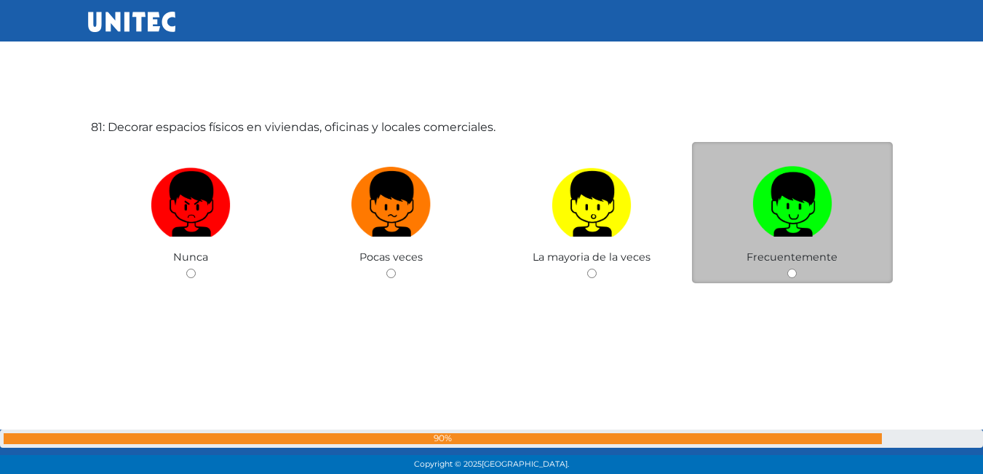
click at [793, 269] on input "radio" at bounding box center [792, 273] width 9 height 9
radio input "true"
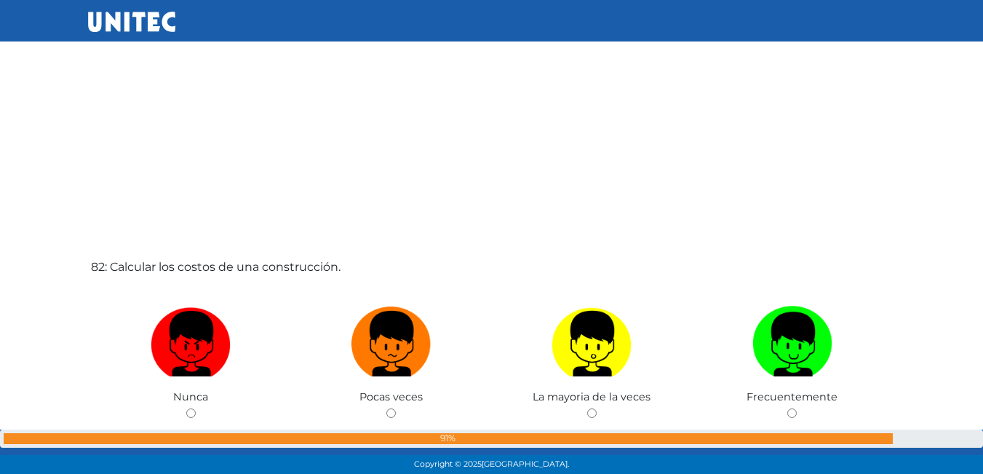
scroll to position [38491, 0]
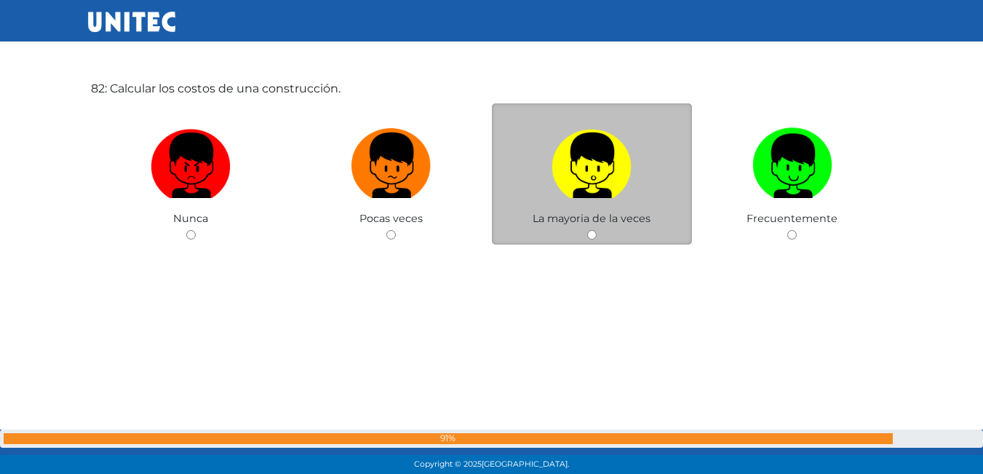
click at [592, 231] on input "radio" at bounding box center [591, 234] width 9 height 9
radio input "true"
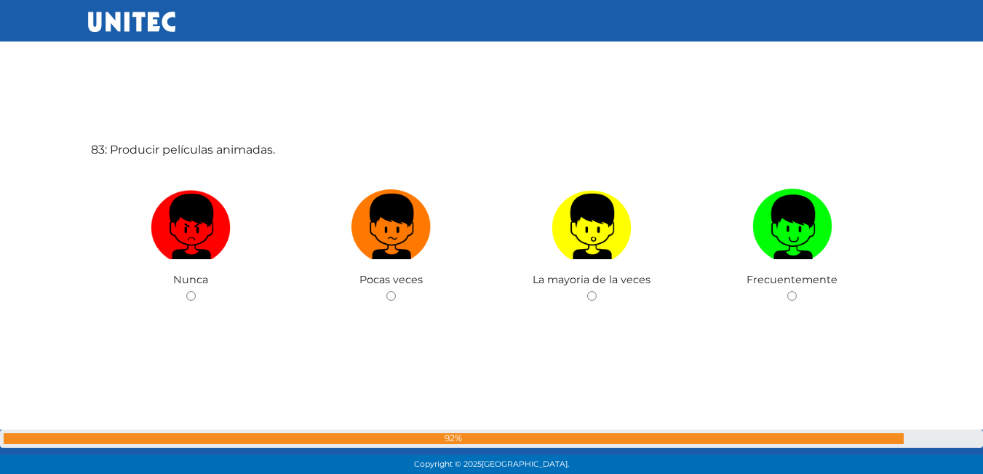
scroll to position [38927, 0]
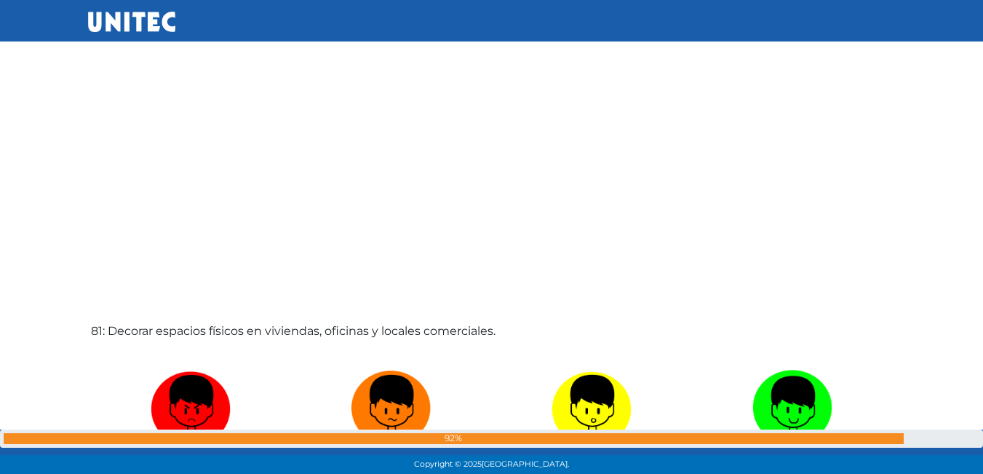
scroll to position [37565, 0]
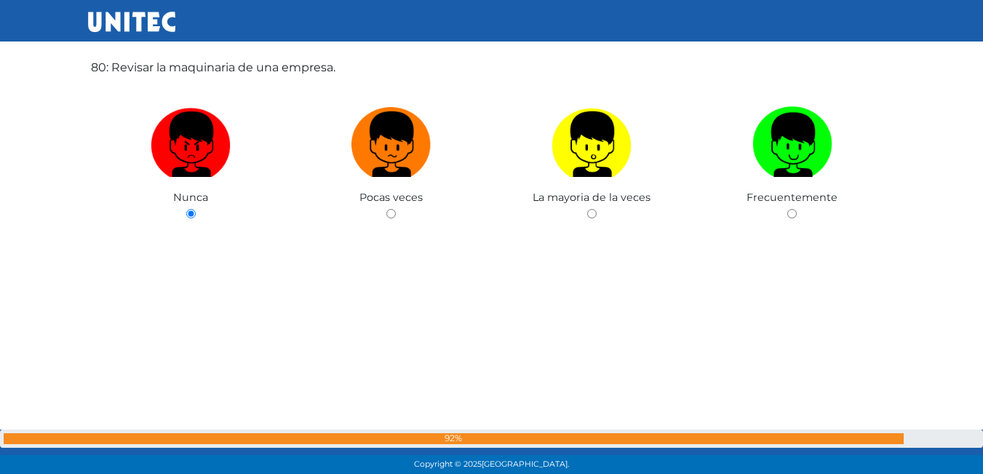
click at [218, 330] on div "80: Revisar la maquinaria de una empresa. Nunca Pocas veces La mayoria de la ve…" at bounding box center [492, 177] width 808 height 474
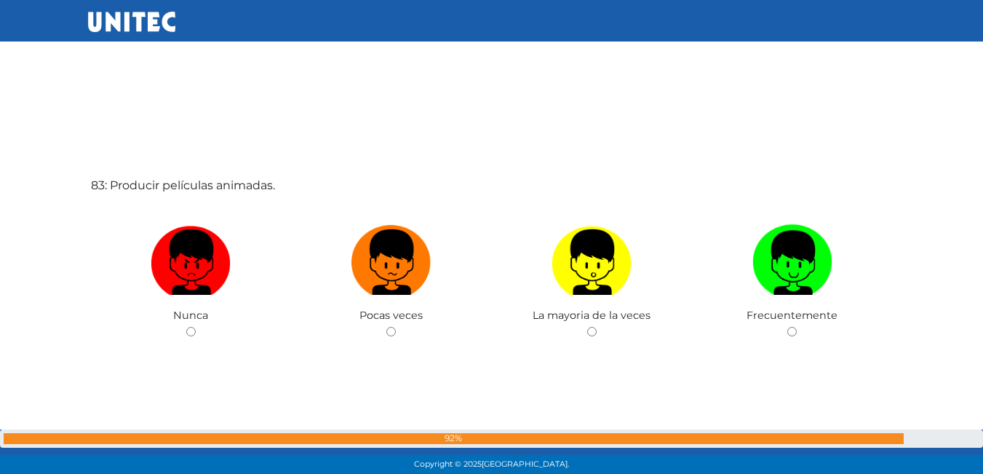
scroll to position [38875, 0]
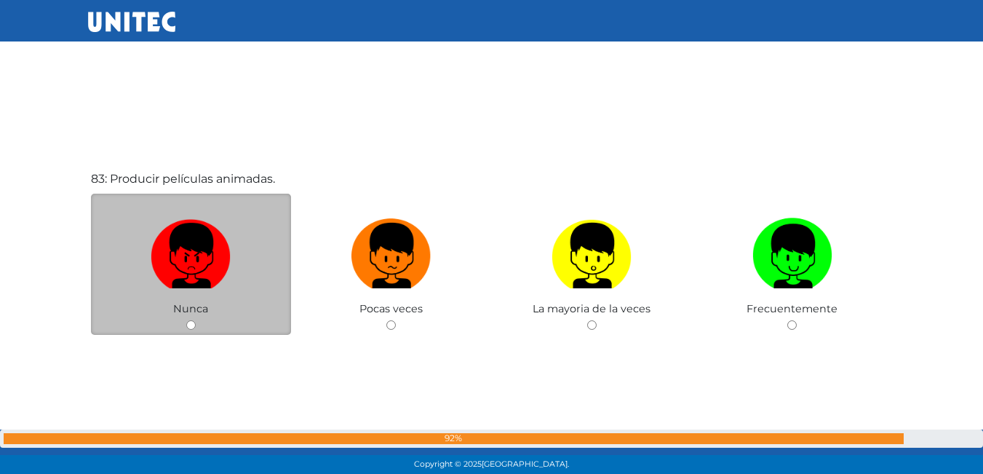
click at [189, 324] on input "radio" at bounding box center [190, 324] width 9 height 9
radio input "true"
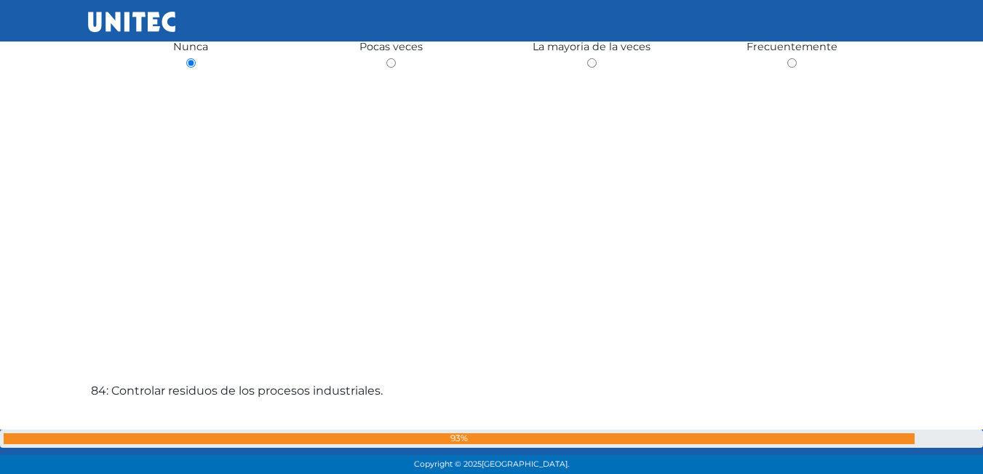
scroll to position [39240, 0]
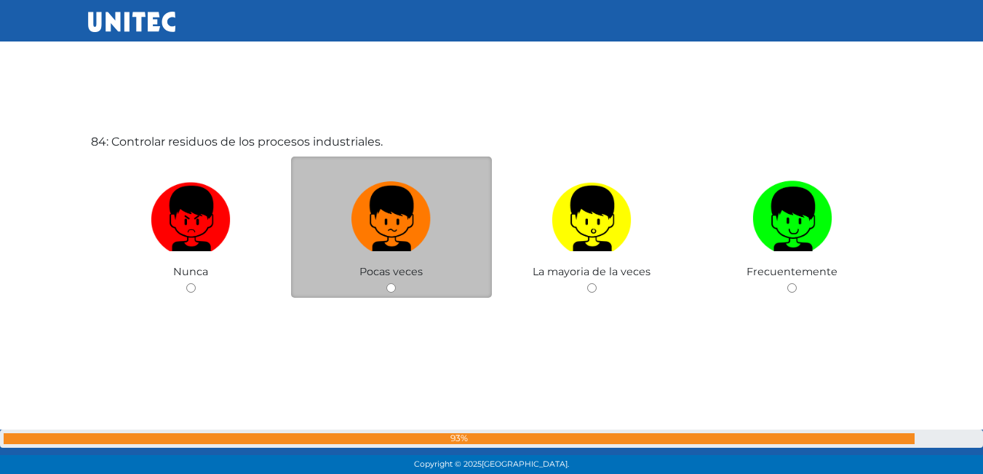
click at [392, 287] on input "radio" at bounding box center [390, 287] width 9 height 9
radio input "true"
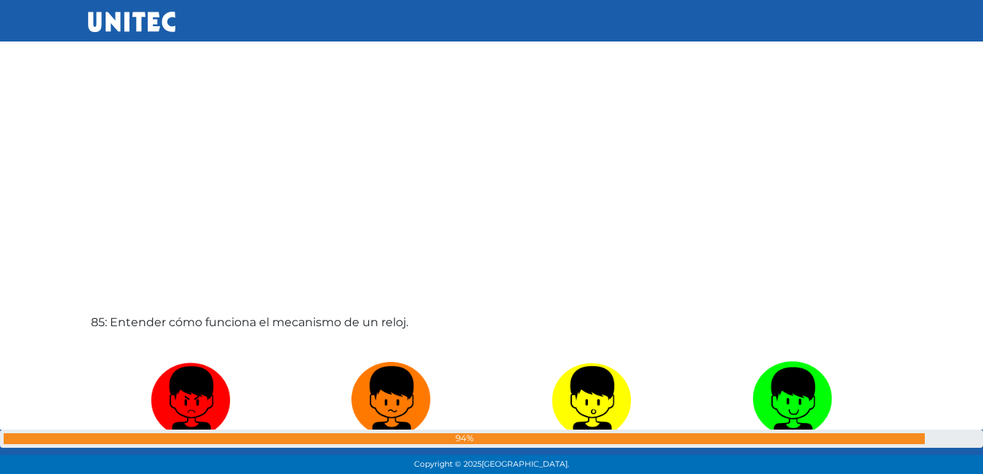
scroll to position [39388, 0]
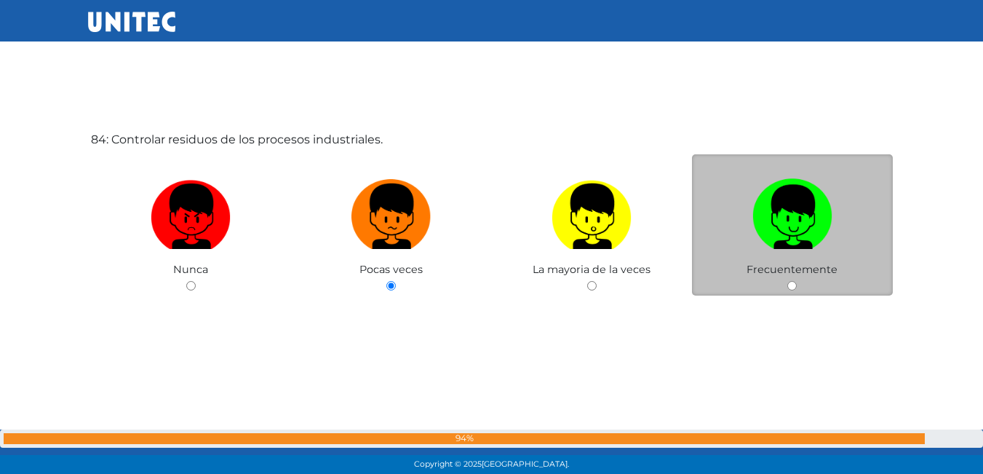
click at [788, 289] on input "radio" at bounding box center [792, 285] width 9 height 9
radio input "true"
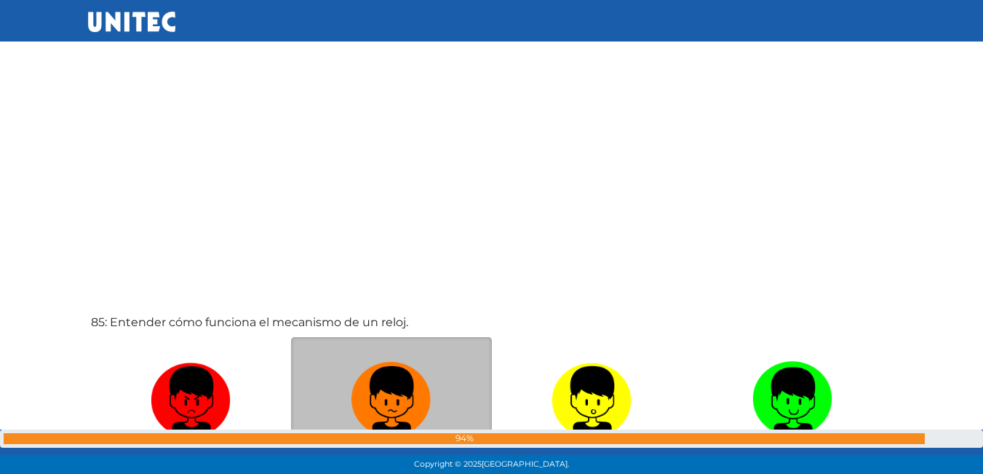
scroll to position [39752, 0]
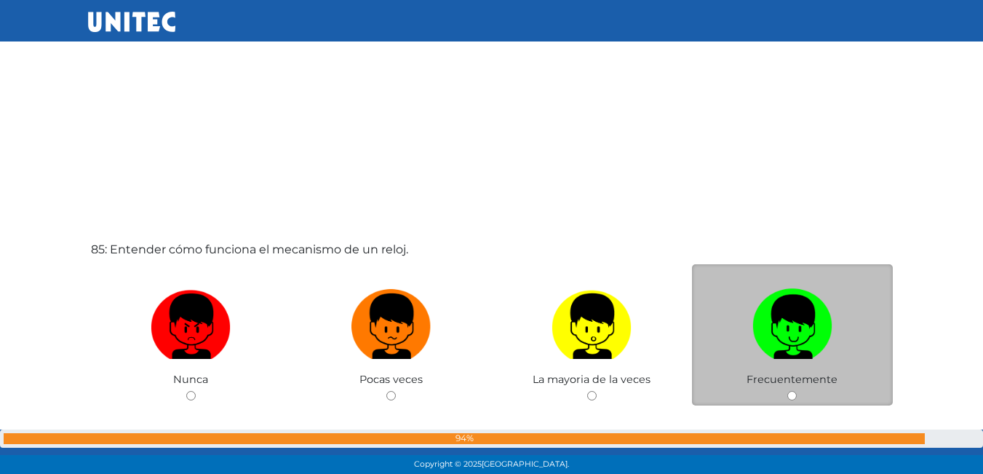
click at [791, 390] on div "Frecuentemente" at bounding box center [792, 335] width 201 height 142
click at [796, 395] on input "radio" at bounding box center [792, 395] width 9 height 9
radio input "true"
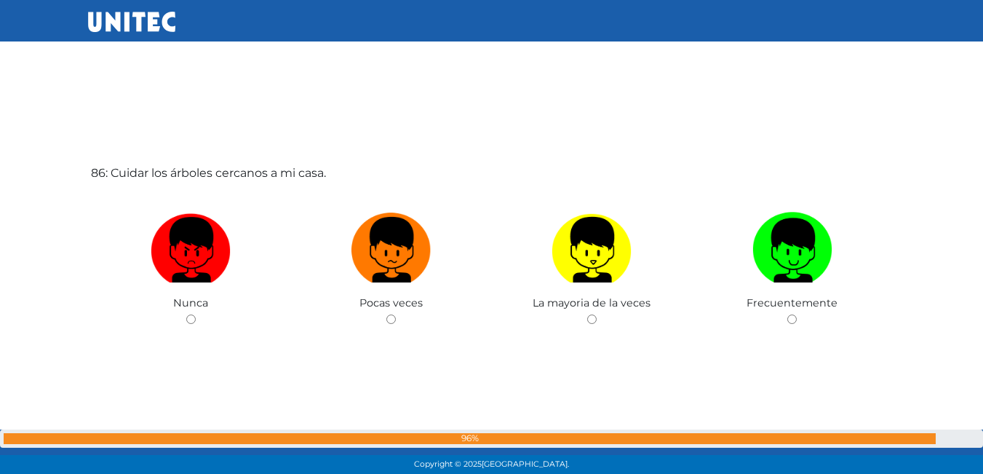
scroll to position [40405, 0]
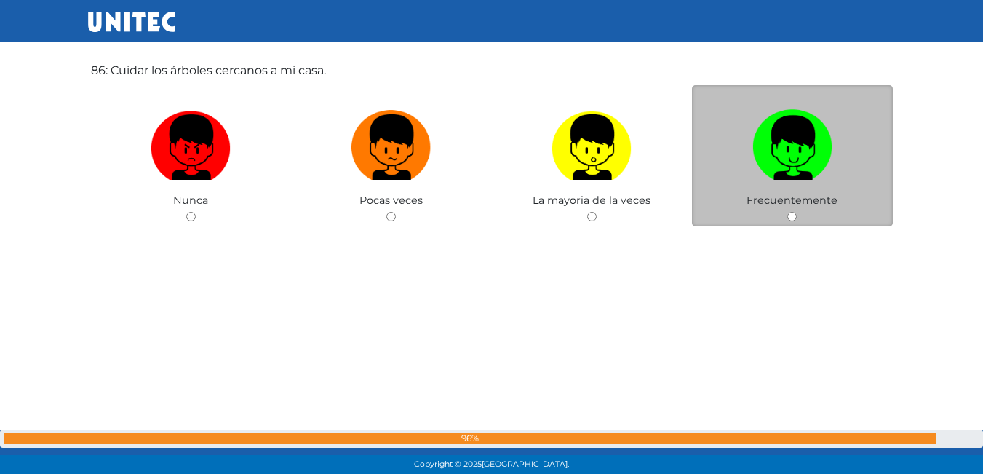
click at [789, 213] on input "radio" at bounding box center [792, 216] width 9 height 9
radio input "true"
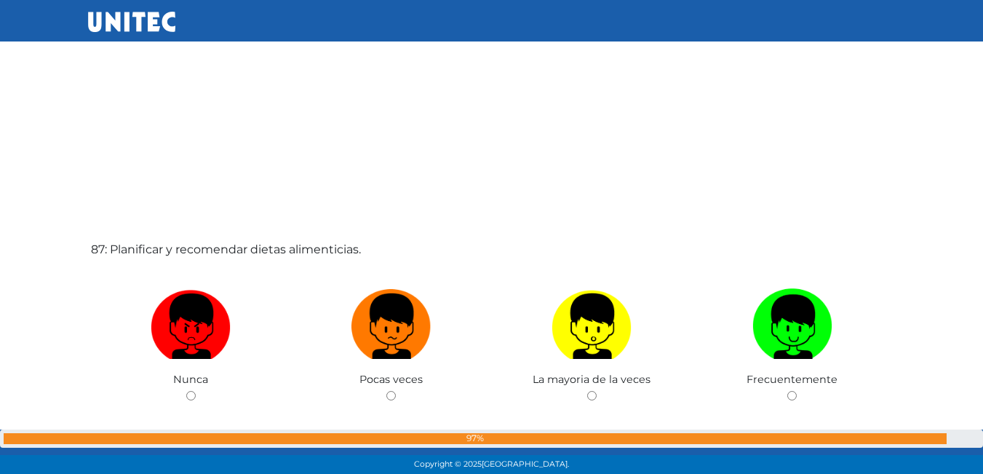
scroll to position [40700, 0]
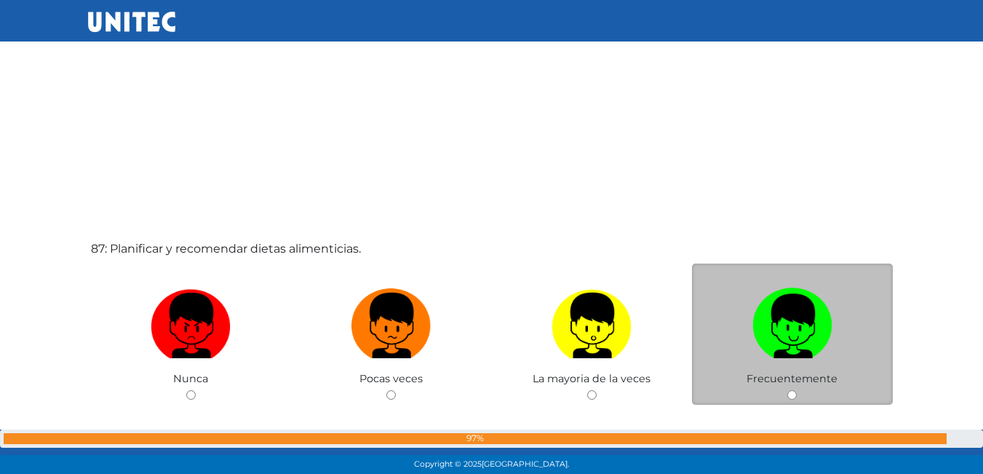
click at [796, 396] on input "radio" at bounding box center [792, 394] width 9 height 9
radio input "true"
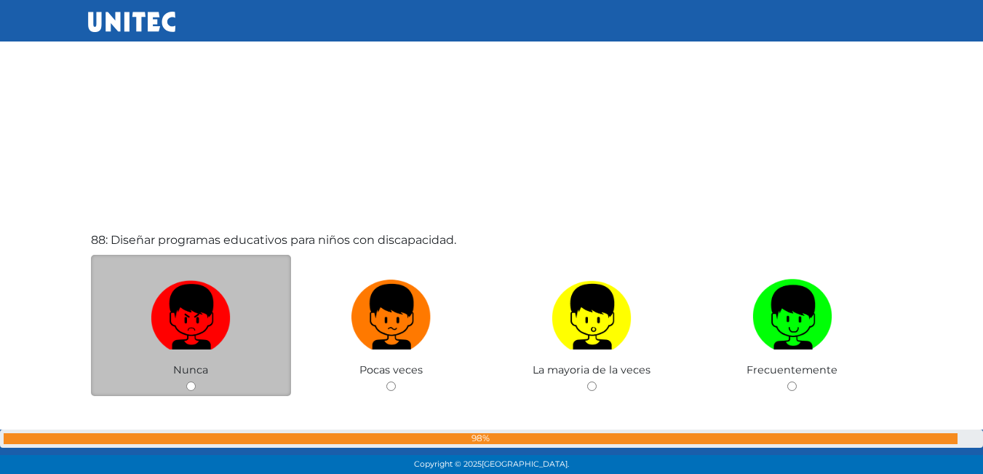
scroll to position [41208, 0]
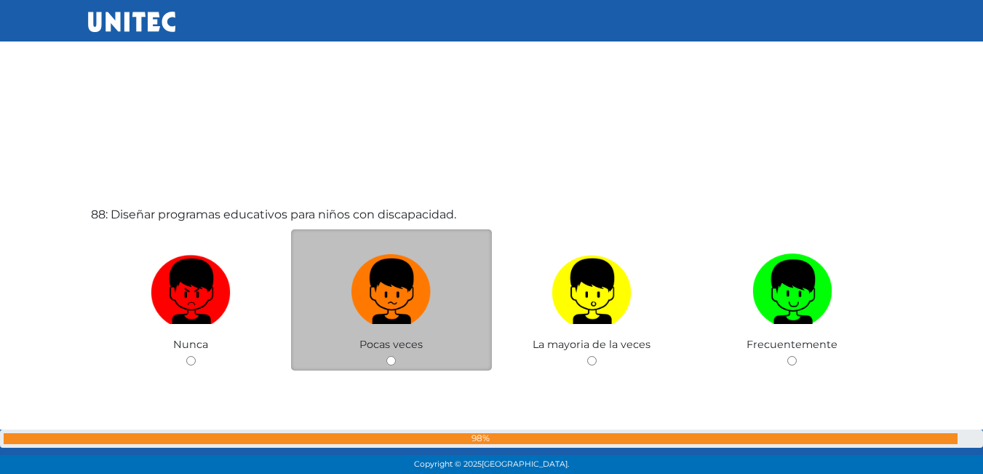
click at [392, 357] on input "radio" at bounding box center [390, 360] width 9 height 9
radio input "true"
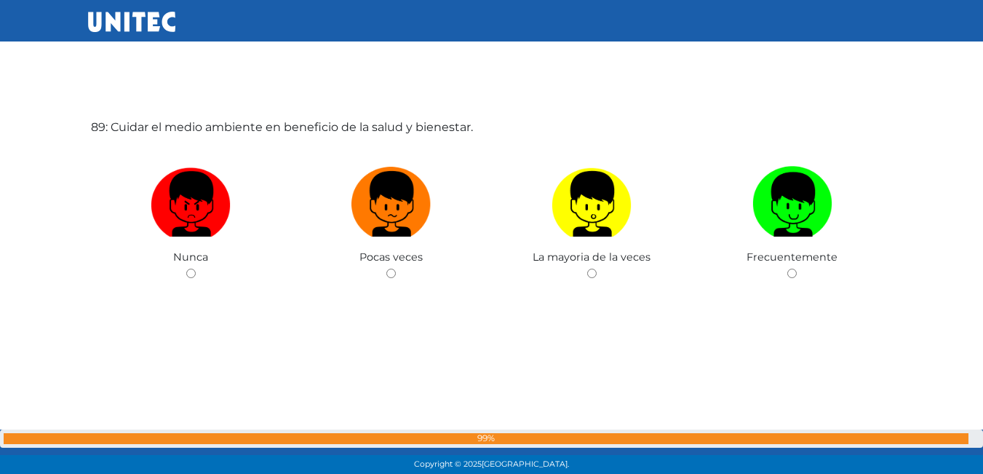
scroll to position [41815, 0]
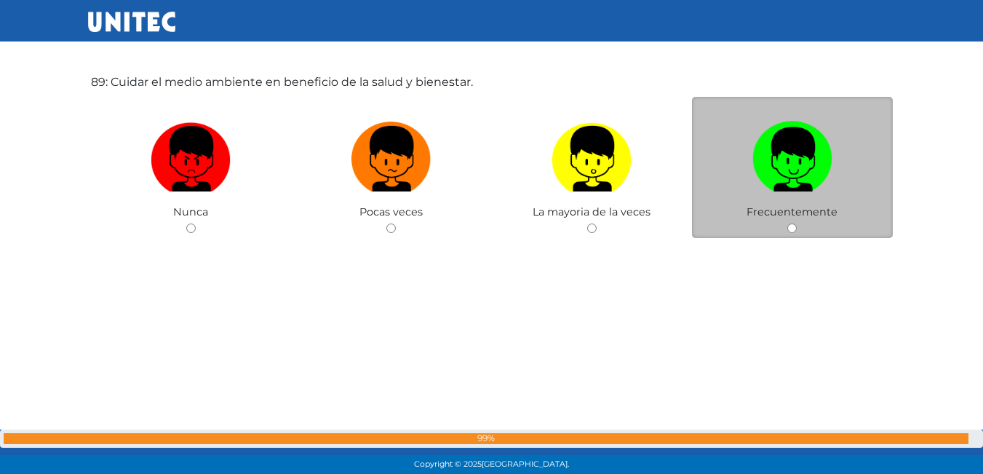
click at [789, 234] on div "Frecuentemente" at bounding box center [792, 168] width 201 height 142
click at [788, 232] on input "radio" at bounding box center [792, 227] width 9 height 9
radio input "true"
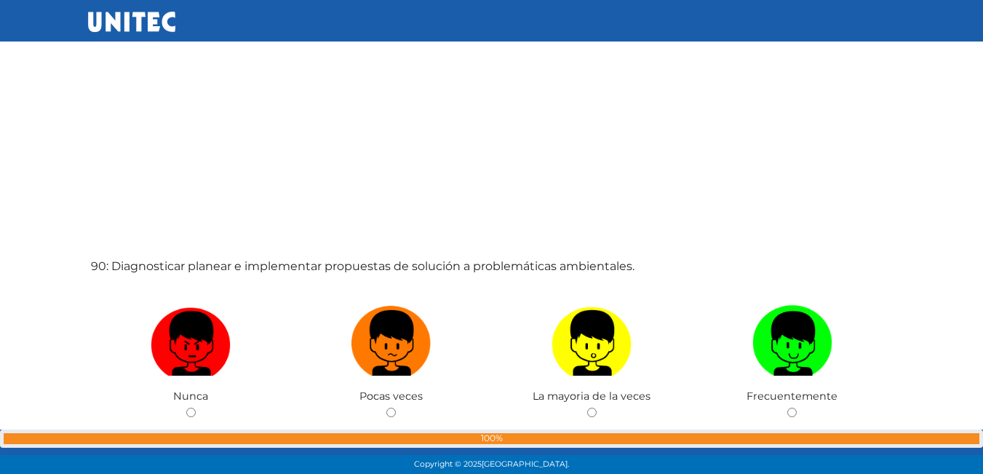
scroll to position [42256, 0]
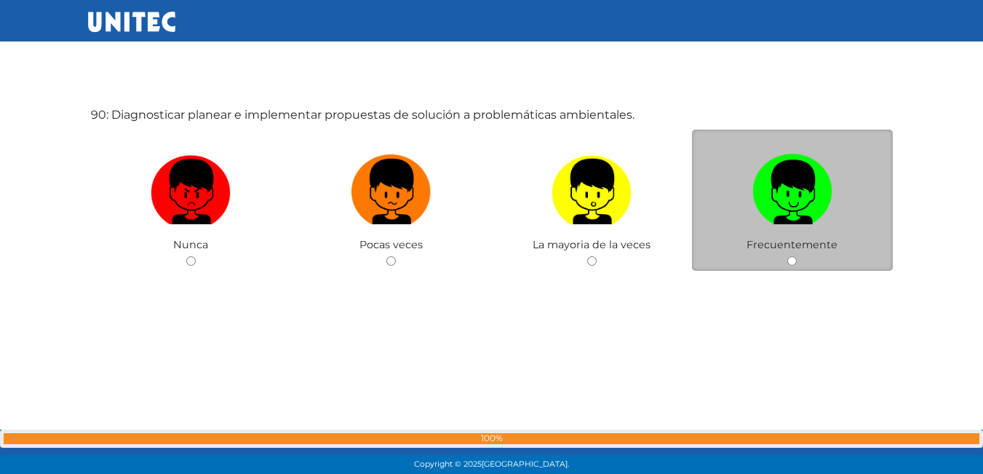
click at [795, 261] on input "radio" at bounding box center [792, 260] width 9 height 9
radio input "true"
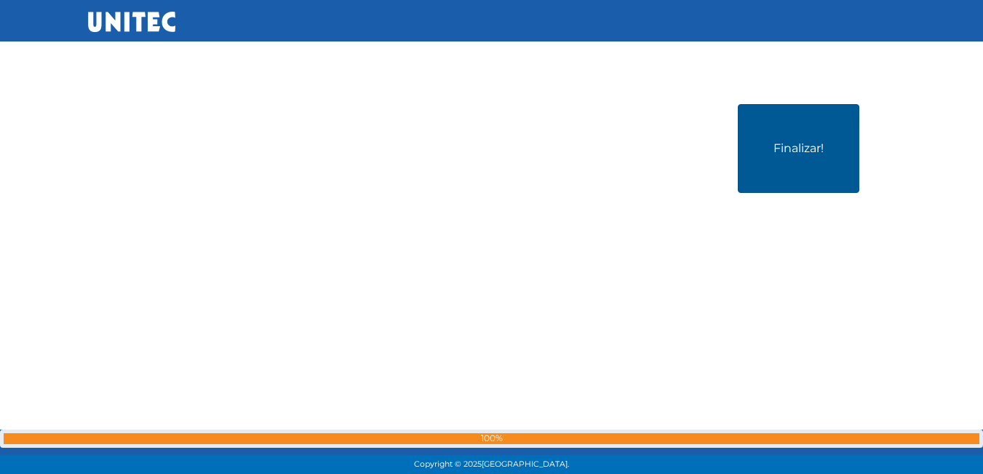
scroll to position [42746, 0]
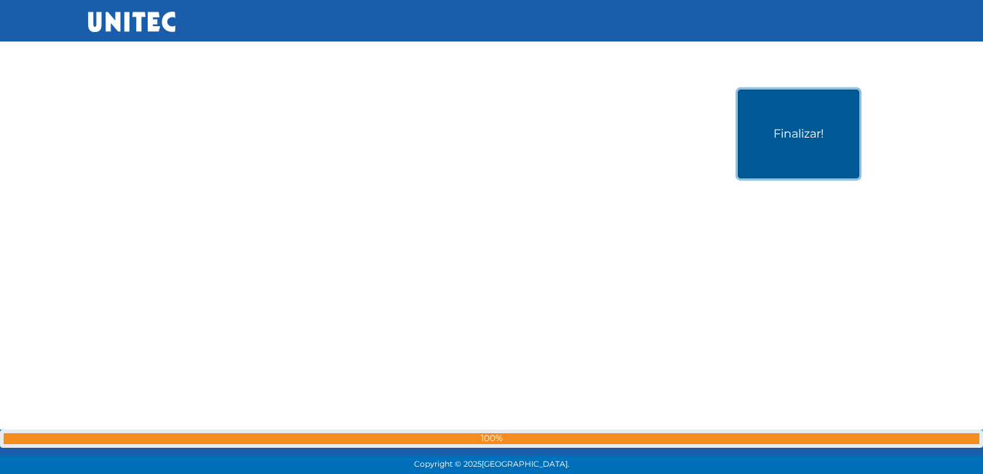
click at [786, 138] on button "Finalizar!" at bounding box center [799, 134] width 122 height 89
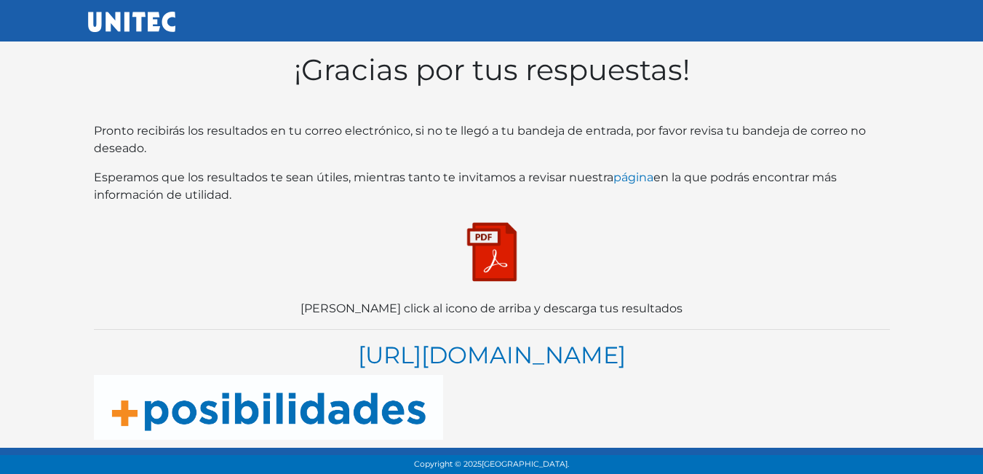
click at [481, 262] on img at bounding box center [492, 251] width 73 height 73
